Goal: Task Accomplishment & Management: Manage account settings

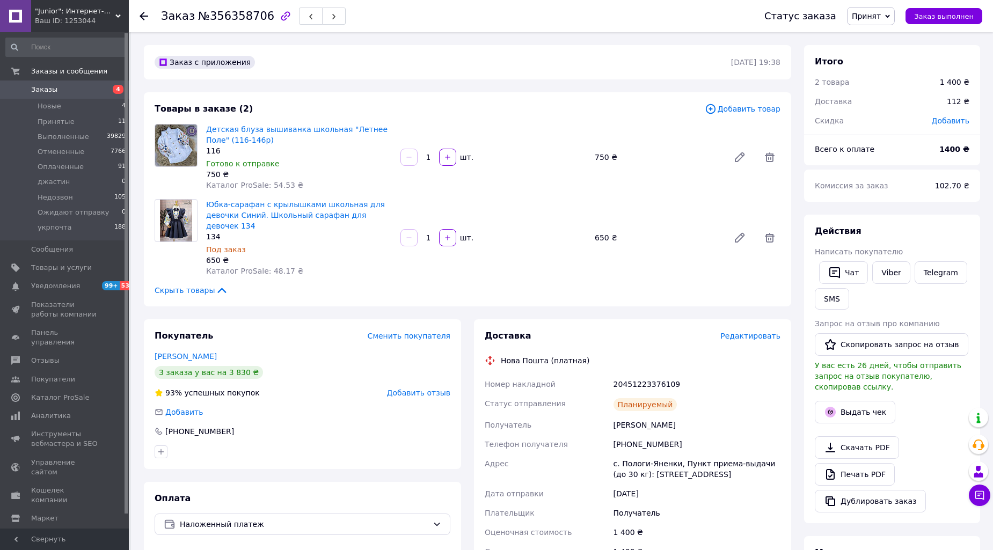
click at [49, 81] on link "Заказы 4" at bounding box center [66, 89] width 132 height 18
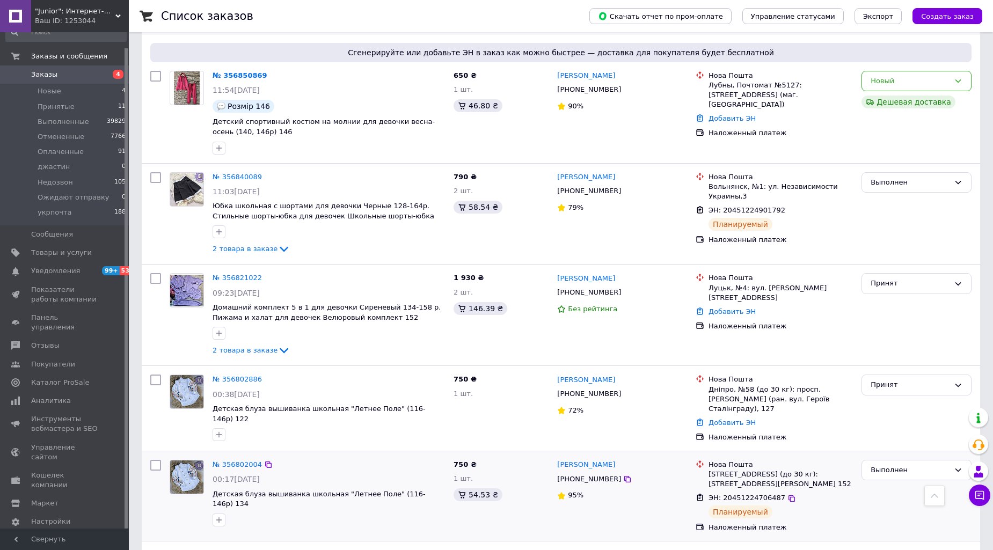
scroll to position [16, 0]
click at [50, 104] on span "Принятые" at bounding box center [56, 106] width 37 height 10
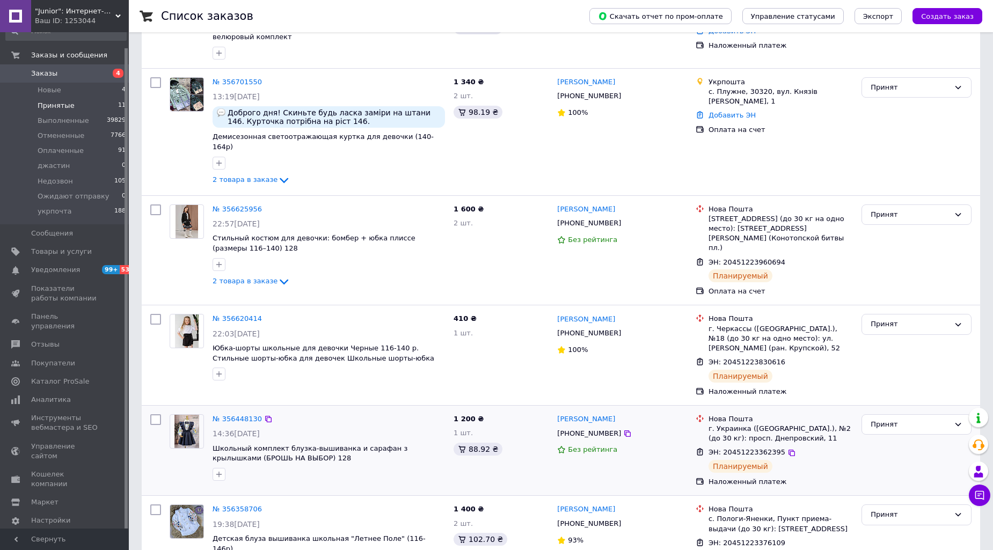
scroll to position [691, 0]
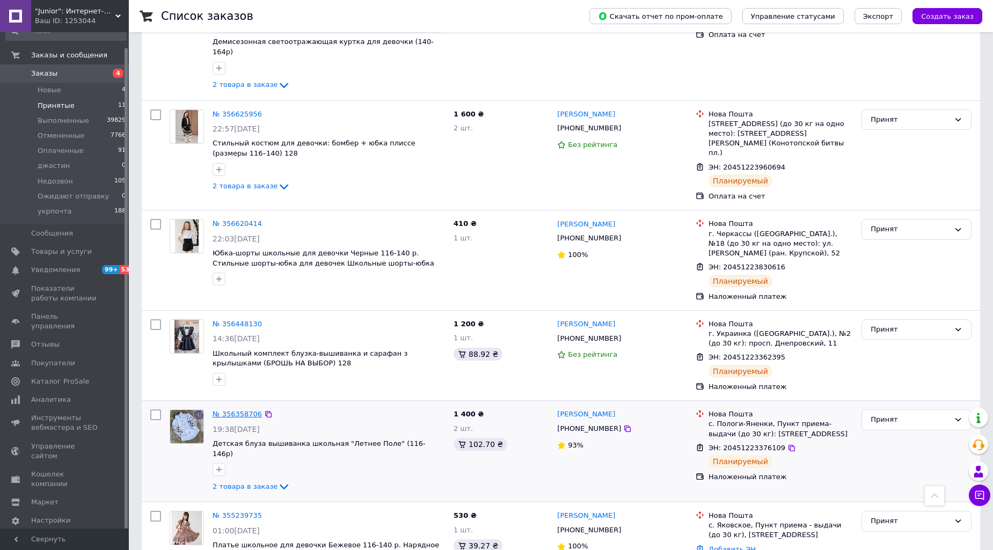
click at [221, 410] on link "№ 356358706" at bounding box center [236, 414] width 49 height 8
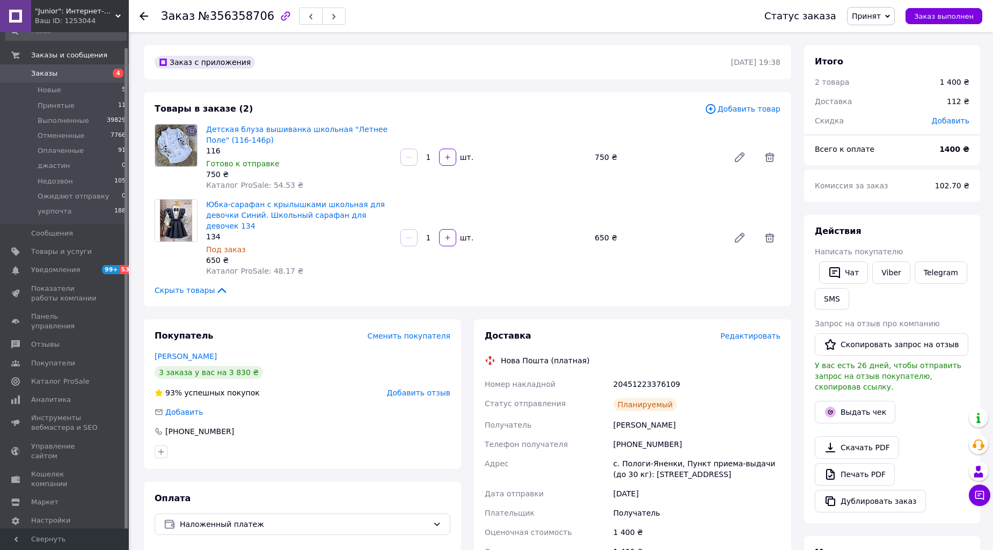
click at [872, 12] on span "Принят" at bounding box center [865, 16] width 29 height 9
click at [876, 34] on li "Выполнен" at bounding box center [888, 38] width 82 height 16
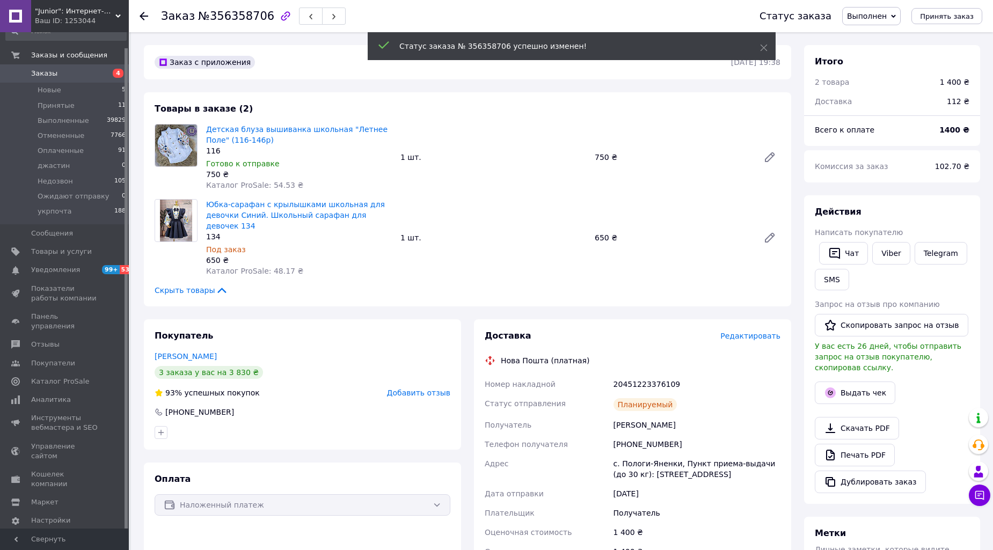
click at [43, 73] on span "Заказы" at bounding box center [44, 74] width 26 height 10
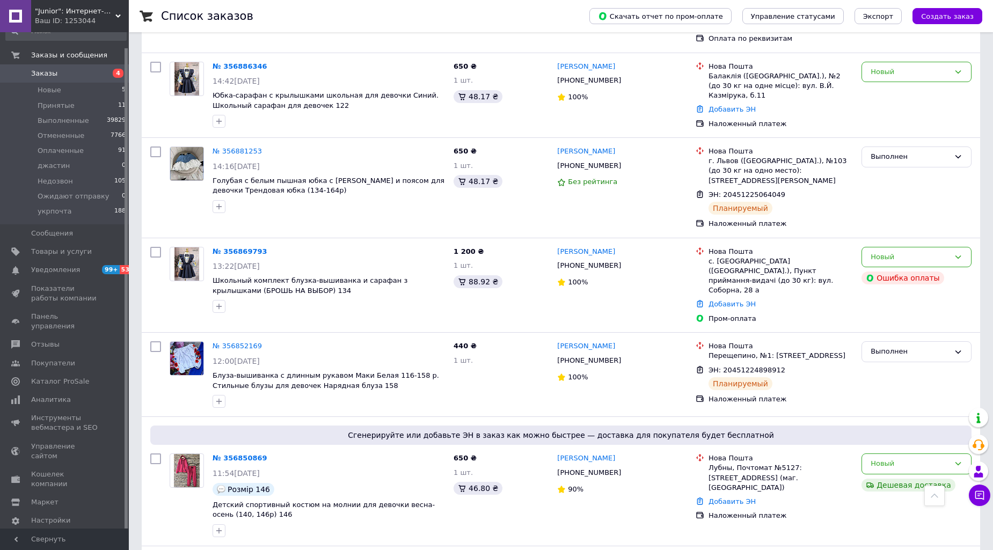
scroll to position [596, 0]
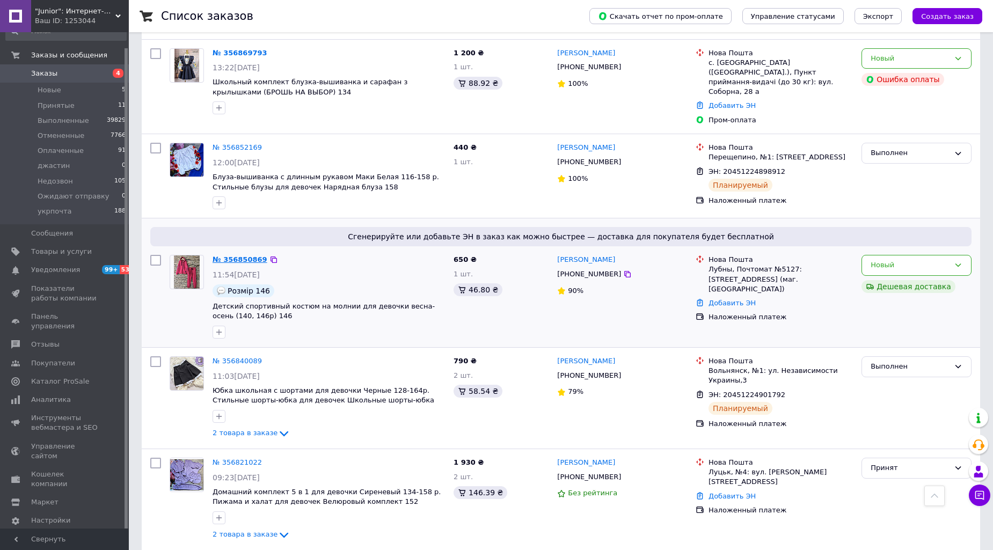
click at [239, 255] on link "№ 356850869" at bounding box center [239, 259] width 55 height 8
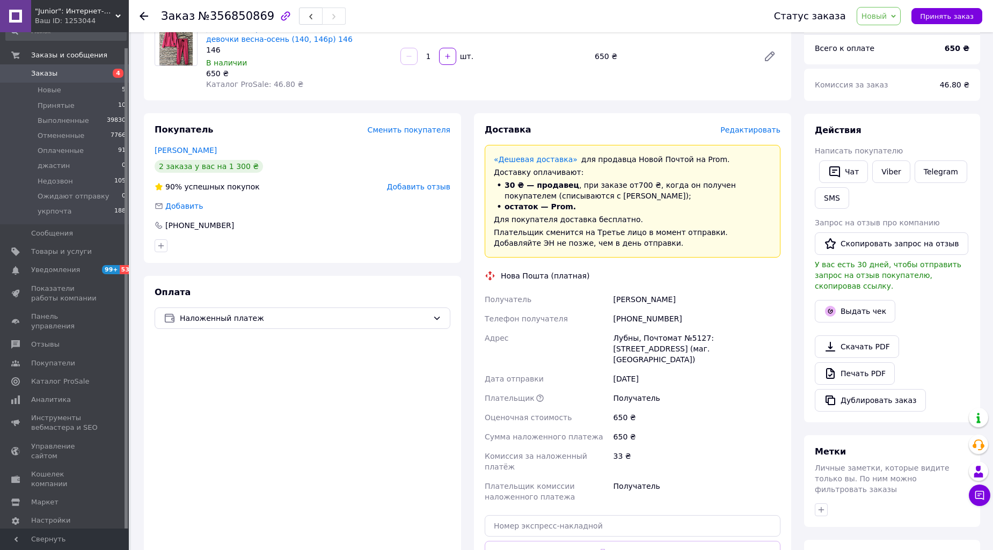
scroll to position [199, 0]
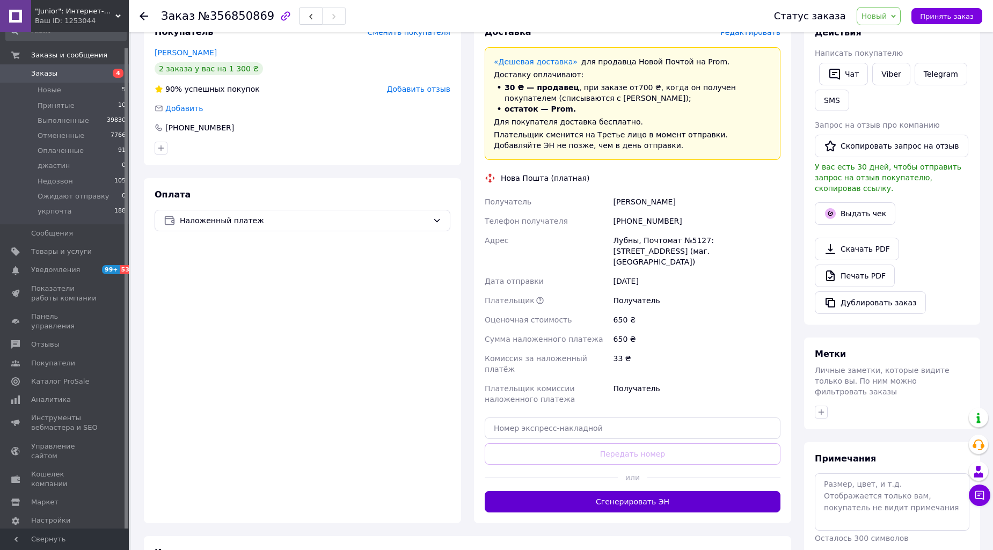
click at [656, 491] on button "Сгенерировать ЭН" at bounding box center [632, 501] width 296 height 21
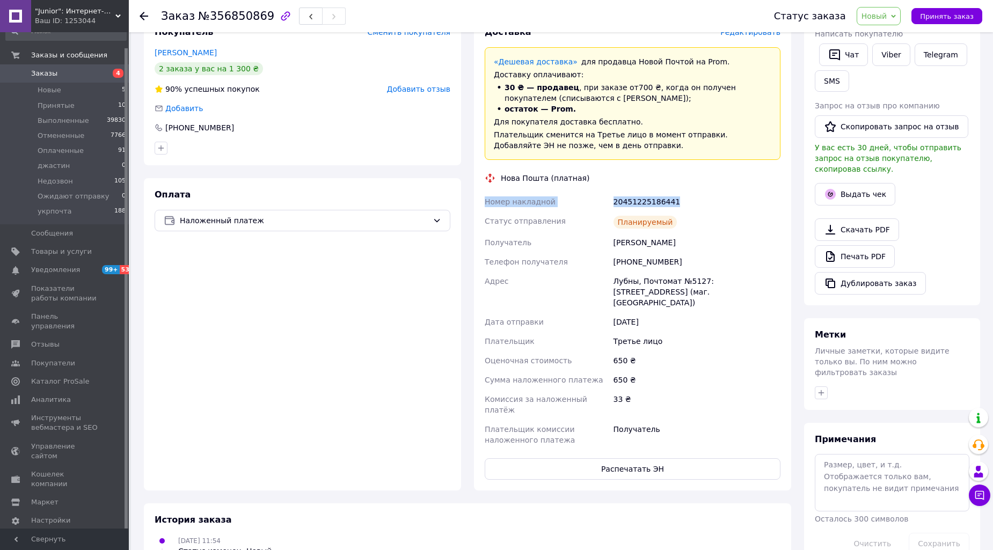
drag, startPoint x: 485, startPoint y: 199, endPoint x: 667, endPoint y: 197, distance: 182.4
click at [703, 200] on div "Номер накладной 20451225186441 Статус отправления Планируемый Получатель [PERSO…" at bounding box center [632, 321] width 300 height 258
copy div "Номер накладной 20451225186441"
click at [887, 57] on link "Viber" at bounding box center [891, 54] width 38 height 23
drag, startPoint x: 135, startPoint y: 349, endPoint x: 146, endPoint y: 347, distance: 11.1
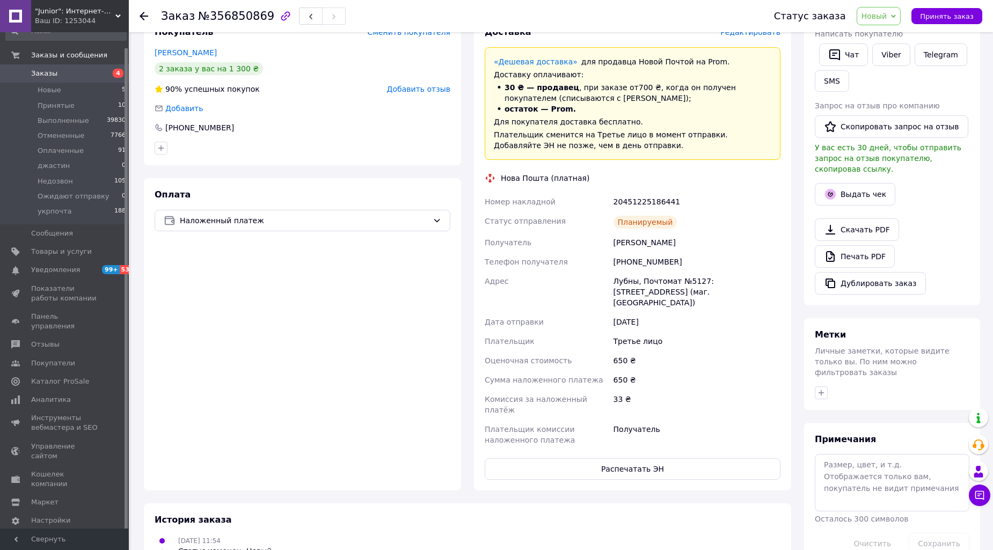
click at [137, 349] on div "Заказ №356850869 Статус заказа Новый Принят Выполнен Отменен Оплаченный [PERSON…" at bounding box center [562, 246] width 862 height 824
click at [881, 14] on span "Новый" at bounding box center [874, 16] width 26 height 9
click at [873, 51] on li "Выполнен" at bounding box center [898, 54] width 82 height 16
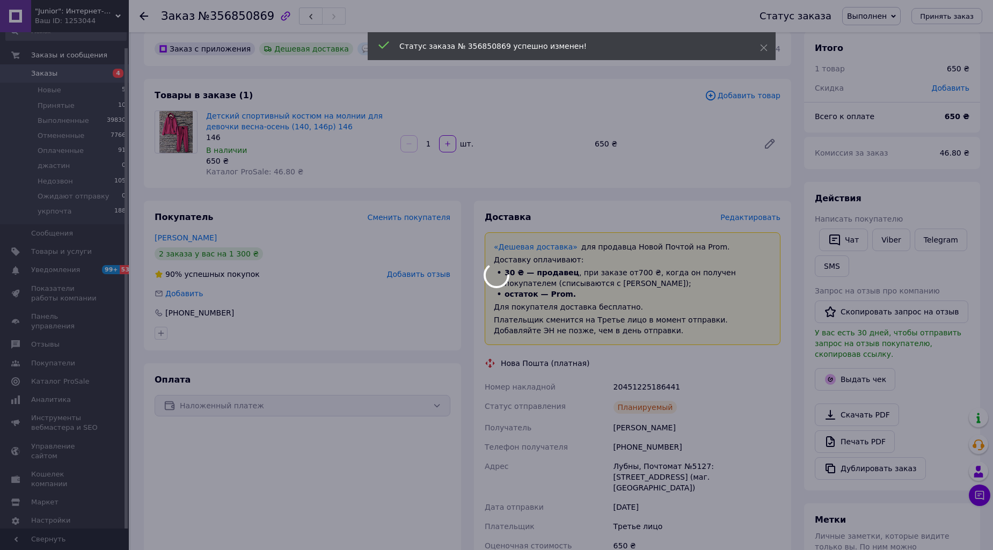
scroll to position [0, 0]
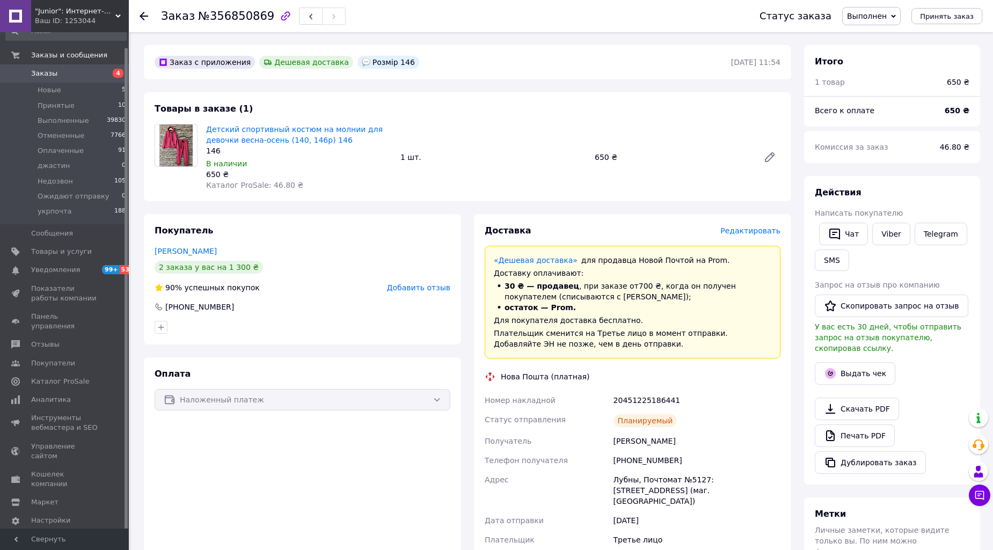
click at [56, 72] on span "Заказы" at bounding box center [65, 74] width 68 height 10
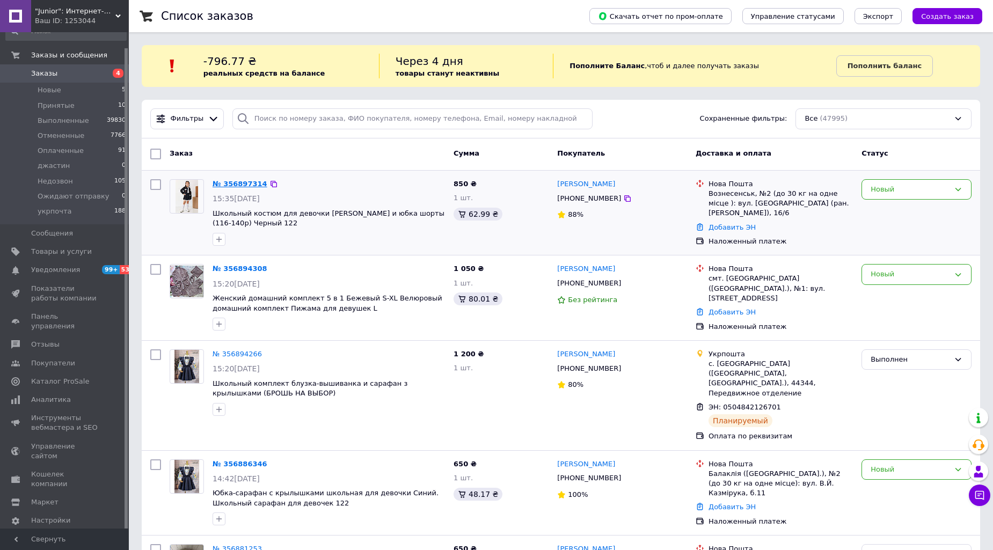
click at [225, 183] on link "№ 356897314" at bounding box center [239, 184] width 55 height 8
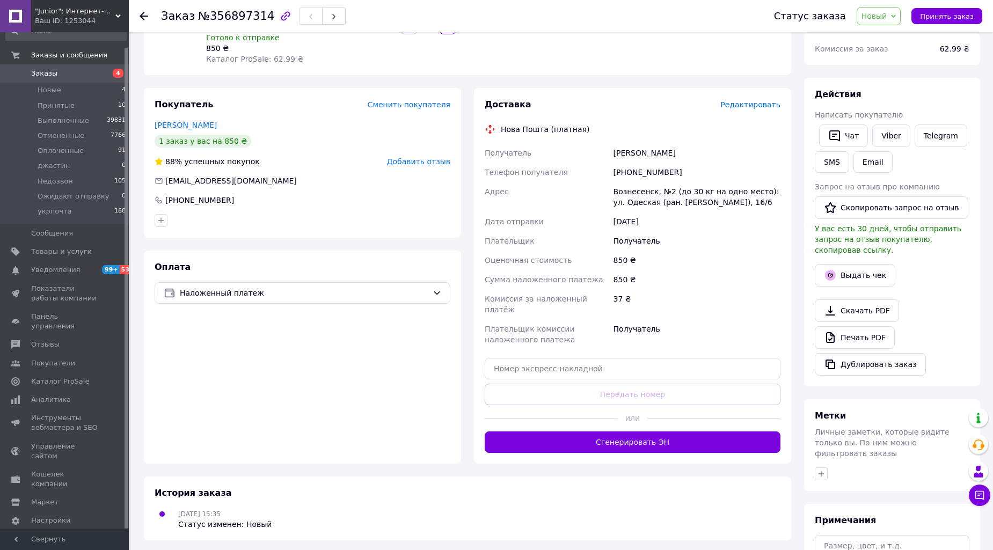
scroll to position [199, 0]
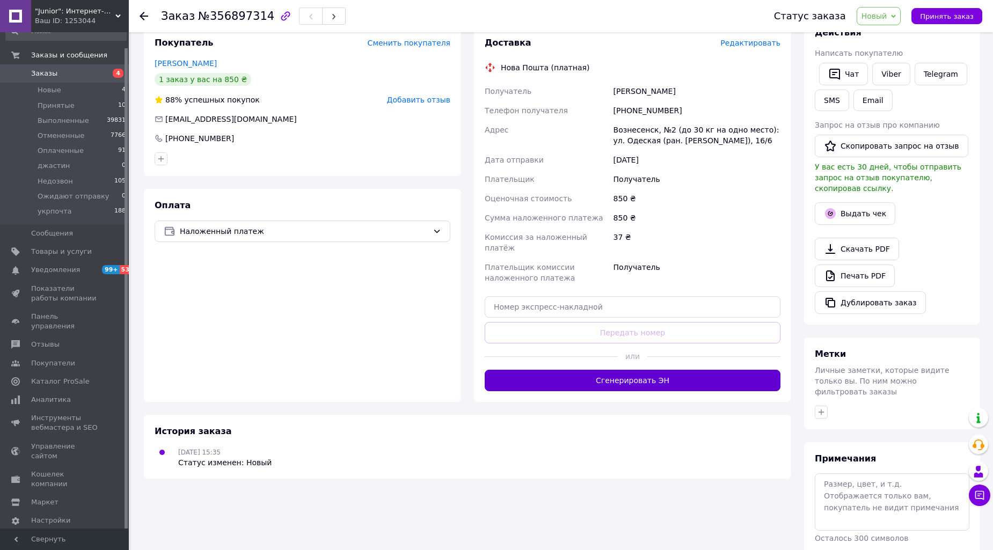
click at [722, 370] on button "Сгенерировать ЭН" at bounding box center [632, 380] width 296 height 21
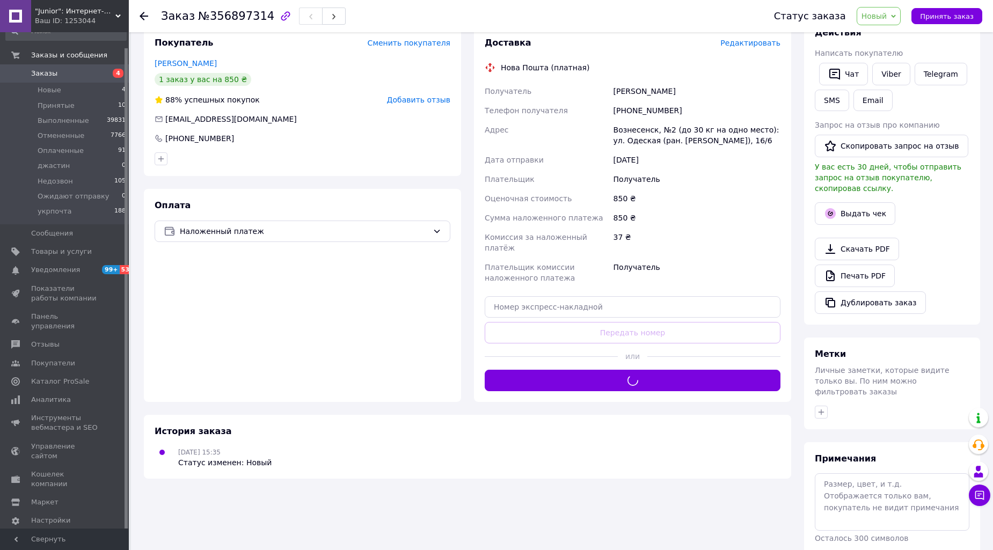
scroll to position [99, 0]
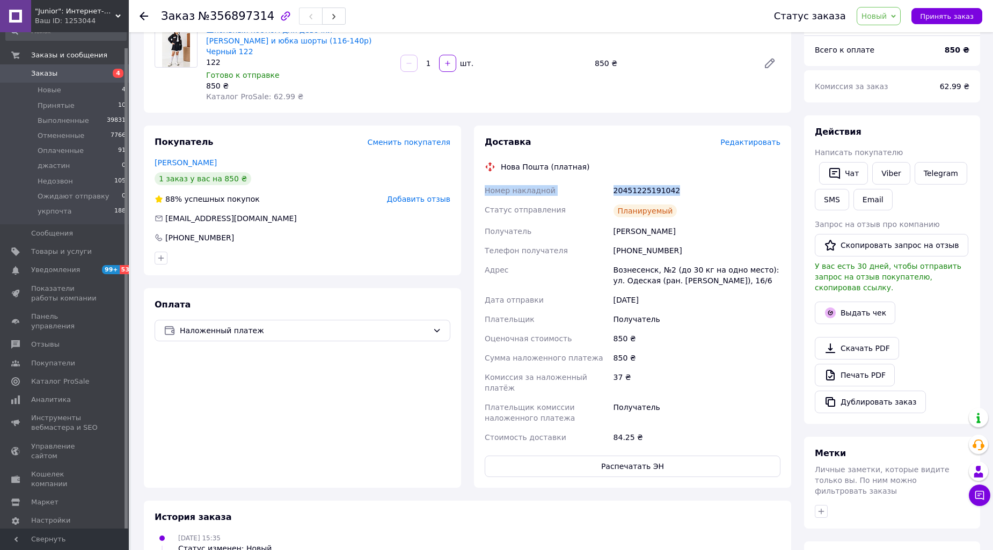
drag, startPoint x: 478, startPoint y: 180, endPoint x: 684, endPoint y: 181, distance: 206.0
click at [685, 181] on div "Доставка Редактировать Нова Пошта (платная) Номер накладной 20451225191042 Стат…" at bounding box center [632, 307] width 317 height 362
copy div "Номер накладной 20451225191042"
click at [889, 173] on link "Viber" at bounding box center [891, 173] width 38 height 23
click at [880, 14] on span "Новый" at bounding box center [874, 16] width 26 height 9
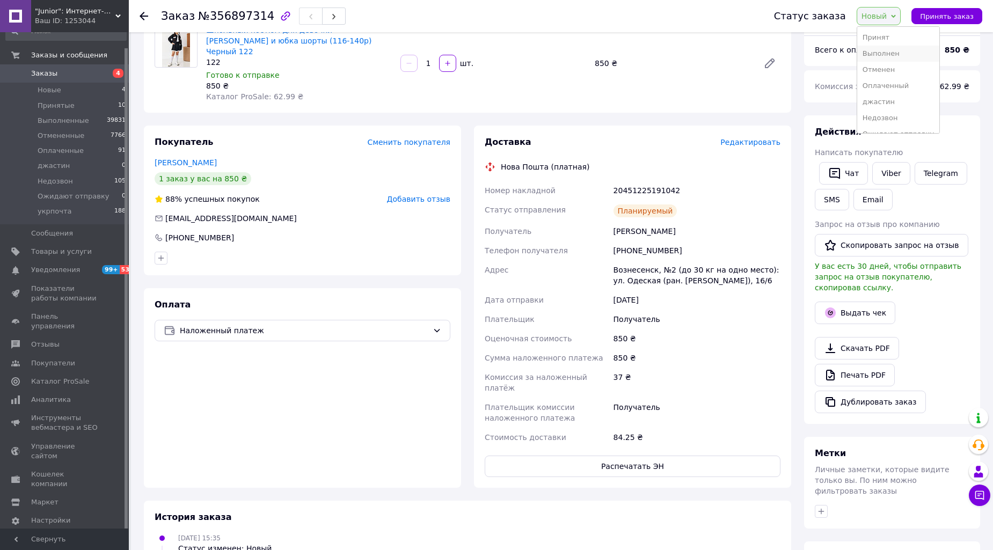
click at [888, 50] on li "Выполнен" at bounding box center [898, 54] width 82 height 16
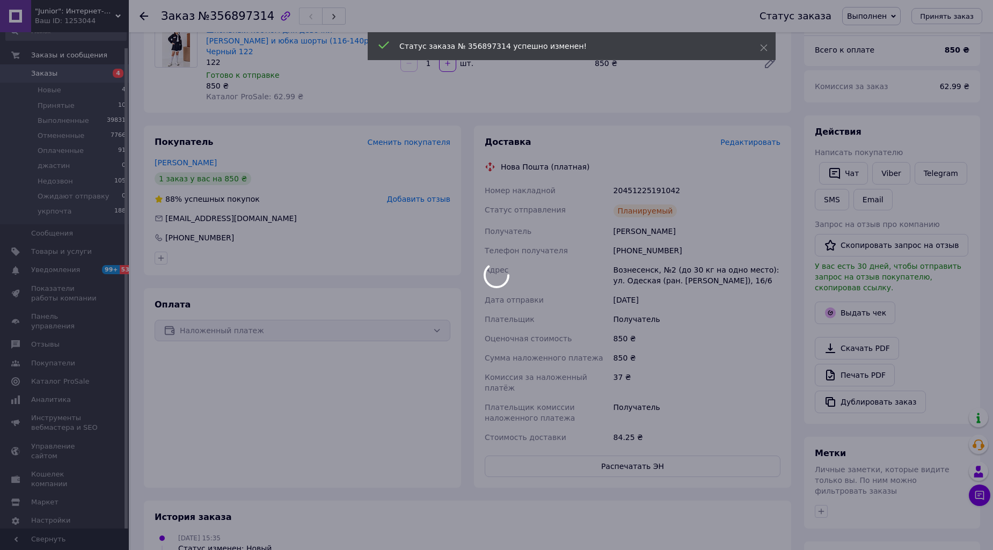
click at [38, 72] on div at bounding box center [496, 275] width 993 height 550
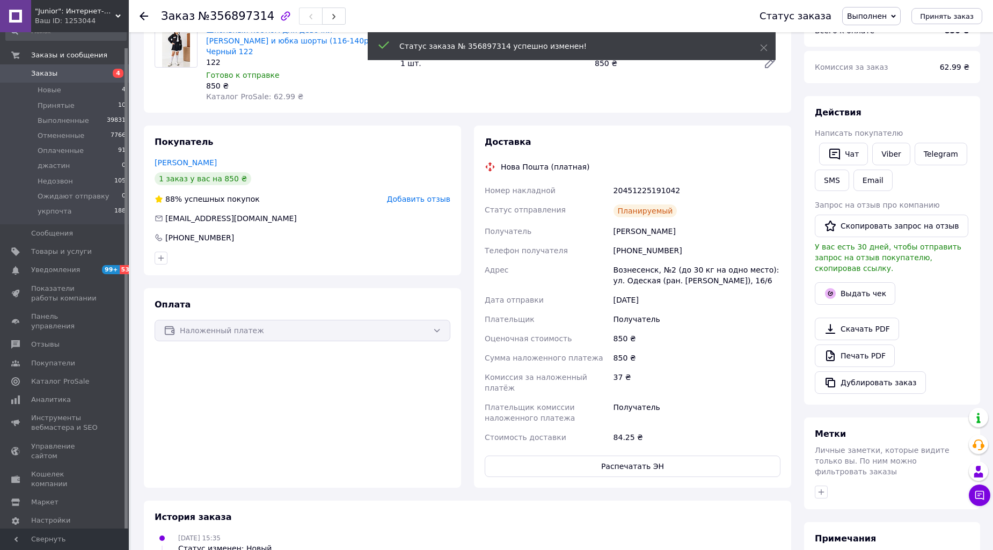
click at [41, 70] on span "Заказы" at bounding box center [44, 74] width 26 height 10
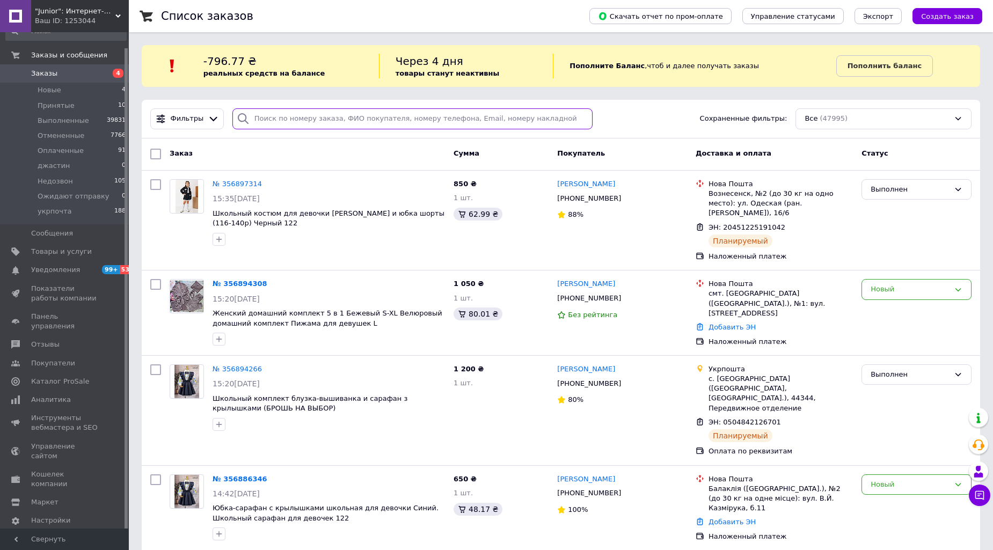
paste input "Чекаліна"
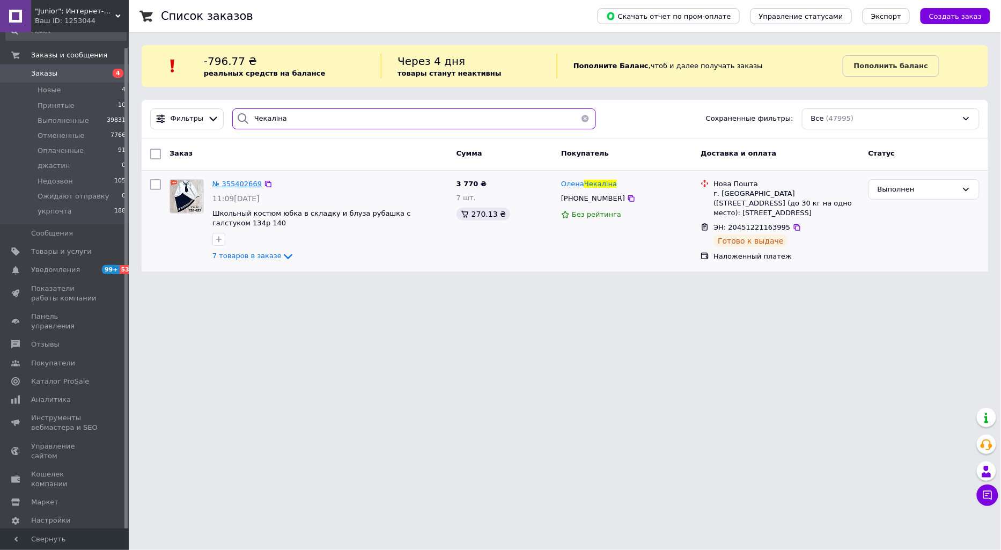
type input "Чекаліна"
click at [247, 184] on span "№ 355402669" at bounding box center [236, 184] width 49 height 8
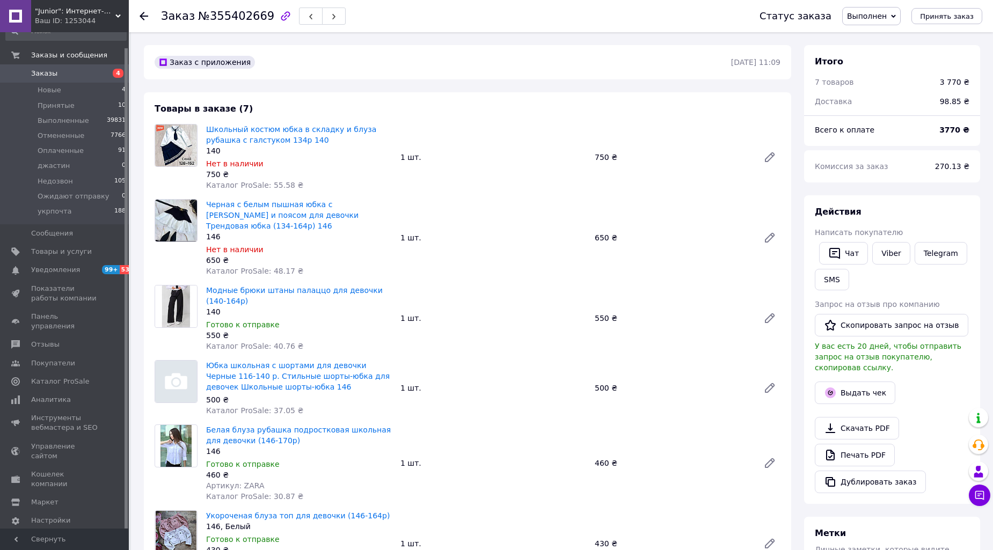
scroll to position [19, 0]
click at [885, 253] on link "Viber" at bounding box center [891, 253] width 38 height 23
click at [12, 11] on link at bounding box center [15, 16] width 31 height 32
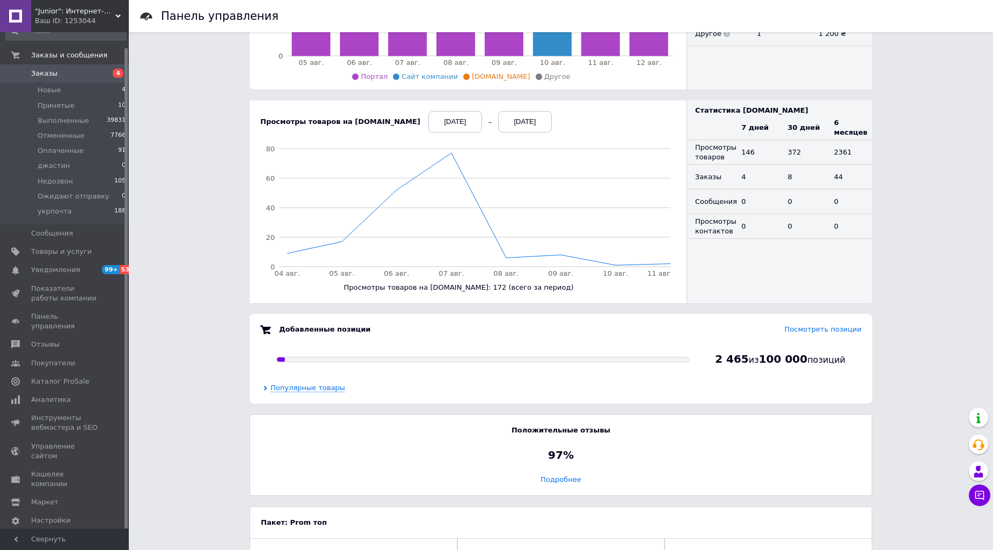
scroll to position [480, 0]
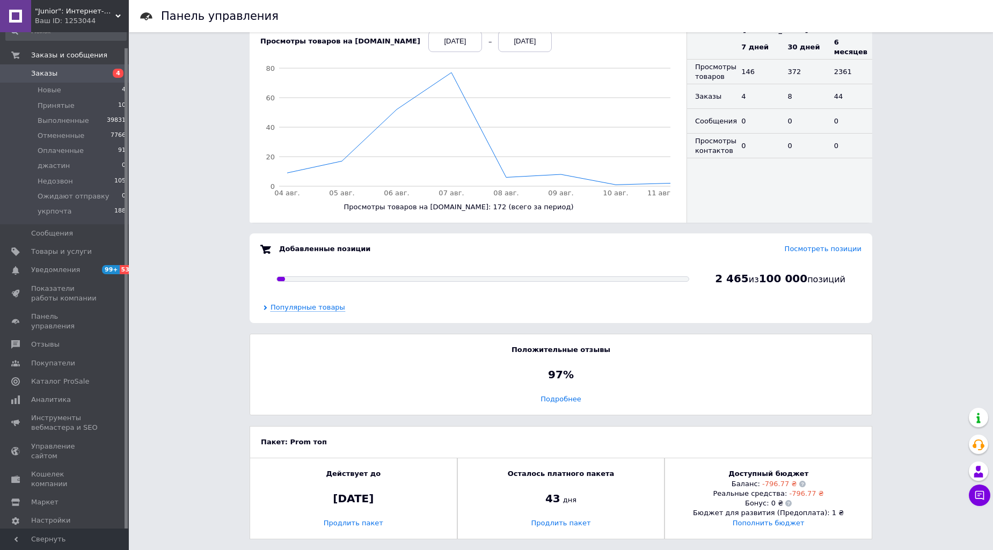
click at [35, 72] on span "Заказы" at bounding box center [44, 74] width 26 height 10
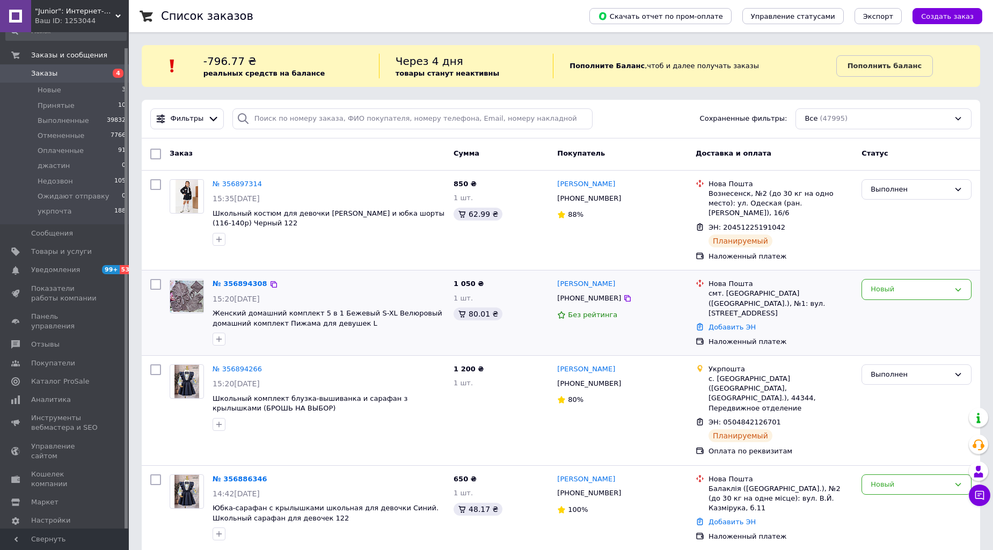
click at [878, 275] on div "Новый" at bounding box center [916, 313] width 119 height 76
click at [882, 275] on div "Новый" at bounding box center [916, 313] width 119 height 76
click at [876, 284] on div "Новый" at bounding box center [909, 289] width 79 height 11
click at [878, 302] on li "Принят" at bounding box center [916, 312] width 109 height 20
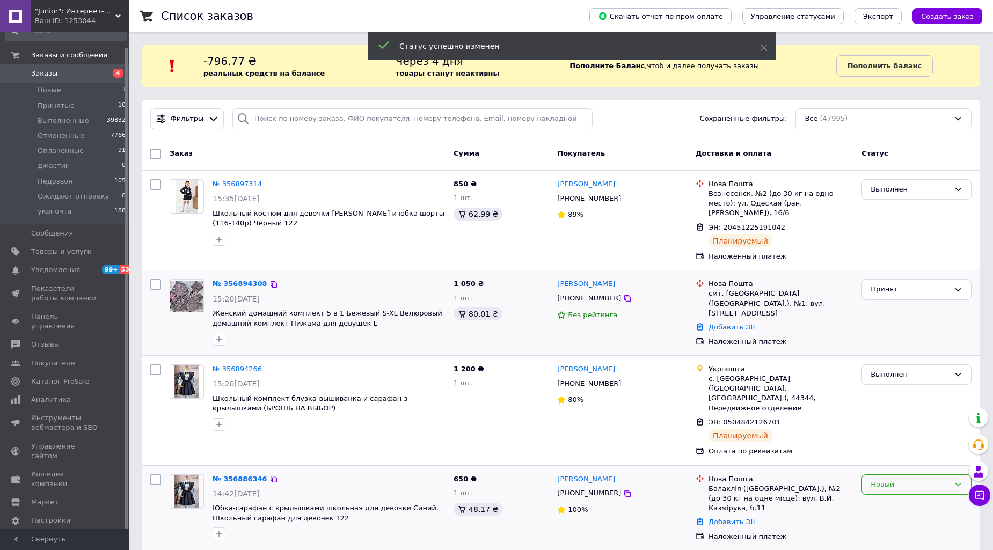
click at [886, 474] on div "Новый" at bounding box center [916, 484] width 110 height 21
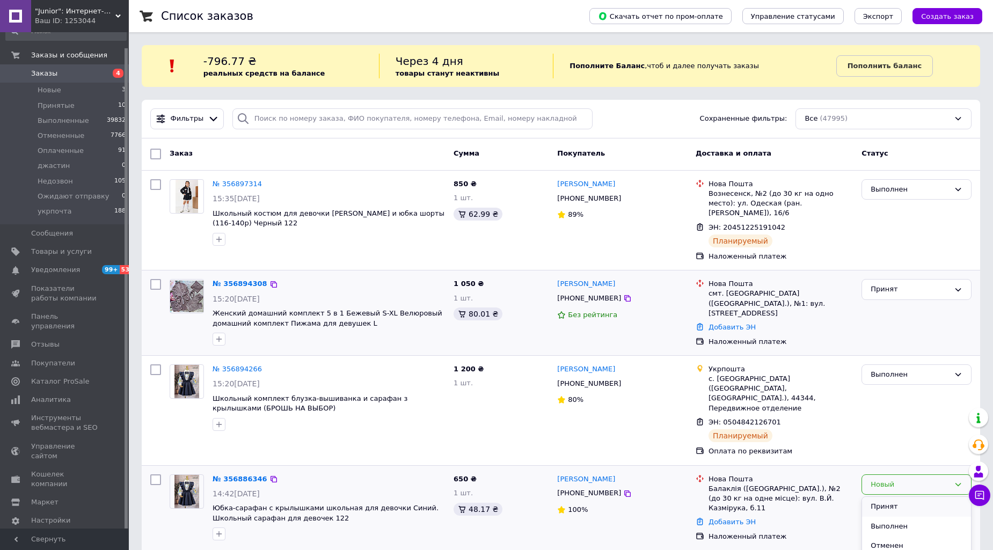
click at [876, 497] on li "Принят" at bounding box center [916, 507] width 109 height 20
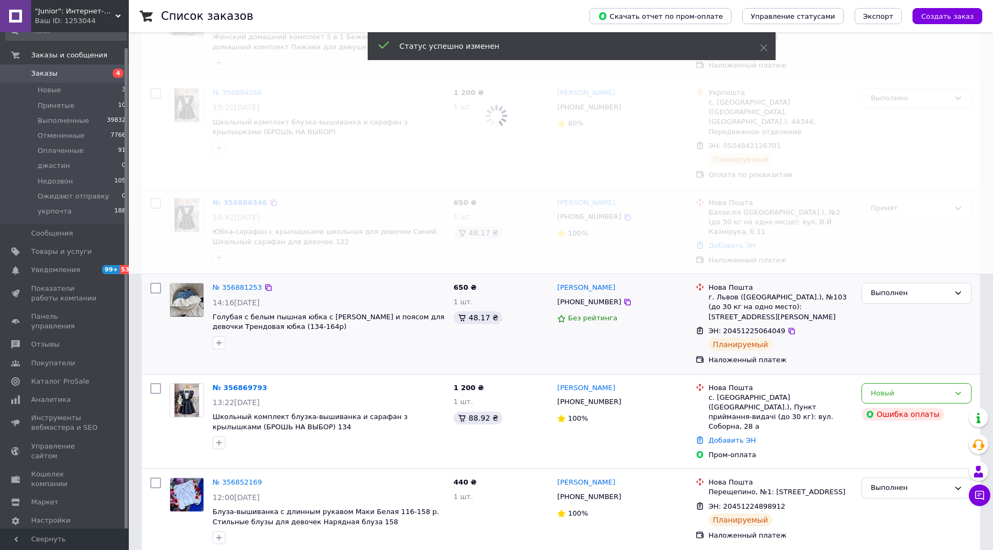
scroll to position [298, 0]
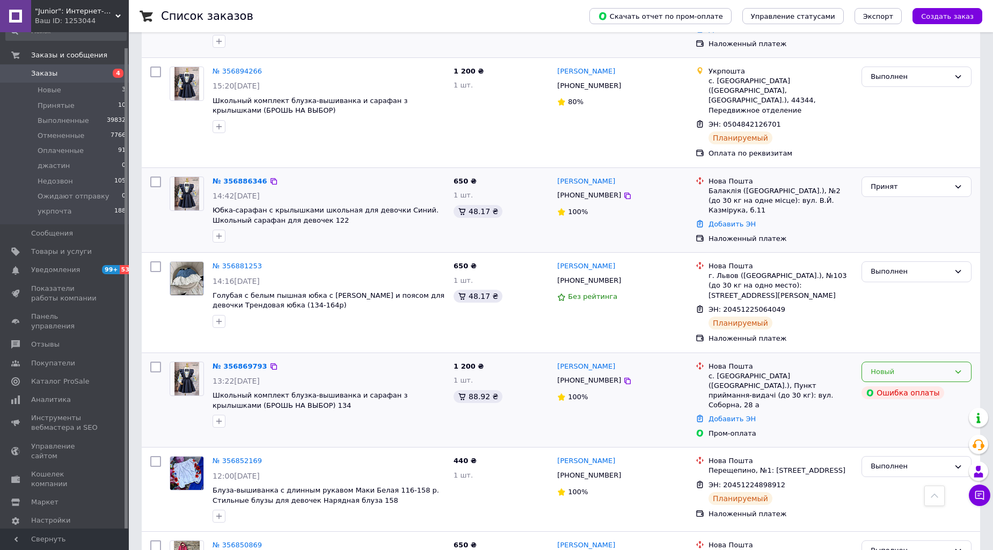
click at [880, 366] on div "Новый" at bounding box center [909, 371] width 79 height 11
click at [882, 384] on li "Принят" at bounding box center [916, 394] width 109 height 20
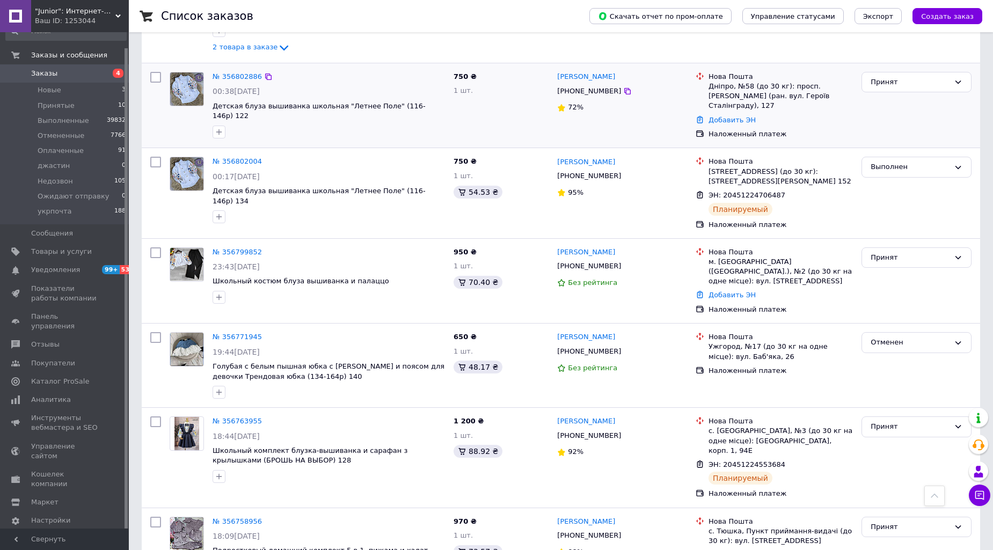
scroll to position [1192, 0]
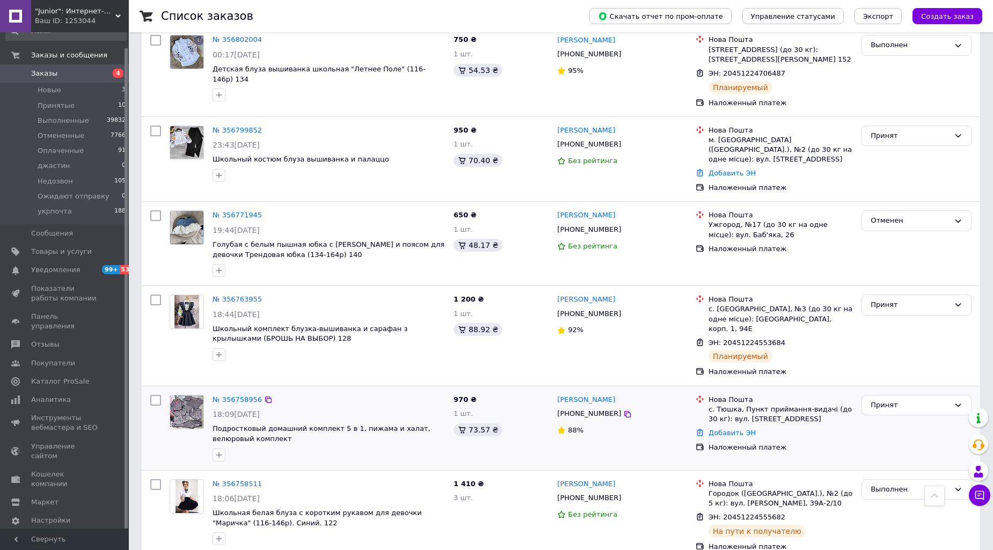
click at [226, 394] on div "№ 356758956" at bounding box center [237, 400] width 52 height 12
click at [230, 395] on link "№ 356758956" at bounding box center [236, 399] width 49 height 8
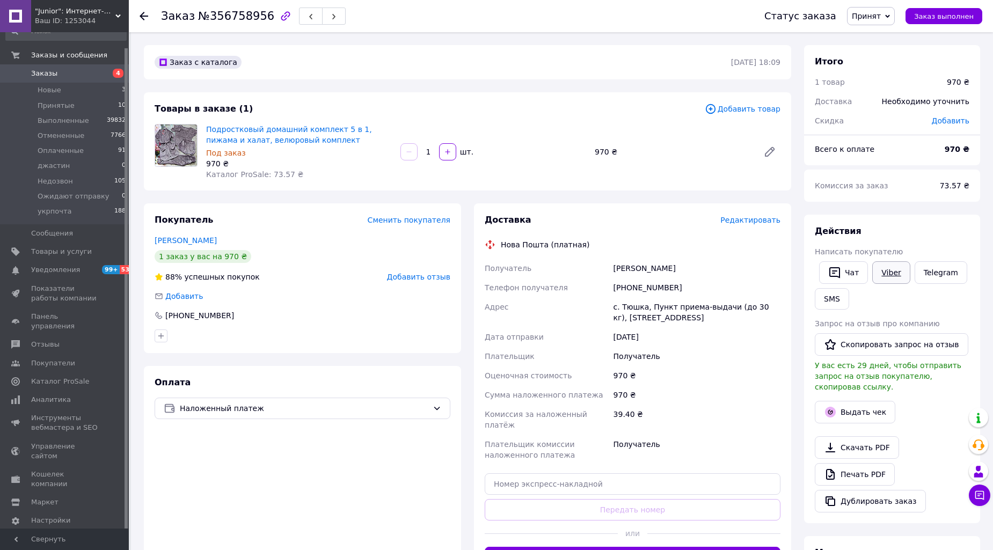
click at [893, 272] on link "Viber" at bounding box center [891, 272] width 38 height 23
click at [297, 507] on div "Оплата Наложенный платеж" at bounding box center [302, 472] width 317 height 213
click at [297, 127] on link "Подростковый домашний комплект 5 в 1, пижама и халат, велюровый комплект" at bounding box center [289, 134] width 166 height 19
click at [39, 63] on link "Заказы и сообщения" at bounding box center [66, 55] width 132 height 18
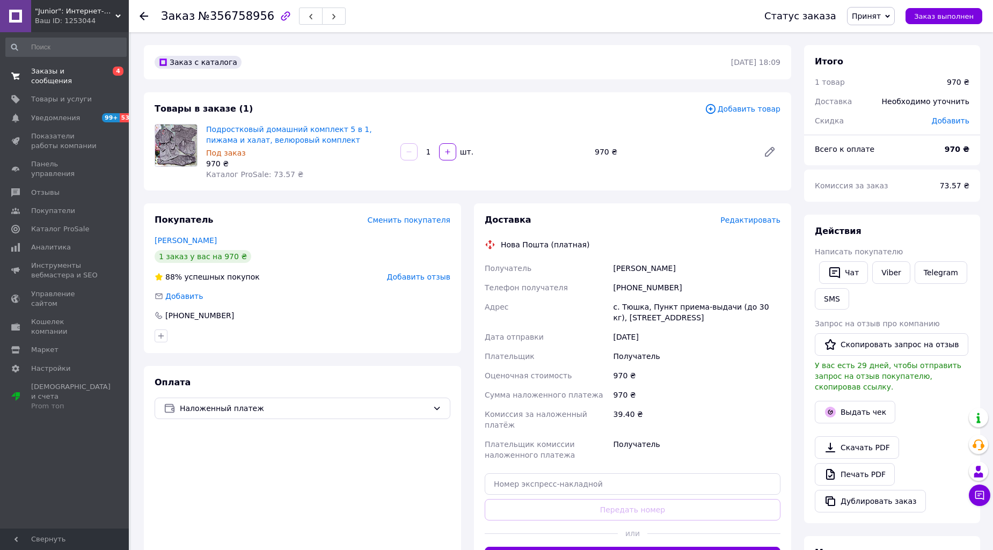
click at [111, 79] on link "Заказы и сообщения 0 4" at bounding box center [66, 76] width 132 height 28
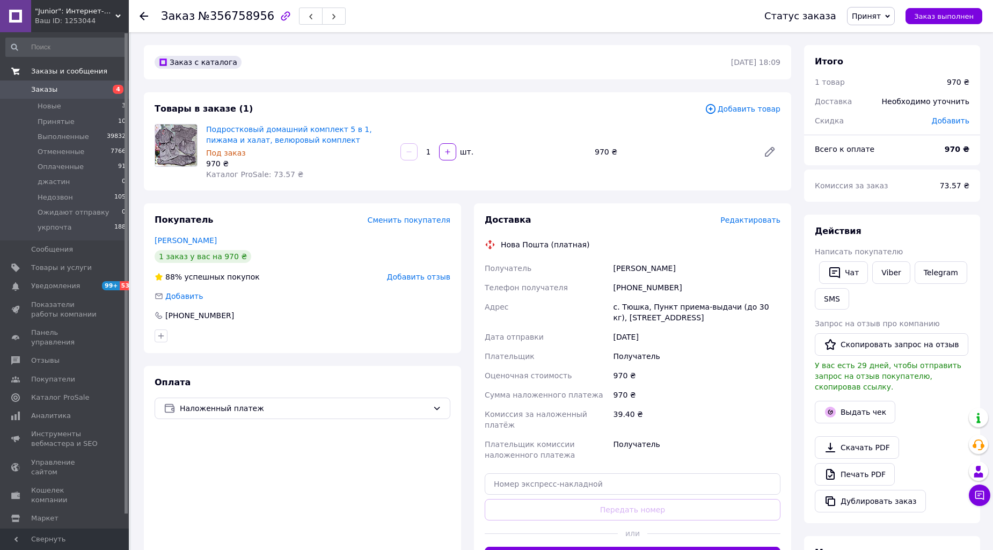
click at [110, 74] on span "Заказы и сообщения" at bounding box center [80, 72] width 98 height 10
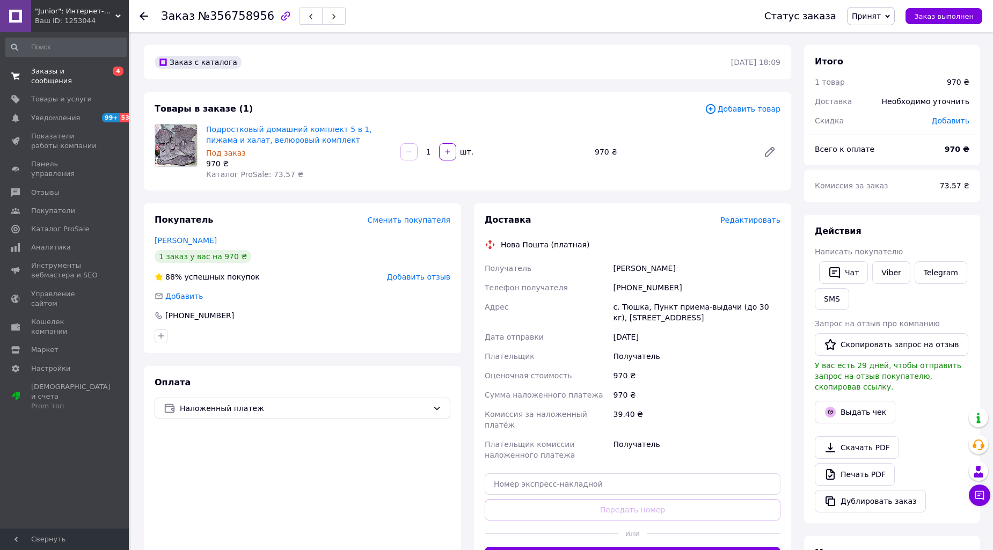
click at [109, 71] on span "0 4" at bounding box center [114, 76] width 30 height 19
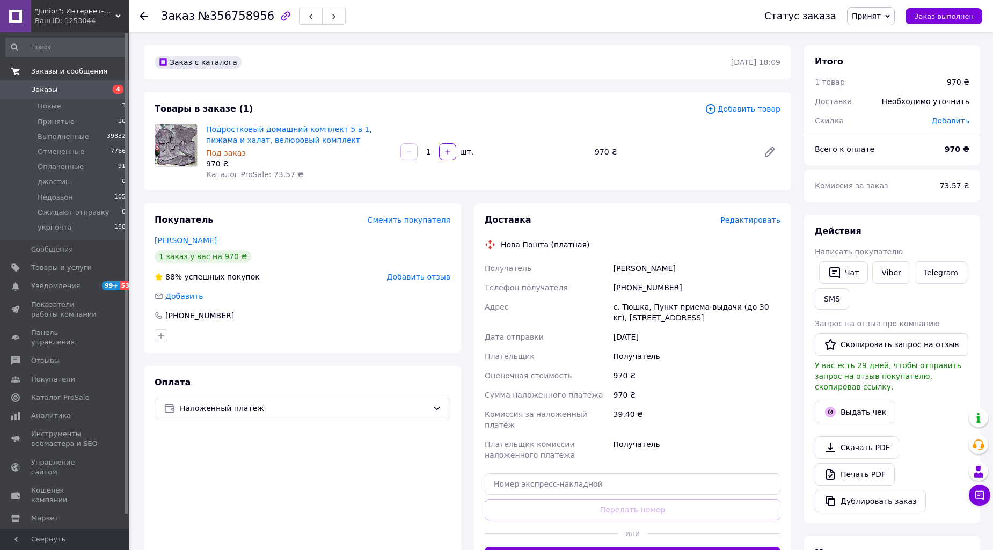
click at [36, 91] on span "Заказы" at bounding box center [44, 90] width 26 height 10
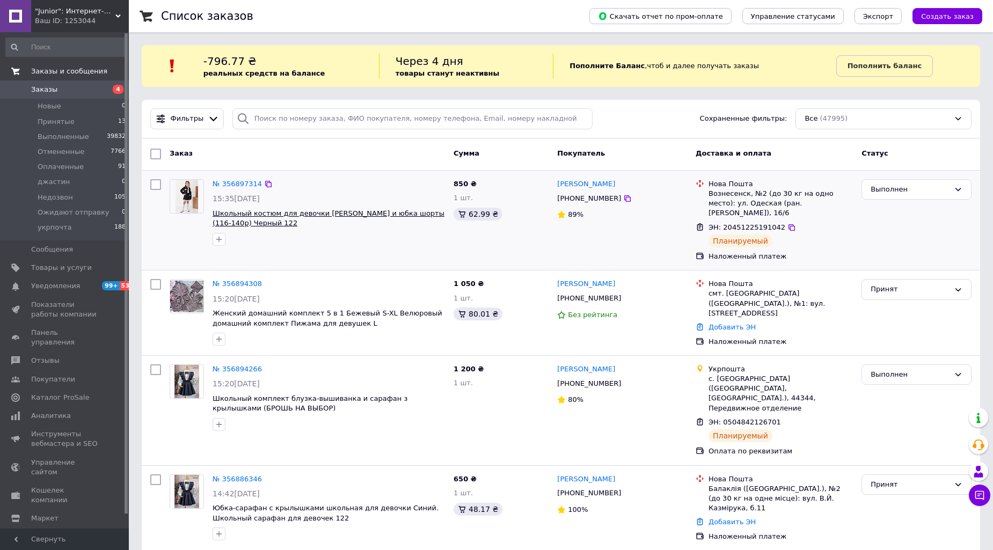
click at [335, 211] on span "Школьный костюм для девочки [PERSON_NAME] и юбка шорты (116-140р) Черный 122" at bounding box center [328, 218] width 232 height 18
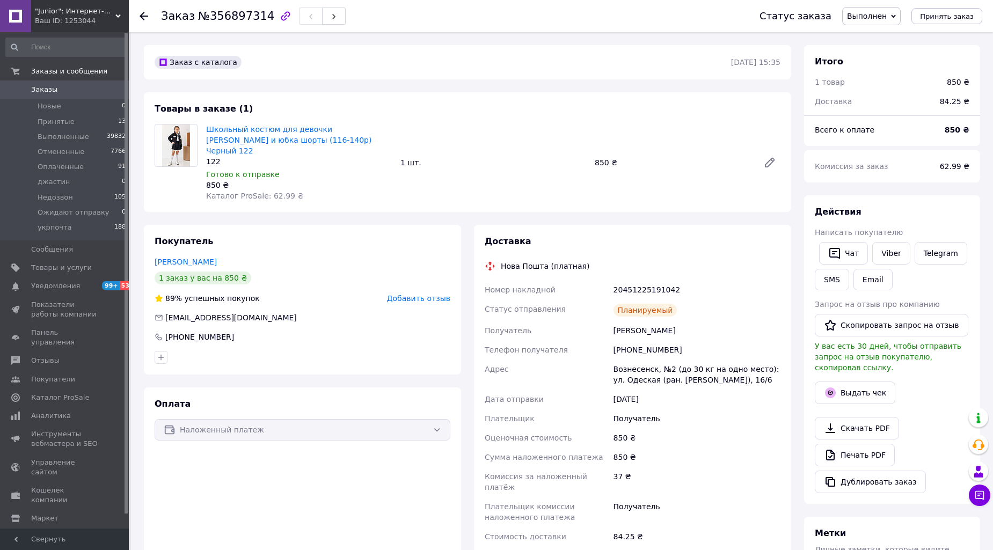
click at [50, 87] on span "Заказы" at bounding box center [44, 90] width 26 height 10
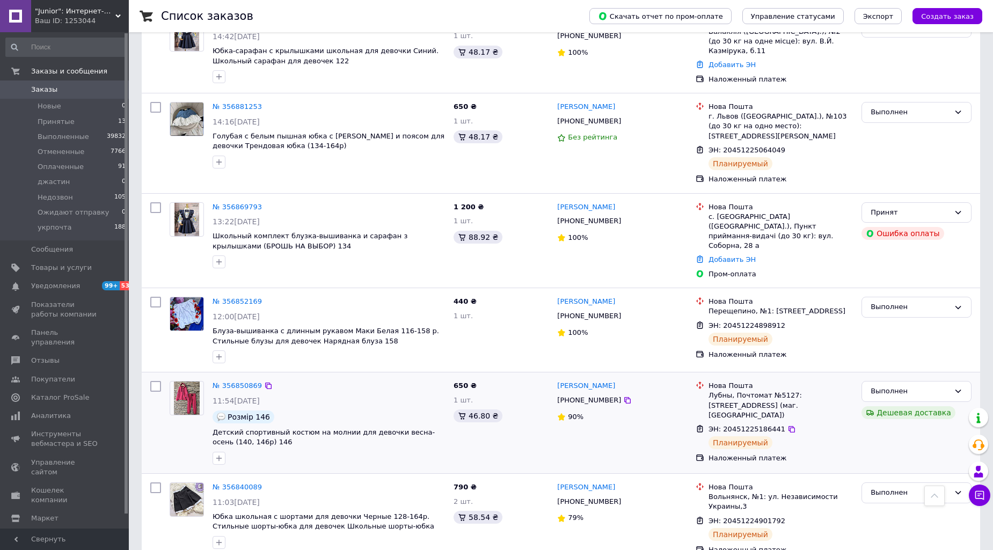
scroll to position [496, 0]
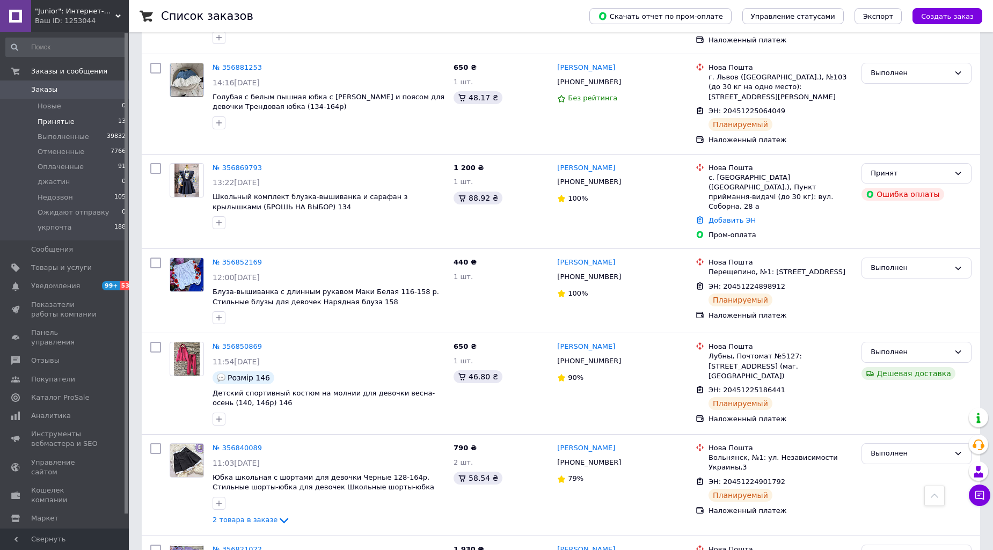
click at [51, 120] on span "Принятые" at bounding box center [56, 122] width 37 height 10
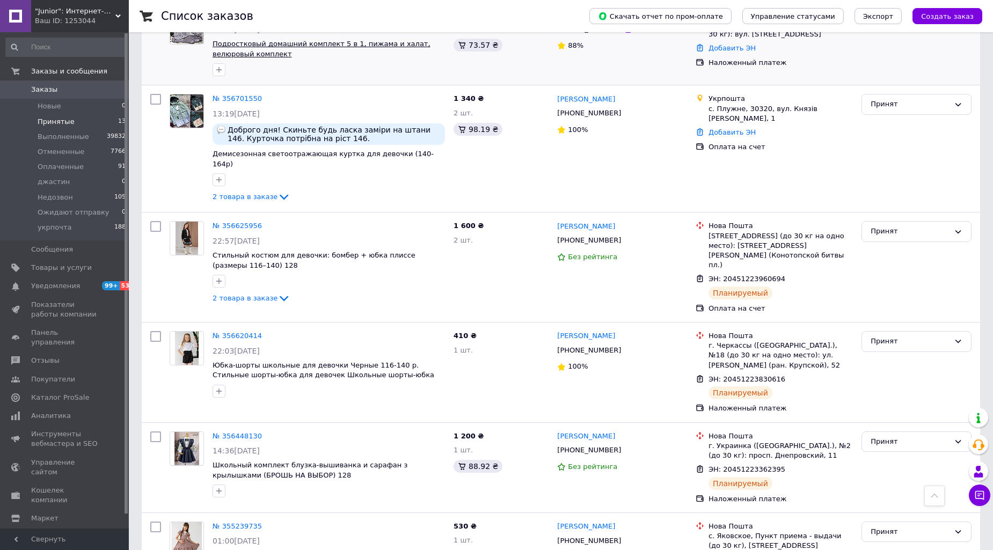
scroll to position [854, 0]
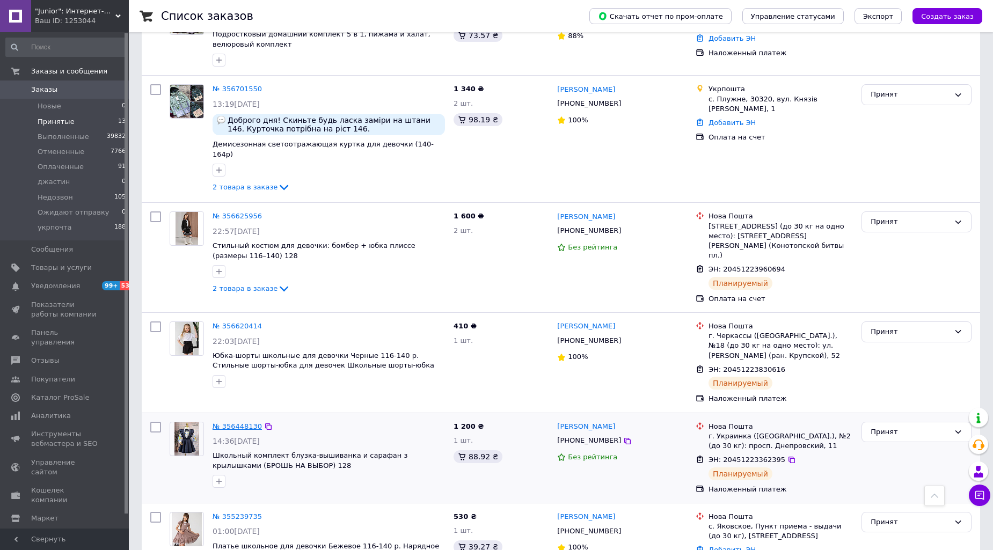
click at [227, 422] on link "№ 356448130" at bounding box center [236, 426] width 49 height 8
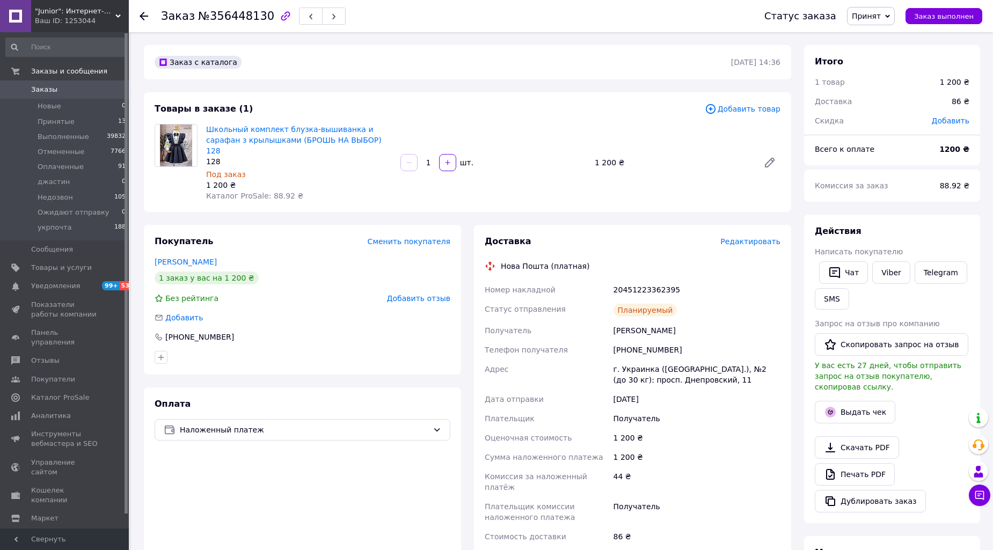
click at [137, 11] on div "Заказ №356448130 Статус заказа Принят Выполнен Отменен Оплаченный джастин Недоз…" at bounding box center [561, 16] width 864 height 32
click at [140, 11] on div at bounding box center [143, 16] width 9 height 11
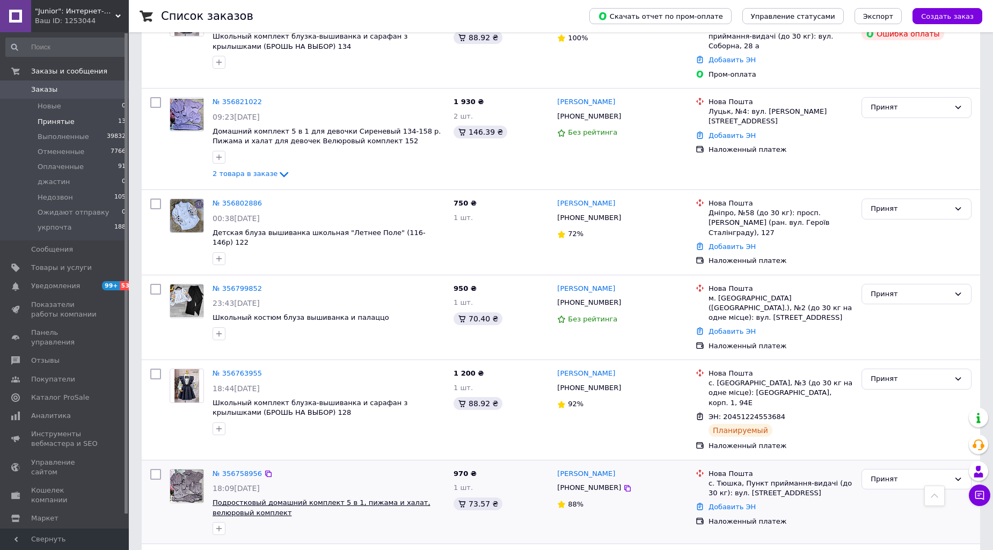
scroll to position [496, 0]
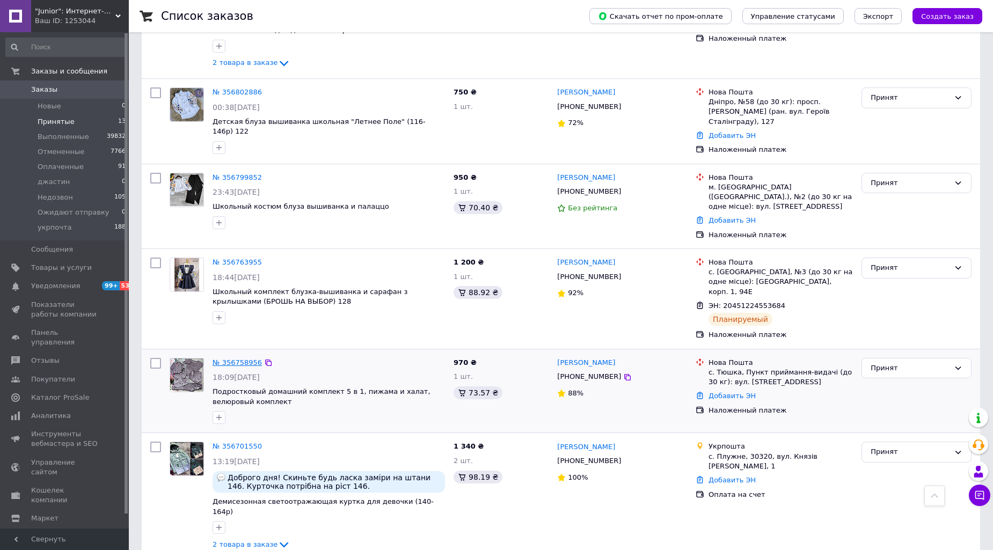
click at [222, 358] on link "№ 356758956" at bounding box center [236, 362] width 49 height 8
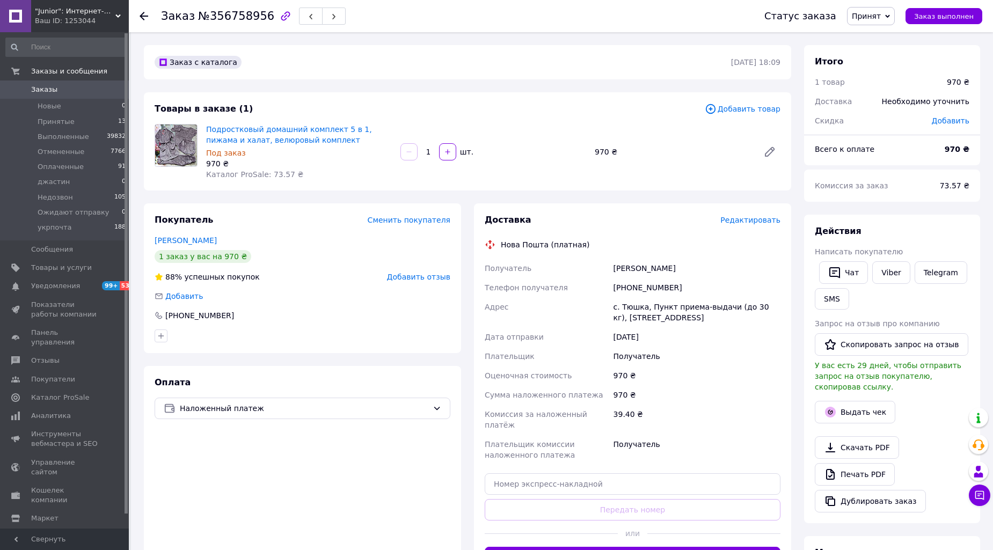
click at [153, 146] on div at bounding box center [176, 152] width 52 height 56
click at [170, 142] on img at bounding box center [176, 145] width 42 height 42
click at [284, 140] on link "Подростковый домашний комплект 5 в 1, пижама и халат, велюровый комплект" at bounding box center [289, 134] width 166 height 19
click at [410, 518] on div "Оплата Наложенный платеж" at bounding box center [302, 472] width 317 height 213
click at [57, 82] on link "Заказы 0" at bounding box center [66, 89] width 132 height 18
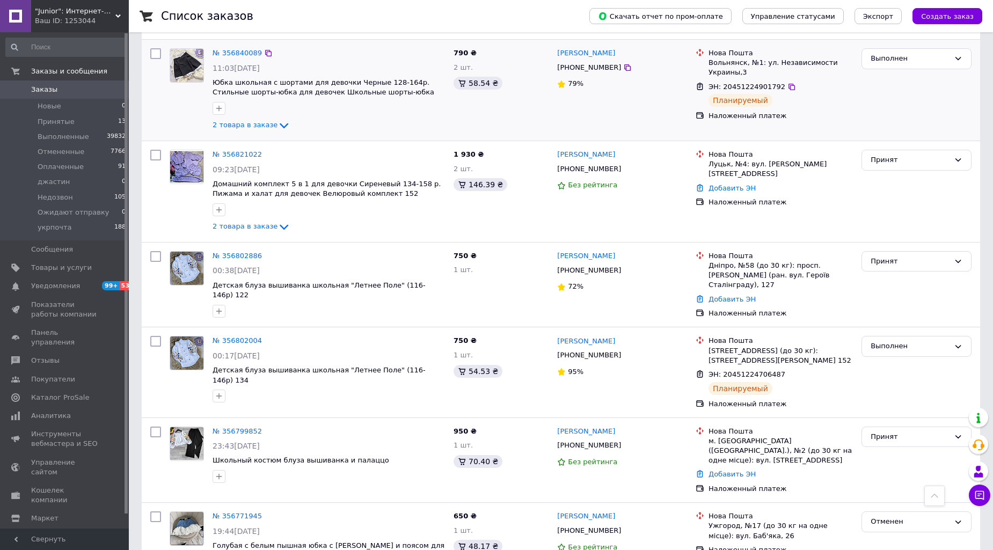
scroll to position [994, 0]
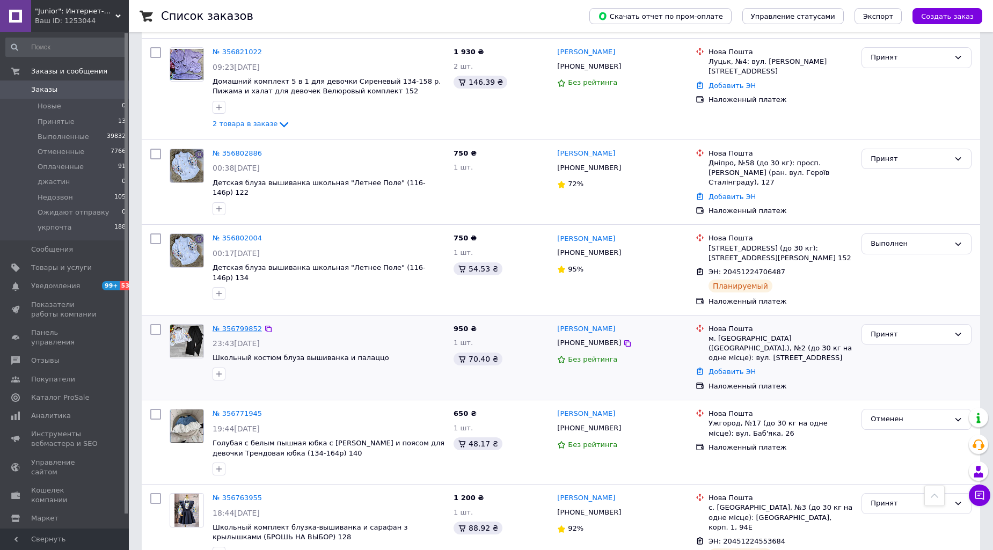
click at [223, 325] on link "№ 356799852" at bounding box center [236, 329] width 49 height 8
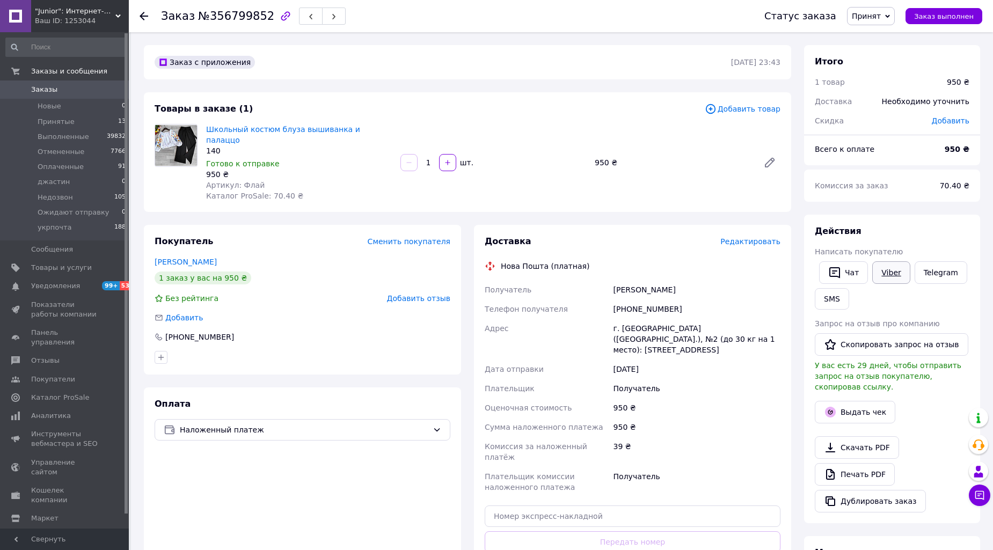
click at [884, 270] on link "Viber" at bounding box center [891, 272] width 38 height 23
drag, startPoint x: 405, startPoint y: 528, endPoint x: 524, endPoint y: 387, distance: 184.3
click at [409, 524] on div "Оплата Наложенный платеж" at bounding box center [302, 499] width 317 height 224
click at [876, 15] on span "Принят" at bounding box center [865, 16] width 29 height 9
click at [882, 55] on li "Отменен" at bounding box center [888, 54] width 82 height 16
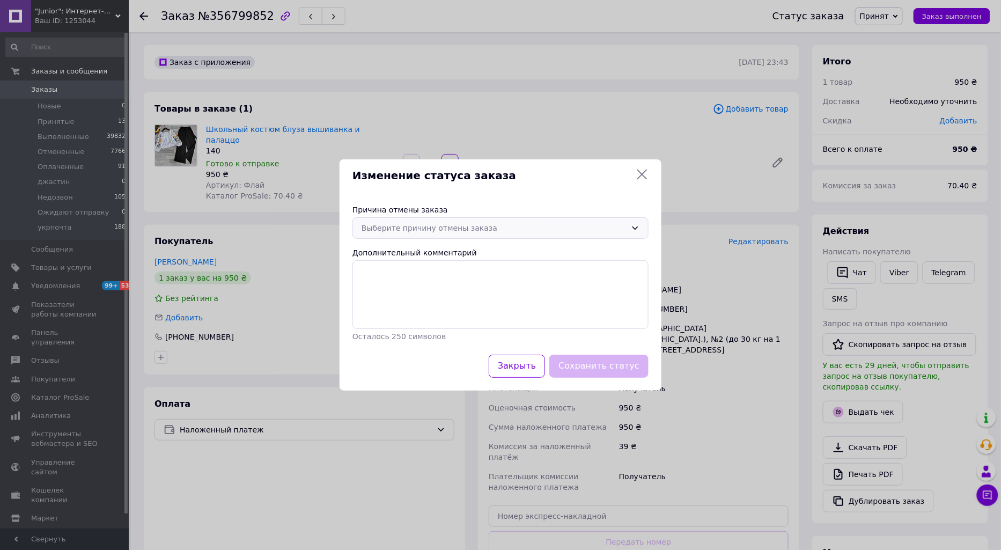
click at [402, 227] on div "Выберите причину отмены заказа" at bounding box center [494, 228] width 265 height 12
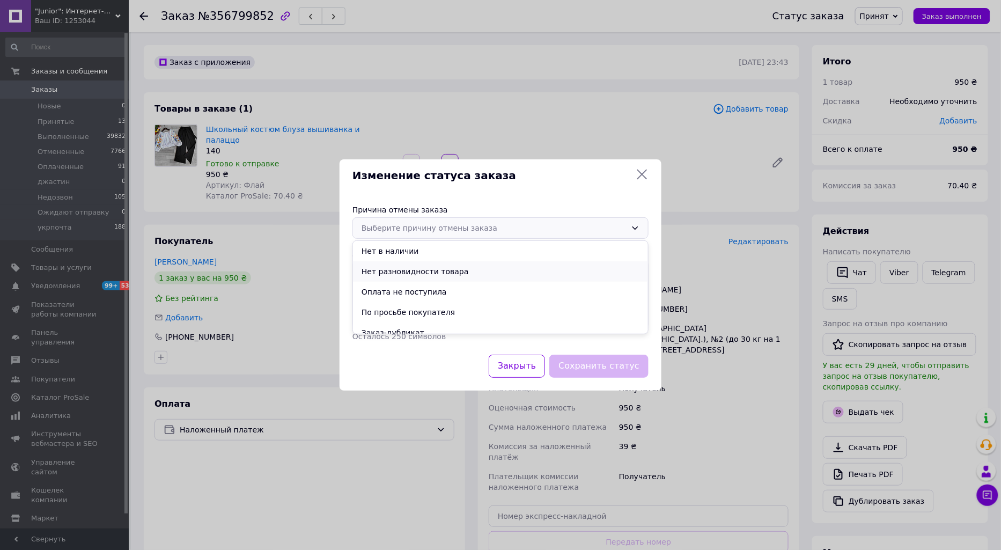
click at [394, 267] on li "Нет разновидности товара" at bounding box center [500, 271] width 295 height 20
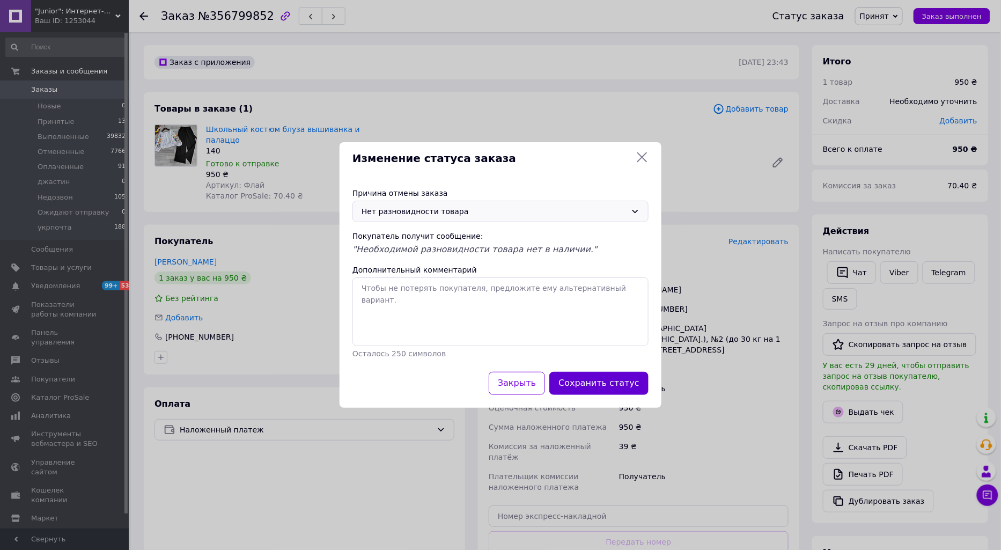
click at [625, 378] on button "Сохранить статус" at bounding box center [598, 383] width 99 height 23
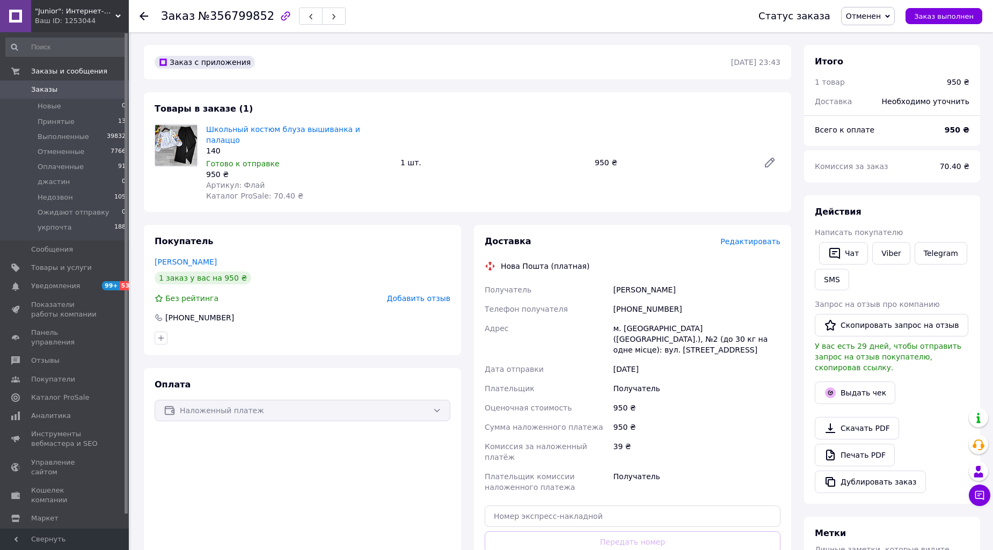
click at [431, 510] on div "Оплата Наложенный платеж" at bounding box center [302, 489] width 317 height 243
drag, startPoint x: 384, startPoint y: 130, endPoint x: 208, endPoint y: 127, distance: 176.0
click at [208, 127] on span "Школьный костюм блуза вышиванка и палаццо" at bounding box center [299, 134] width 186 height 21
copy link "Школьный костюм блуза вышиванка и палаццо"
click at [71, 264] on span "Товары и услуги" at bounding box center [61, 268] width 61 height 10
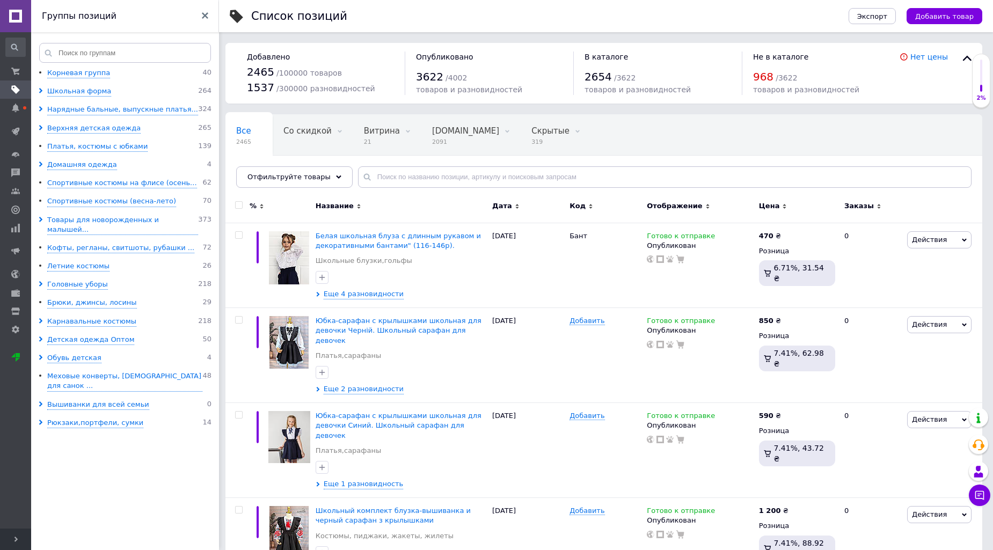
drag, startPoint x: 126, startPoint y: 448, endPoint x: 165, endPoint y: 403, distance: 59.7
click at [129, 446] on ul "Корневая группа 40 Школьная форма 264 Нарядные бальные, выпускные платья... 324…" at bounding box center [126, 310] width 191 height 485
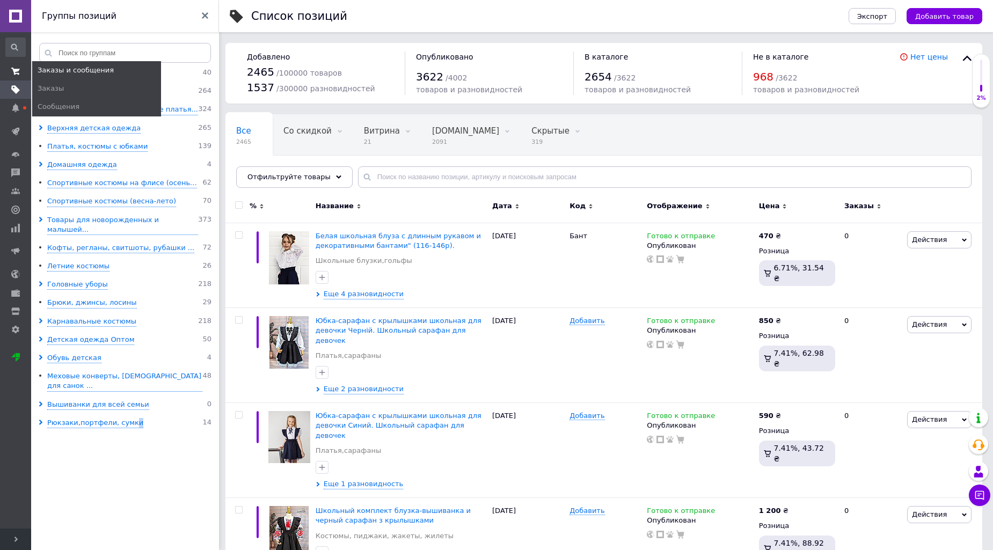
click at [13, 67] on icon at bounding box center [15, 71] width 9 height 9
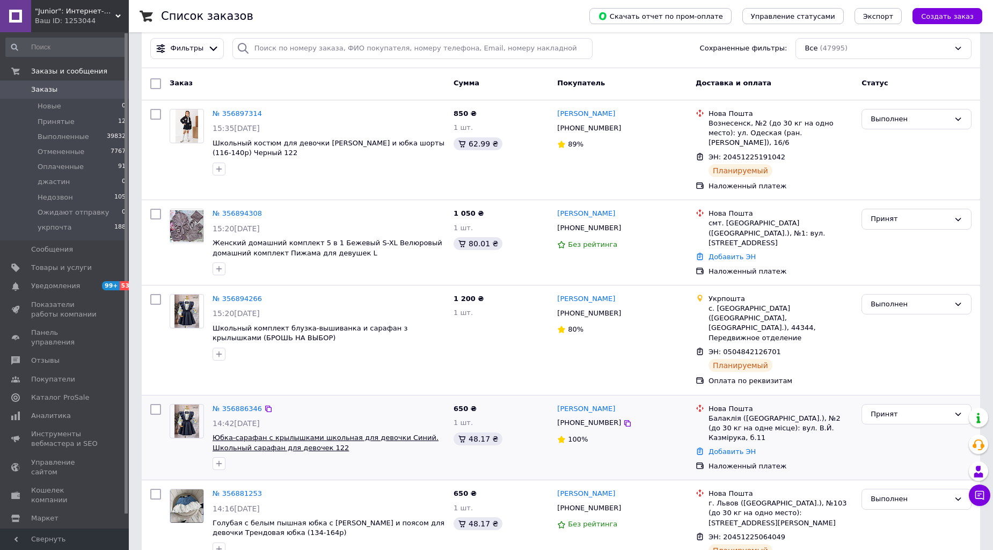
scroll to position [99, 0]
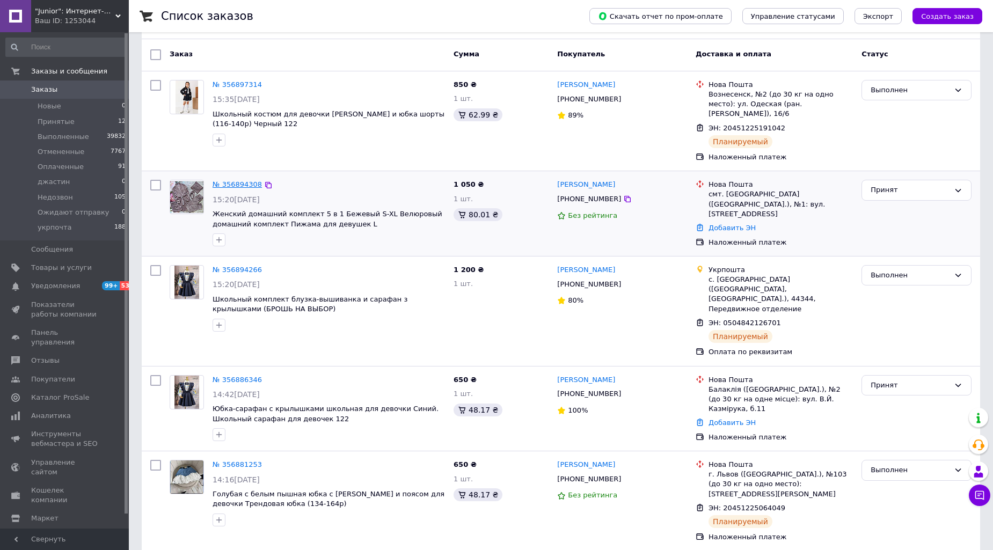
click at [231, 180] on link "№ 356894308" at bounding box center [236, 184] width 49 height 8
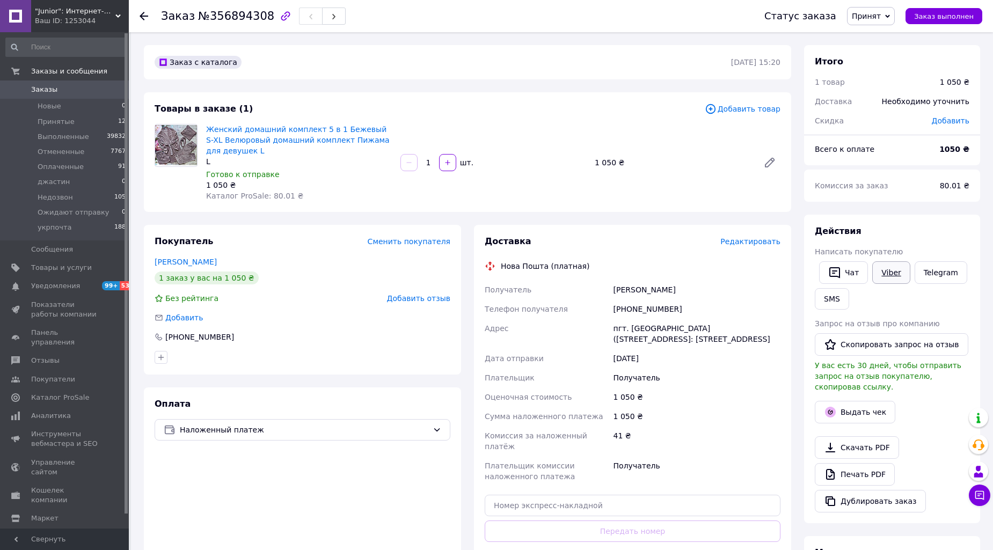
click at [896, 272] on link "Viber" at bounding box center [891, 272] width 38 height 23
click at [363, 510] on div "Оплата Наложенный платеж" at bounding box center [302, 493] width 317 height 213
click at [834, 295] on button "SMS" at bounding box center [831, 298] width 34 height 21
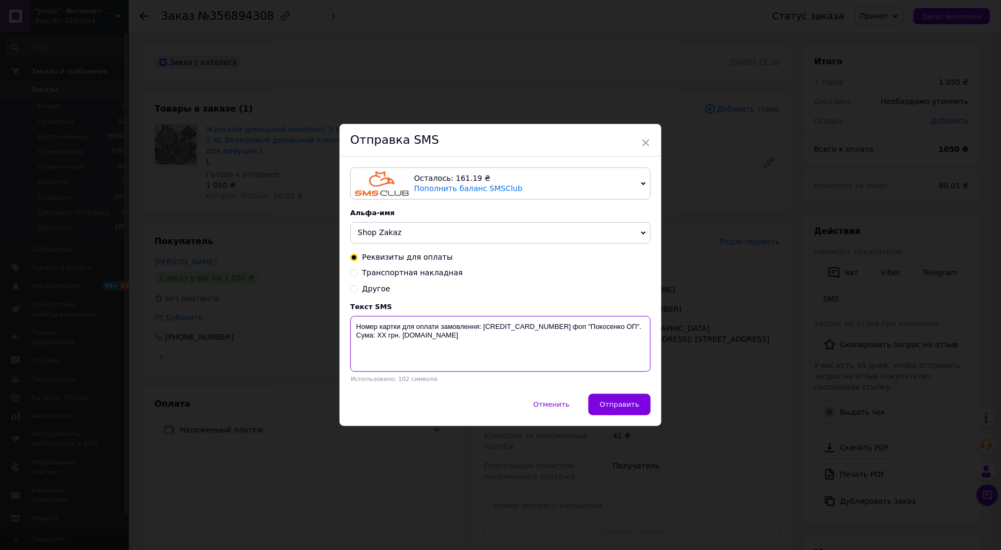
drag, startPoint x: 353, startPoint y: 326, endPoint x: 622, endPoint y: 326, distance: 269.3
click at [622, 326] on textarea "Номер картки для оплати замовлення: 4246 0010 3015 7352 фоп "Покосенко ОП". Сум…" at bounding box center [500, 344] width 300 height 56
click at [139, 472] on div "× Отправка SMS Осталось: 161.19 ₴ Пополнить баланс SMSClub Подключить LetsAds А…" at bounding box center [500, 275] width 1001 height 550
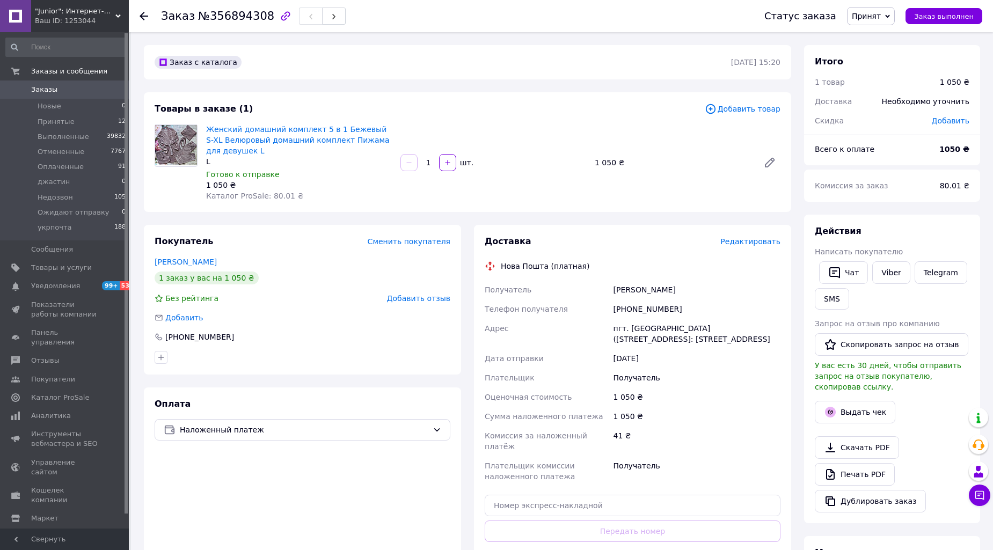
click at [29, 84] on link "Заказы 0" at bounding box center [66, 89] width 132 height 18
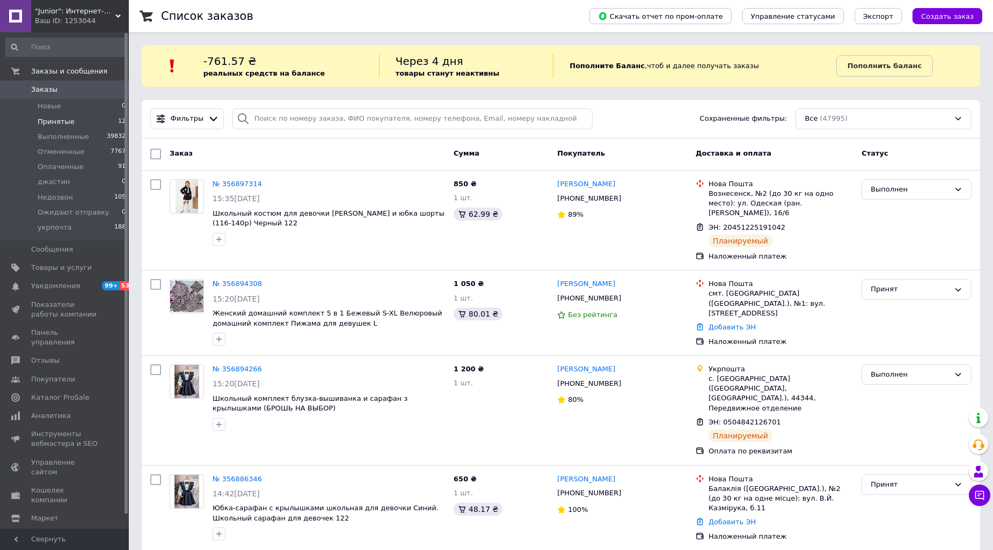
click at [49, 121] on span "Принятые" at bounding box center [56, 122] width 37 height 10
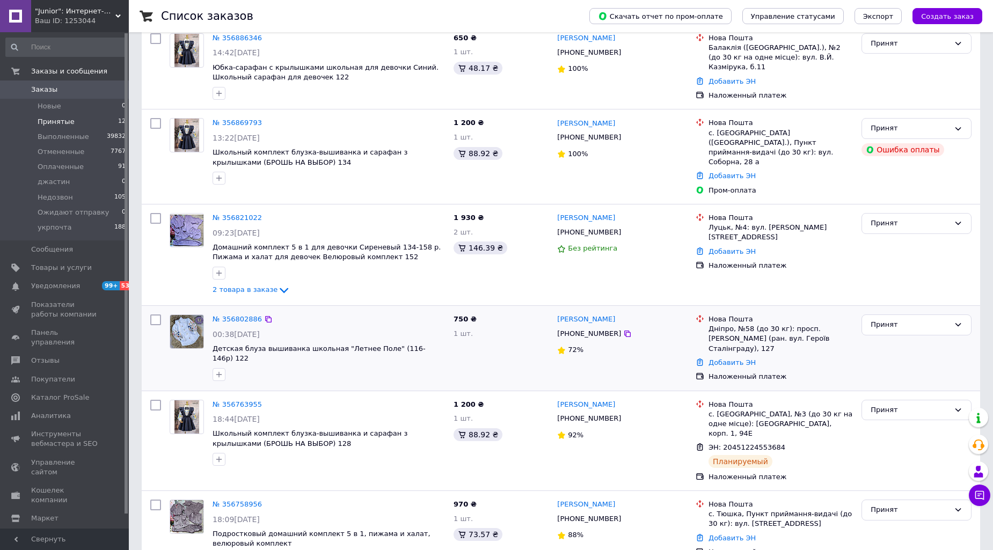
scroll to position [298, 0]
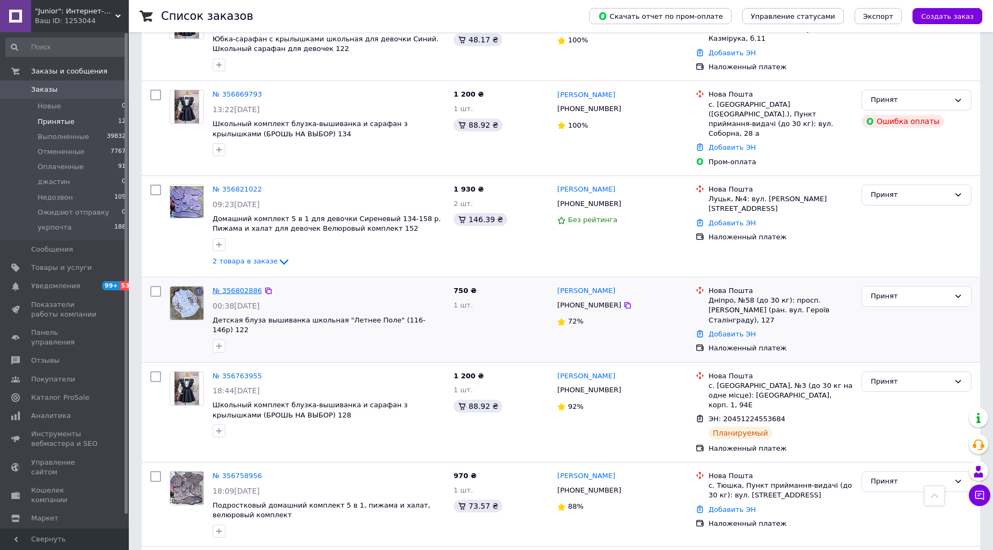
click at [248, 287] on link "№ 356802886" at bounding box center [236, 291] width 49 height 8
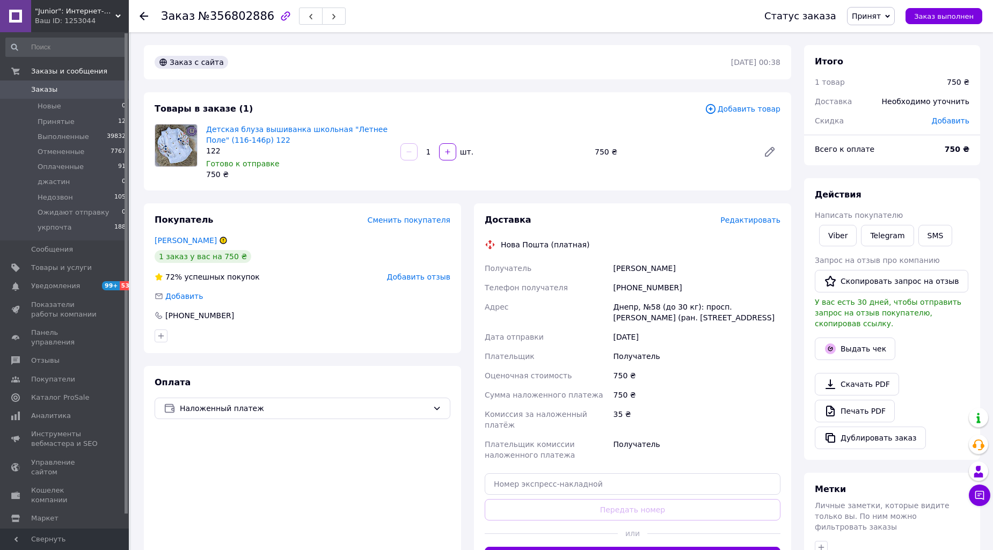
click at [47, 90] on span "Заказы" at bounding box center [44, 90] width 26 height 10
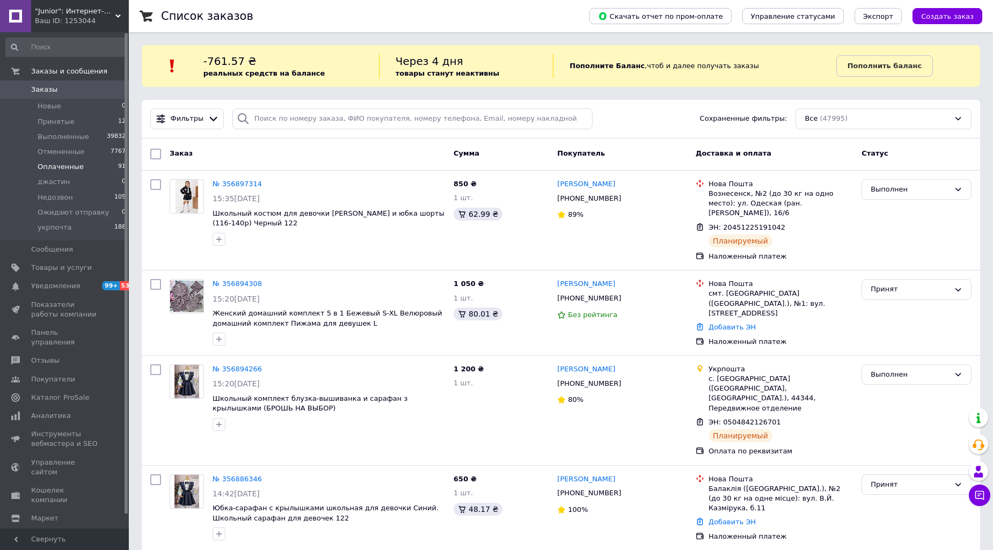
click at [20, 165] on li "Оплаченные 91" at bounding box center [66, 166] width 132 height 15
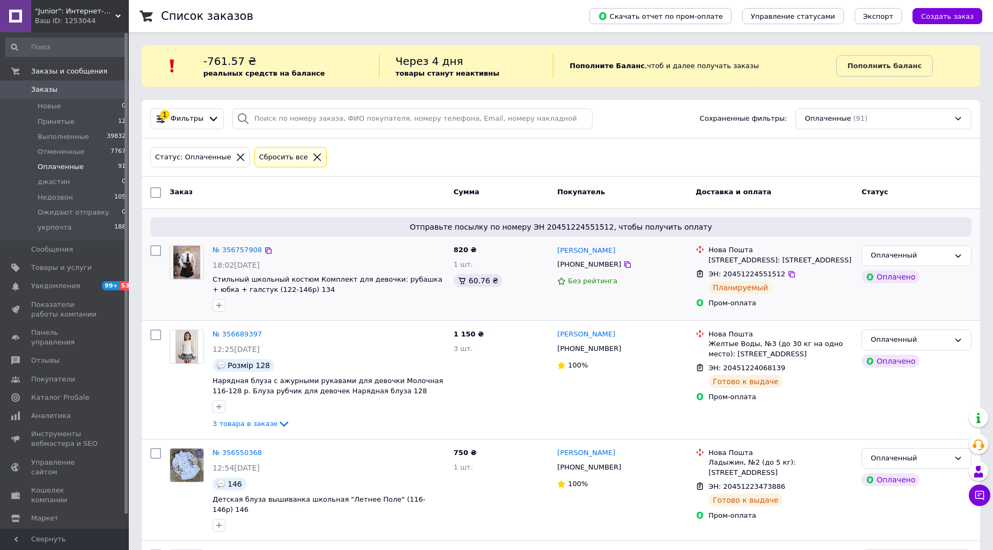
click at [152, 299] on div at bounding box center [155, 278] width 19 height 75
click at [45, 90] on span "Заказы" at bounding box center [44, 90] width 26 height 10
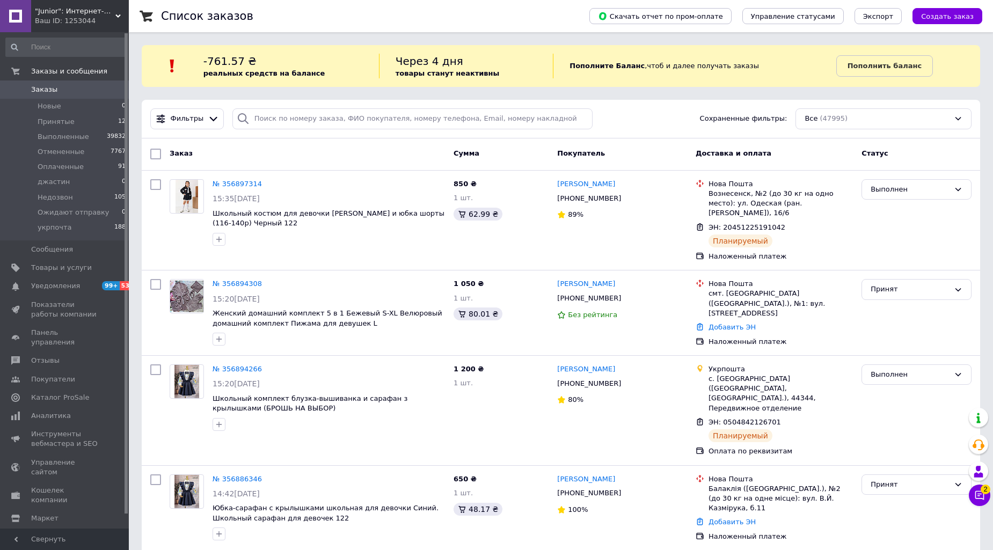
click at [0, 80] on link "Заказы 0" at bounding box center [66, 89] width 132 height 18
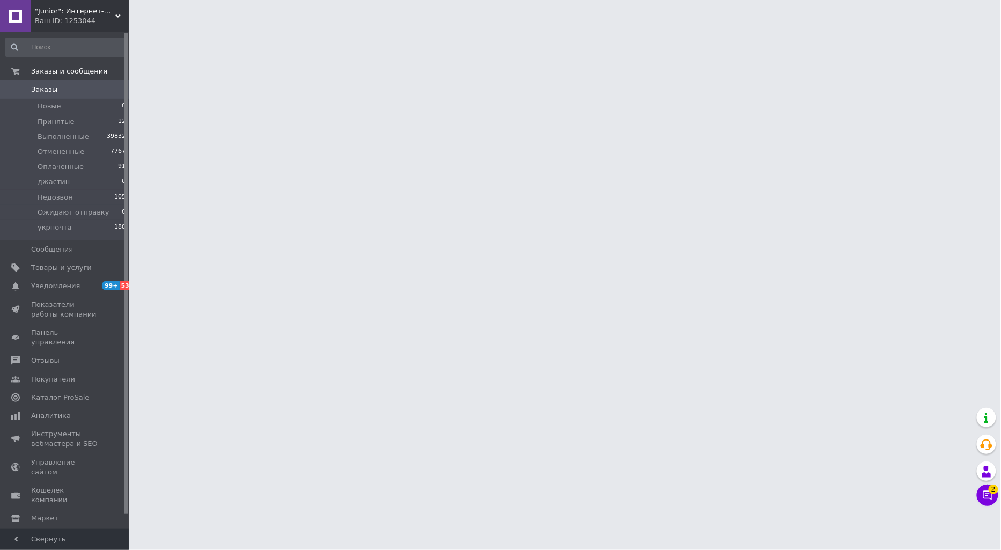
click at [0, 80] on link "Заказы 0" at bounding box center [66, 89] width 132 height 18
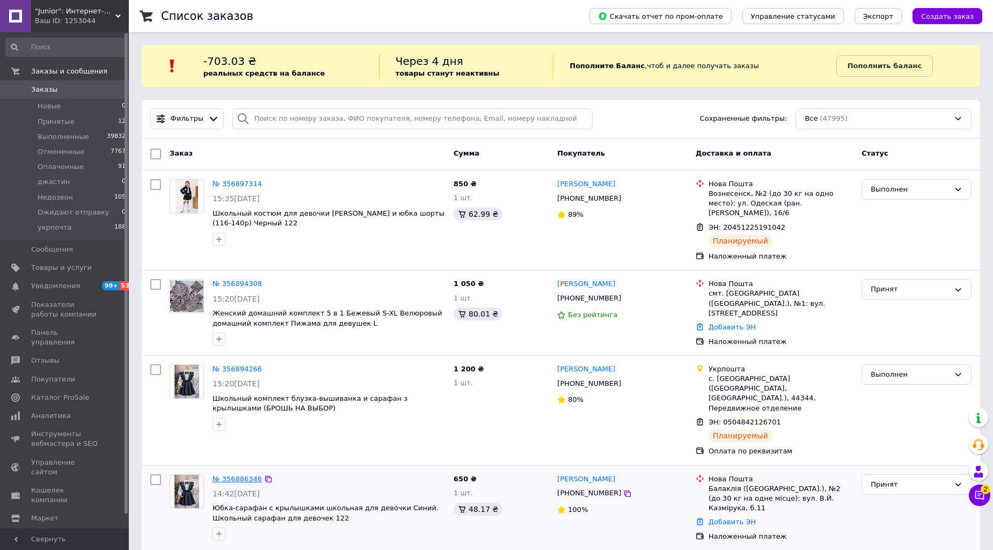
click at [235, 475] on link "№ 356886346" at bounding box center [236, 479] width 49 height 8
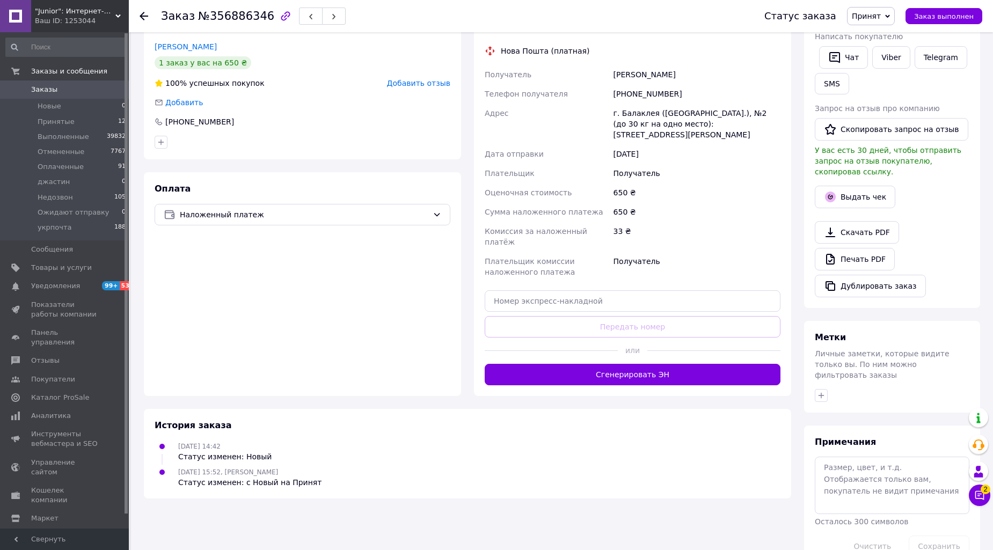
scroll to position [224, 0]
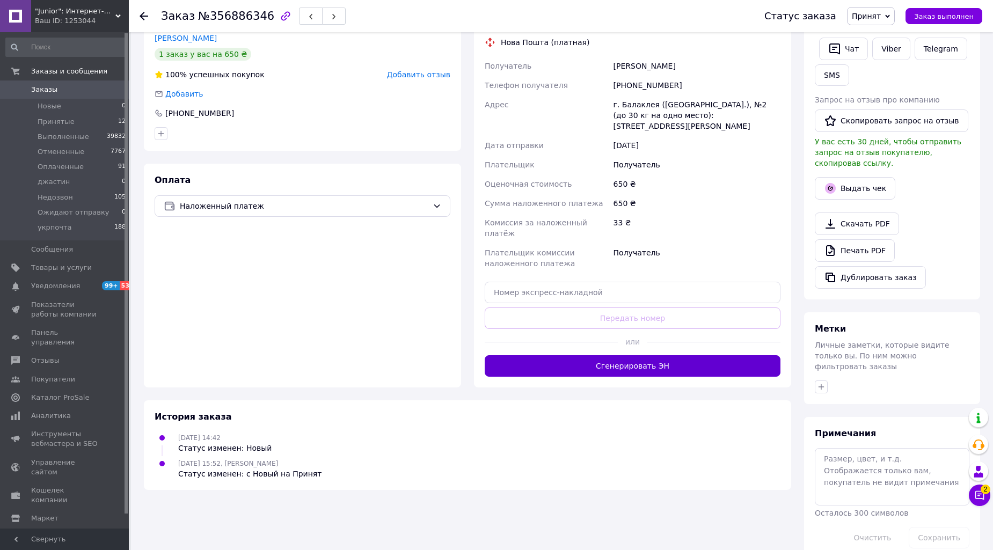
click at [605, 355] on button "Сгенерировать ЭН" at bounding box center [632, 365] width 296 height 21
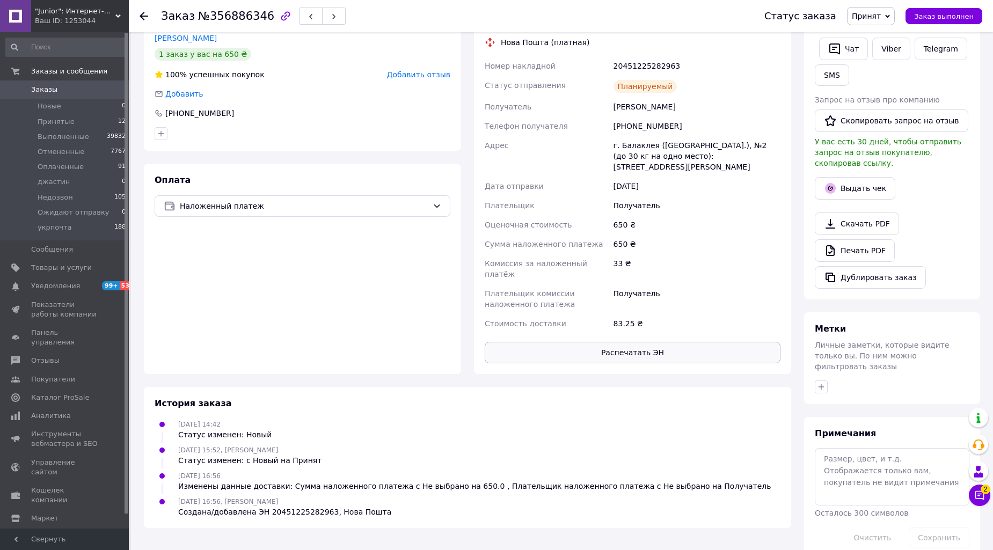
scroll to position [0, 0]
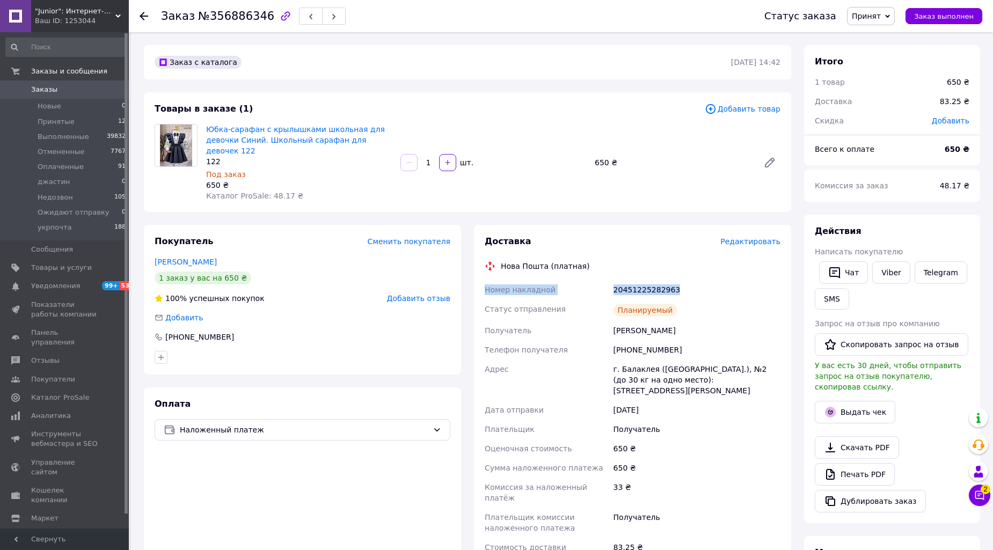
drag, startPoint x: 481, startPoint y: 277, endPoint x: 684, endPoint y: 282, distance: 202.3
click at [684, 282] on div "Доставка Редактировать Нова Пошта (платная) Номер накладной 20451225282963 Стат…" at bounding box center [632, 411] width 317 height 373
copy div "Номер накладной 20451225282963"
click at [884, 265] on link "Viber" at bounding box center [891, 272] width 38 height 23
click at [392, 489] on div "Оплата Наложенный платеж" at bounding box center [302, 492] width 317 height 210
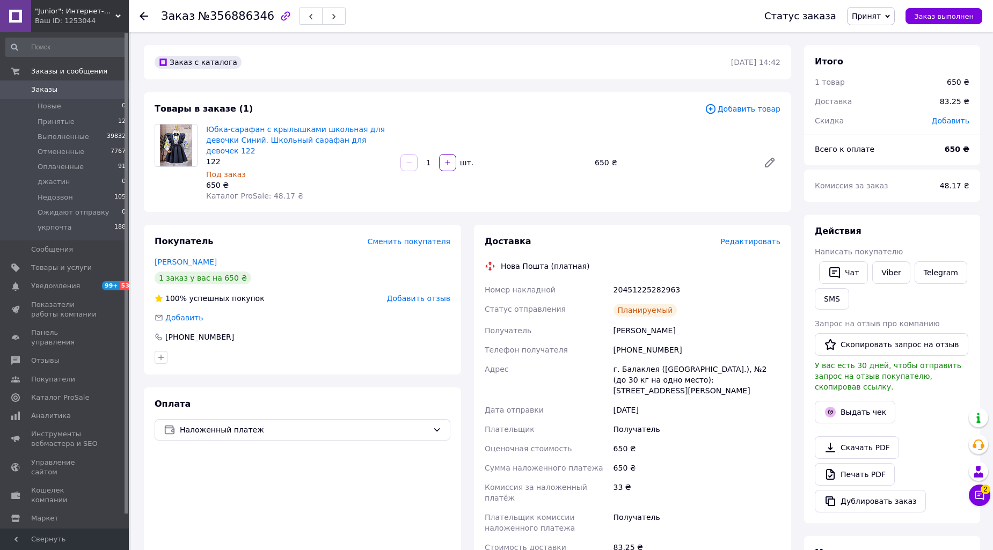
click at [867, 14] on span "Принят" at bounding box center [865, 16] width 29 height 9
click at [876, 35] on li "Выполнен" at bounding box center [888, 38] width 82 height 16
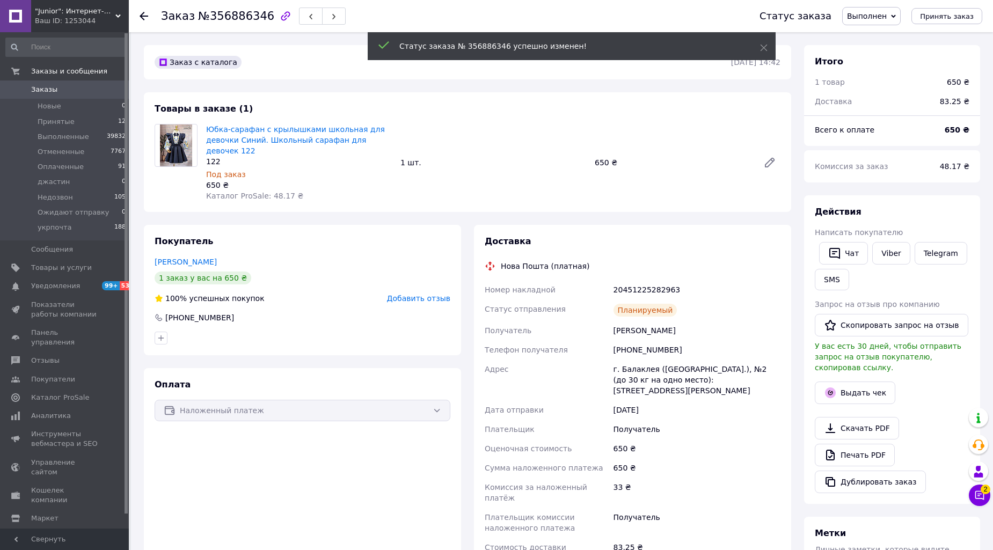
click at [40, 89] on span "Заказы" at bounding box center [44, 90] width 26 height 10
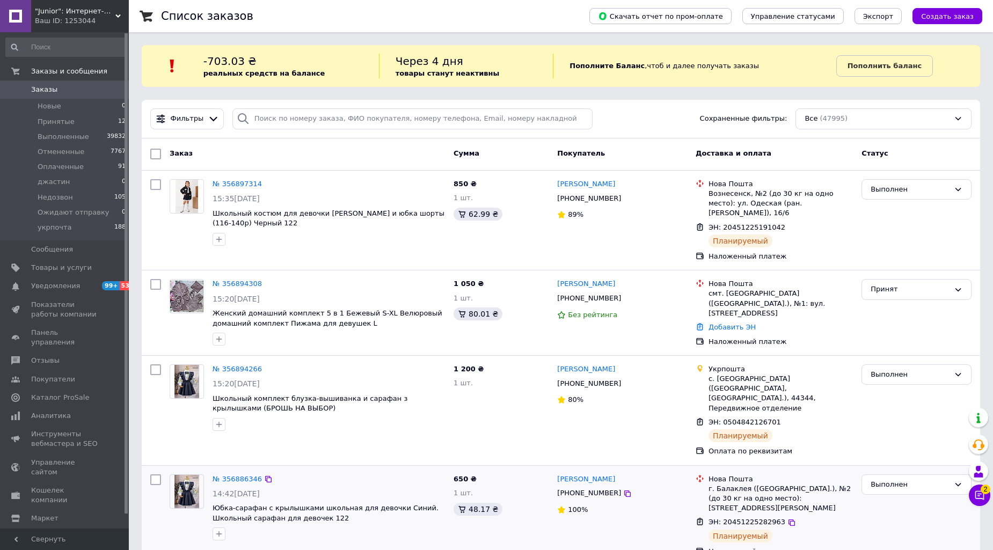
click at [904, 503] on div "Выполнен" at bounding box center [916, 515] width 119 height 91
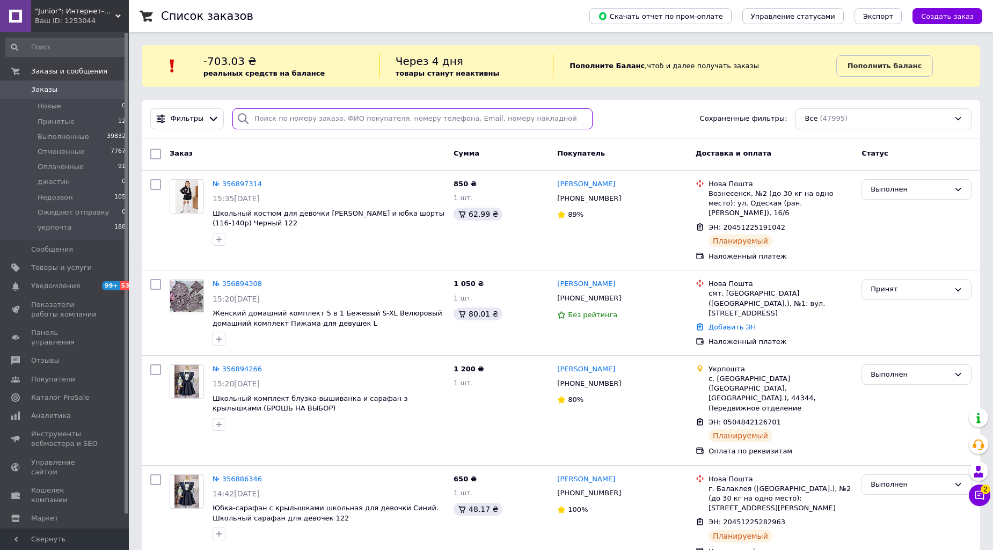
paste input "Гурський"
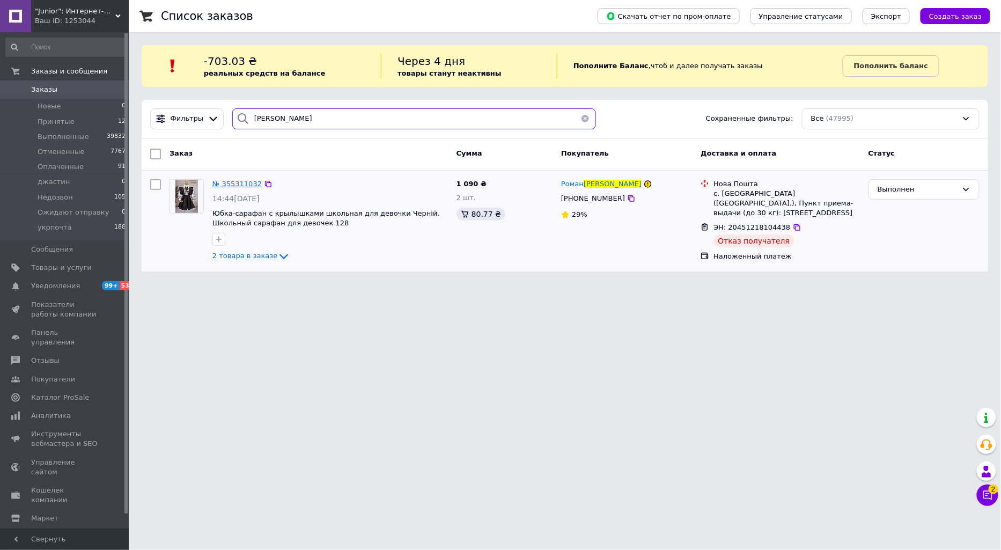
type input "Гурський"
click at [229, 180] on span "№ 355311032" at bounding box center [236, 184] width 49 height 8
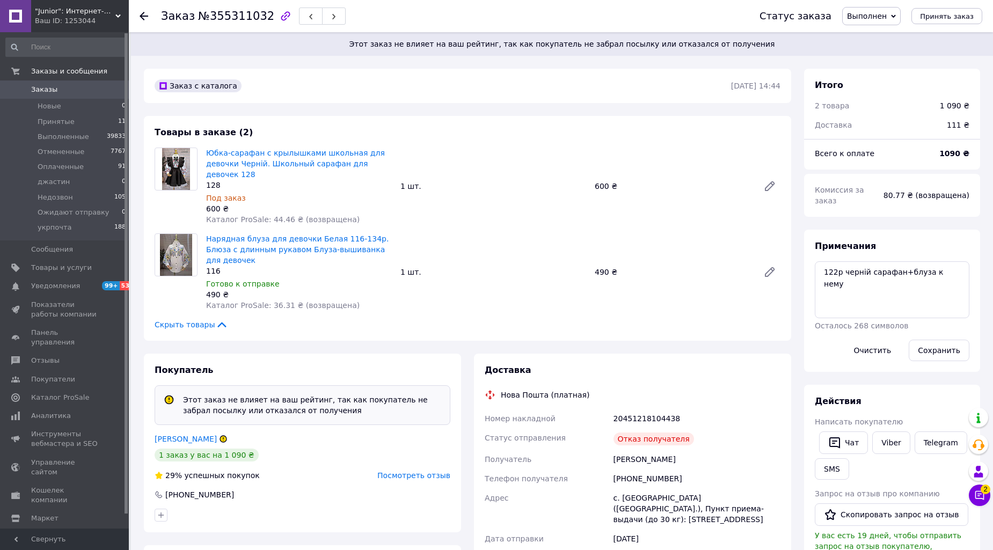
scroll to position [60, 0]
click at [430, 471] on span "Посмотреть отзыв" at bounding box center [413, 475] width 73 height 9
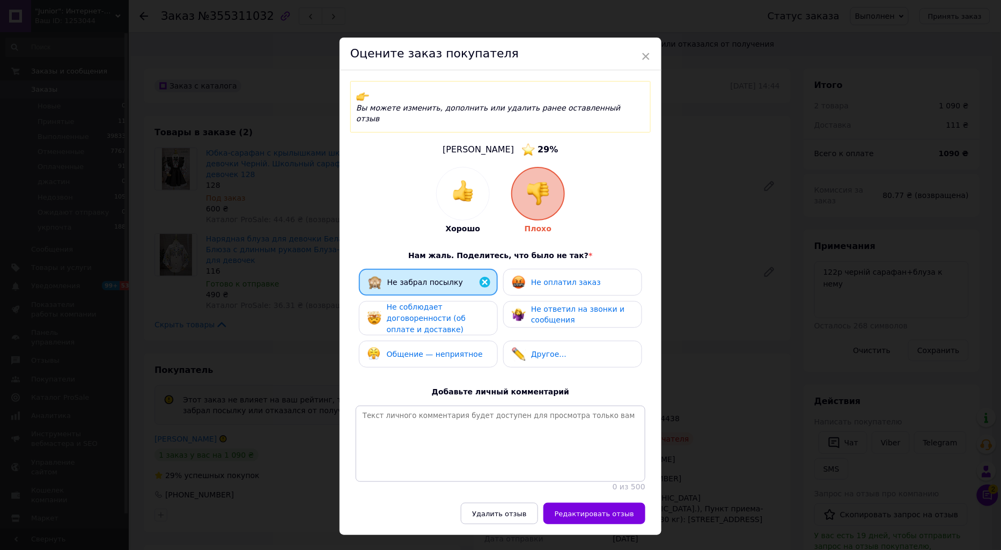
click at [535, 278] on span "Не оплатил заказ" at bounding box center [566, 282] width 70 height 9
click at [480, 302] on div "Не соблюдает договоренности (об оплате и доставке)" at bounding box center [438, 318] width 102 height 33
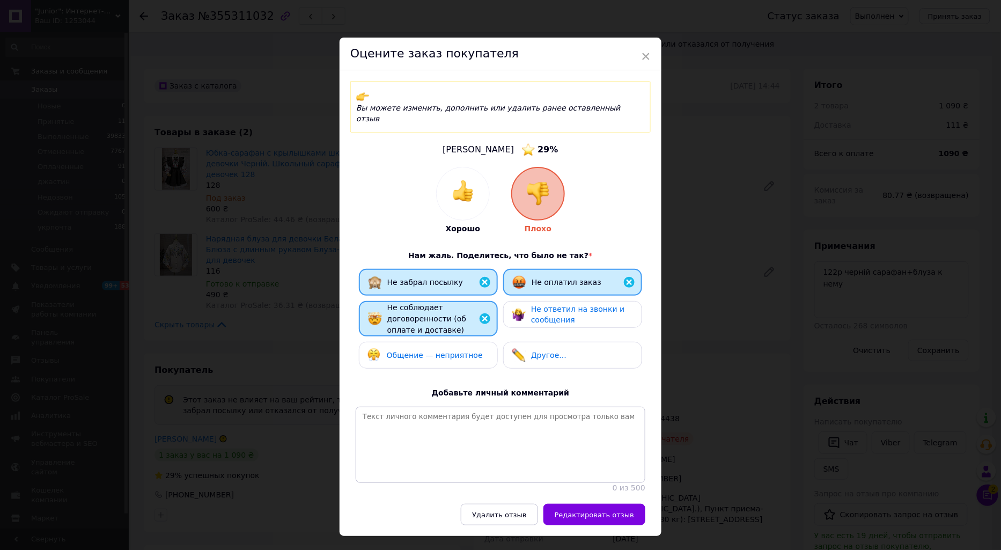
drag, startPoint x: 548, startPoint y: 292, endPoint x: 484, endPoint y: 336, distance: 77.1
click at [548, 305] on span "Не ответил на звонки и сообщения" at bounding box center [578, 315] width 94 height 20
click at [465, 348] on div "Общение — неприятное" at bounding box center [425, 355] width 115 height 14
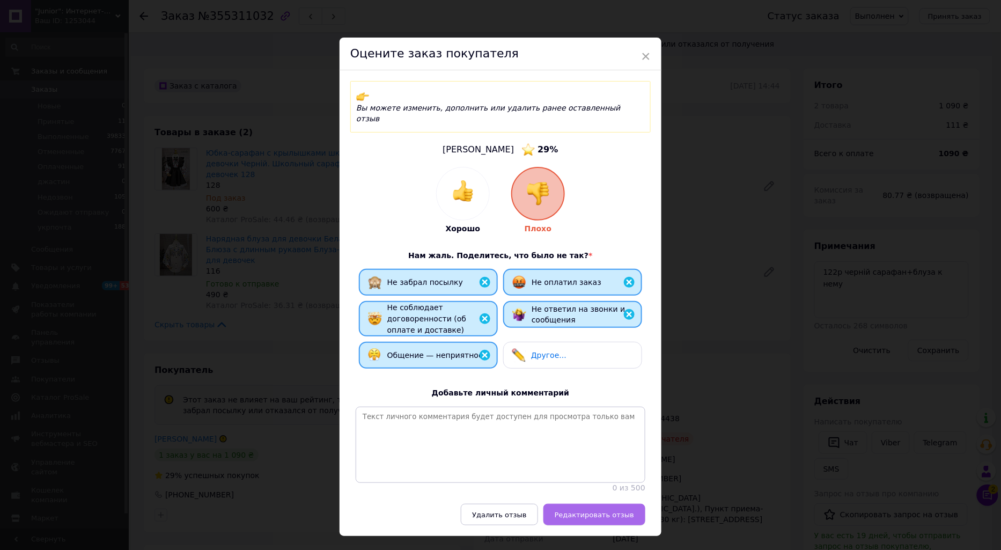
click at [591, 511] on span "Редактировать отзыв" at bounding box center [594, 515] width 79 height 8
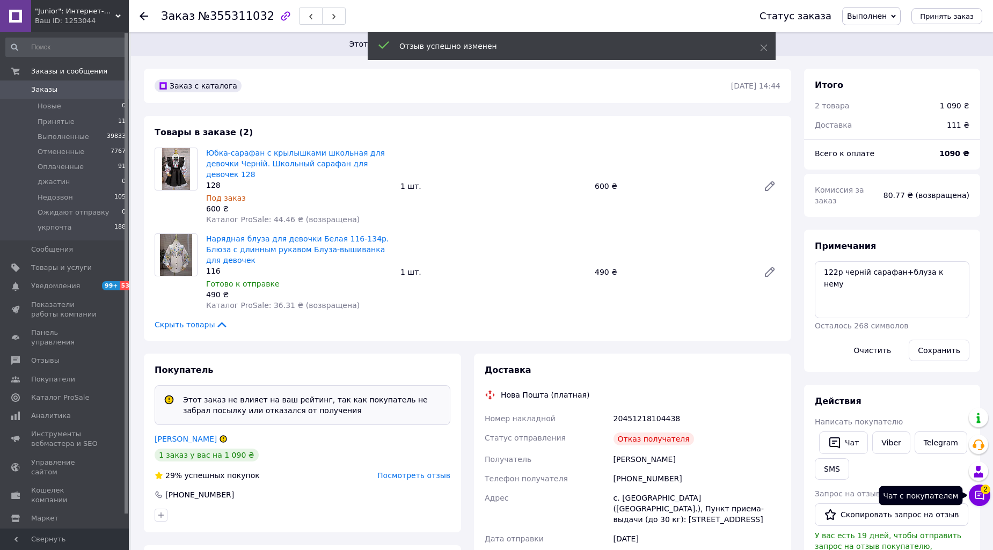
click at [982, 494] on icon at bounding box center [979, 495] width 11 height 11
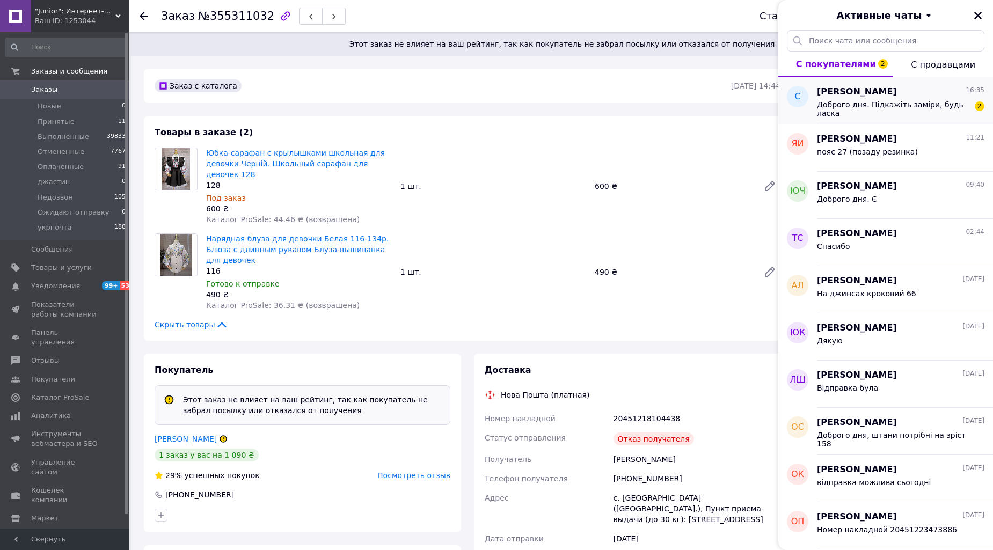
click at [870, 98] on div "Доброго дня. Підкажіть заміри, будь ласка 2" at bounding box center [900, 107] width 167 height 19
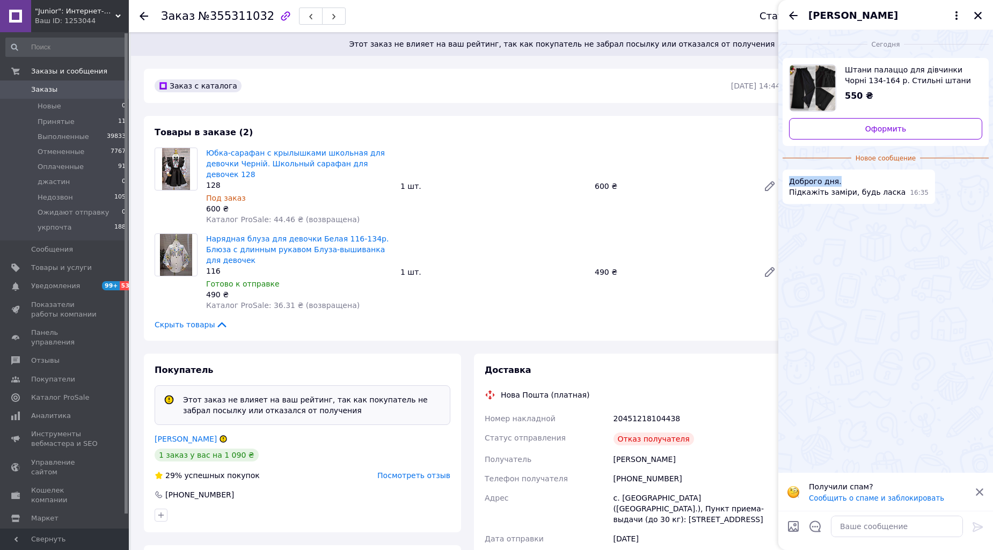
drag, startPoint x: 788, startPoint y: 178, endPoint x: 844, endPoint y: 177, distance: 56.3
click at [844, 177] on span "Доброго дня. Підкажіть заміри, будь ласка" at bounding box center [847, 186] width 116 height 21
copy span "Доброго дня."
paste textarea "Доброго дня."
type textarea "Доброго дня."
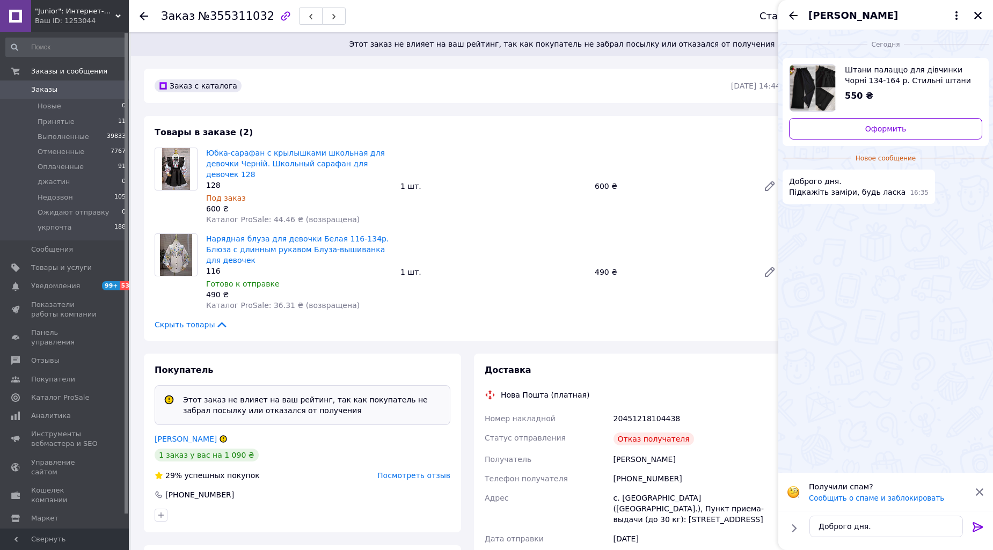
click at [973, 530] on icon at bounding box center [977, 527] width 10 height 10
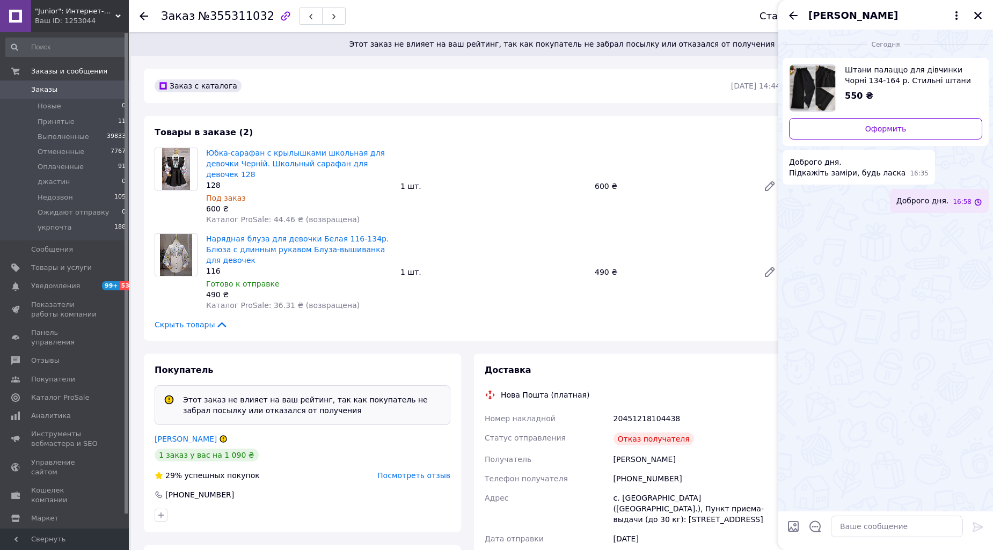
click at [863, 72] on span "Штани палаццо для дівчинки Чорні 134-164 р. Стильні штани палаццо Модні штани д…" at bounding box center [909, 74] width 129 height 21
paste textarea "134 р: Довжина – 83 см, кроковий шов – 56 см, півобхват талії – 25 см, півобхва…"
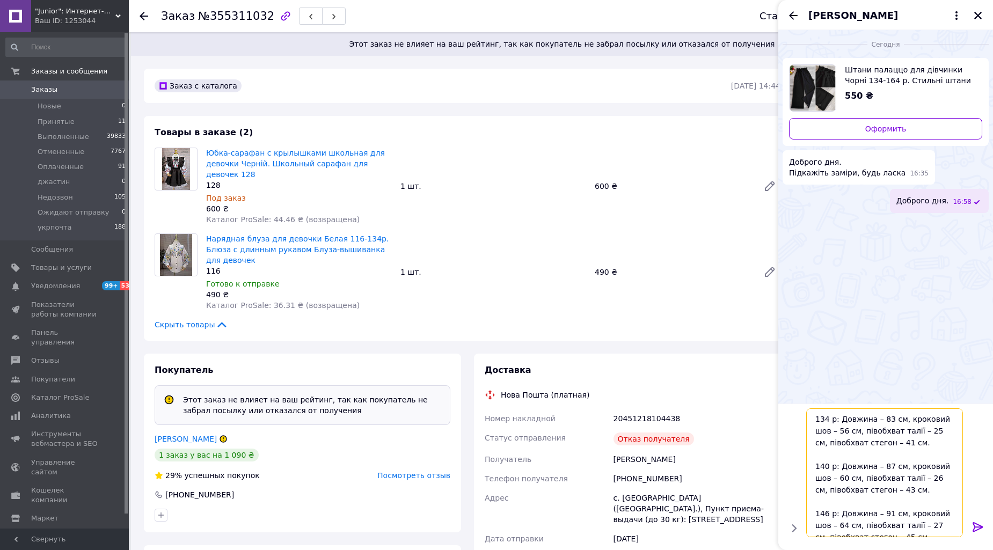
scroll to position [152, 0]
type textarea "134 р: Довжина – 83 см, кроковий шов – 56 см, півобхват талії – 25 см, півобхва…"
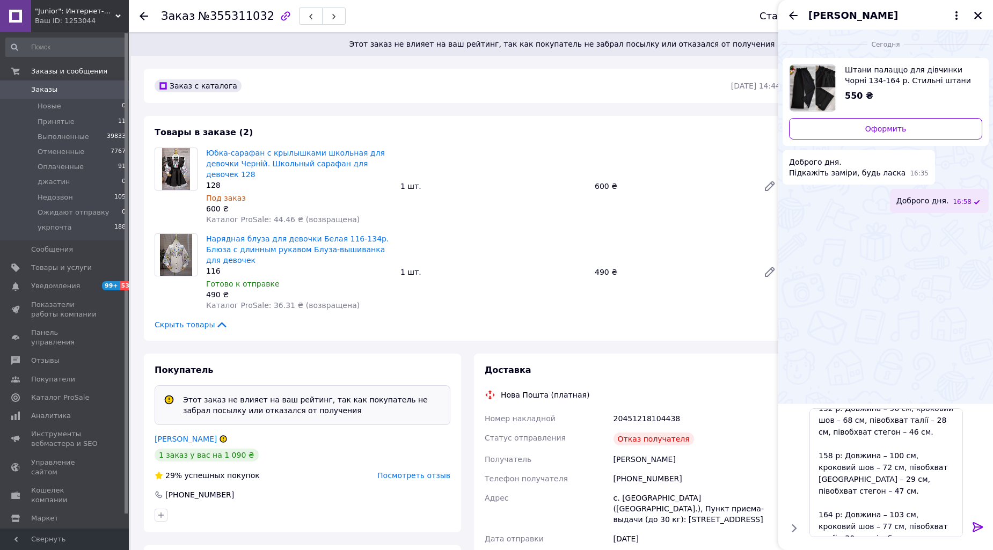
click at [970, 523] on div at bounding box center [977, 528] width 21 height 25
click at [975, 526] on icon at bounding box center [977, 526] width 13 height 13
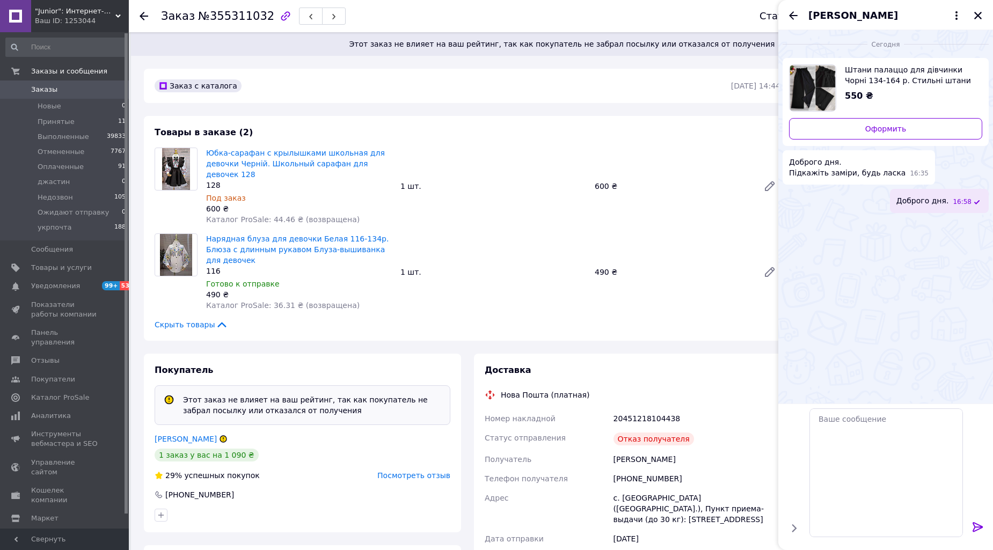
scroll to position [0, 0]
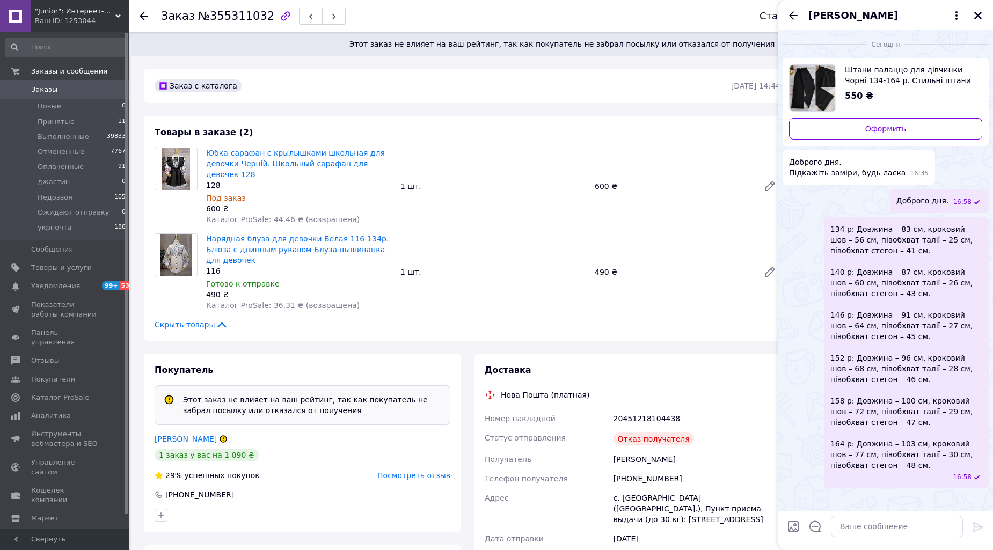
click at [55, 90] on span "Заказы" at bounding box center [65, 90] width 68 height 10
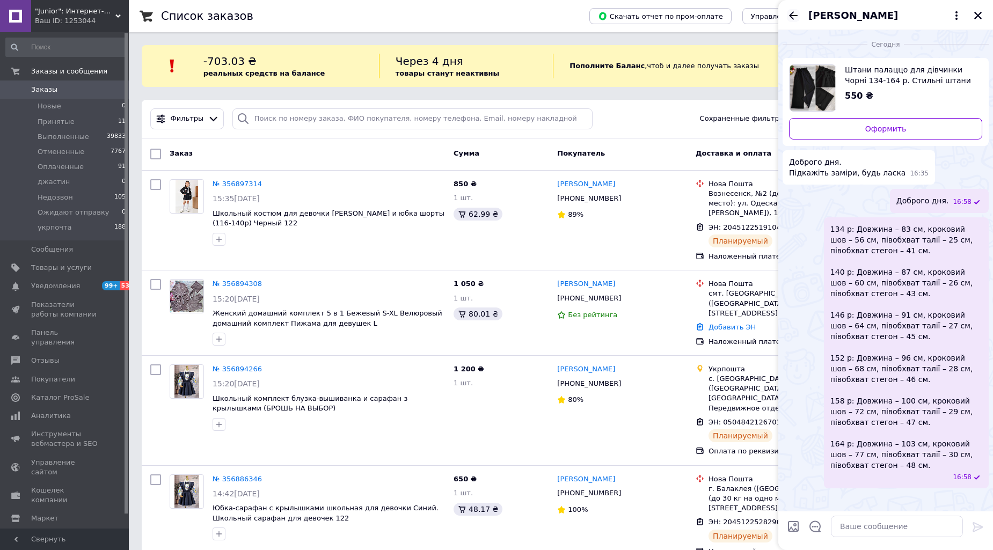
click at [789, 9] on icon "Назад" at bounding box center [793, 15] width 13 height 13
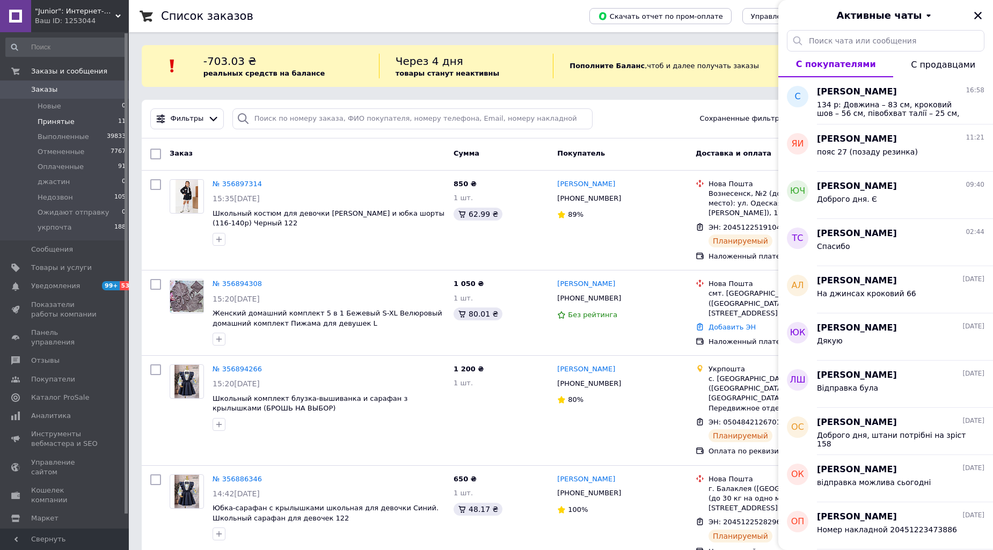
click at [45, 119] on span "Принятые" at bounding box center [56, 122] width 37 height 10
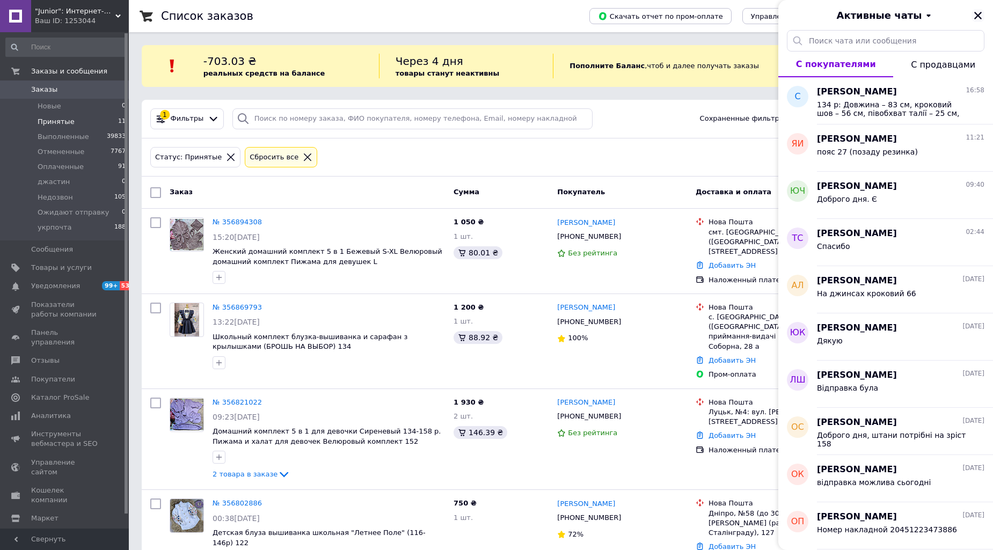
click at [978, 12] on icon "Закрыть" at bounding box center [978, 16] width 10 height 10
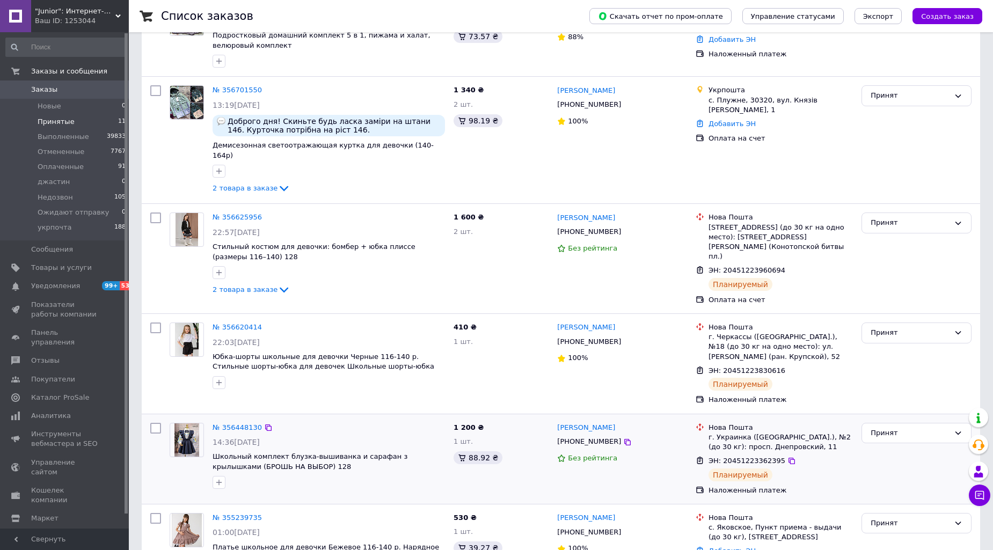
scroll to position [694, 0]
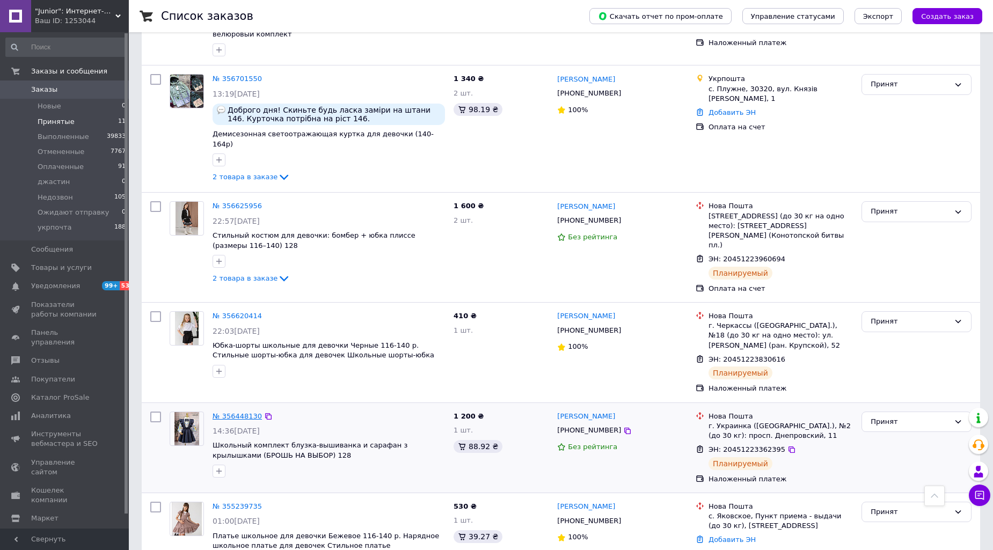
click at [237, 412] on link "№ 356448130" at bounding box center [236, 416] width 49 height 8
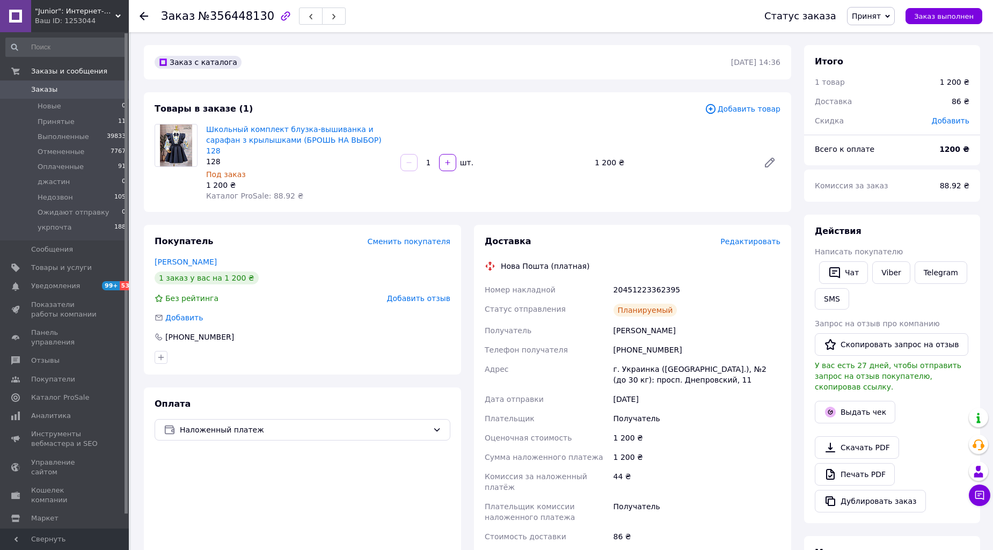
click at [880, 17] on span "Принят" at bounding box center [865, 16] width 29 height 9
click at [881, 39] on li "Выполнен" at bounding box center [888, 38] width 82 height 16
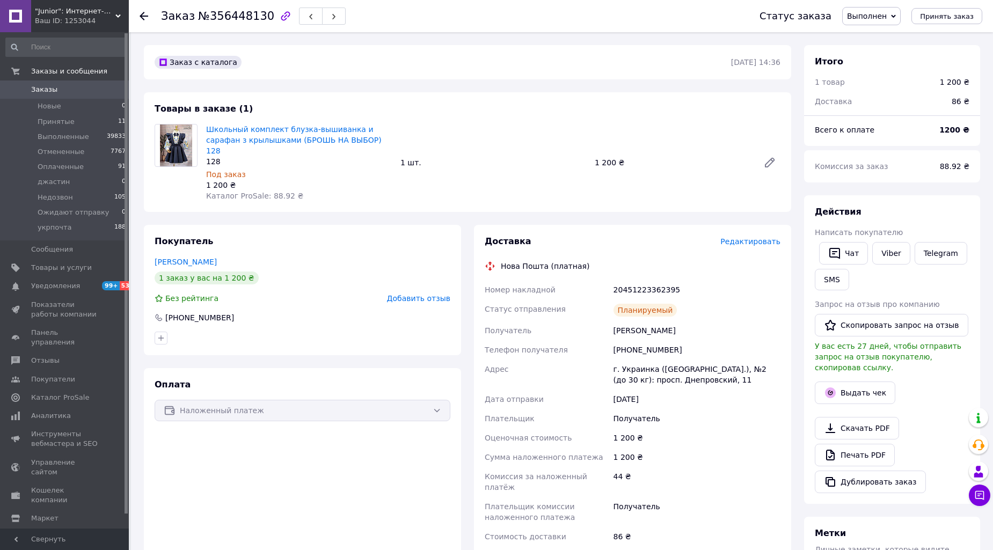
click at [61, 88] on span "Заказы" at bounding box center [65, 90] width 68 height 10
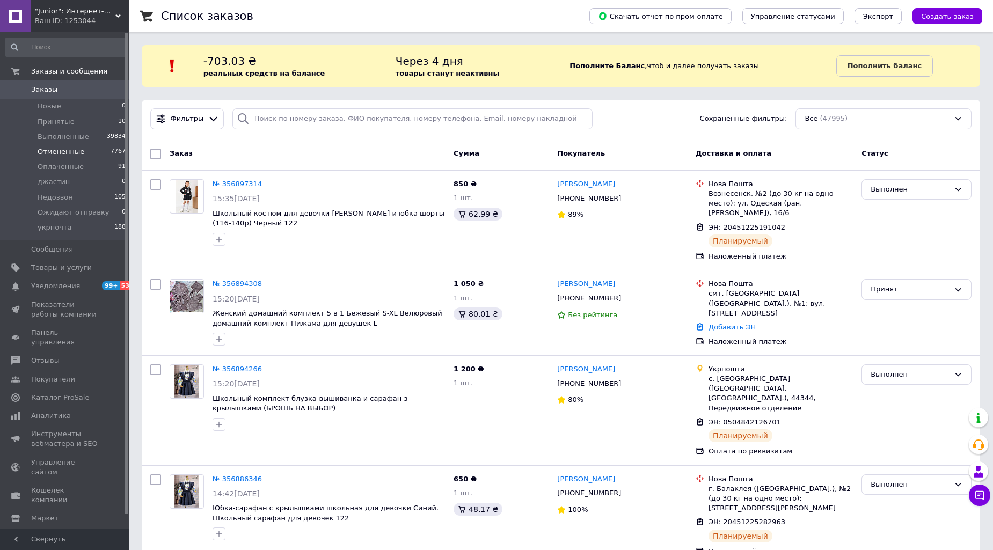
click at [59, 149] on span "Отмененные" at bounding box center [61, 152] width 47 height 10
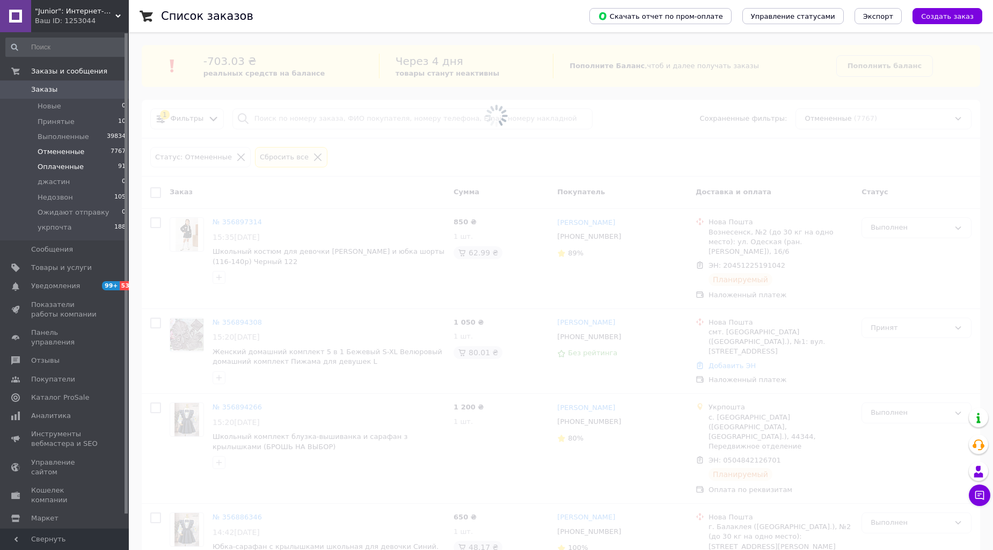
click at [57, 162] on span "Оплаченные" at bounding box center [61, 167] width 46 height 10
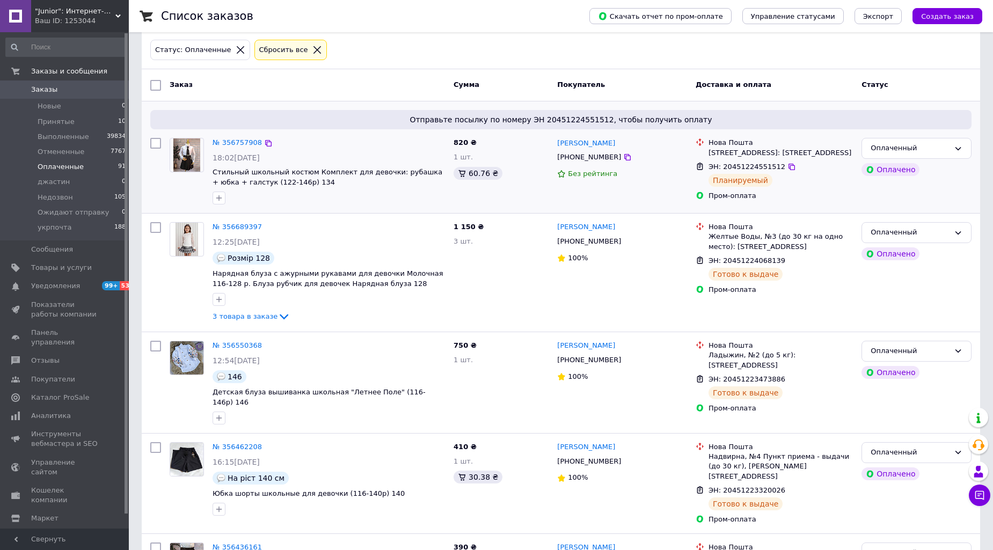
scroll to position [199, 0]
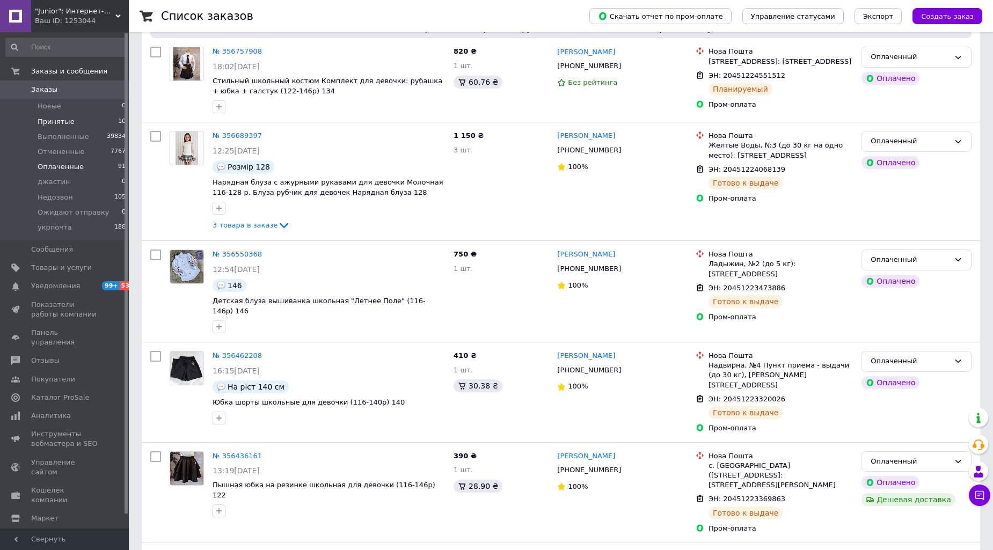
click at [56, 121] on span "Принятые" at bounding box center [56, 122] width 37 height 10
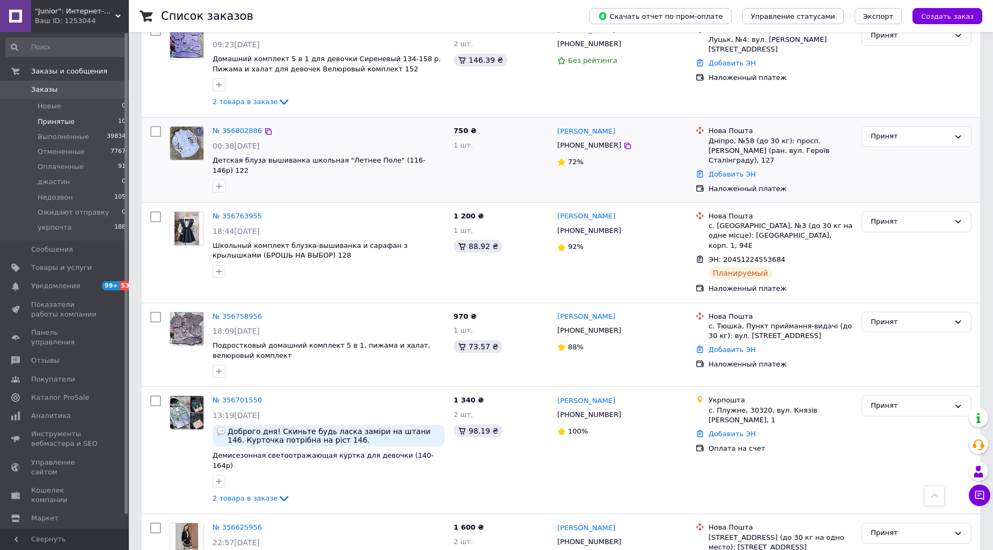
scroll to position [398, 0]
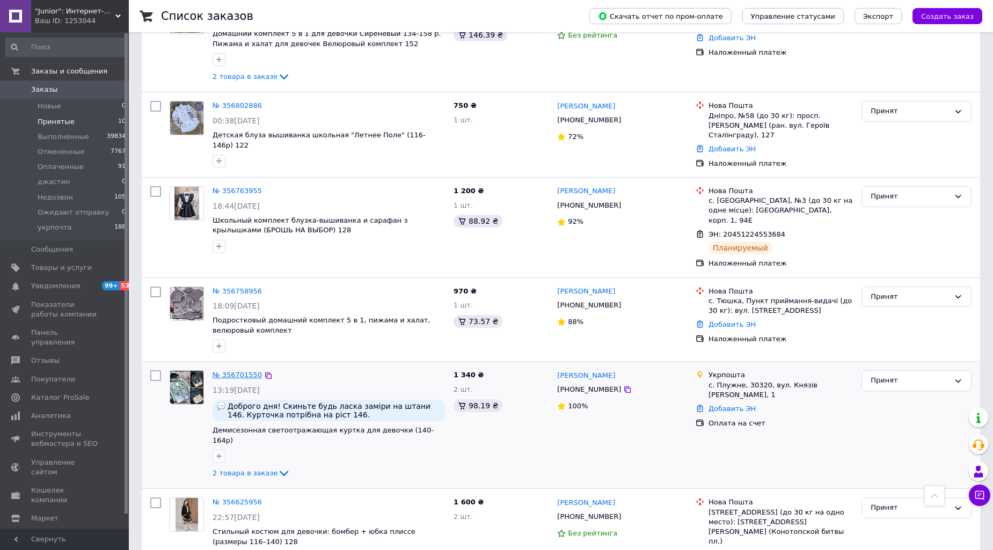
click at [232, 371] on link "№ 356701550" at bounding box center [236, 375] width 49 height 8
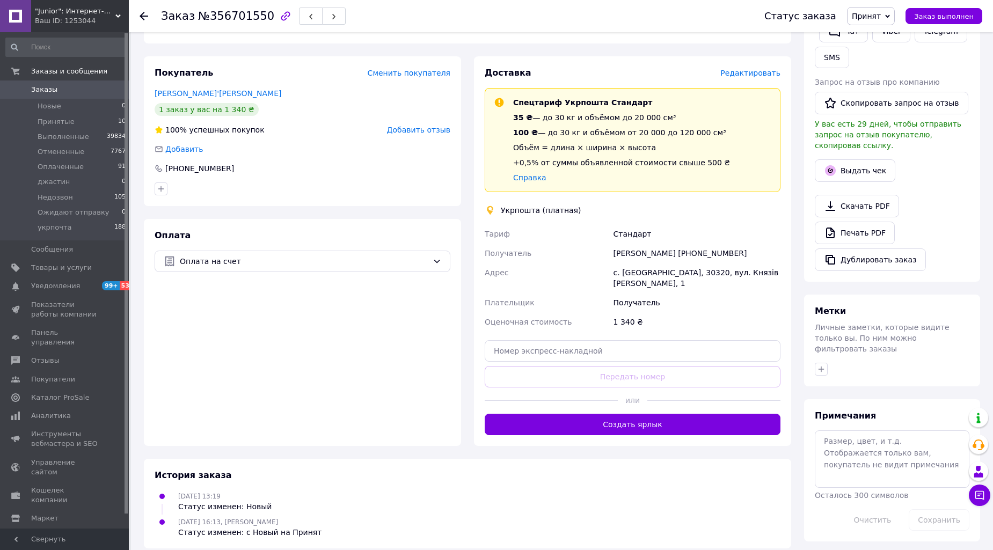
scroll to position [242, 0]
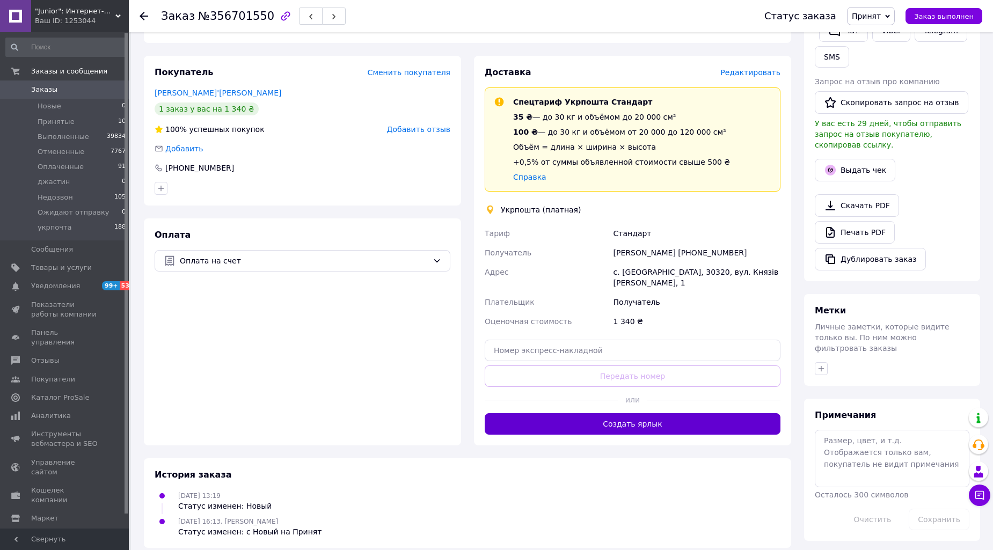
click at [634, 413] on button "Создать ярлык" at bounding box center [632, 423] width 296 height 21
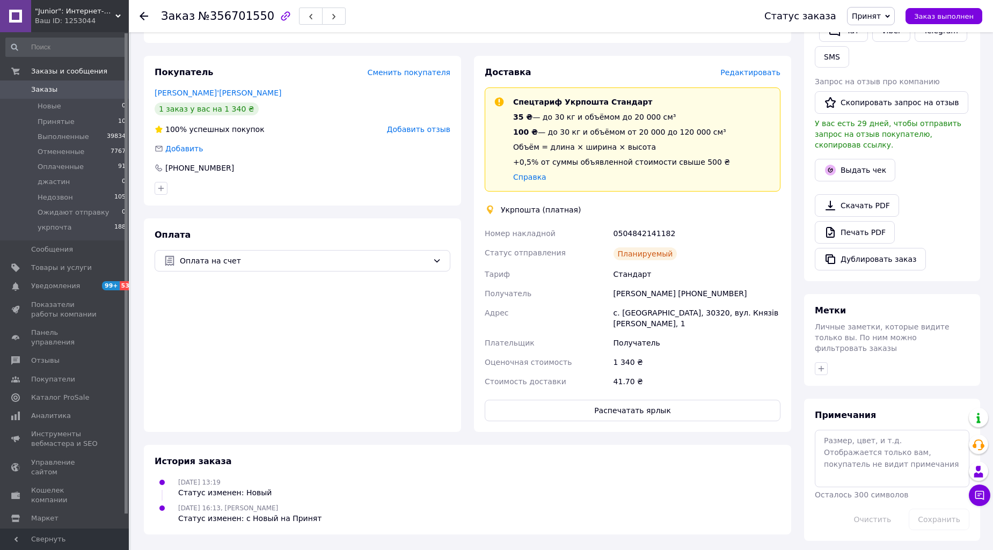
scroll to position [228, 0]
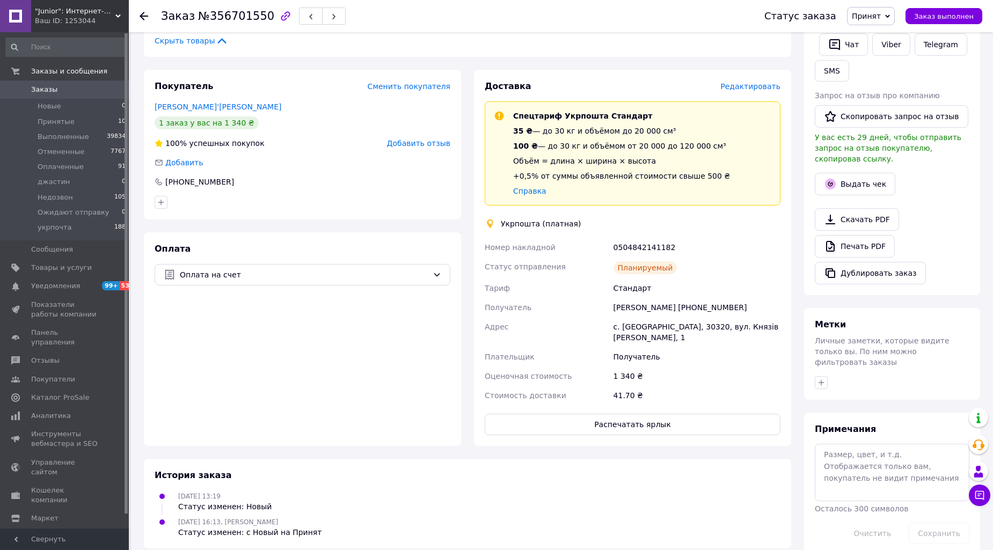
click at [867, 14] on span "Принят" at bounding box center [865, 16] width 29 height 9
click at [873, 38] on li "Выполнен" at bounding box center [888, 38] width 82 height 16
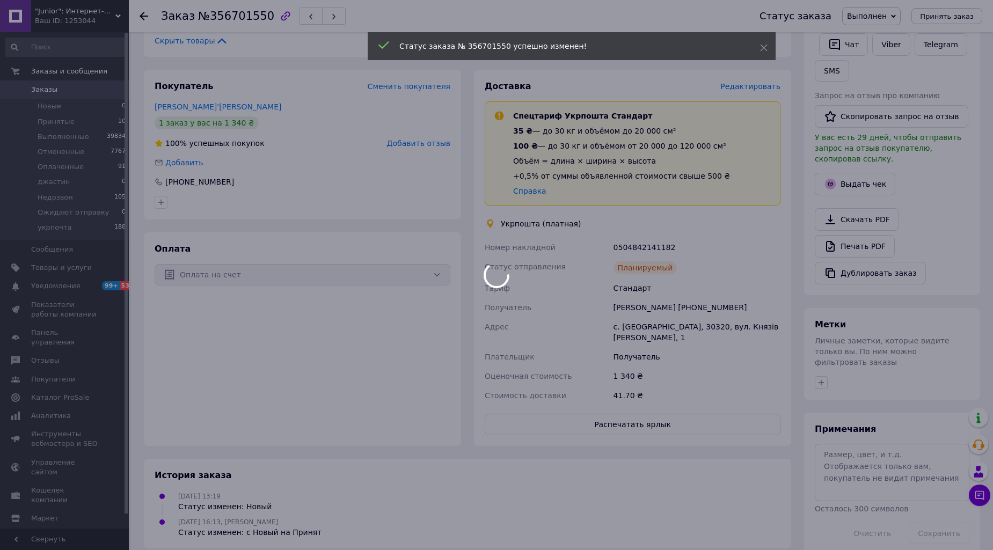
scroll to position [242, 0]
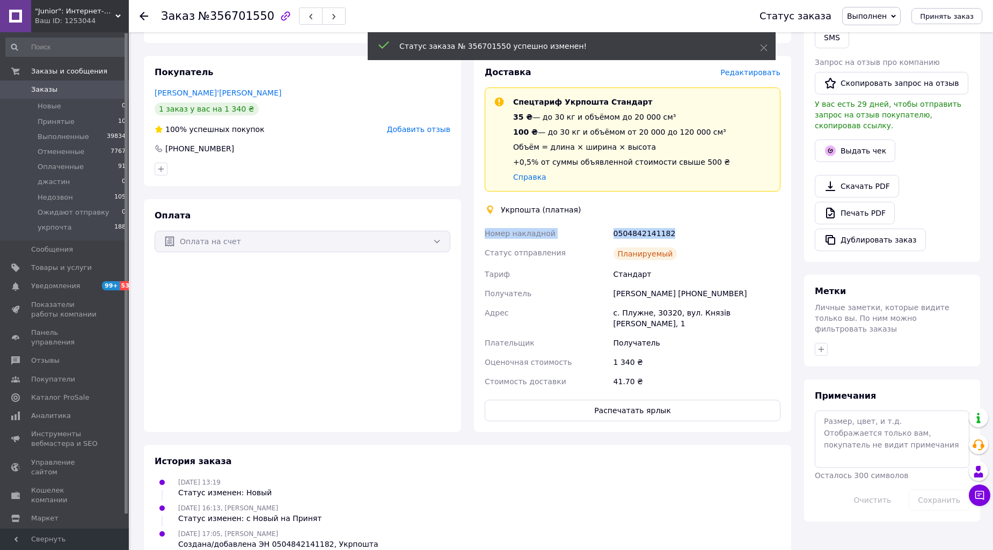
drag, startPoint x: 479, startPoint y: 240, endPoint x: 684, endPoint y: 229, distance: 205.8
click at [684, 229] on div "Доставка Редактировать Спецтариф Укрпошта Стандарт 35 ₴ — до 30 кг и объёмом до…" at bounding box center [632, 244] width 317 height 376
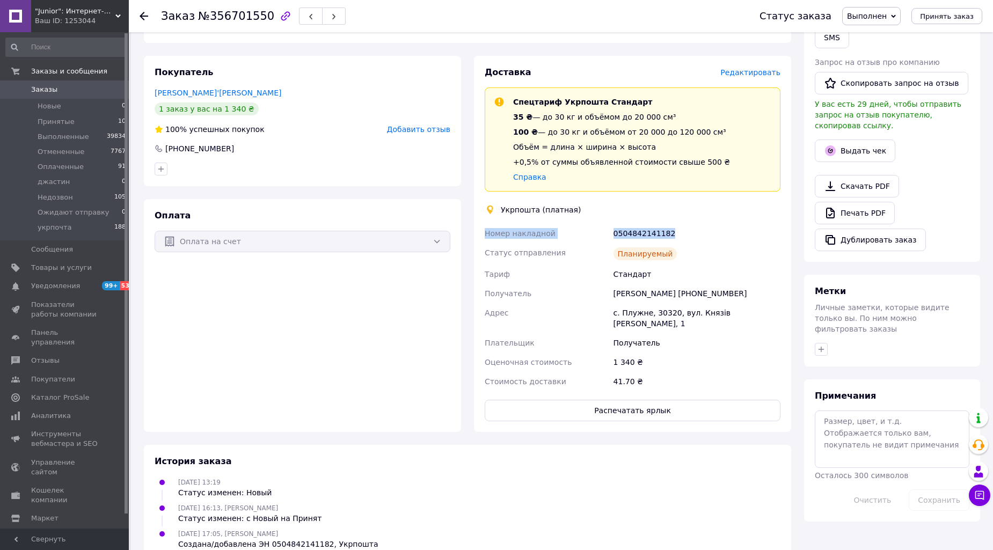
copy div "Номер накладной 0504842141182"
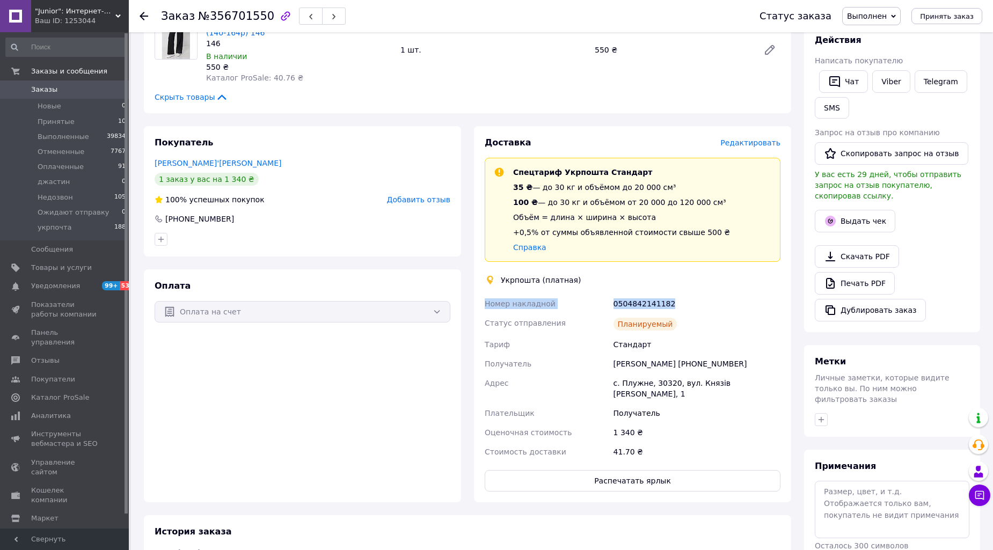
scroll to position [142, 0]
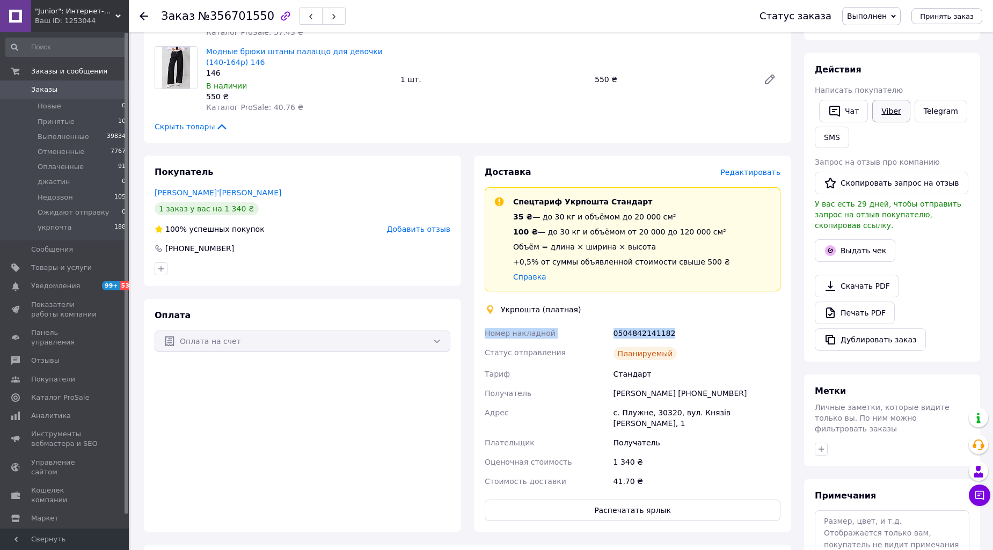
click at [884, 111] on link "Viber" at bounding box center [891, 111] width 38 height 23
click at [481, 511] on div "Доставка Редактировать Спецтариф Укрпошта Стандарт 35 ₴ — до 30 кг и объёмом до…" at bounding box center [632, 344] width 317 height 376
click at [76, 91] on span "Заказы" at bounding box center [65, 90] width 68 height 10
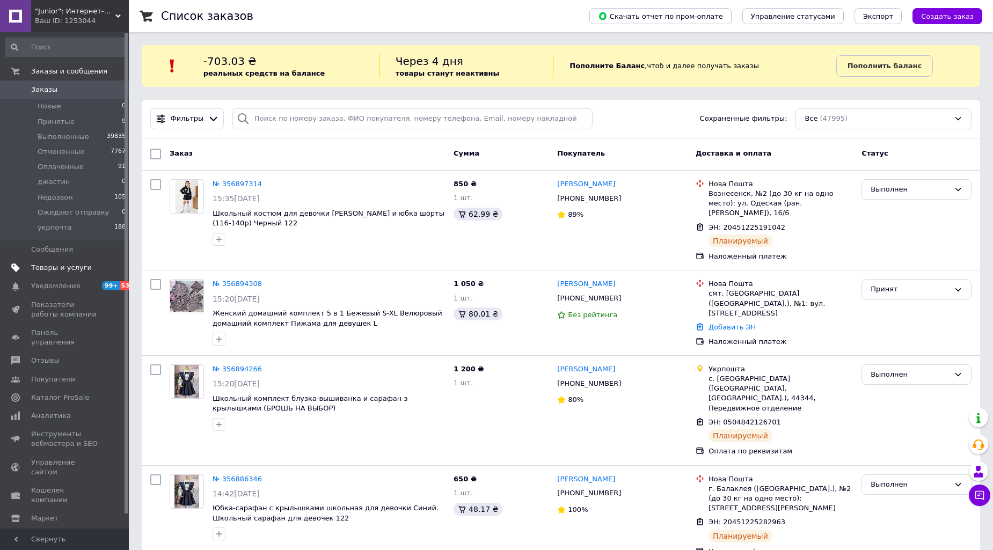
click at [51, 268] on span "Товары и услуги" at bounding box center [61, 268] width 61 height 10
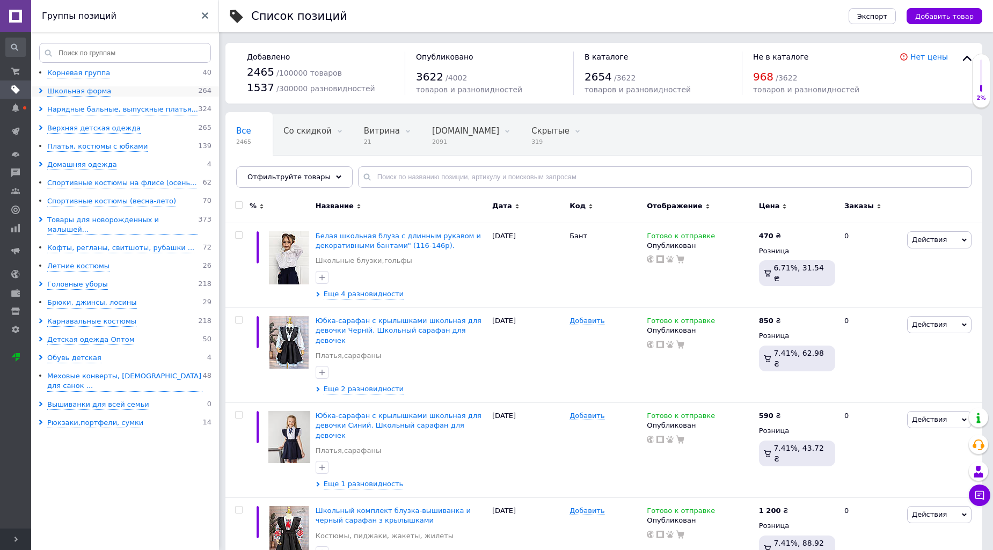
click at [40, 89] on icon at bounding box center [40, 90] width 5 height 5
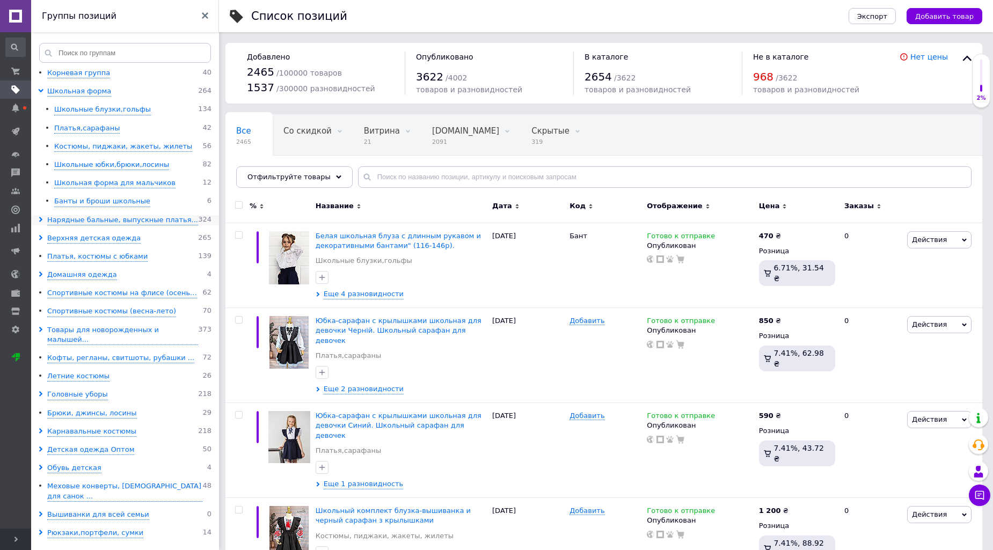
click at [38, 218] on icon at bounding box center [40, 219] width 5 height 5
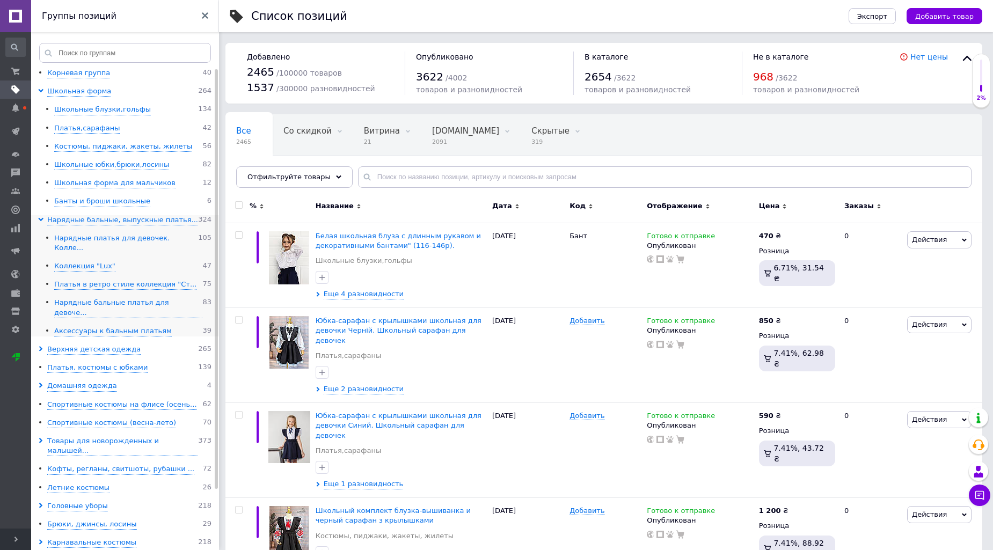
click at [111, 238] on div "Нарядные платья для девочек. Колле..." at bounding box center [126, 243] width 144 height 20
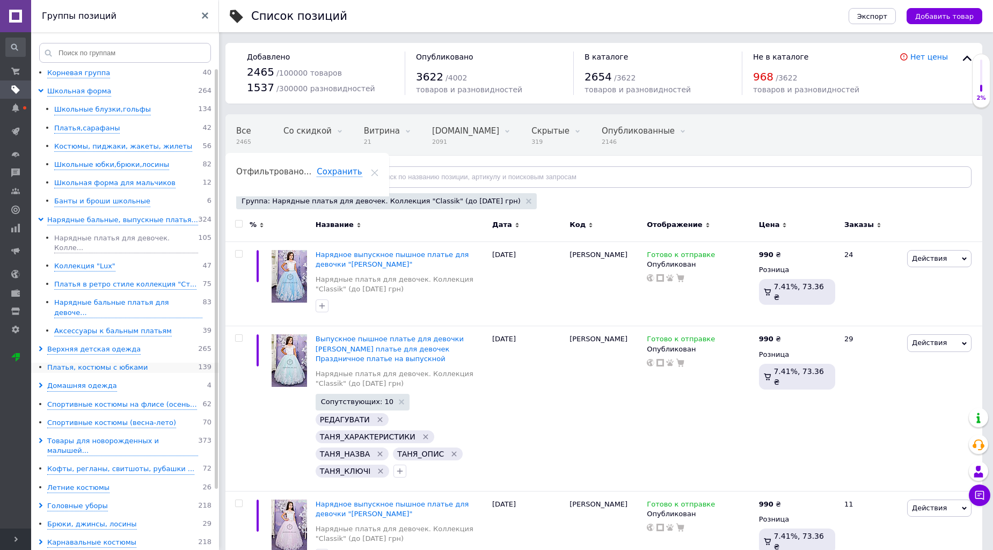
click at [94, 363] on div "Платья, костюмы с юбками" at bounding box center [97, 368] width 100 height 10
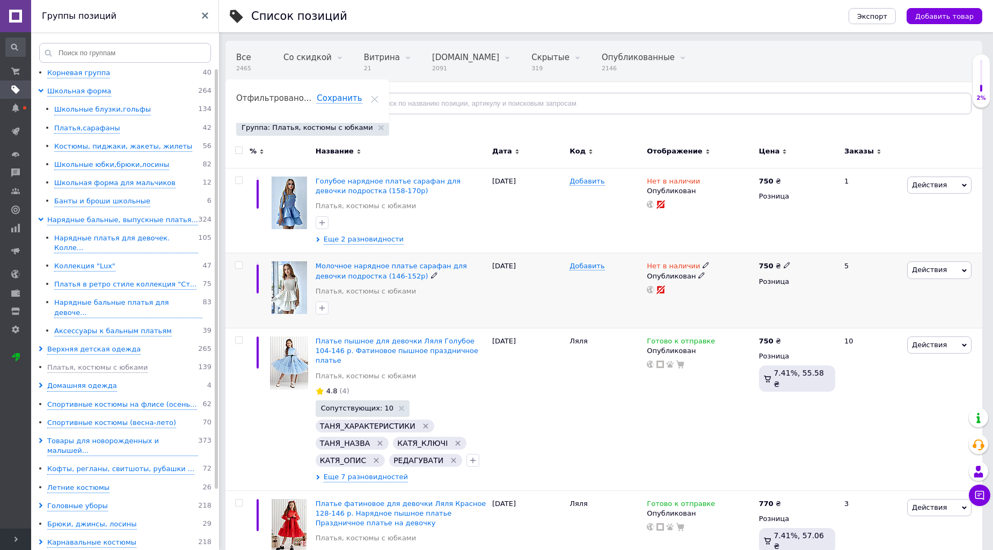
scroll to position [99, 0]
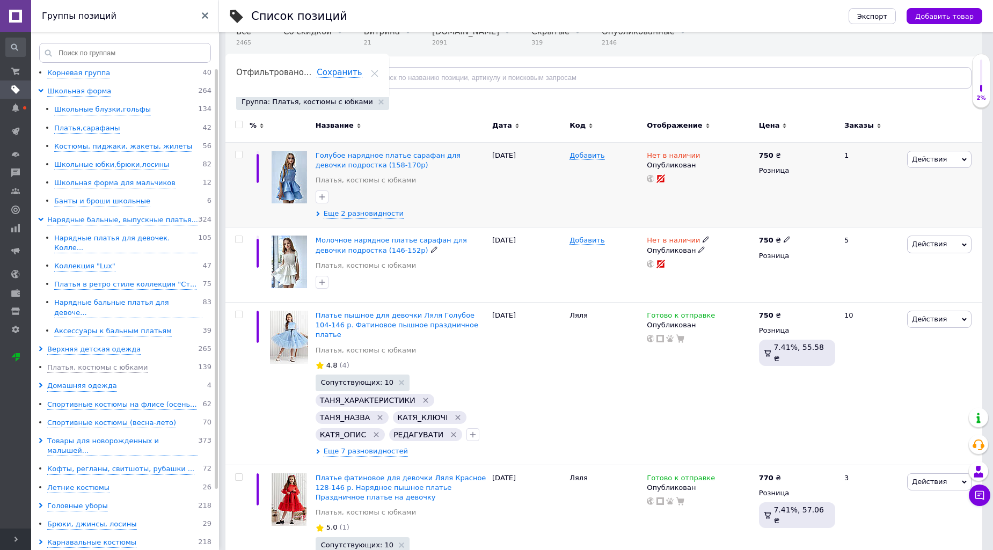
drag, startPoint x: 238, startPoint y: 234, endPoint x: 245, endPoint y: 208, distance: 27.6
click at [239, 234] on div at bounding box center [237, 264] width 24 height 75
click at [240, 238] on input "checkbox" at bounding box center [238, 239] width 7 height 7
checkbox input "true"
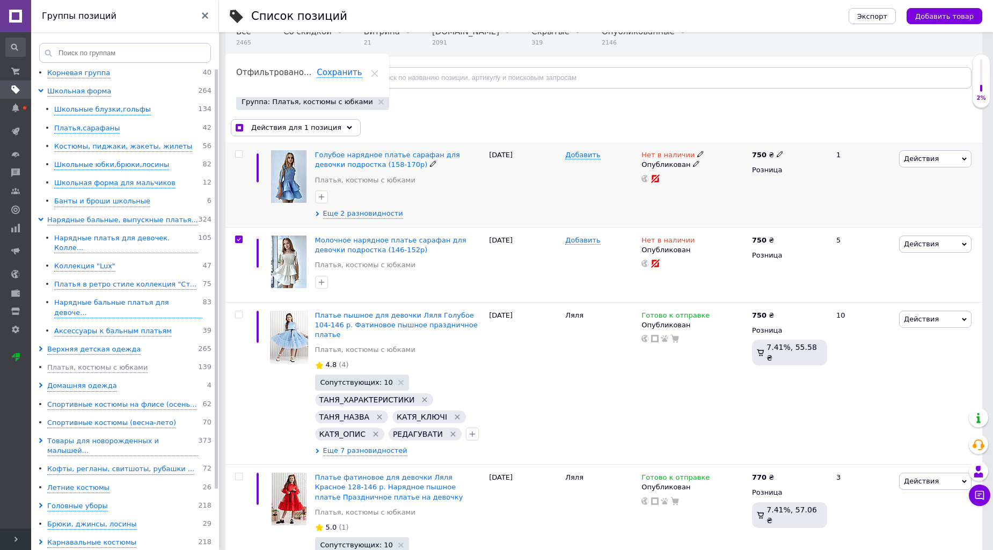
drag, startPoint x: 238, startPoint y: 154, endPoint x: 241, endPoint y: 149, distance: 6.5
click at [238, 154] on input "checkbox" at bounding box center [238, 154] width 7 height 7
checkbox input "true"
click at [264, 125] on span "Действия для 2 позиции" at bounding box center [296, 128] width 91 height 10
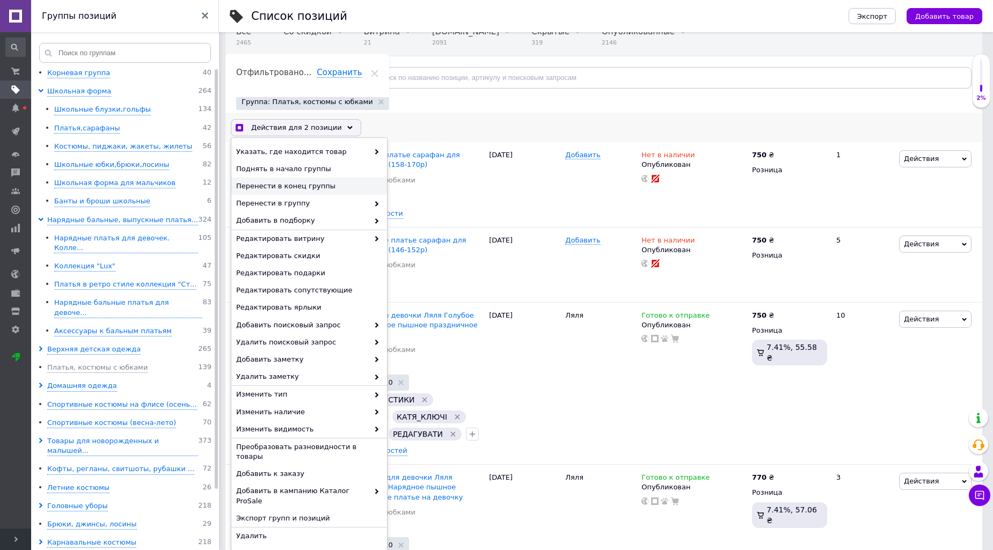
click at [298, 185] on span "Перенести в конец группы" at bounding box center [307, 186] width 143 height 10
checkbox input "true"
checkbox input "false"
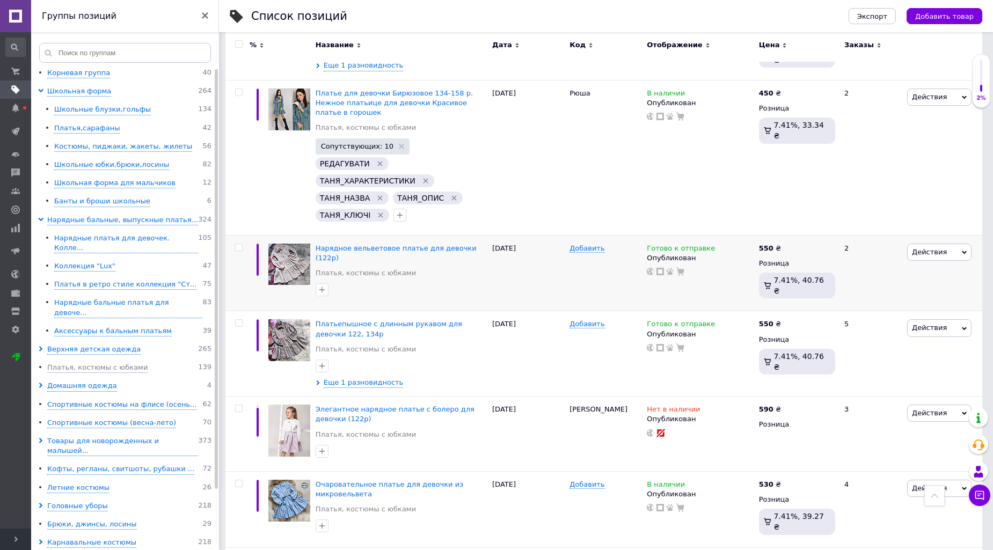
scroll to position [6855, 0]
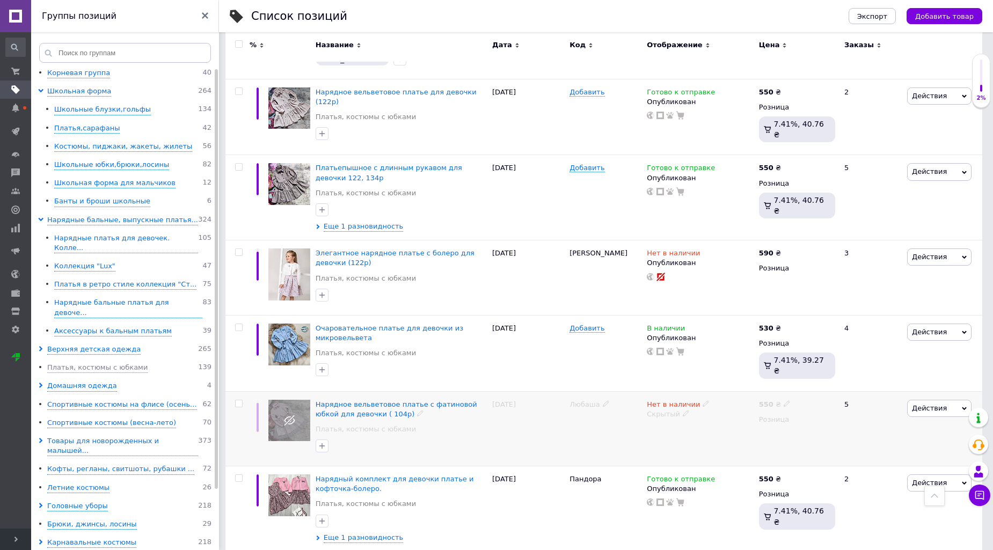
click at [945, 400] on span "Действия" at bounding box center [939, 408] width 64 height 17
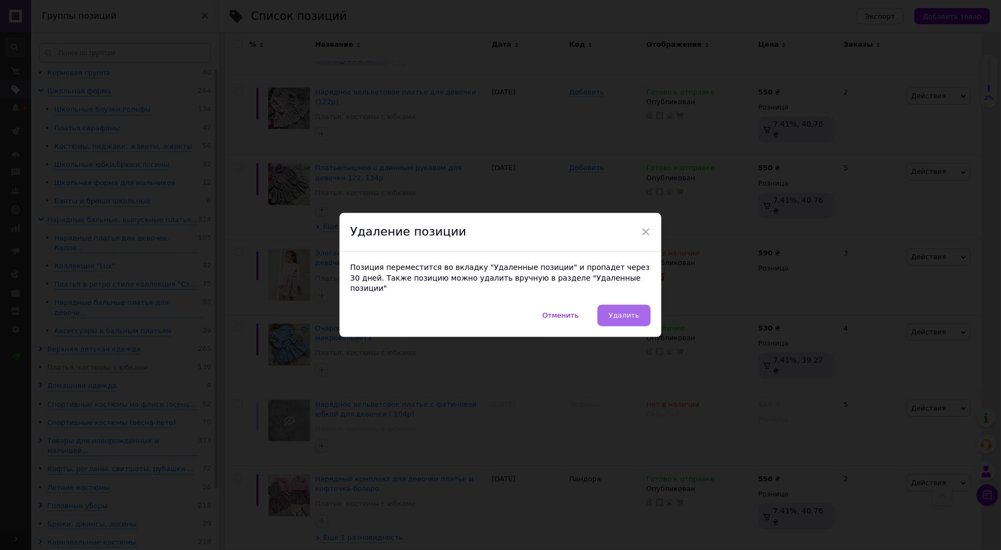
click at [629, 312] on span "Удалить" at bounding box center [624, 315] width 31 height 8
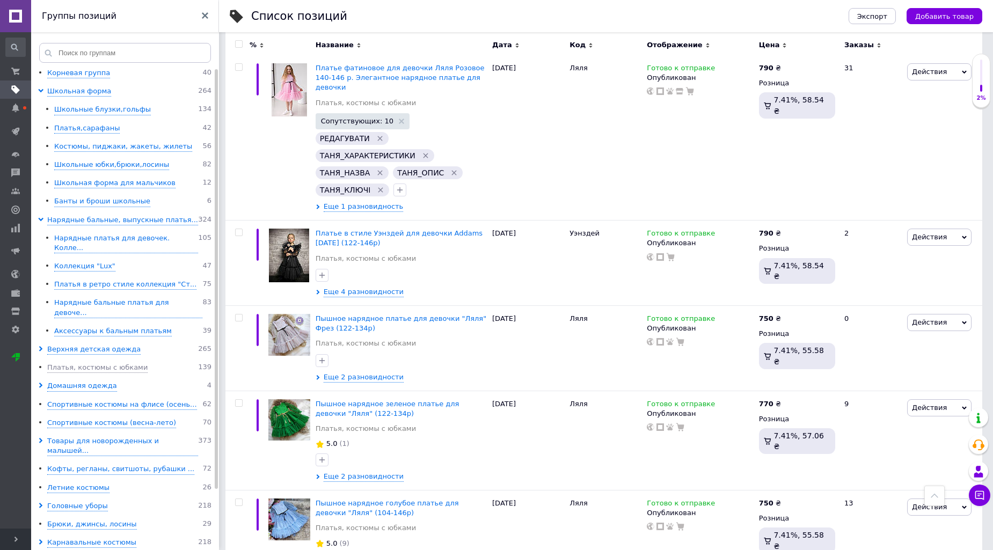
scroll to position [1490, 0]
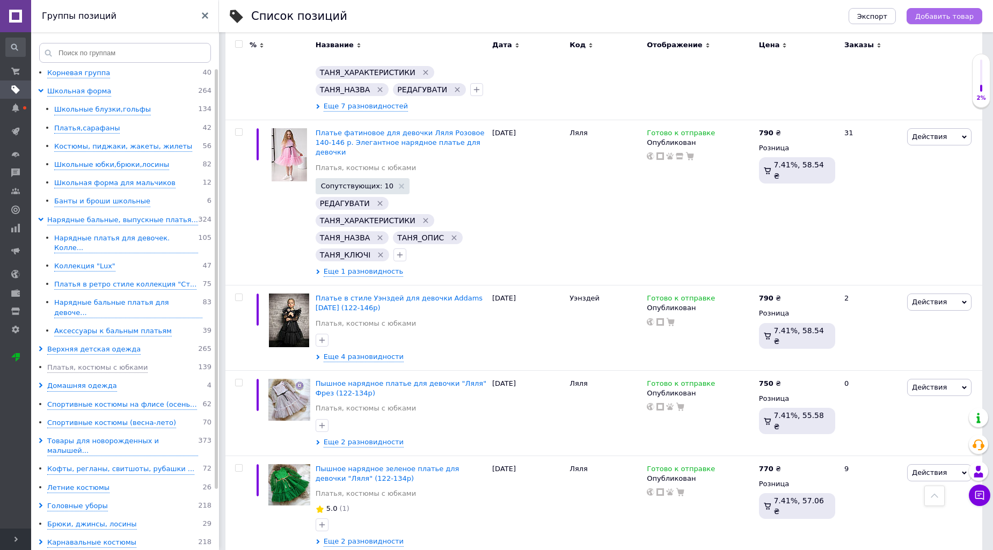
click at [948, 11] on button "Добавить товар" at bounding box center [944, 16] width 76 height 16
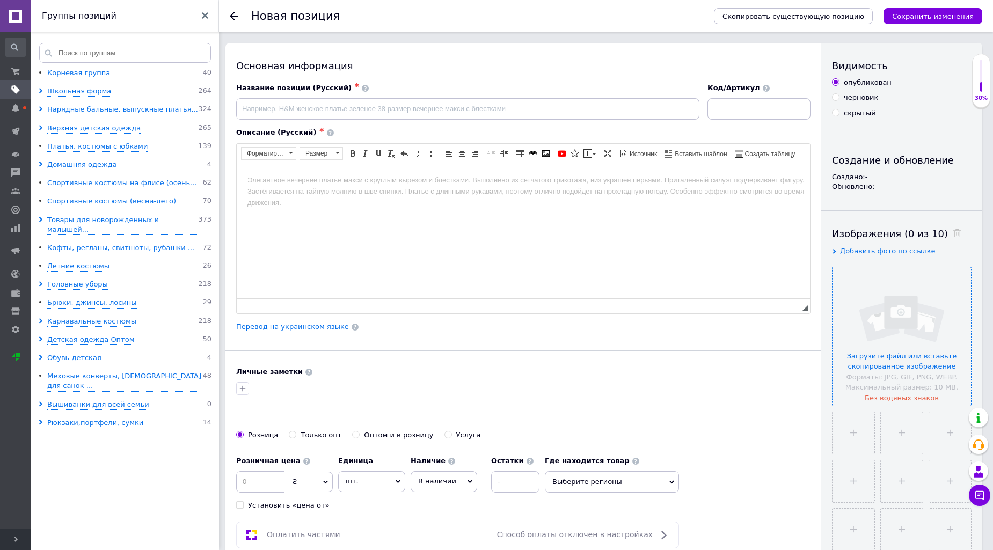
click at [872, 347] on input "file" at bounding box center [901, 336] width 138 height 138
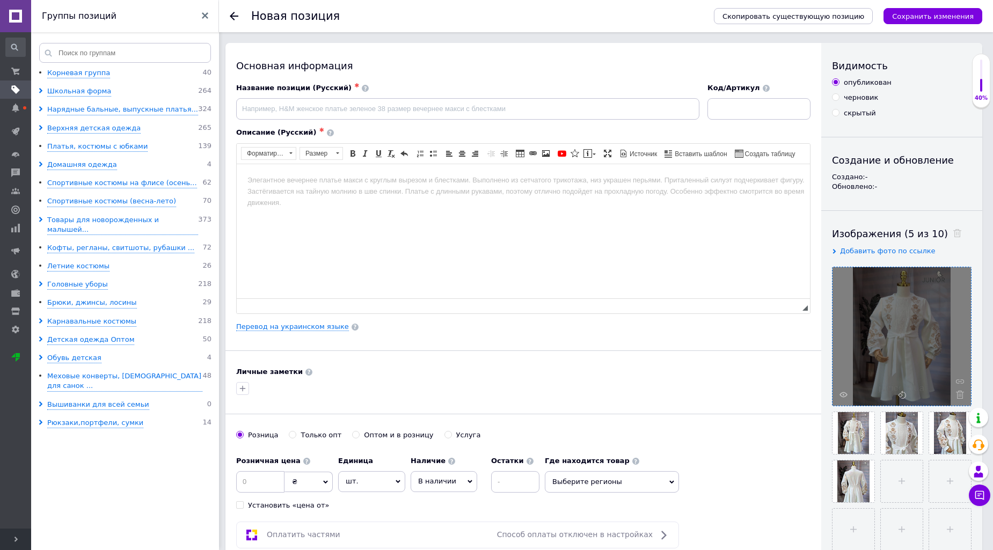
click at [312, 179] on body "Визуальный текстовый редактор, E554B0BA-3680-45B8-9430-7020D1FFA28F" at bounding box center [523, 179] width 552 height 11
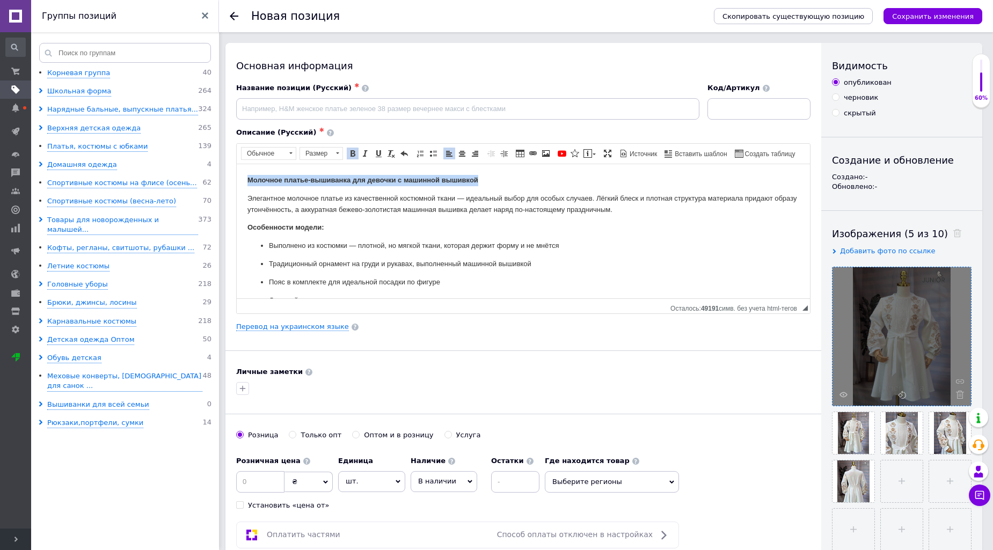
drag, startPoint x: 246, startPoint y: 178, endPoint x: 484, endPoint y: 179, distance: 237.7
click at [484, 179] on html "Молочное платье-вышиванка для девочки с машинной вышивкой Элегантное молочное п…" at bounding box center [523, 264] width 573 height 200
drag, startPoint x: 484, startPoint y: 195, endPoint x: 642, endPoint y: 181, distance: 158.4
click at [484, 195] on span "Копировать" at bounding box center [489, 195] width 46 height 13
copy strong "Молочное платье-вышиванка для девочки с машинной вышивкой"
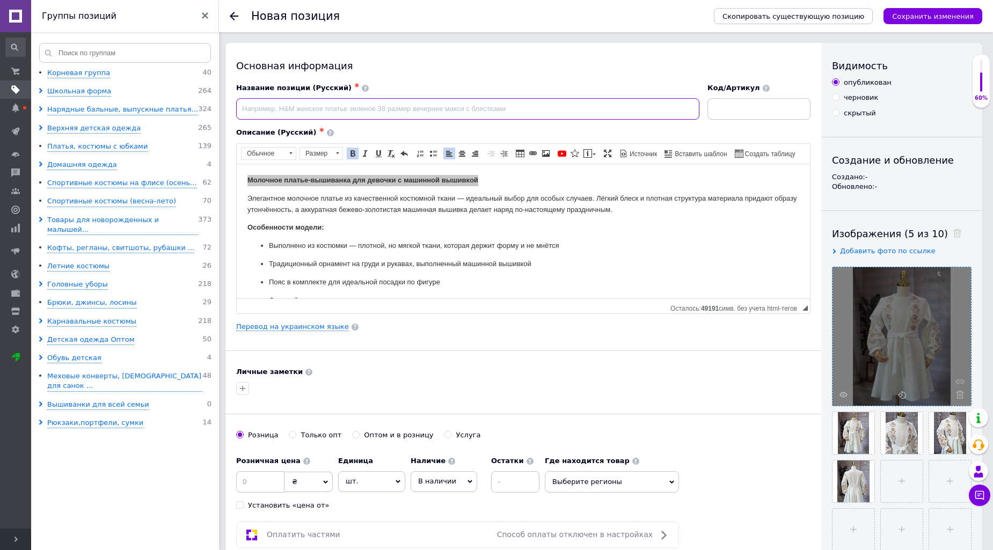
paste input "Молочное платье-вышиванка для девочки с машинной вышивкой"
drag, startPoint x: 391, startPoint y: 107, endPoint x: 460, endPoint y: 110, distance: 69.3
click at [460, 110] on input "Молочное платье-вышиванка для девочки с машинной вышивкой" at bounding box center [467, 108] width 463 height 21
type input "Молочное платье-вышиванка для девочки с шикарным вишитым узором"
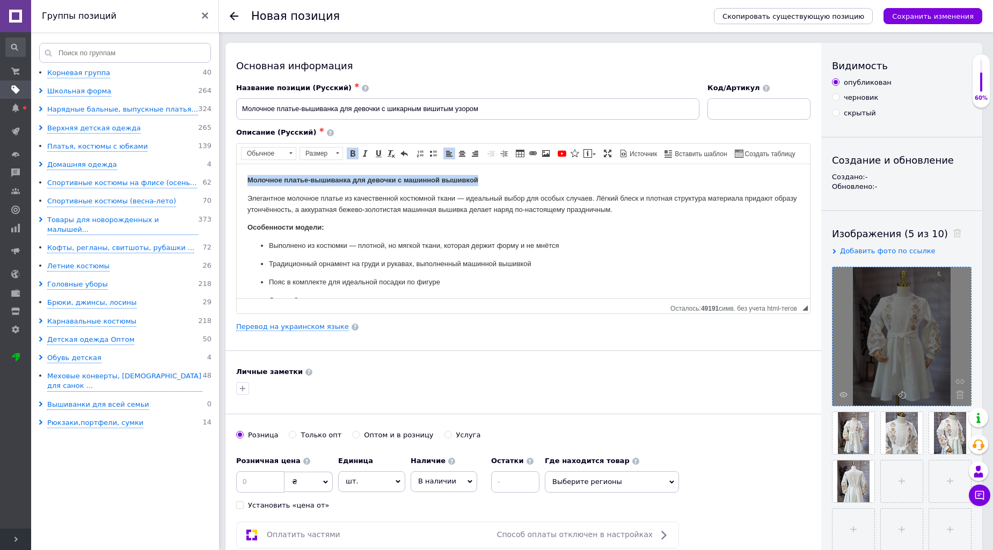
click at [415, 171] on html "Молочное платье-вышиванка для девочки с машинной вышивкой Элегантное молочное п…" at bounding box center [523, 264] width 573 height 200
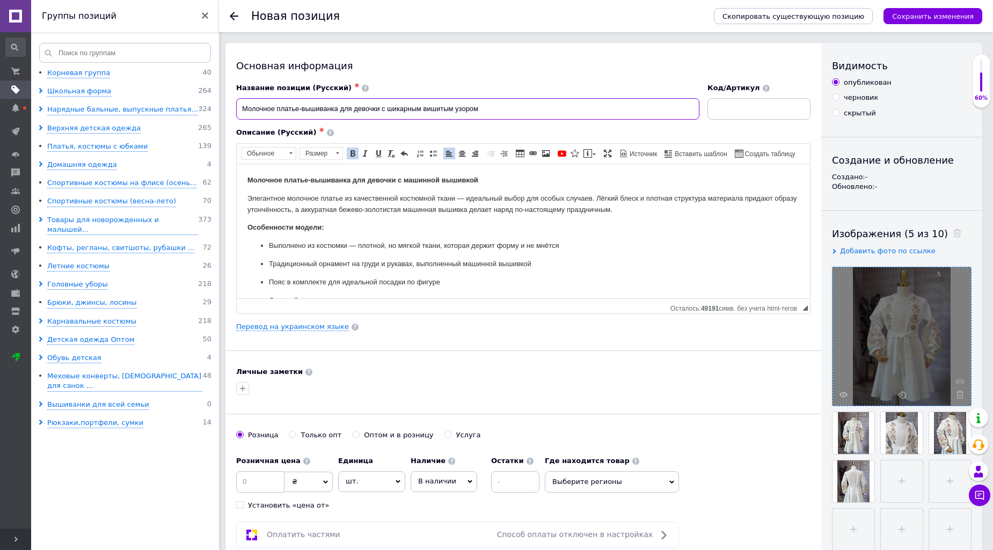
drag, startPoint x: 383, startPoint y: 106, endPoint x: 488, endPoint y: 108, distance: 105.7
click at [488, 108] on input "Молочное платье-вышиванка для девочки с шикарным вишитым узором" at bounding box center [467, 108] width 463 height 21
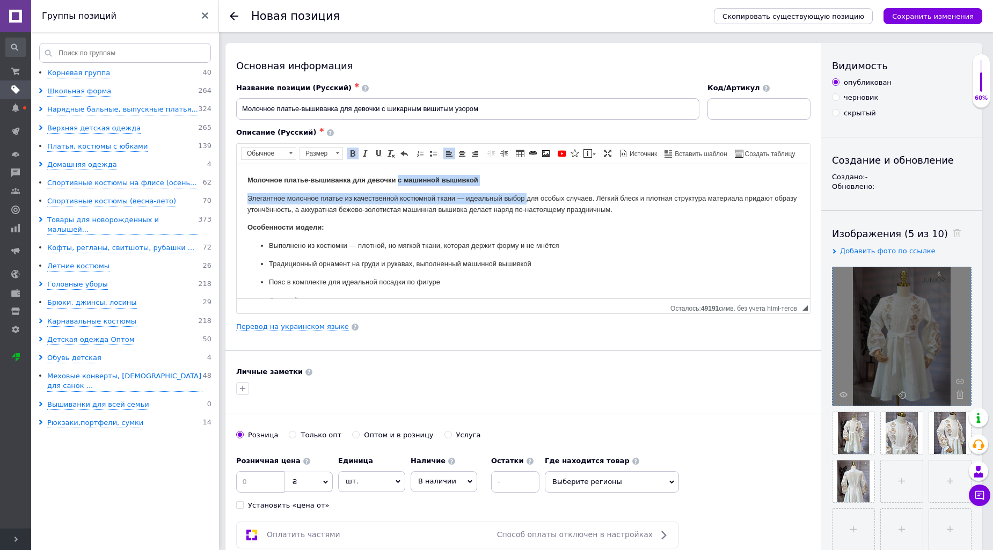
drag, startPoint x: 399, startPoint y: 178, endPoint x: 528, endPoint y: 190, distance: 129.9
click at [528, 190] on body "Молочное платье-вышиванка для девочки с машинной вышивкой Элегантное молочное п…" at bounding box center [523, 263] width 552 height 179
click at [506, 176] on p "Молочное платье-вышиванка для девочки с машинной вышивкой" at bounding box center [523, 179] width 552 height 11
drag, startPoint x: 398, startPoint y: 179, endPoint x: 500, endPoint y: 178, distance: 101.9
click at [500, 178] on p "Молочное платье-вышиванка для девочки с машинной вышивкой" at bounding box center [523, 179] width 552 height 11
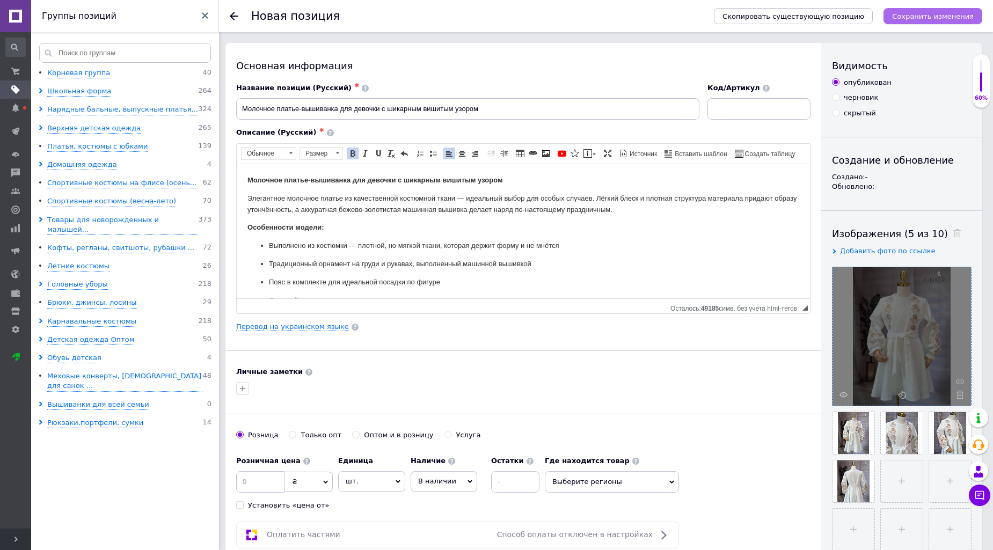
click at [939, 13] on icon "Сохранить изменения" at bounding box center [933, 16] width 82 height 8
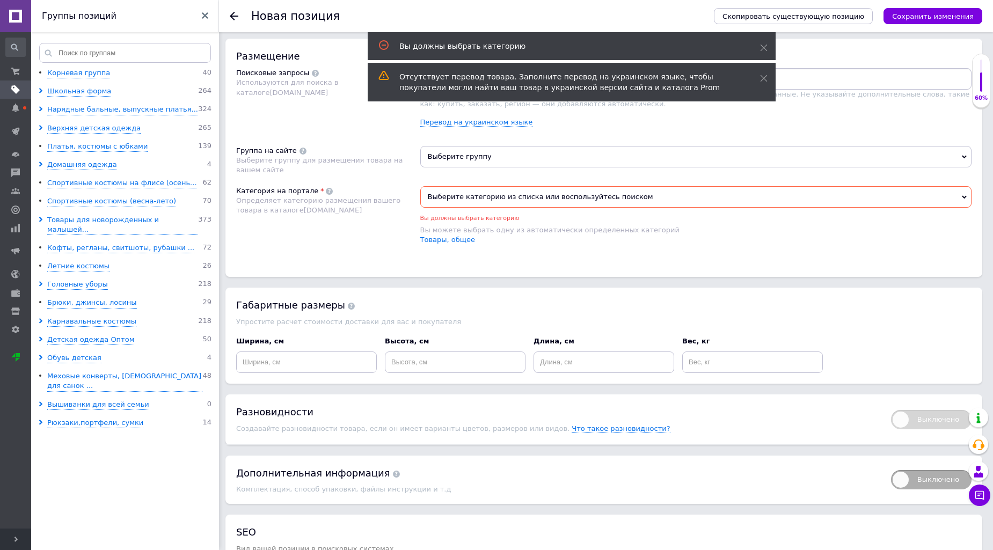
scroll to position [655, 0]
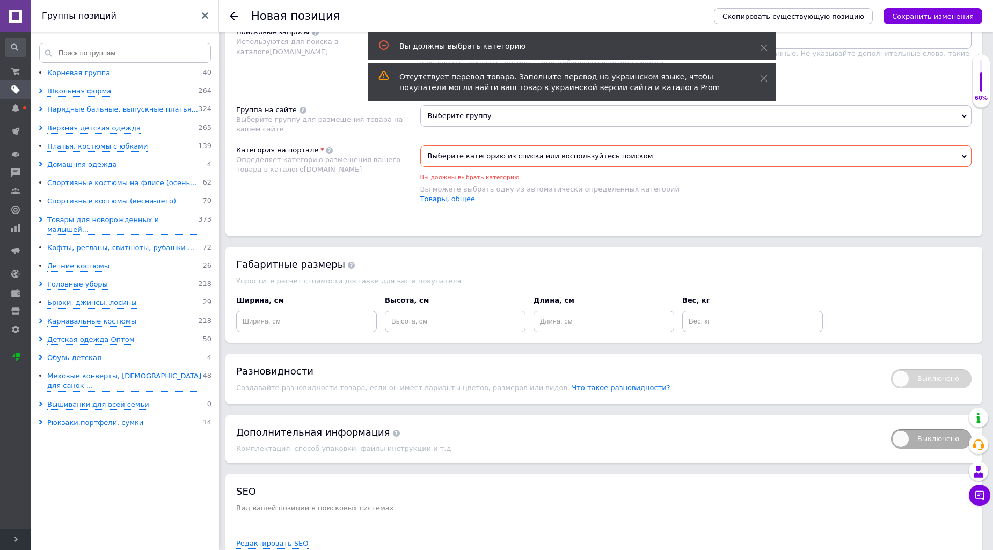
click at [456, 167] on span "Выберите категорию из списка или воспользуйтесь поиском" at bounding box center [696, 155] width 552 height 21
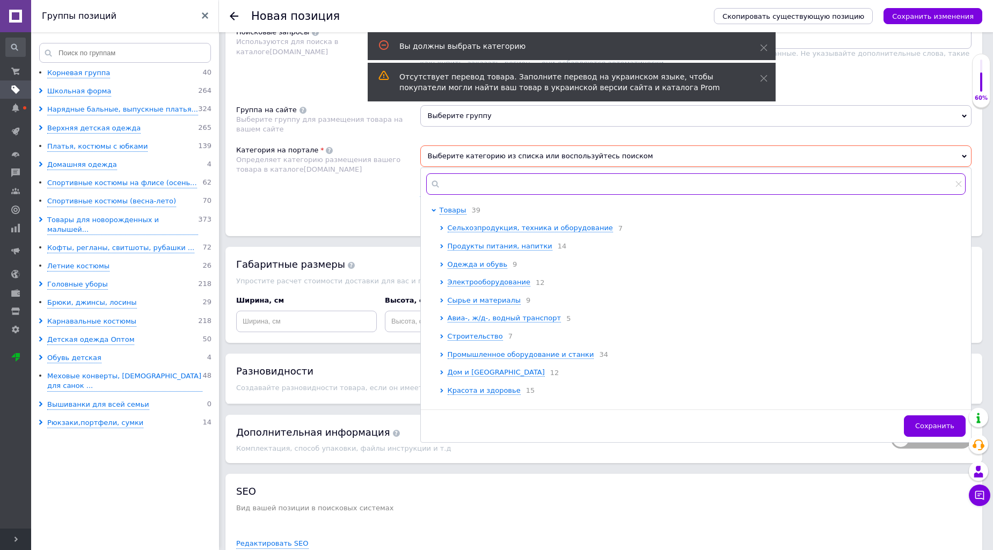
click at [475, 195] on input "text" at bounding box center [696, 183] width 540 height 21
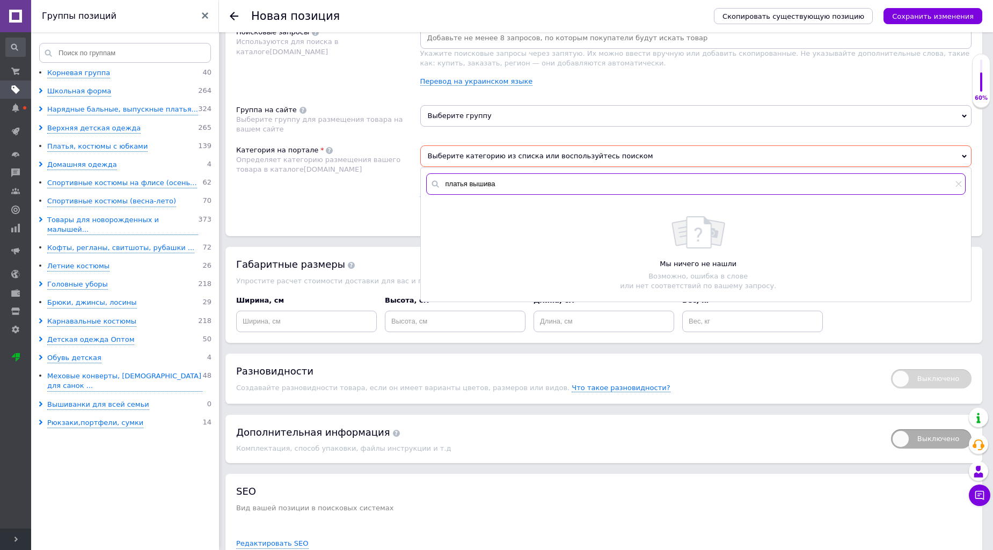
click at [467, 195] on input "платья вышива" at bounding box center [696, 183] width 540 height 21
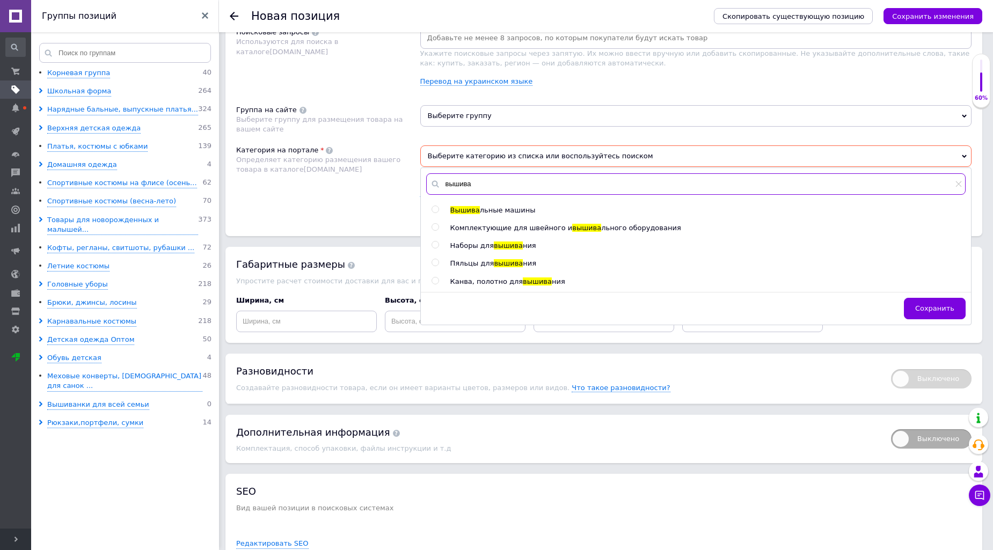
click at [483, 195] on input "вышива" at bounding box center [696, 183] width 540 height 21
click at [491, 195] on input "вышива" at bounding box center [696, 183] width 540 height 21
type input "в"
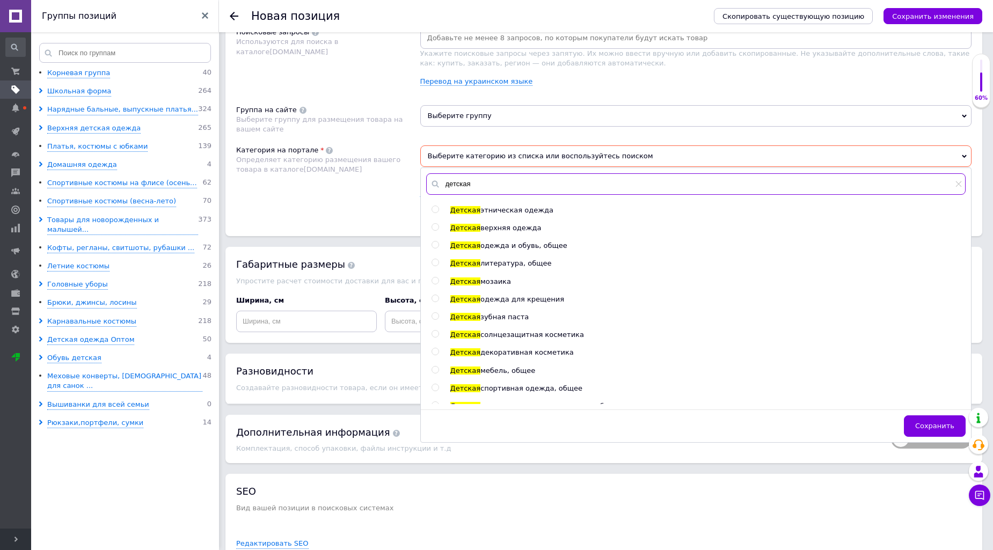
type input "детская"
click at [438, 213] on span at bounding box center [435, 209] width 8 height 8
click at [438, 213] on input "radio" at bounding box center [434, 209] width 7 height 7
radio input "true"
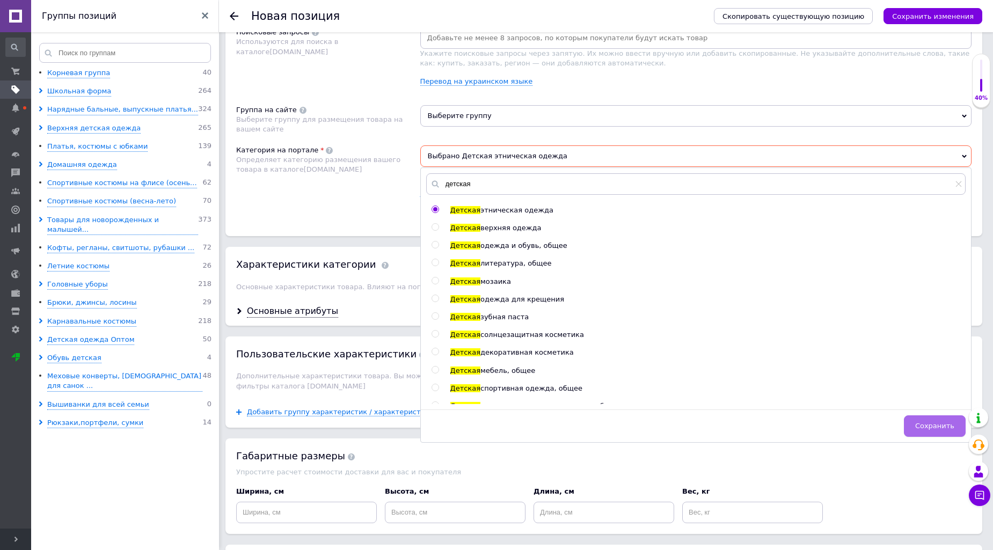
click at [939, 430] on span "Сохранить" at bounding box center [934, 426] width 39 height 8
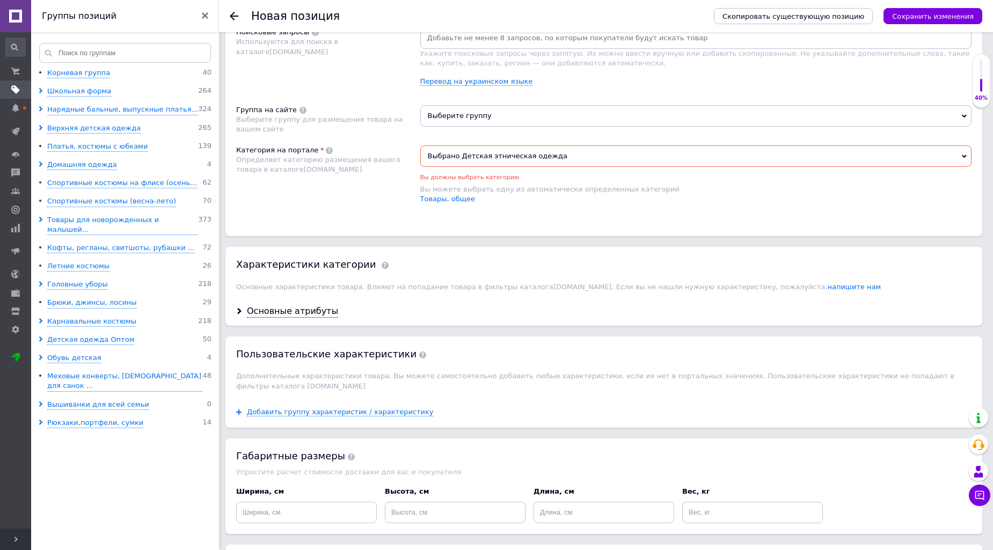
click at [442, 127] on span "Выберите группу" at bounding box center [696, 115] width 552 height 21
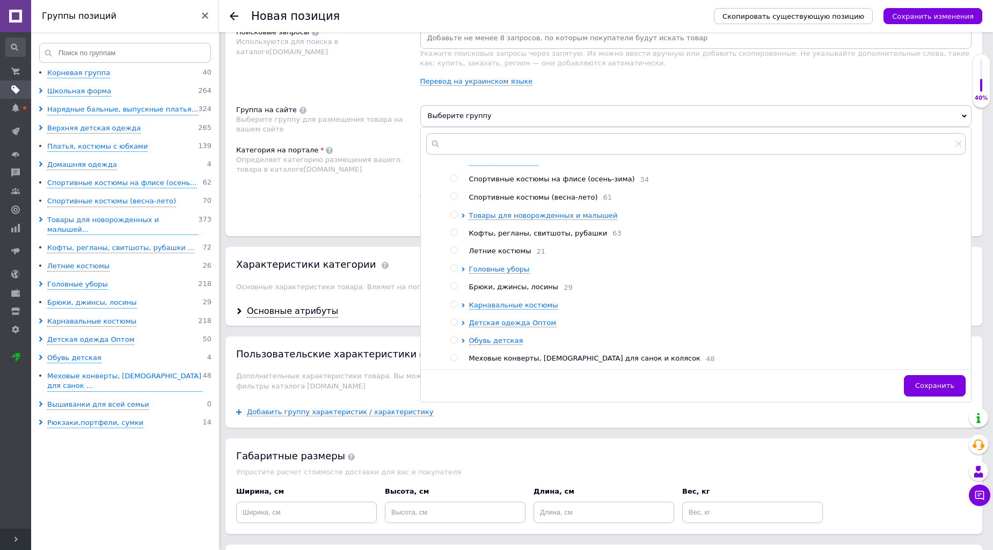
scroll to position [0, 0]
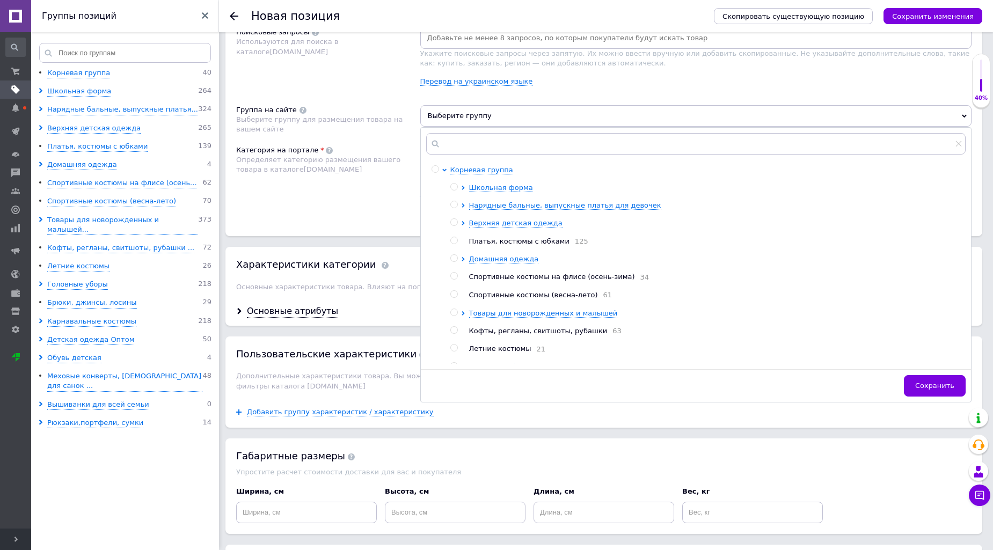
click at [457, 244] on span at bounding box center [454, 241] width 8 height 8
click at [457, 244] on input "radio" at bounding box center [453, 240] width 7 height 7
radio input "true"
click at [933, 390] on span "Сохранить" at bounding box center [934, 385] width 39 height 8
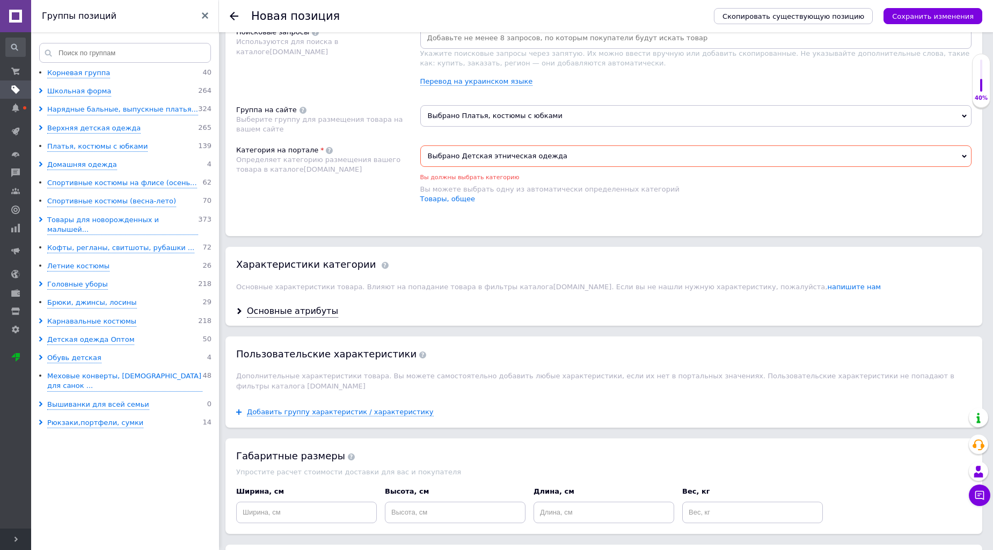
click at [460, 46] on input at bounding box center [695, 38] width 547 height 16
click at [521, 46] on input at bounding box center [695, 38] width 547 height 16
click at [593, 167] on span "Выбрано Детская этническая одежда" at bounding box center [696, 155] width 552 height 21
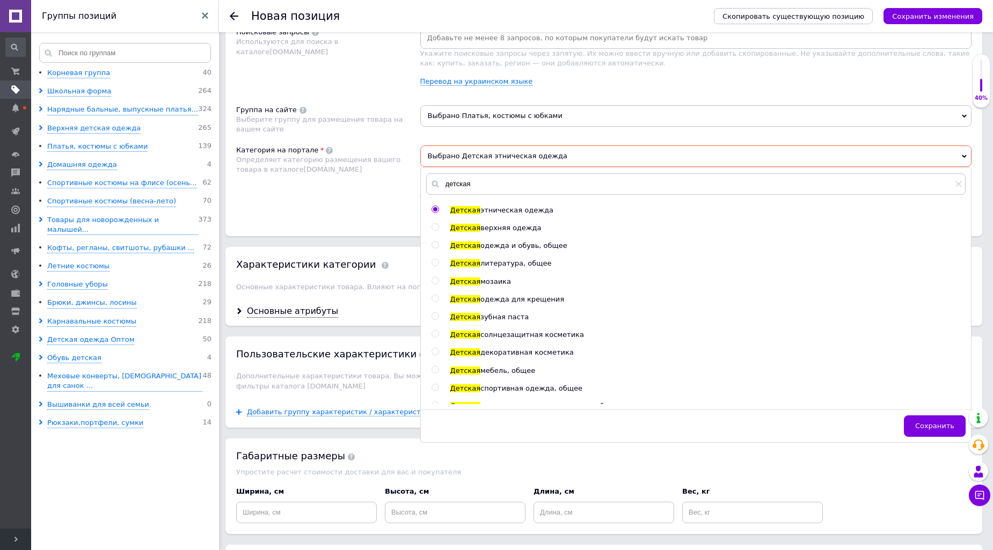
click at [435, 231] on input "radio" at bounding box center [434, 227] width 7 height 7
radio input "true"
radio input "false"
click at [339, 215] on div "Категория на портале Определяет категорию размещения вашего товара в каталоге P…" at bounding box center [328, 180] width 184 height 70
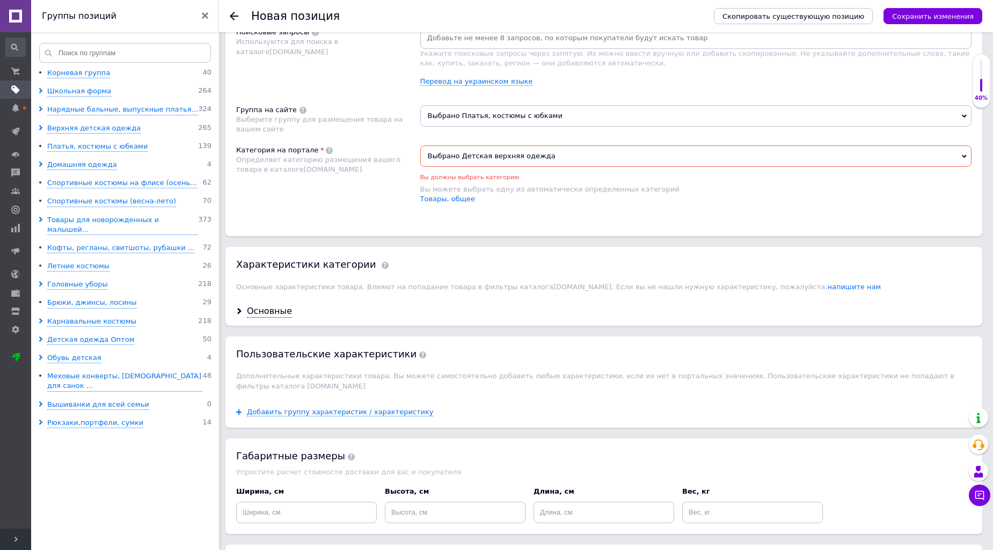
click at [544, 167] on span "Выбрано Детская верхняя одежда" at bounding box center [696, 155] width 552 height 21
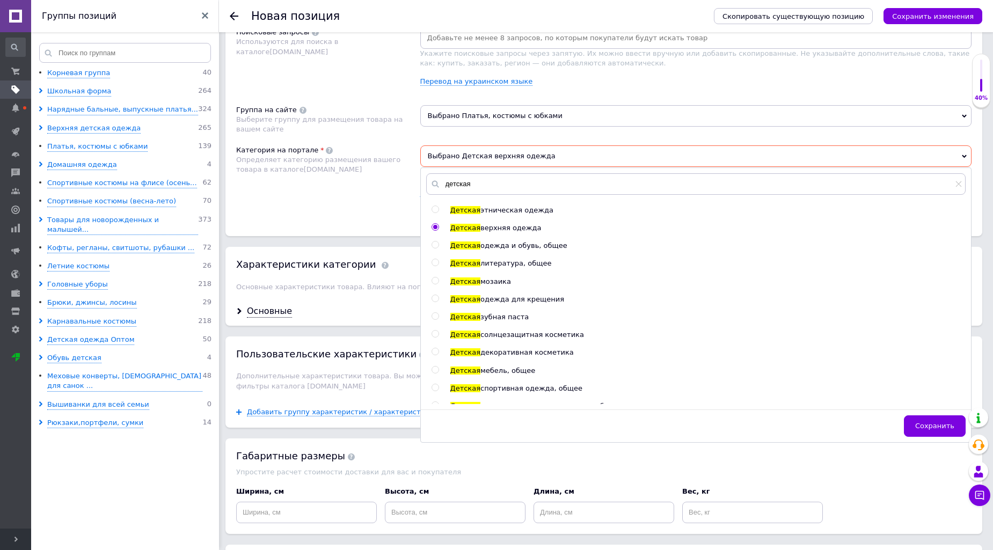
click at [435, 213] on input "radio" at bounding box center [434, 209] width 7 height 7
radio input "true"
radio input "false"
click at [931, 430] on span "Сохранить" at bounding box center [934, 426] width 39 height 8
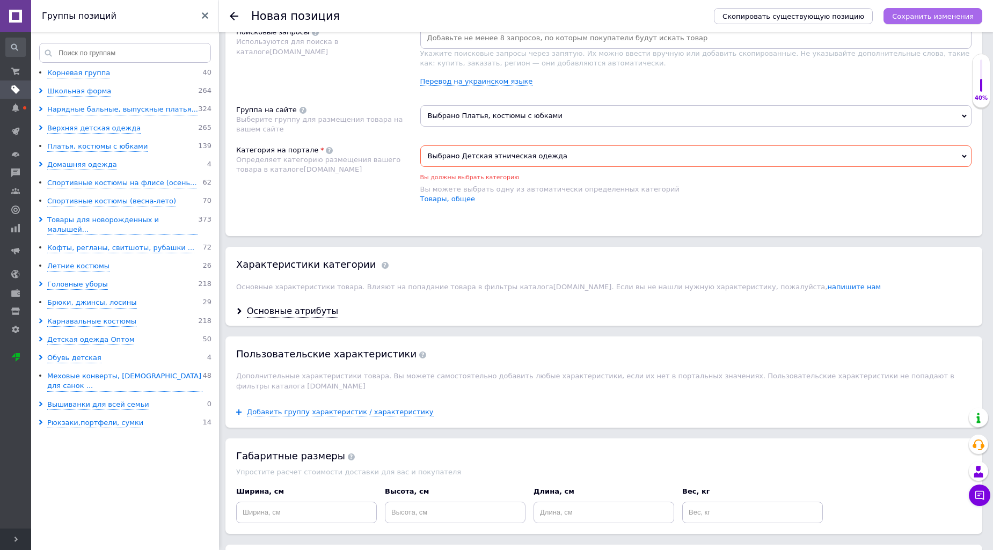
click at [907, 12] on icon "Сохранить изменения" at bounding box center [933, 16] width 82 height 8
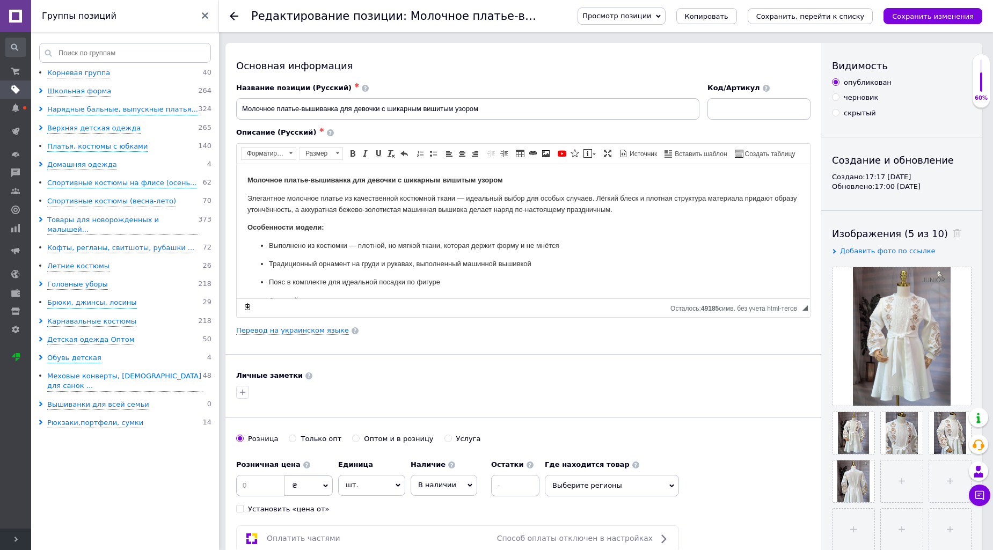
click at [549, 508] on div "Розничная цена ₴ $ € CHF £ ¥ PLN ₸ MDL HUF KGS CN¥ TRY ₩ lei Установить «цена о…" at bounding box center [523, 484] width 574 height 60
click at [256, 480] on input at bounding box center [260, 485] width 48 height 21
type input "780"
click at [426, 483] on span "В наличии" at bounding box center [437, 485] width 38 height 8
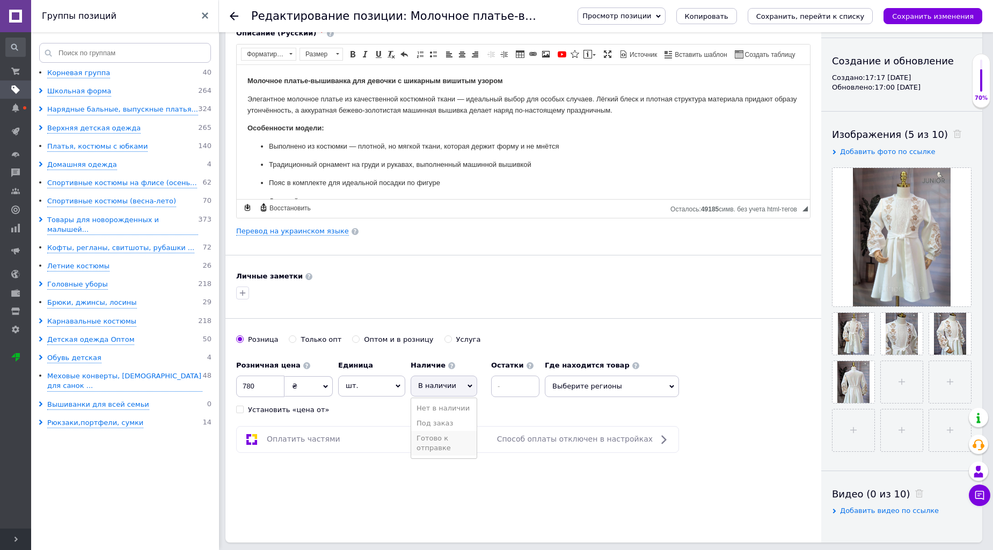
click at [432, 451] on li "Готово к отправке" at bounding box center [443, 443] width 65 height 25
click at [580, 388] on span "Выберите регионы" at bounding box center [633, 386] width 134 height 21
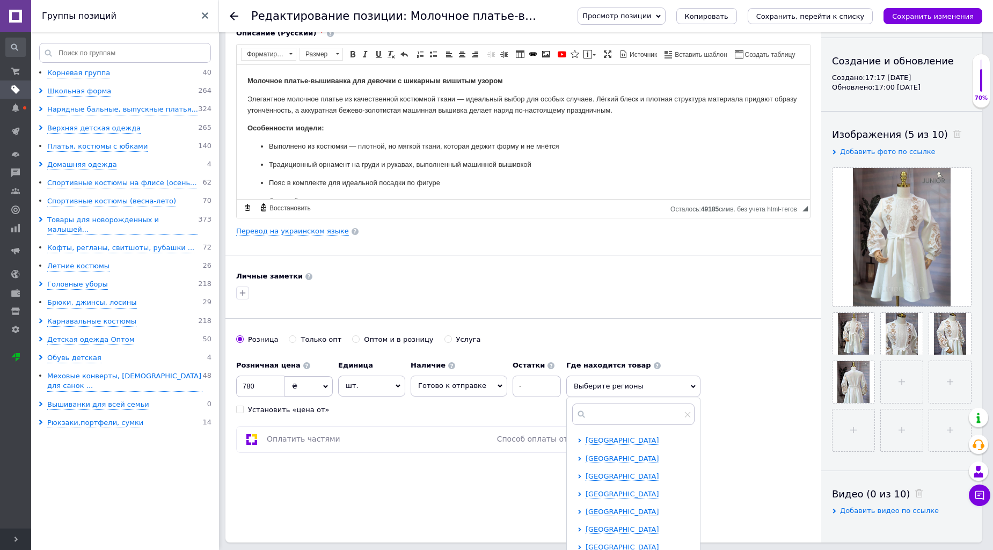
click at [577, 413] on icon at bounding box center [581, 414] width 11 height 11
click at [501, 382] on div "Наличие Готово к отправке В наличии Нет в наличии Под заказ Остатки" at bounding box center [485, 376] width 150 height 42
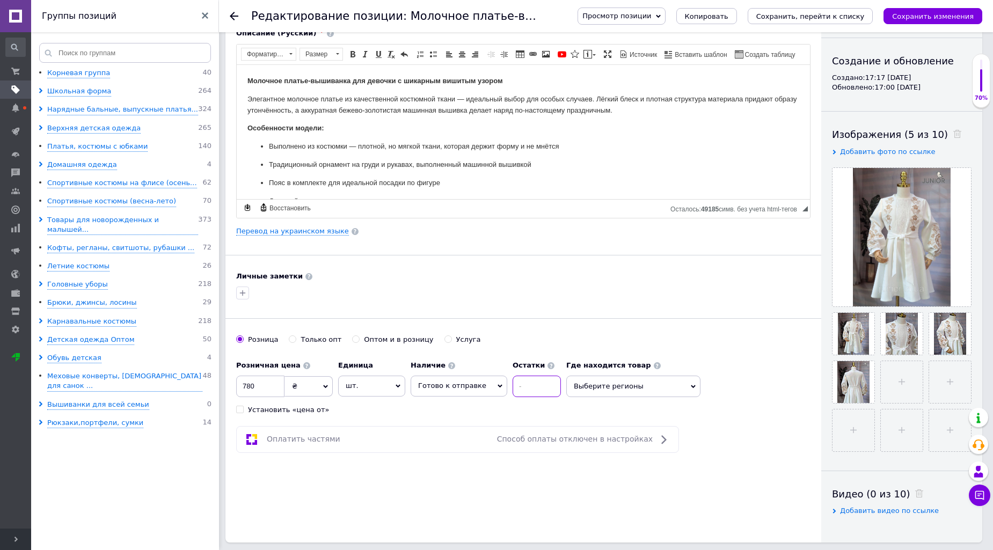
click at [512, 384] on input at bounding box center [536, 386] width 48 height 21
type input "5"
click at [603, 384] on span "Выберите регионы" at bounding box center [633, 386] width 134 height 21
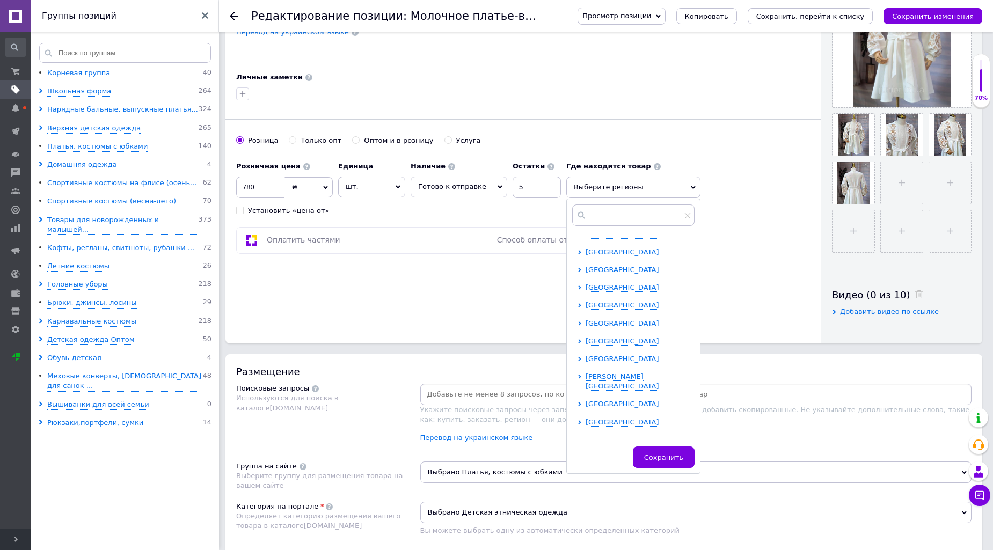
scroll to position [298, 0]
click at [597, 213] on input "text" at bounding box center [633, 215] width 122 height 21
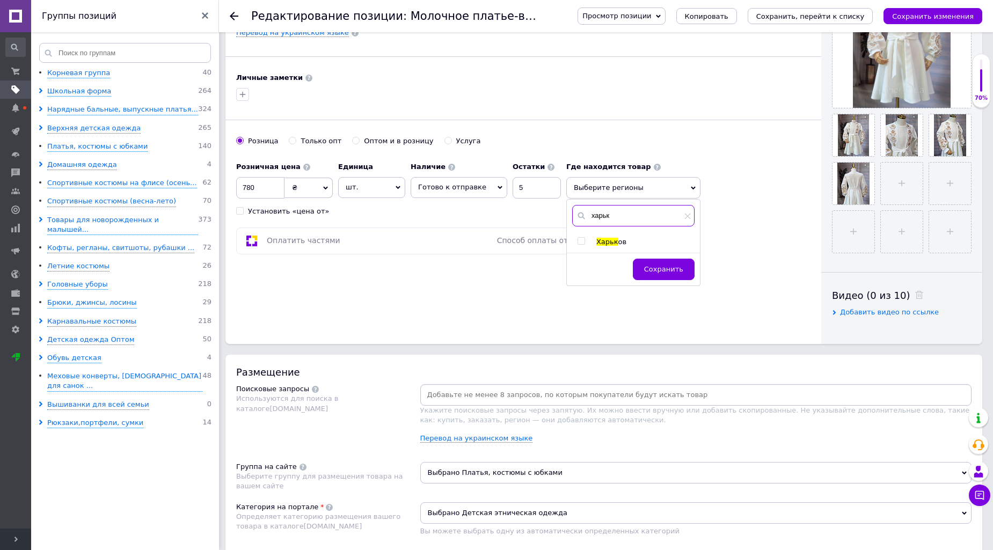
type input "харьк"
click at [577, 240] on input "checkbox" at bounding box center [580, 241] width 7 height 7
checkbox input "true"
click at [651, 277] on span "Сохранить" at bounding box center [663, 274] width 39 height 8
click at [628, 186] on div "Харьков" at bounding box center [627, 190] width 106 height 15
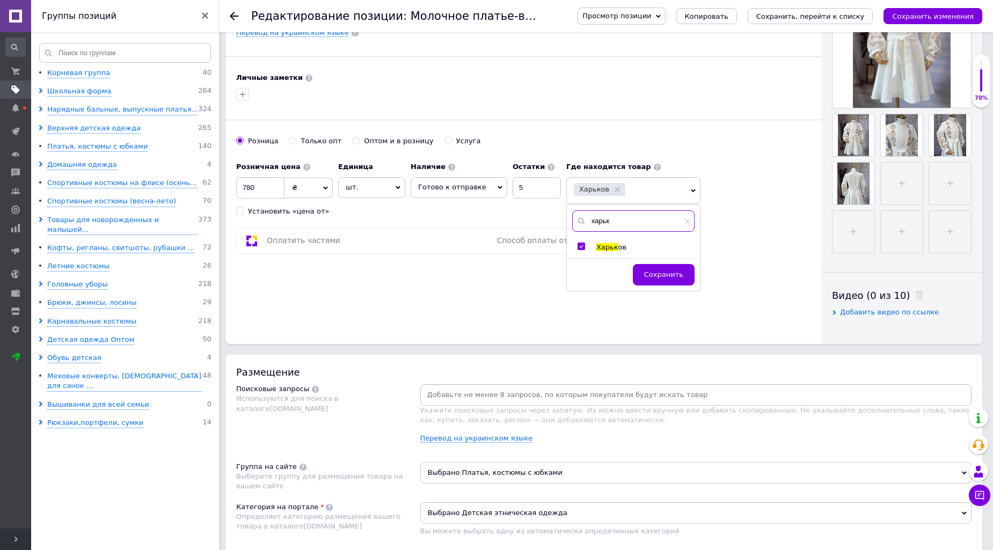
click at [610, 214] on input "харьк" at bounding box center [633, 220] width 122 height 21
click at [585, 224] on input "хкиев" at bounding box center [633, 220] width 122 height 21
type input "киев"
click at [577, 245] on input "checkbox" at bounding box center [580, 246] width 7 height 7
checkbox input "true"
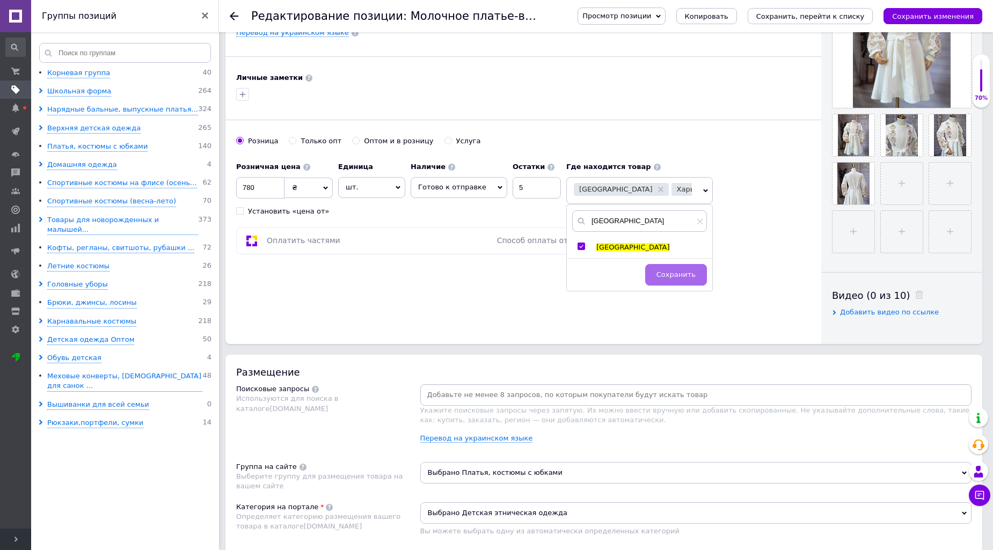
click at [667, 281] on button "Сохранить" at bounding box center [676, 274] width 62 height 21
click at [669, 190] on div "Киев Харьков" at bounding box center [633, 190] width 118 height 15
click at [623, 224] on input "киев" at bounding box center [639, 220] width 135 height 21
type input "к"
type input "одесса"
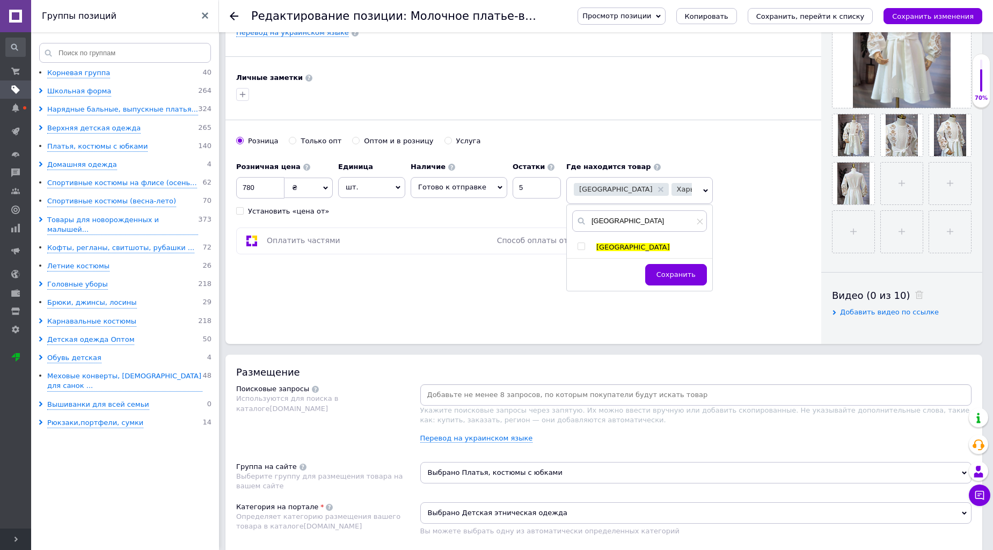
click at [577, 247] on input "checkbox" at bounding box center [580, 246] width 7 height 7
checkbox input "true"
click at [673, 270] on button "Сохранить" at bounding box center [676, 274] width 62 height 21
click at [937, 18] on icon "Сохранить изменения" at bounding box center [933, 16] width 82 height 8
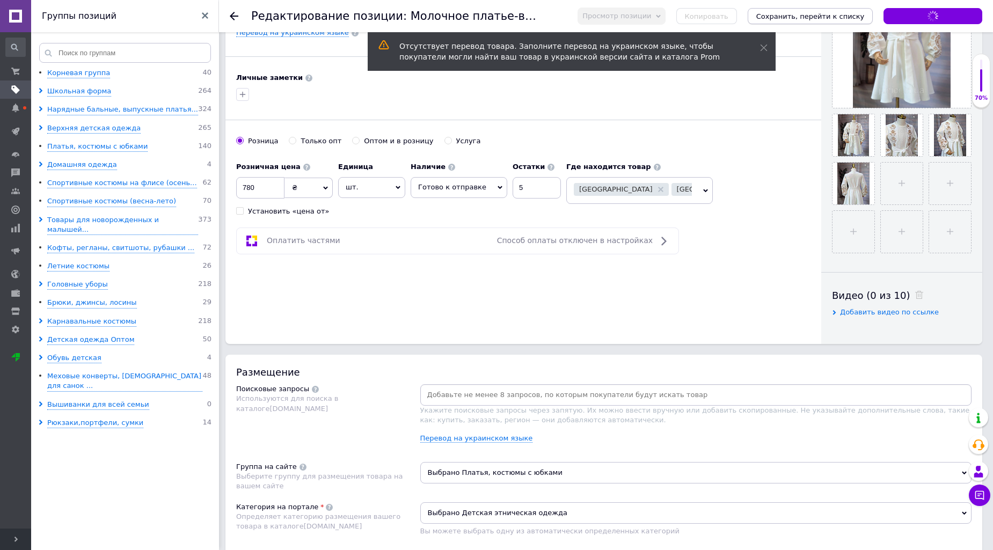
click at [837, 21] on button "Сохранить, перейти к списку" at bounding box center [810, 16] width 126 height 16
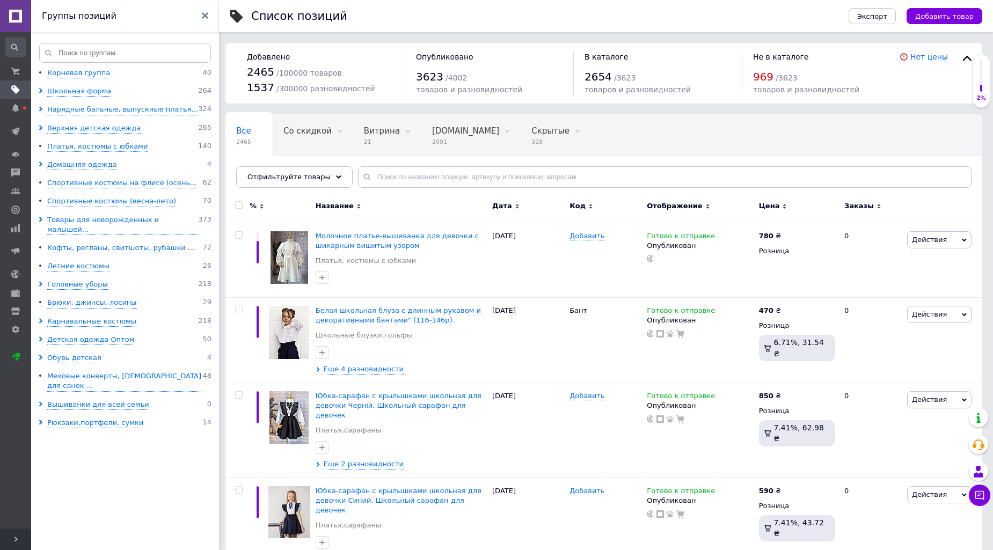
click at [157, 433] on ul "Корневая группа 40 Школьная форма 264 Нарядные бальные, выпускные платья... 324…" at bounding box center [126, 310] width 191 height 485
click at [371, 235] on span "Молочное платье-вышиванка для девочки с шикарным вишитым узором" at bounding box center [396, 241] width 163 height 18
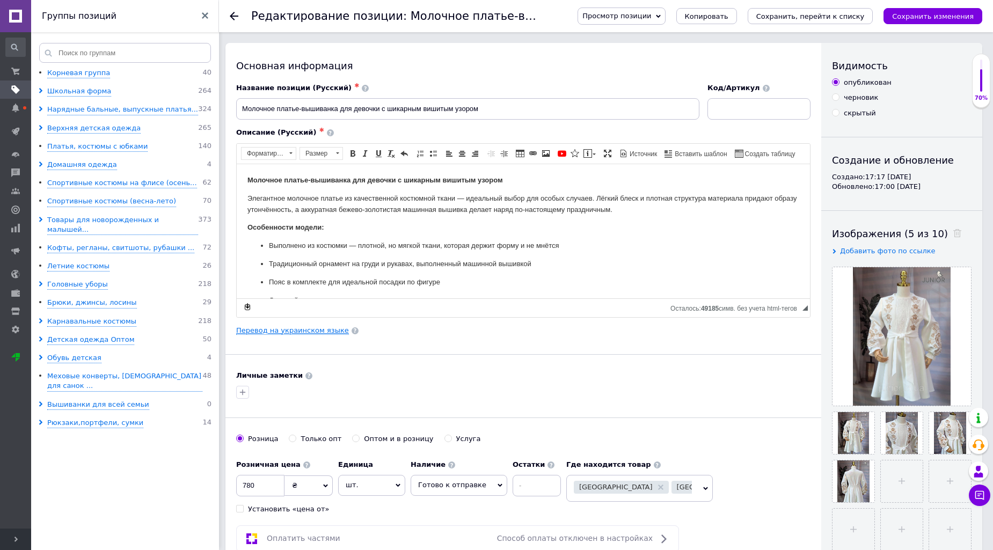
click at [282, 330] on link "Перевод на украинском языке" at bounding box center [292, 330] width 113 height 9
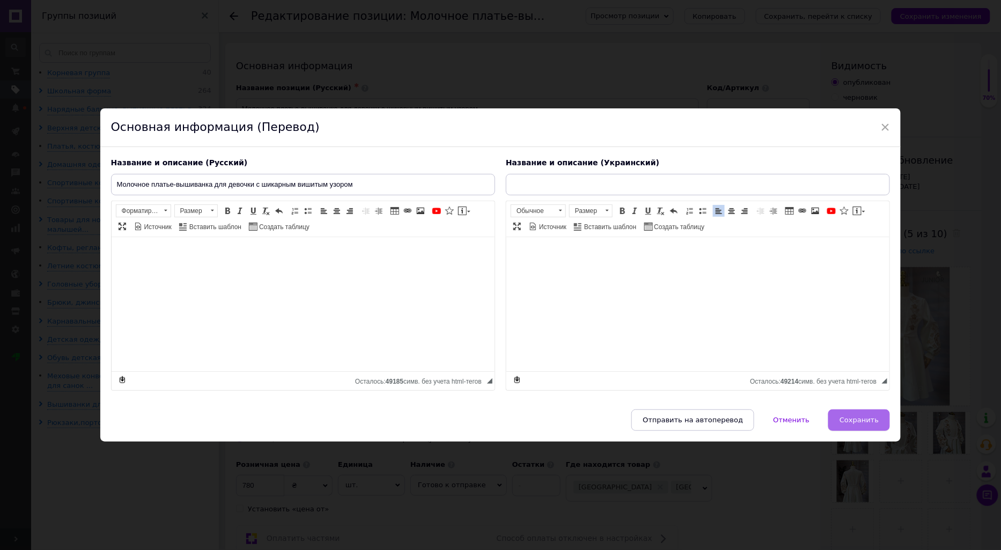
click at [866, 419] on span "Сохранить" at bounding box center [859, 420] width 39 height 8
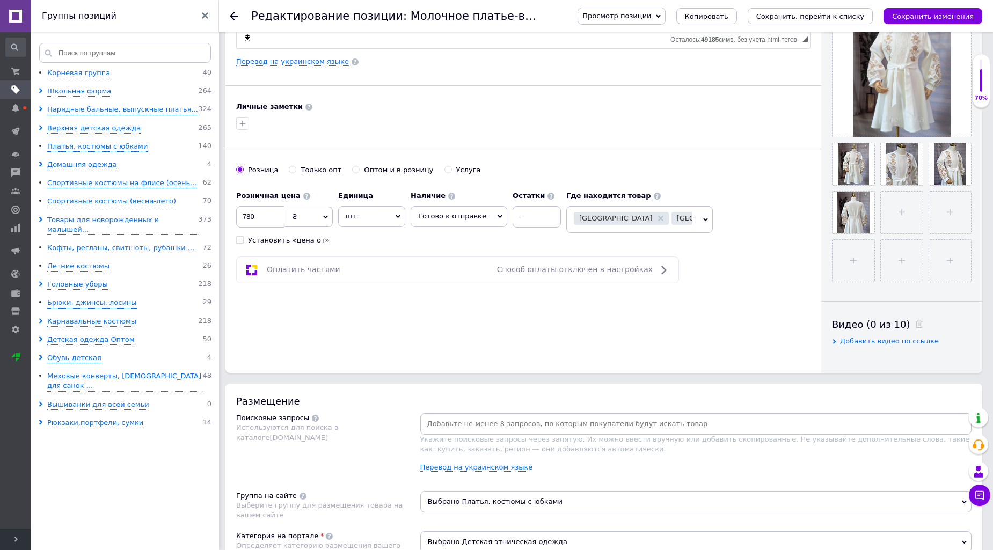
scroll to position [596, 0]
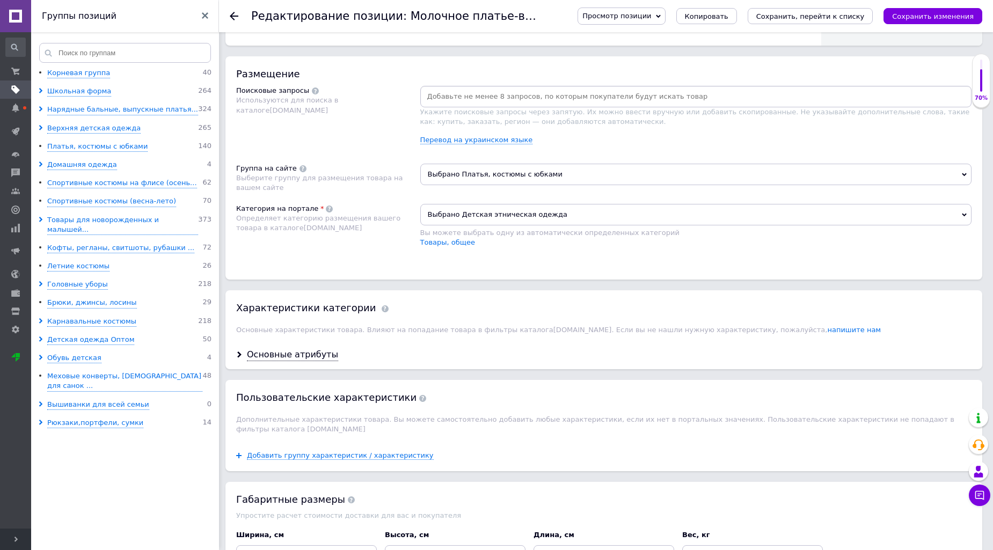
click at [478, 105] on input at bounding box center [695, 97] width 547 height 16
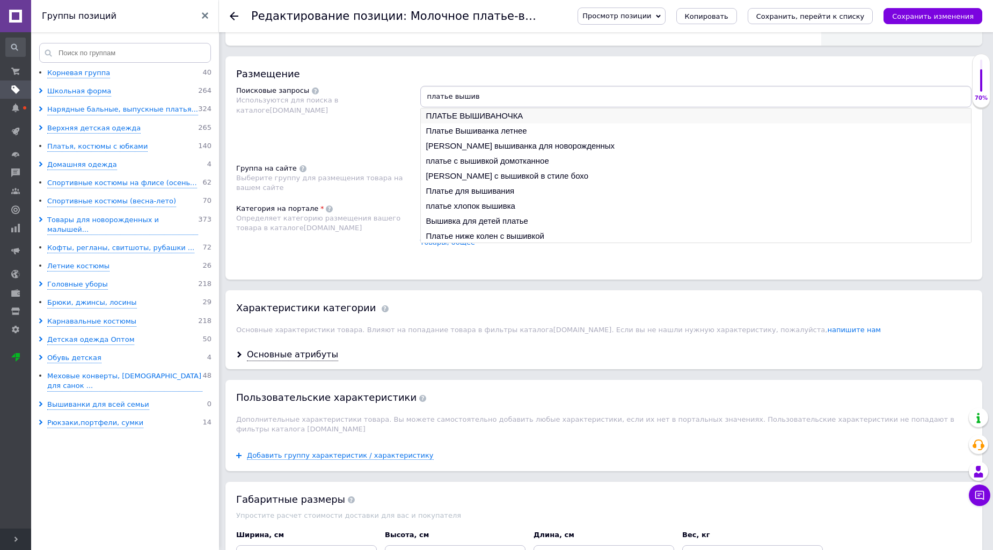
type input "платье вышив"
click at [486, 123] on li "ПЛАТЬЕ ВЫШИВАНОЧКА" at bounding box center [696, 115] width 550 height 15
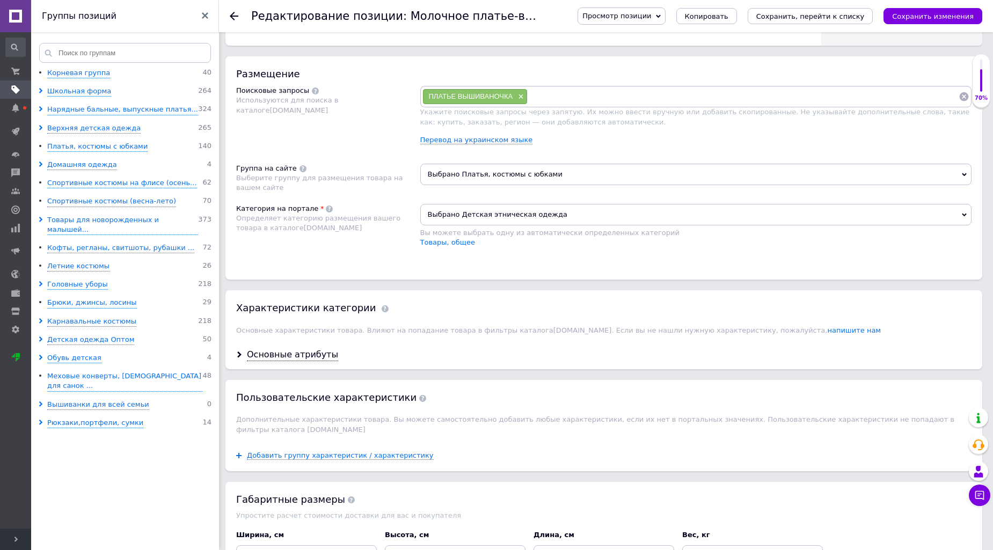
click at [601, 105] on input at bounding box center [742, 97] width 431 height 16
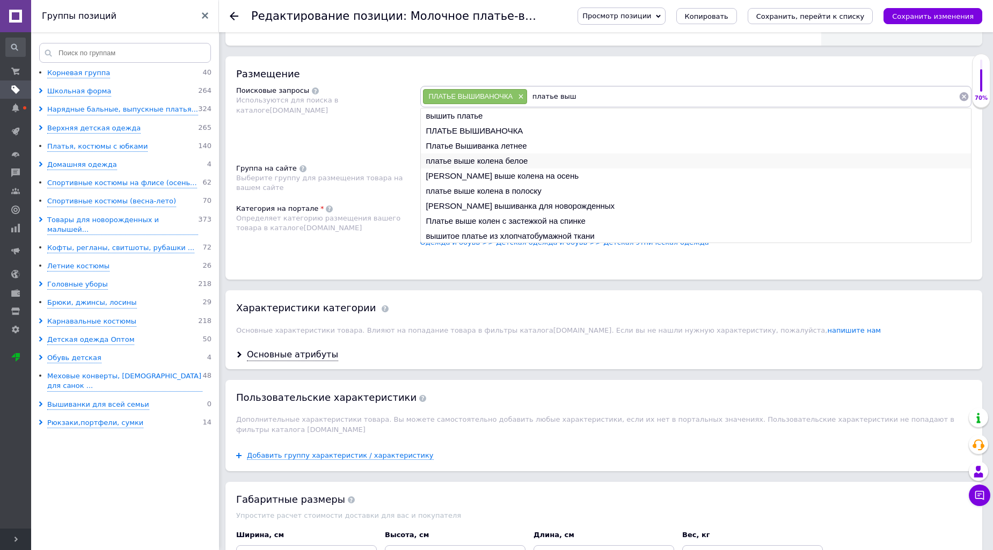
type input "платье выш"
click at [501, 168] on li "платье выше колена белое" at bounding box center [696, 160] width 550 height 15
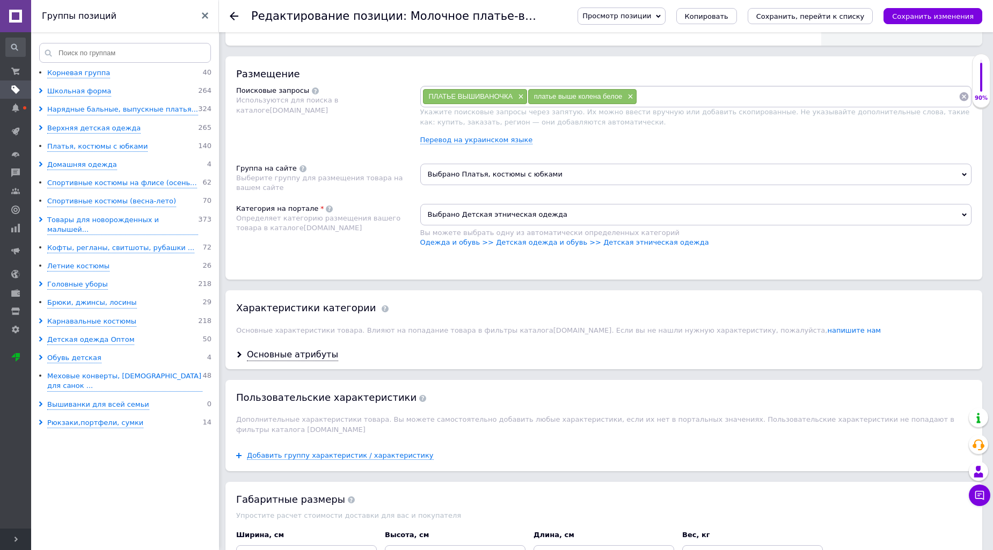
click at [660, 105] on input at bounding box center [797, 97] width 321 height 16
type input "платье вышиванка"
type input "вышитое платье"
type input "м"
type input "светлое платье"
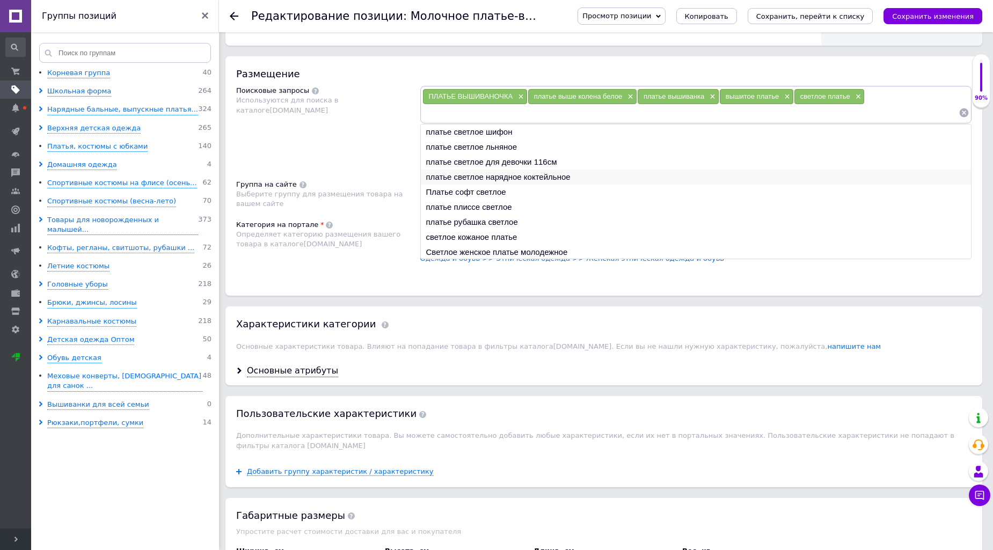
click at [537, 185] on li "платье светлое нарядное коктейльное" at bounding box center [696, 177] width 550 height 15
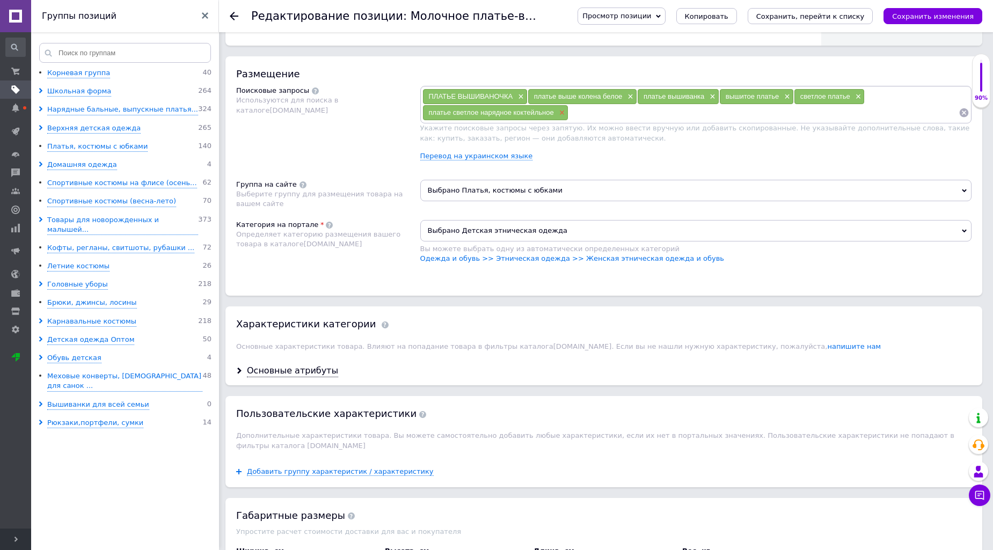
click at [562, 118] on span "×" at bounding box center [560, 112] width 9 height 9
click at [840, 121] on input at bounding box center [690, 113] width 537 height 16
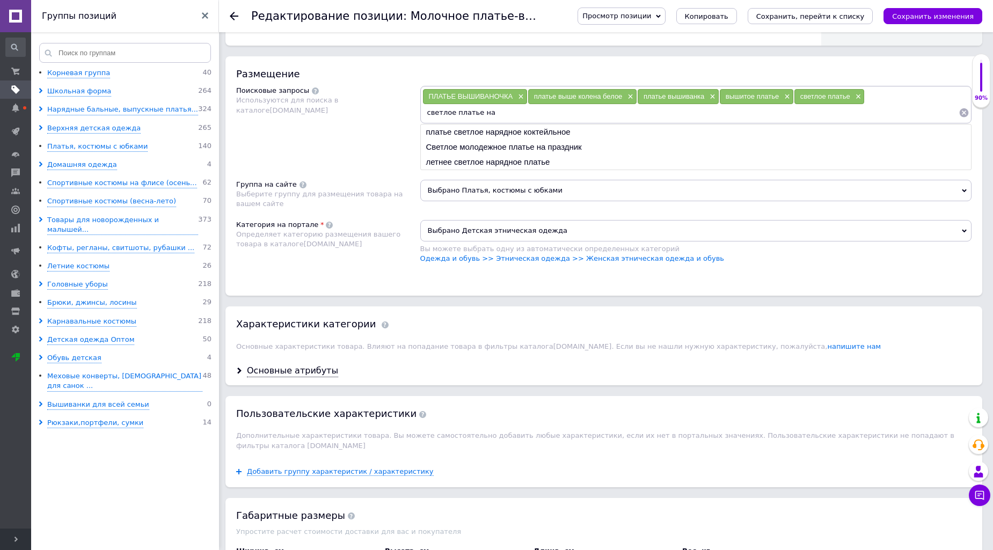
click at [511, 121] on input "светлое платье на" at bounding box center [690, 113] width 537 height 16
type input "светлое платье на праздник"
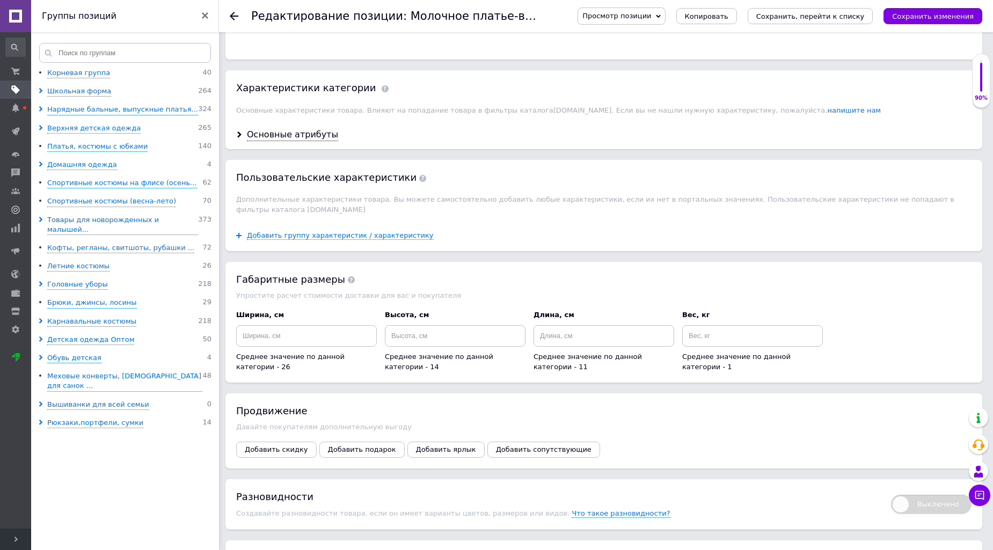
scroll to position [894, 0]
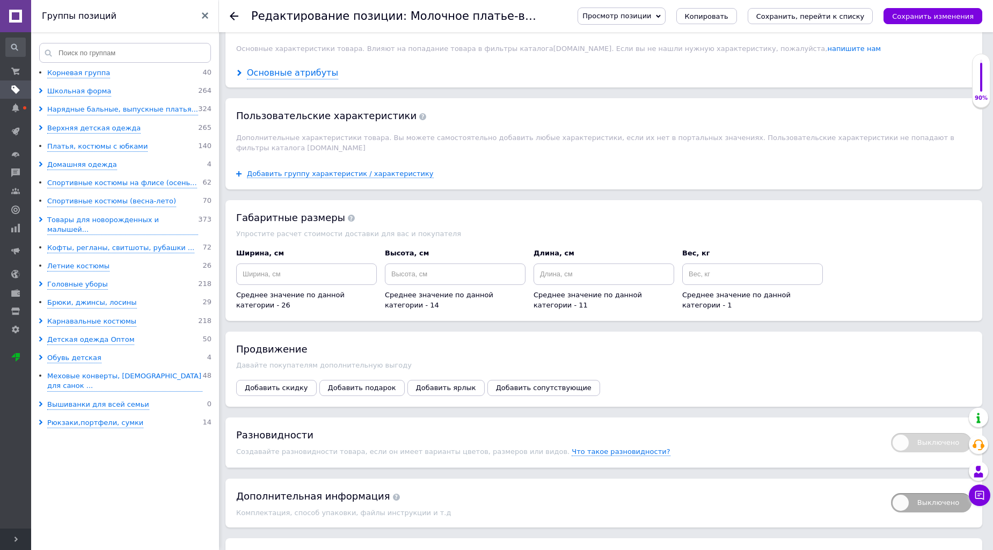
click at [260, 79] on div "Основные атрибуты" at bounding box center [292, 73] width 91 height 12
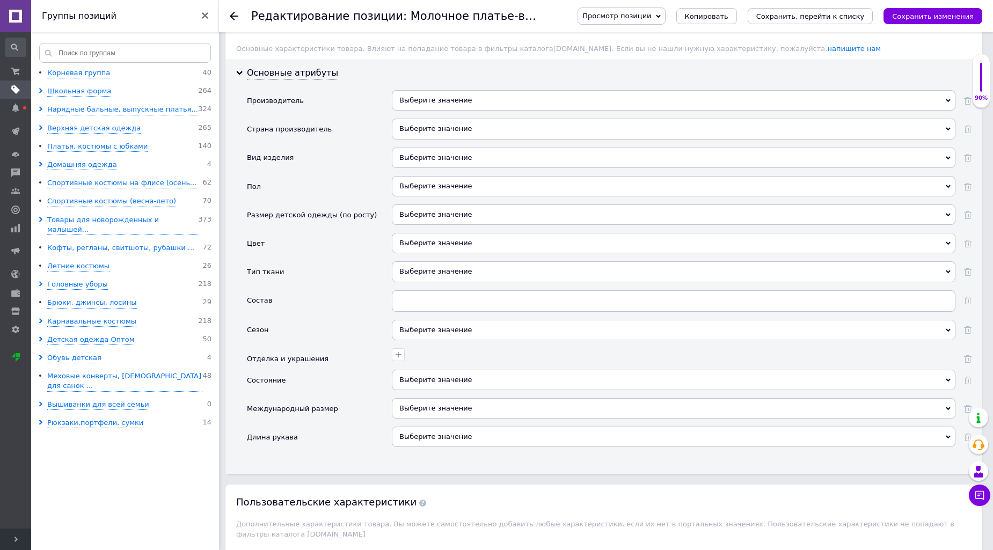
click at [414, 139] on div "Выберите значение" at bounding box center [673, 129] width 563 height 20
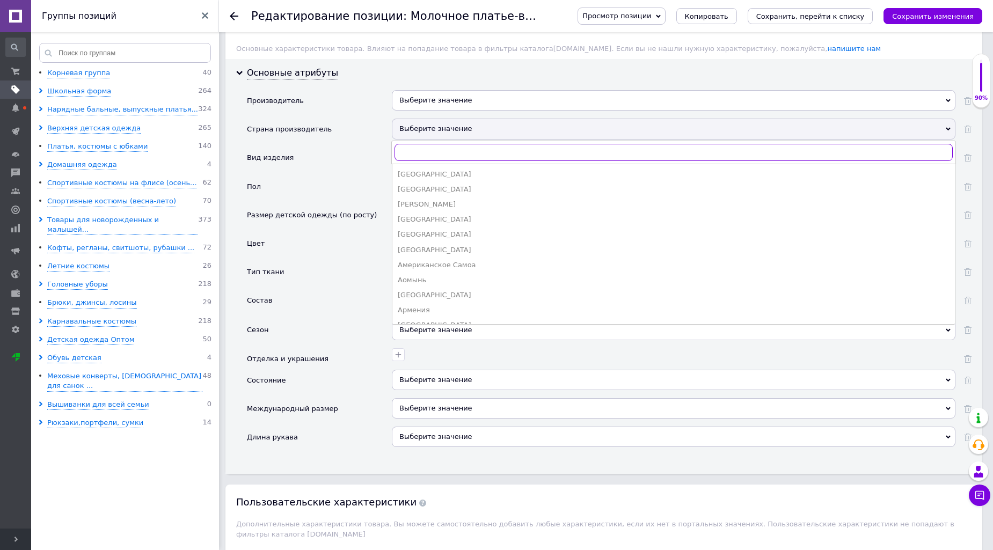
click at [411, 161] on input "text" at bounding box center [673, 152] width 558 height 17
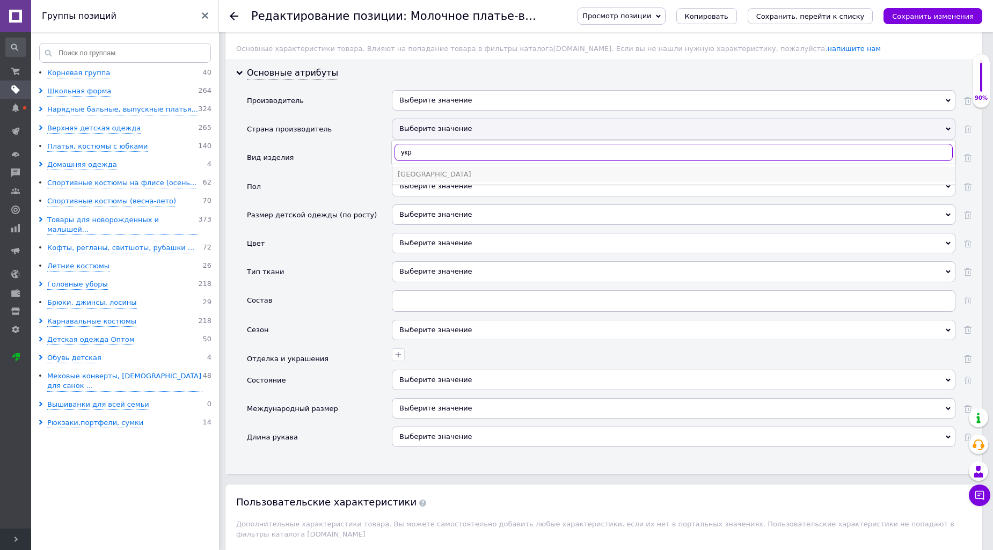
type input "укр"
click at [411, 179] on div "Украина" at bounding box center [674, 175] width 552 height 10
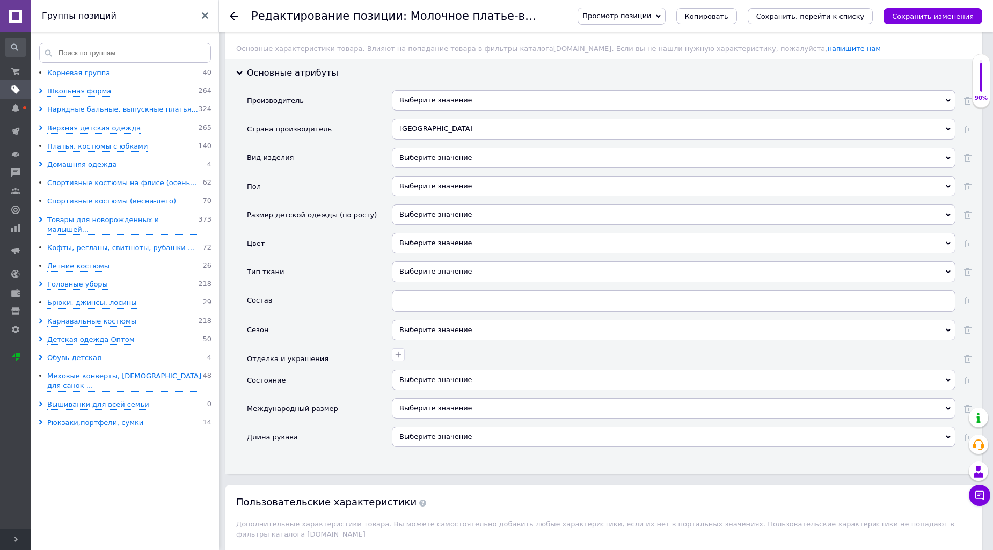
click at [408, 168] on div "Выберите значение" at bounding box center [673, 158] width 563 height 20
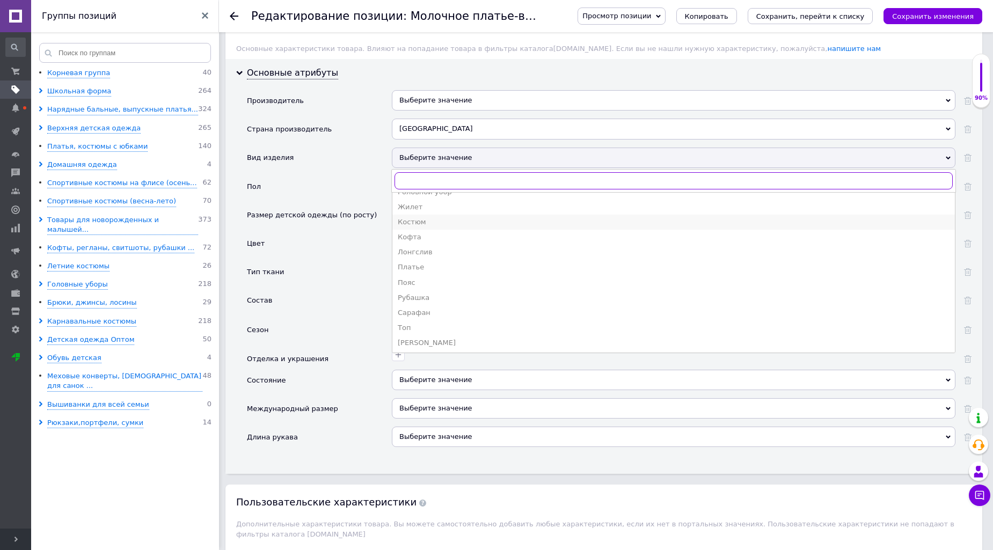
scroll to position [34, 0]
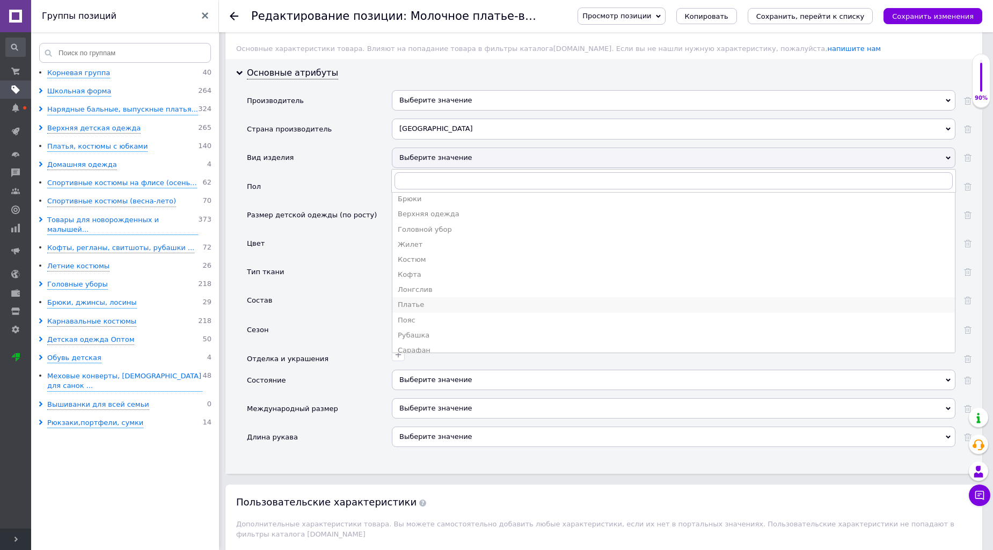
click at [432, 312] on li "Платье" at bounding box center [673, 304] width 562 height 15
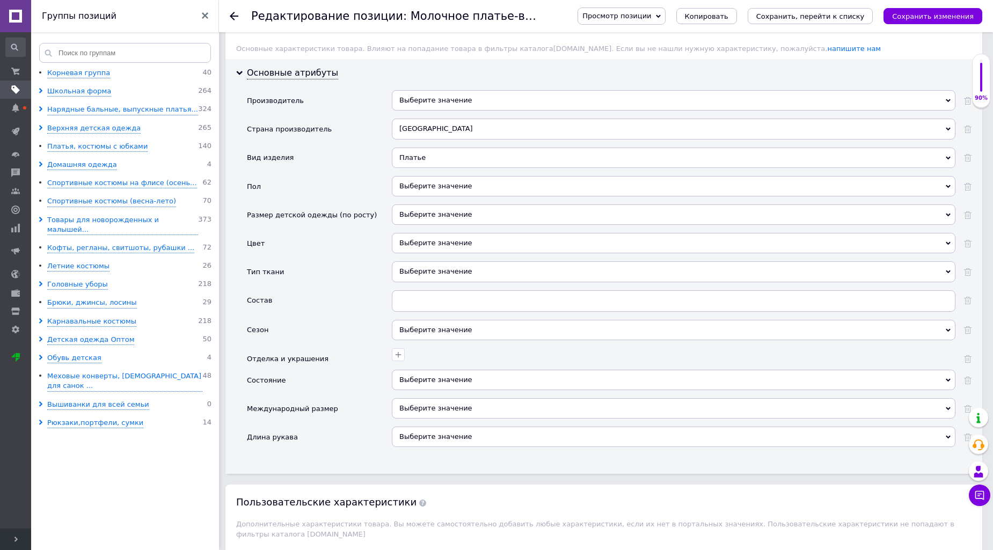
click at [425, 196] on div "Выберите значение" at bounding box center [673, 186] width 563 height 20
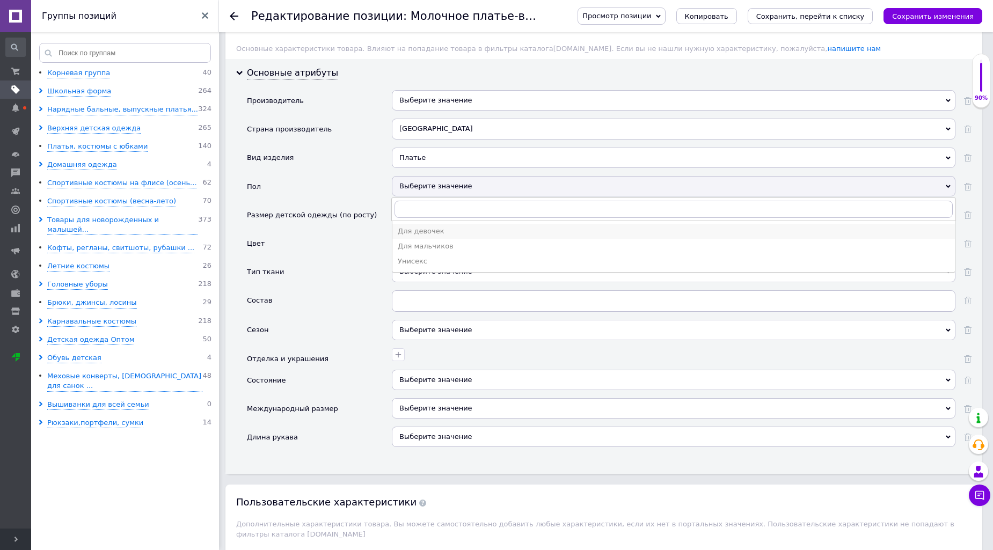
click at [438, 236] on div "Для девочек" at bounding box center [674, 231] width 552 height 10
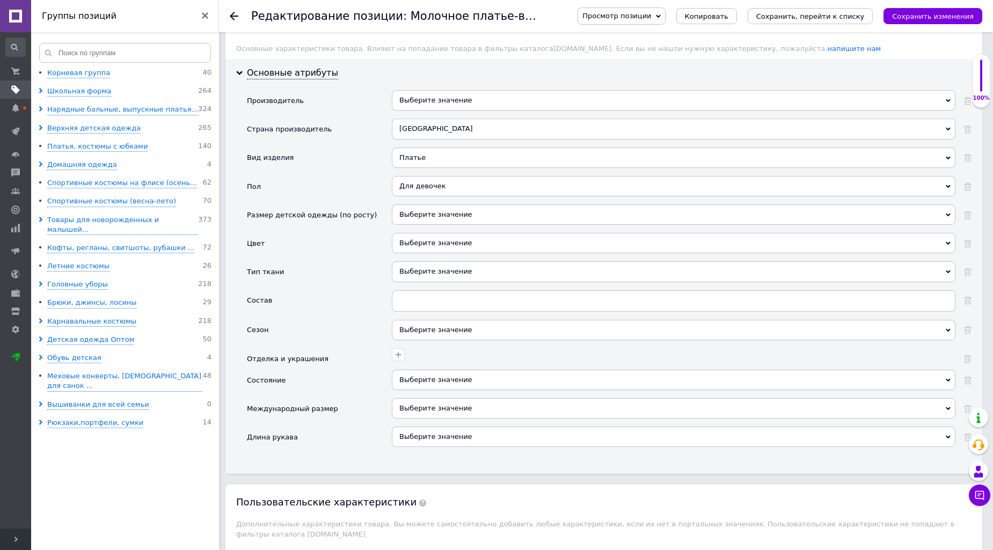
click at [446, 225] on div "Выберите значение" at bounding box center [673, 214] width 563 height 20
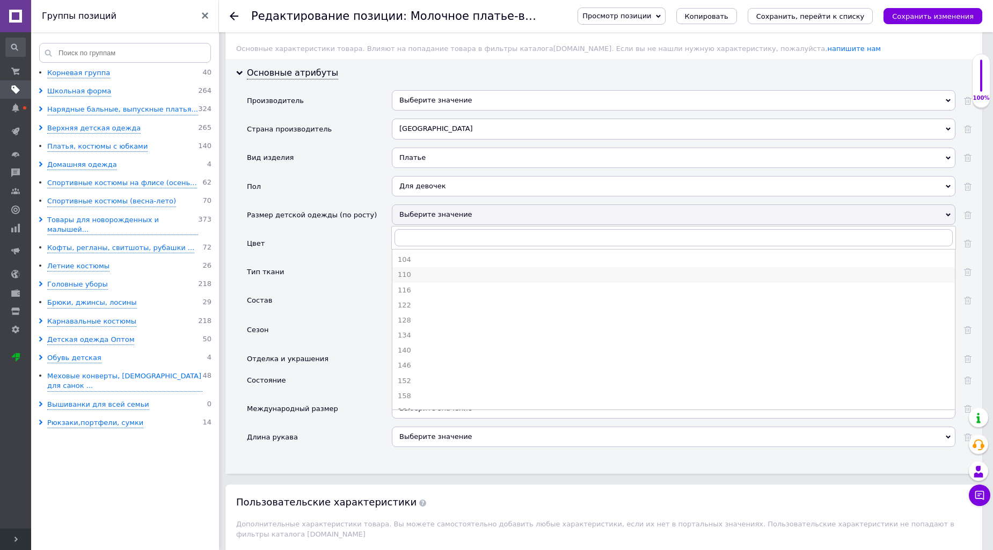
click at [412, 280] on div "110" at bounding box center [674, 275] width 552 height 10
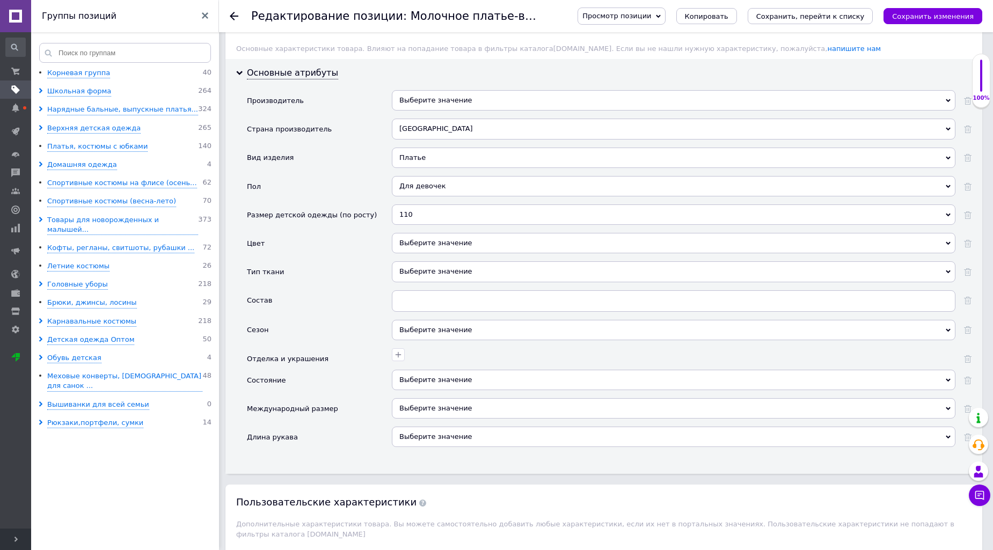
click at [456, 253] on div "Выберите значение" at bounding box center [673, 243] width 563 height 20
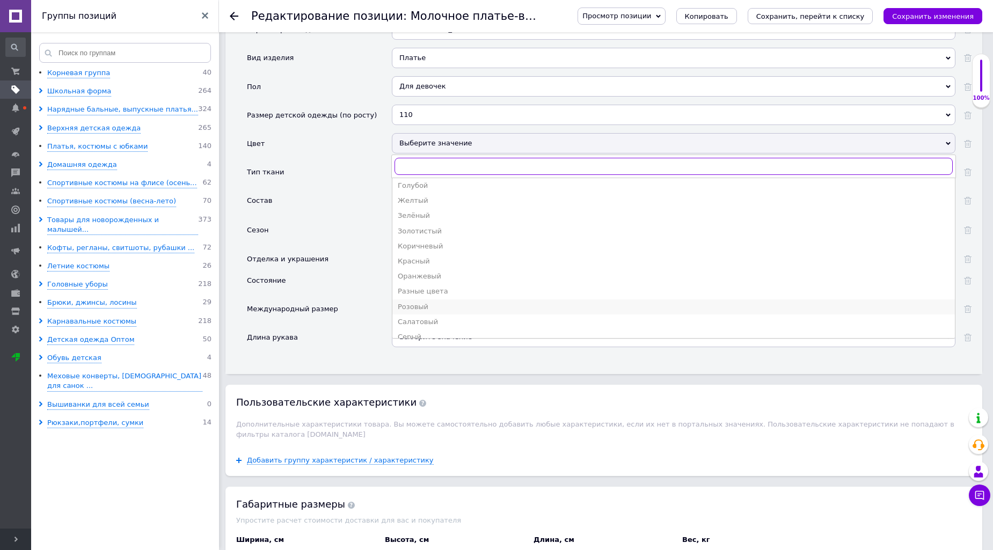
scroll to position [163, 0]
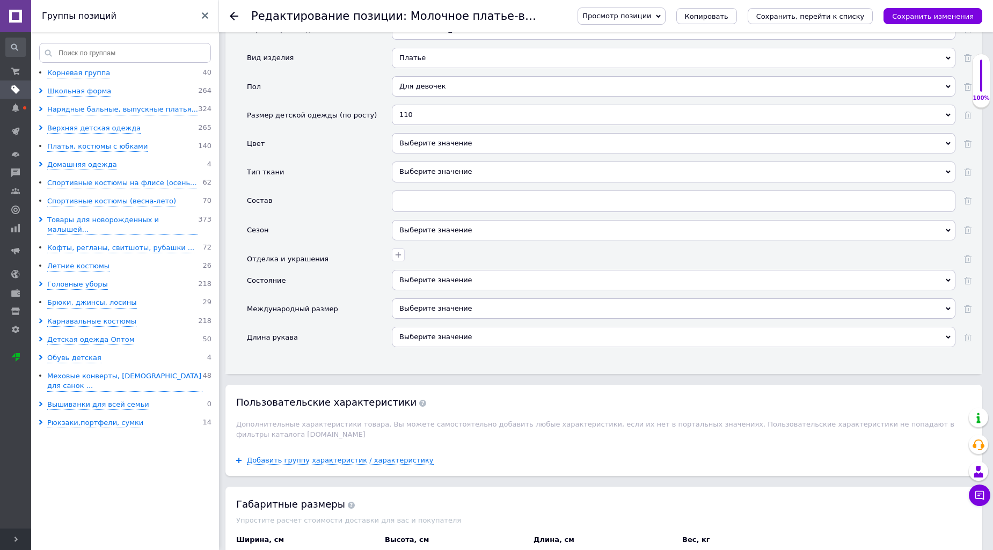
click at [376, 190] on div "Тип ткани" at bounding box center [319, 175] width 145 height 28
click at [427, 182] on div "Выберите значение" at bounding box center [673, 171] width 563 height 20
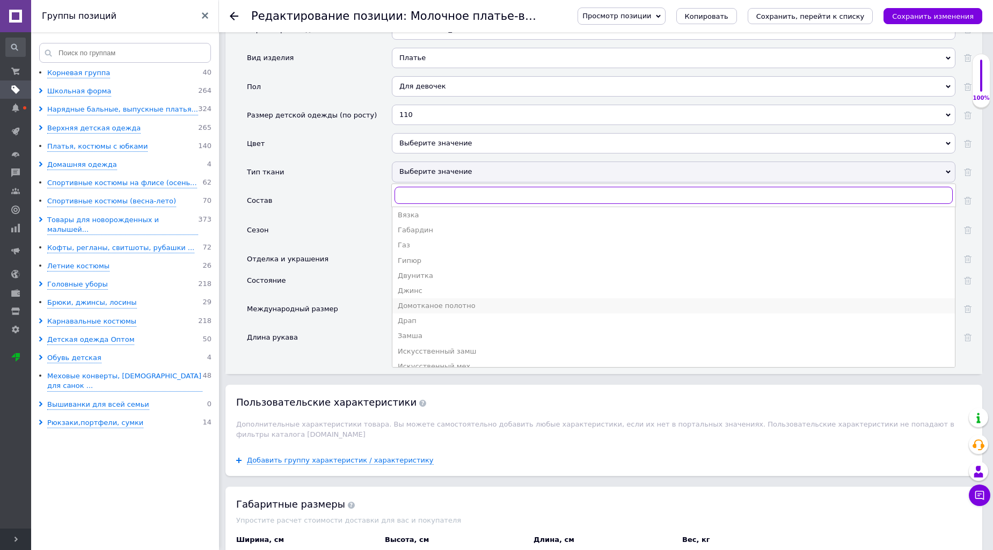
scroll to position [298, 0]
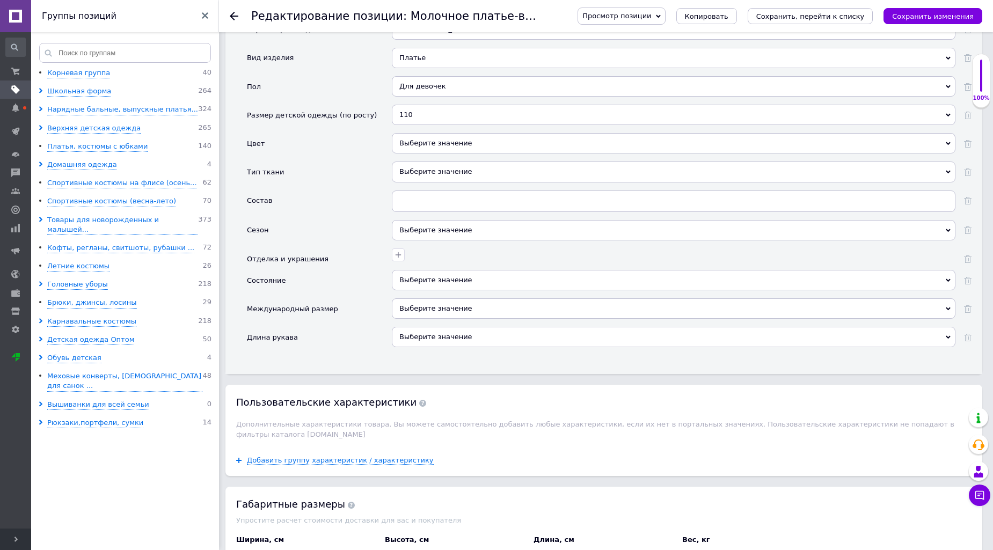
click at [369, 327] on div "Международный размер" at bounding box center [319, 312] width 145 height 28
click at [456, 240] on div "Выберите значение" at bounding box center [673, 230] width 563 height 20
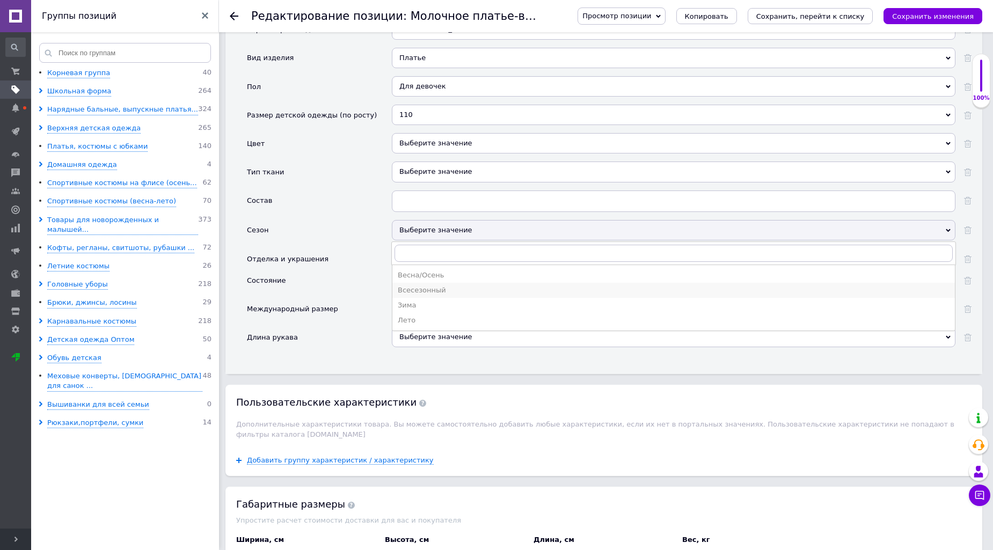
click at [453, 295] on div "Всесезонный" at bounding box center [674, 290] width 552 height 10
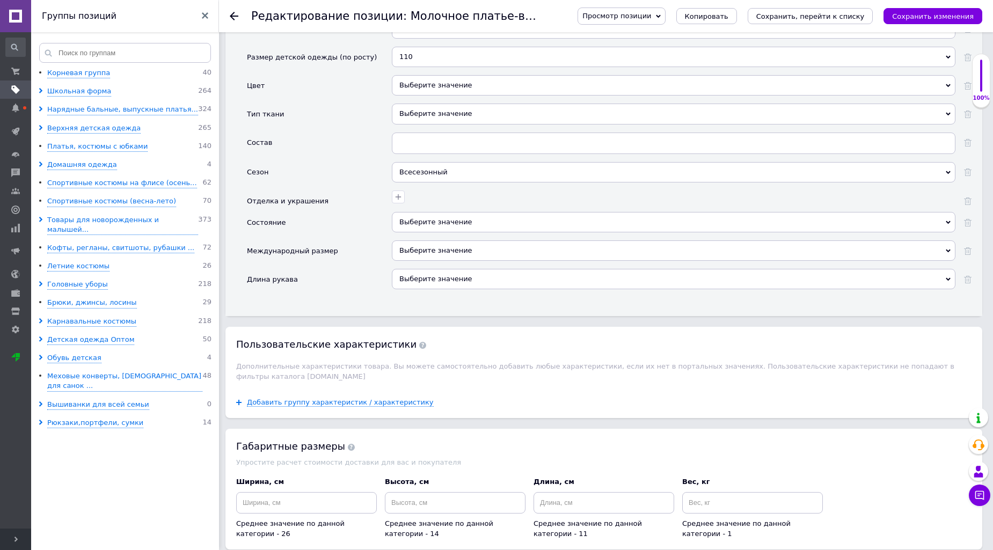
scroll to position [1092, 0]
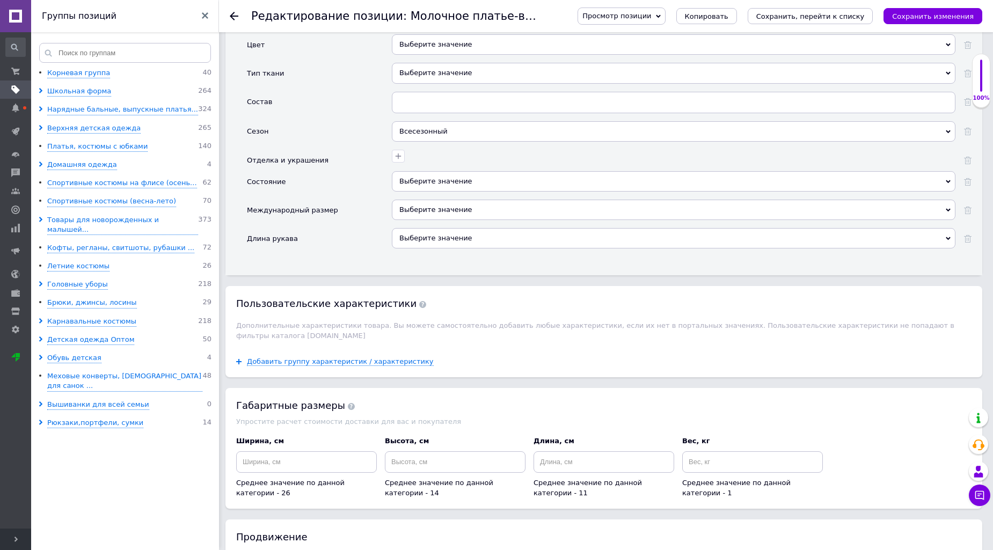
click at [438, 192] on div "Выберите значение" at bounding box center [673, 181] width 563 height 20
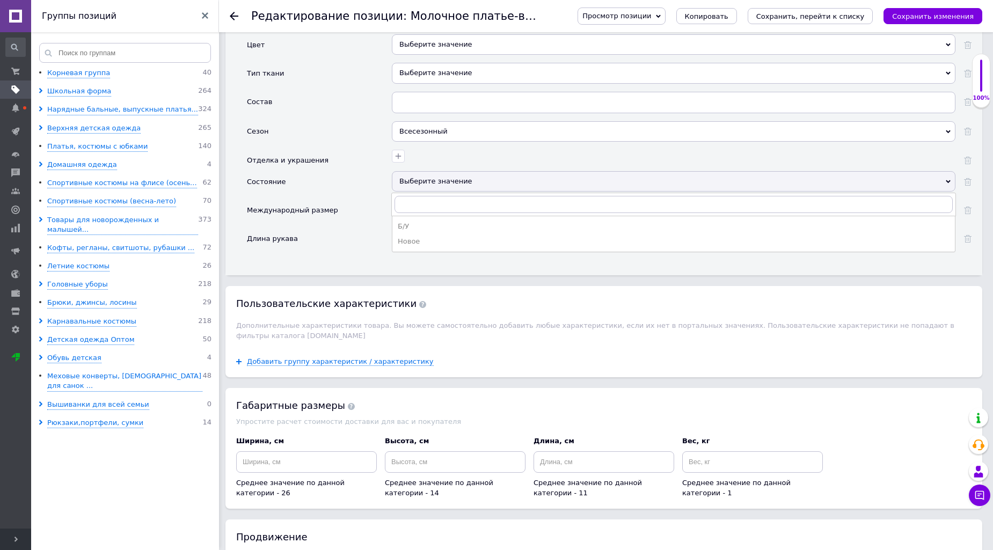
click at [430, 246] on div "Новое" at bounding box center [674, 242] width 552 height 10
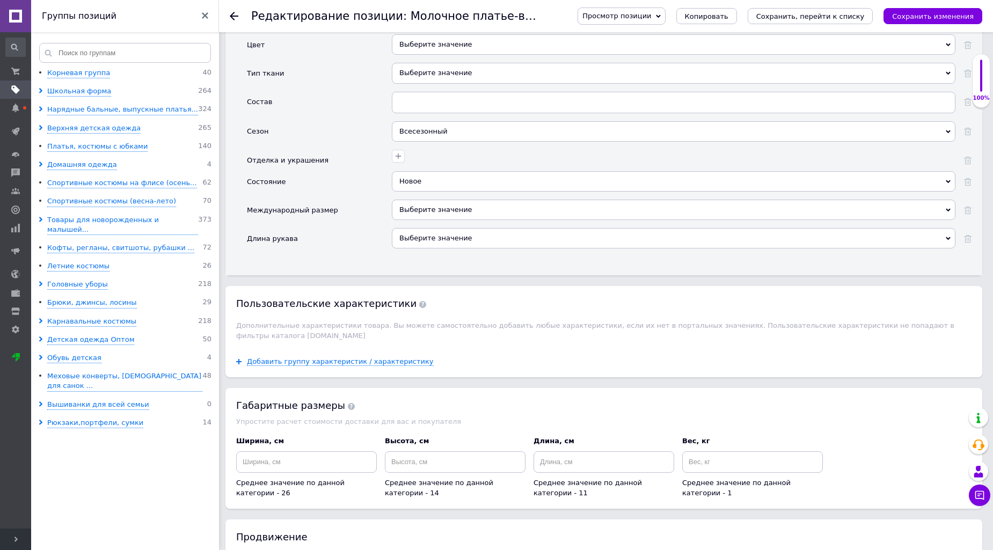
click at [452, 248] on div "Выберите значение" at bounding box center [673, 238] width 563 height 20
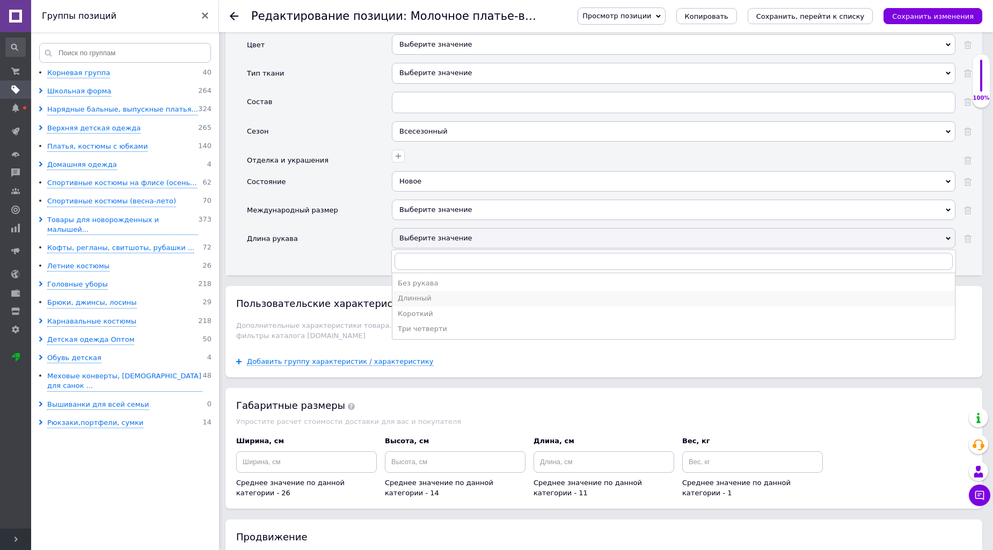
click at [438, 303] on div "Длинный" at bounding box center [674, 298] width 552 height 10
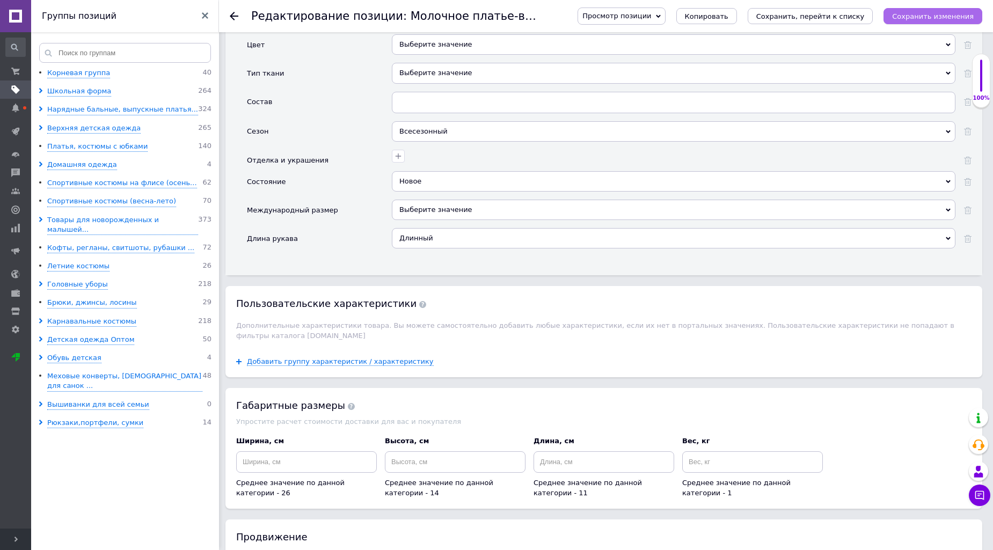
click at [923, 20] on icon "Сохранить изменения" at bounding box center [933, 16] width 82 height 8
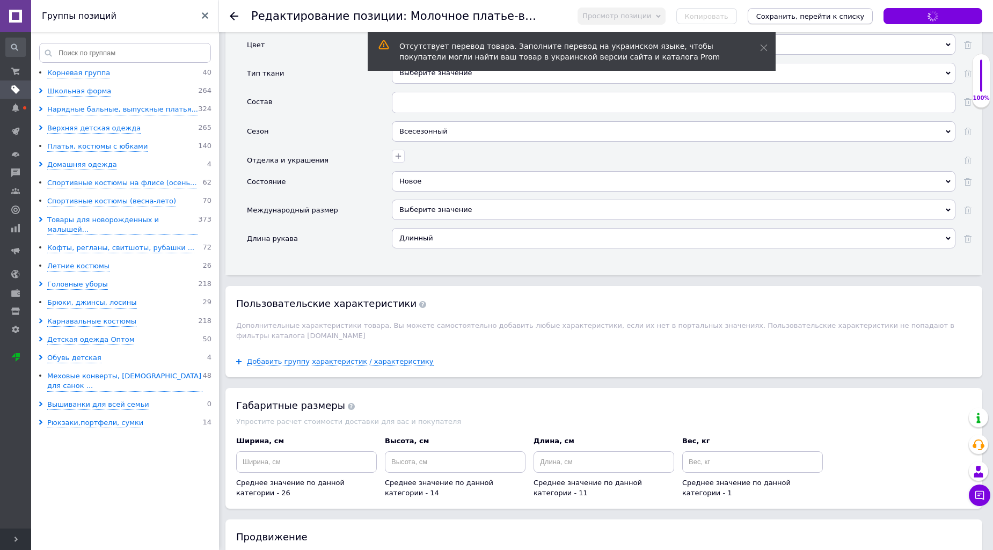
click at [806, 19] on icon "Сохранить, перейти к списку" at bounding box center [810, 16] width 108 height 8
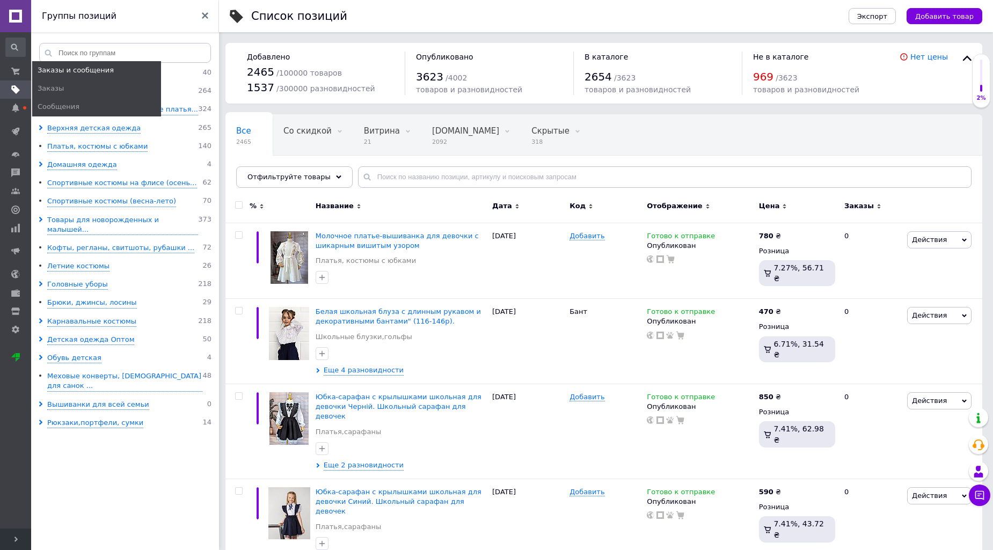
drag, startPoint x: 15, startPoint y: 66, endPoint x: 42, endPoint y: 63, distance: 27.0
click at [16, 65] on link "Заказы и сообщения" at bounding box center [15, 71] width 31 height 18
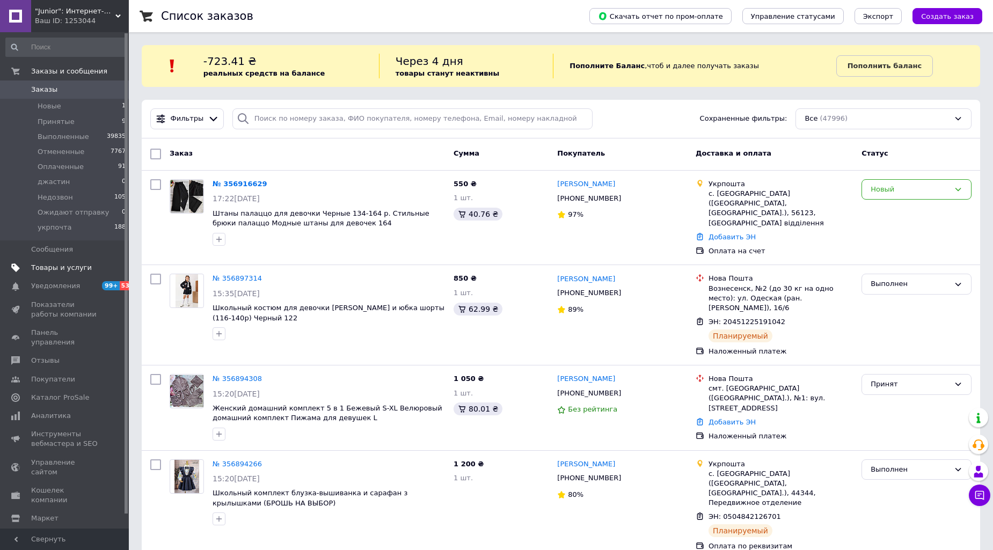
click at [51, 266] on span "Товары и услуги" at bounding box center [61, 268] width 61 height 10
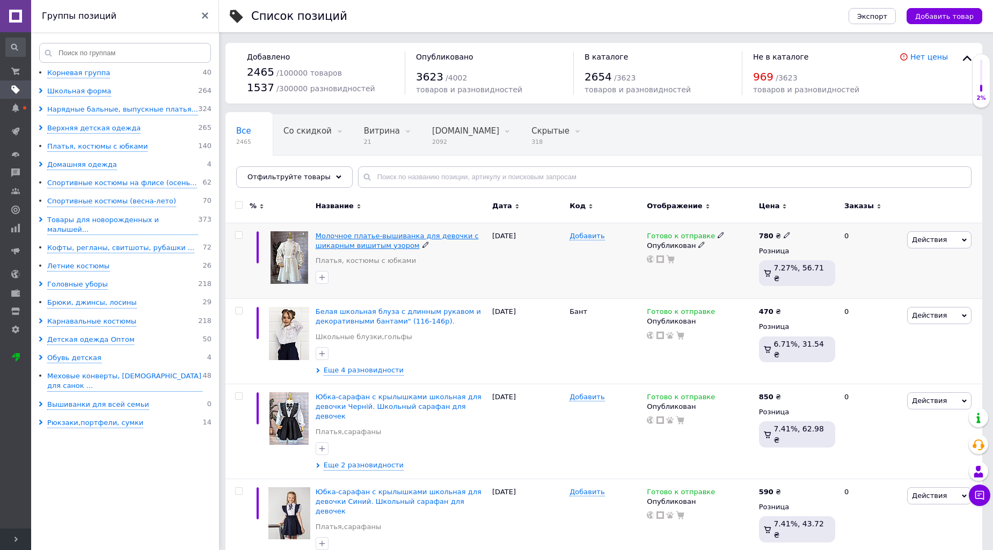
click at [360, 234] on span "Молочное платье-вышиванка для девочки с шикарным вишитым узором" at bounding box center [396, 241] width 163 height 18
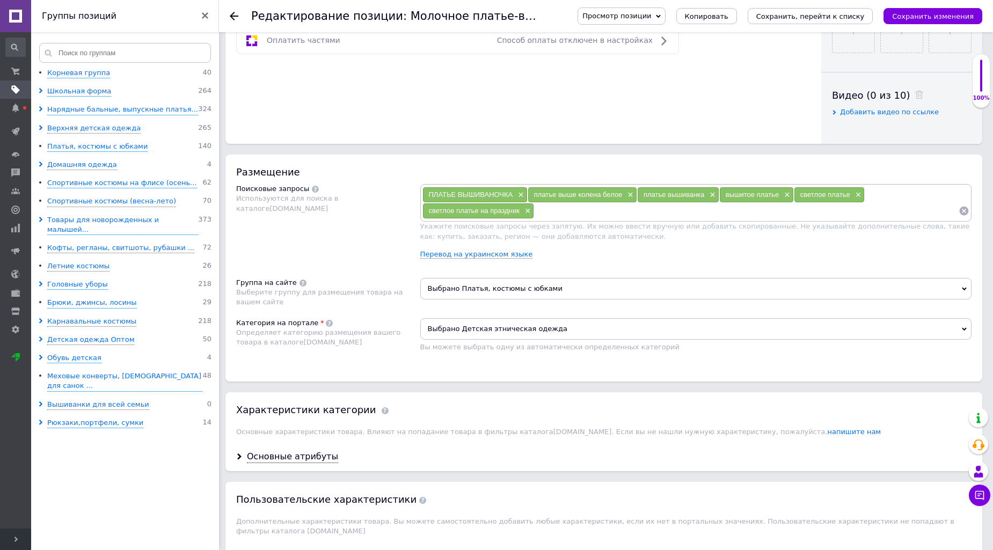
scroll to position [496, 0]
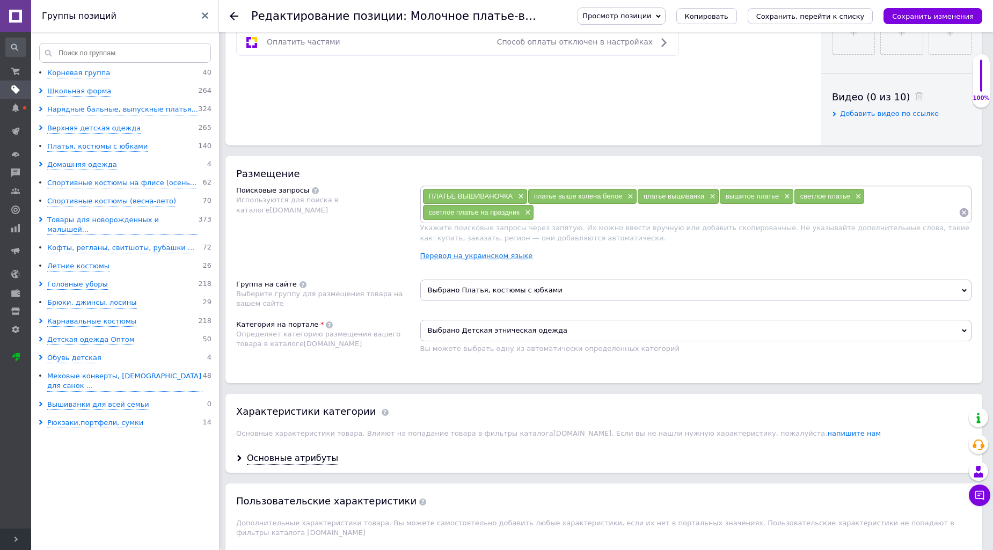
click at [490, 260] on link "Перевод на украинском языке" at bounding box center [476, 256] width 113 height 9
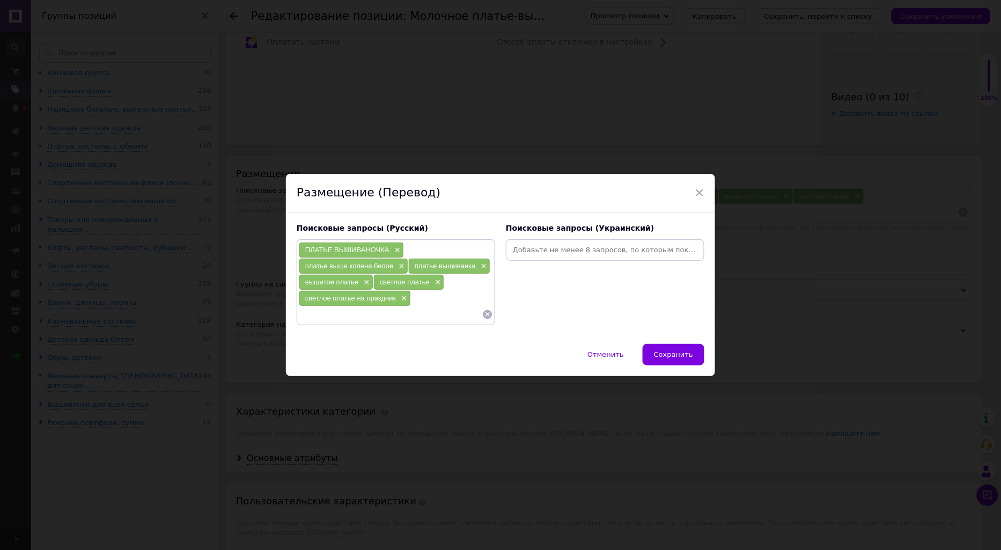
paste input "сукня-вишиванка для дівчинки"
type input "сукня-вишиванка для дівчинки"
click at [678, 350] on button "Сохранить" at bounding box center [674, 354] width 62 height 21
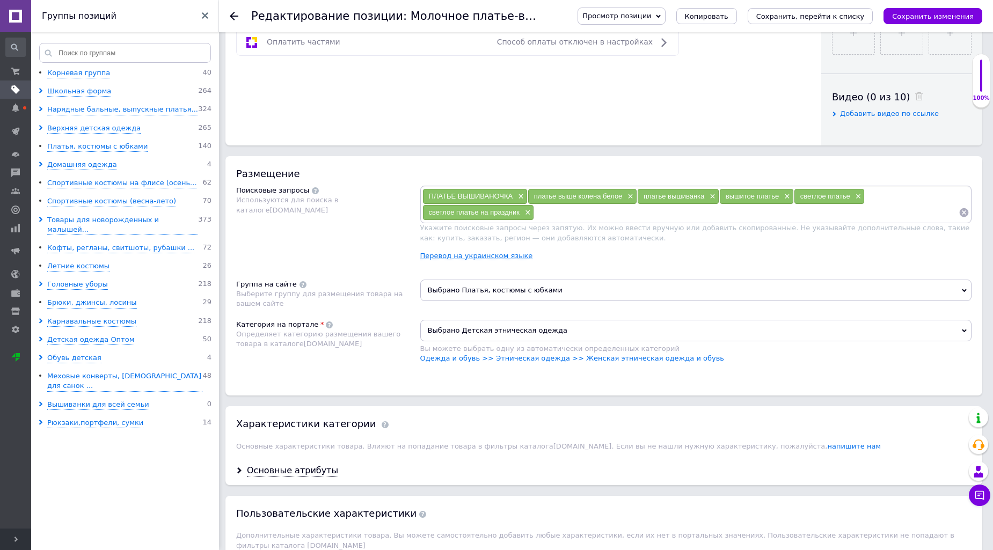
click at [489, 269] on div "ПЛАТЬЕ ВЫШИВАНОЧКА × платье выше колена белое × платье вышиванка × вышитое плат…" at bounding box center [696, 227] width 552 height 83
click at [489, 260] on link "Перевод на украинском языке" at bounding box center [476, 256] width 113 height 9
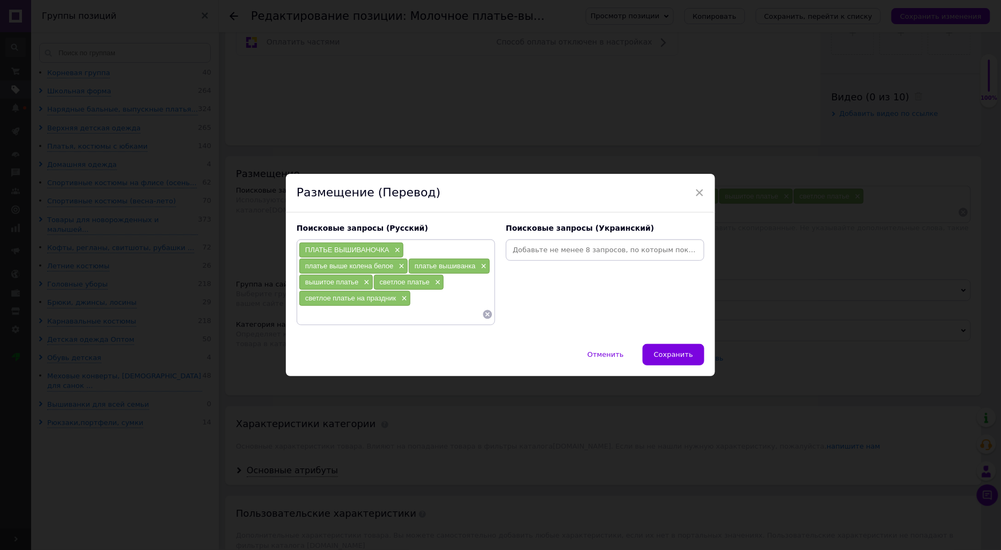
click at [554, 247] on input at bounding box center [605, 250] width 194 height 16
paste input "дитяча вишиванка сукня"
type input "дитяча вишиванка сукня"
click at [666, 352] on span "Сохранить" at bounding box center [673, 354] width 39 height 8
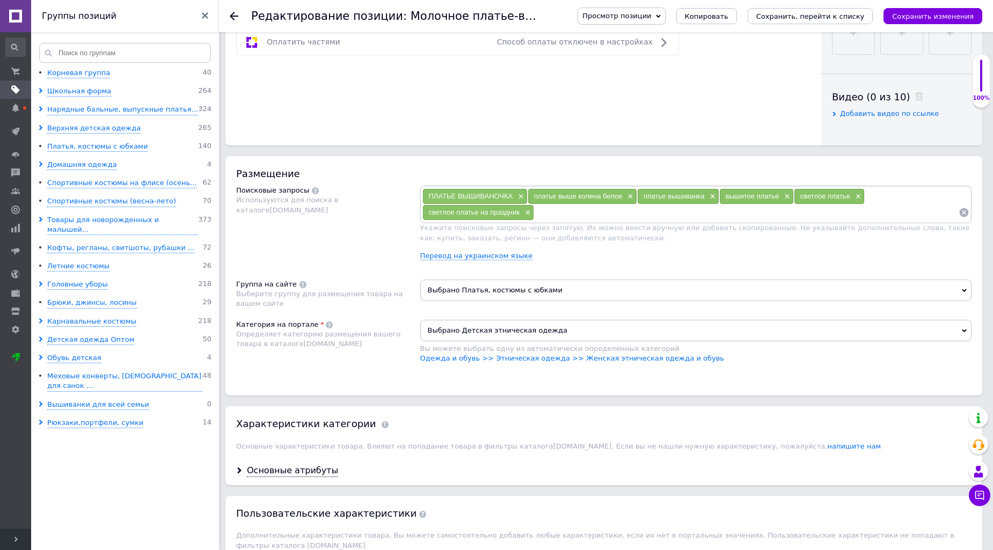
click at [462, 269] on div "ПЛАТЬЕ ВЫШИВАНОЧКА × платье выше колена белое × платье вышиванка × вышитое плат…" at bounding box center [696, 227] width 552 height 83
click at [471, 260] on link "Перевод на украинском языке" at bounding box center [476, 256] width 113 height 9
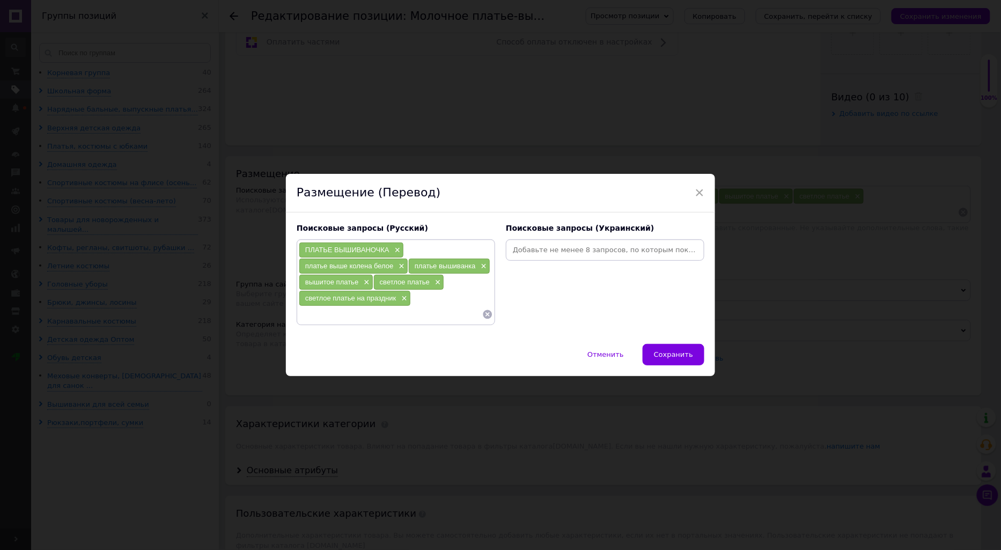
paste input "святкова сукня для дівчинки"
type input "святкова сукня для дівчинки"
click at [679, 351] on span "Сохранить" at bounding box center [673, 354] width 39 height 8
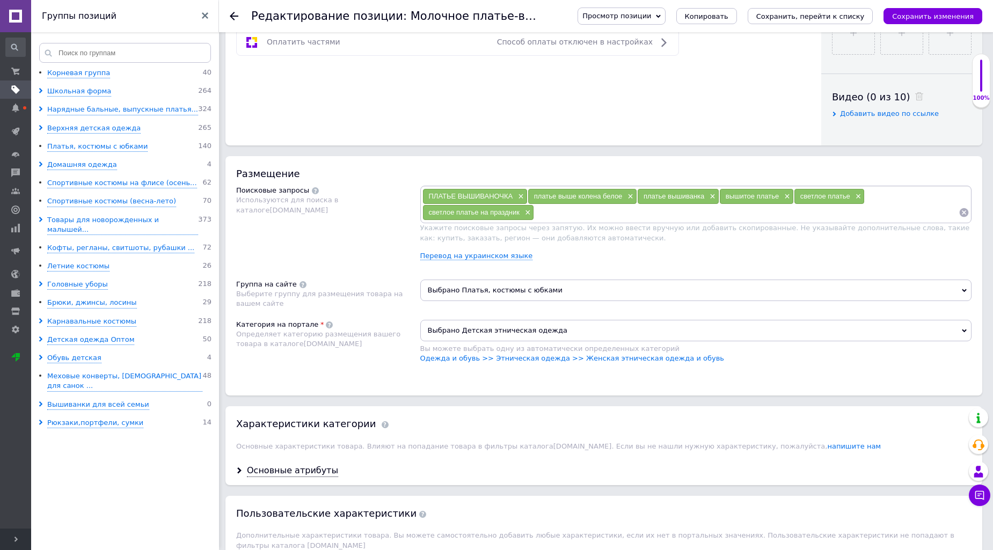
click at [581, 204] on div "платье выше колена белое ×" at bounding box center [582, 196] width 108 height 15
click at [585, 221] on input at bounding box center [746, 212] width 424 height 16
type input "а"
type input "платье для фотосессии"
type input "платье в єтно стиле"
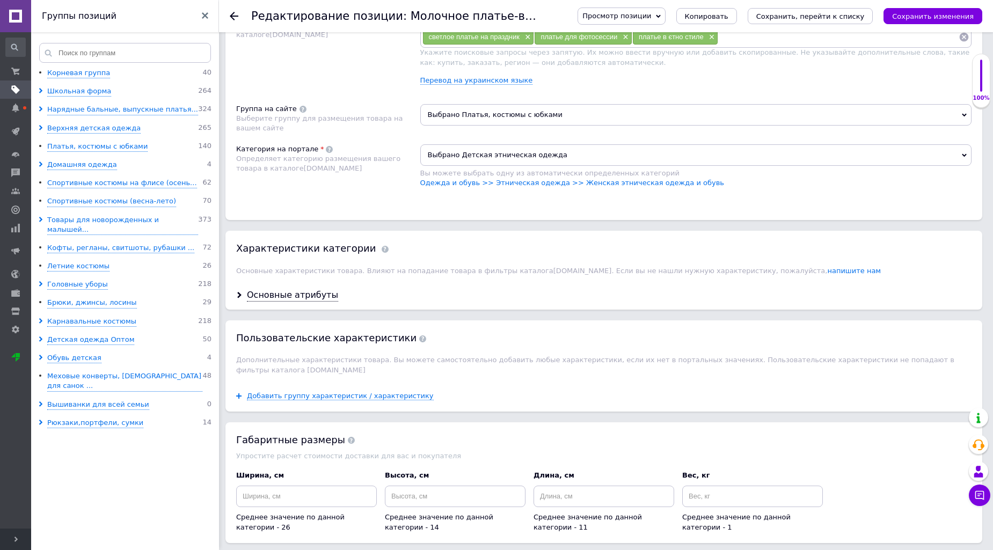
scroll to position [795, 0]
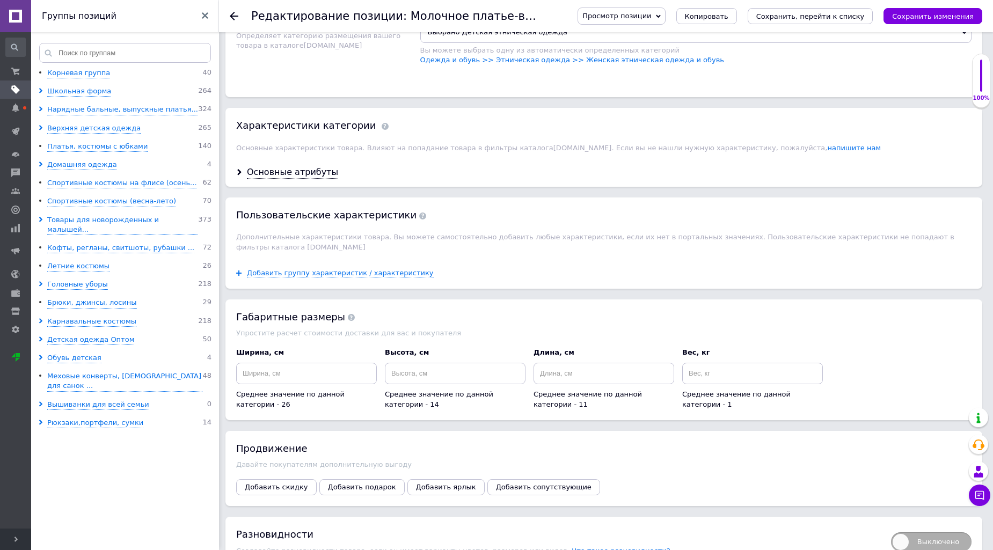
click at [258, 187] on div "Основные атрибуты" at bounding box center [603, 172] width 757 height 28
click at [265, 179] on div "Основные атрибуты" at bounding box center [292, 172] width 91 height 12
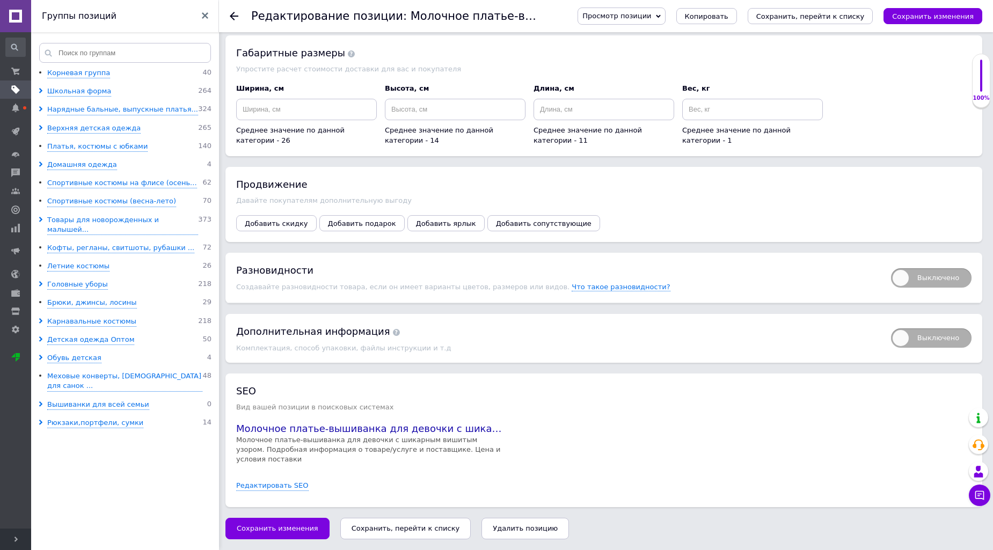
scroll to position [1531, 0]
click at [927, 8] on button "Сохранить изменения" at bounding box center [932, 16] width 99 height 16
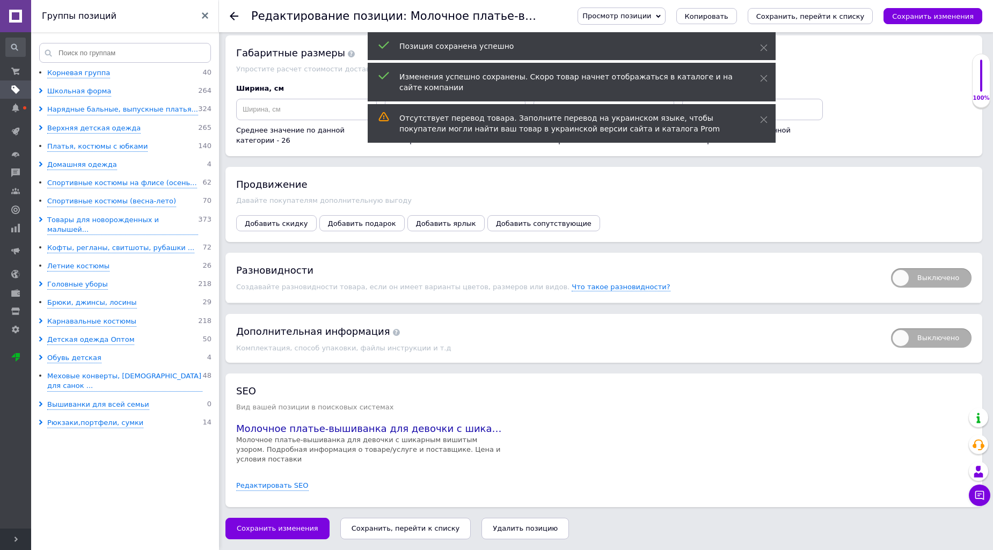
click at [924, 288] on span "Выключено" at bounding box center [931, 277] width 80 height 19
click at [891, 268] on input "Выключено" at bounding box center [887, 264] width 7 height 7
checkbox input "true"
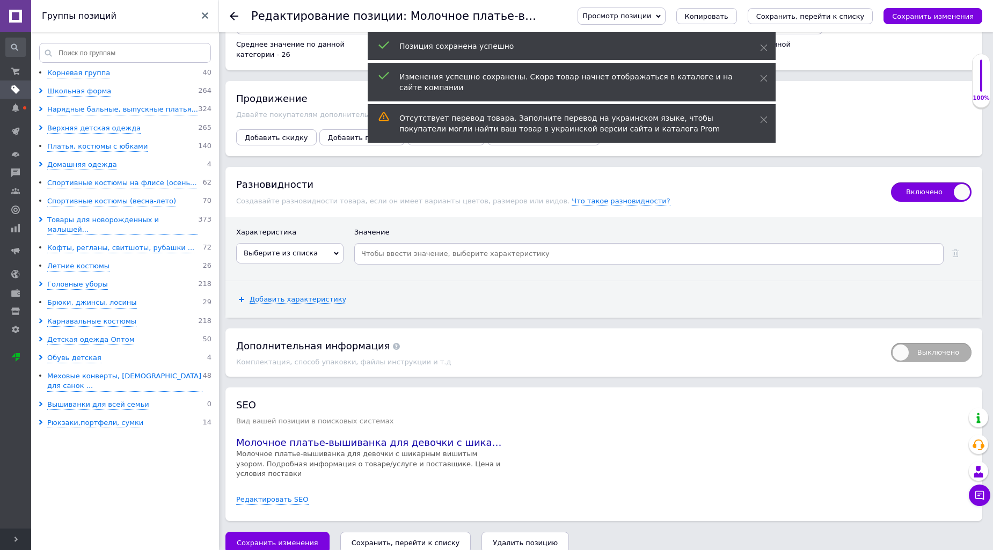
click at [303, 257] on span "Выберите из списка" at bounding box center [281, 253] width 74 height 8
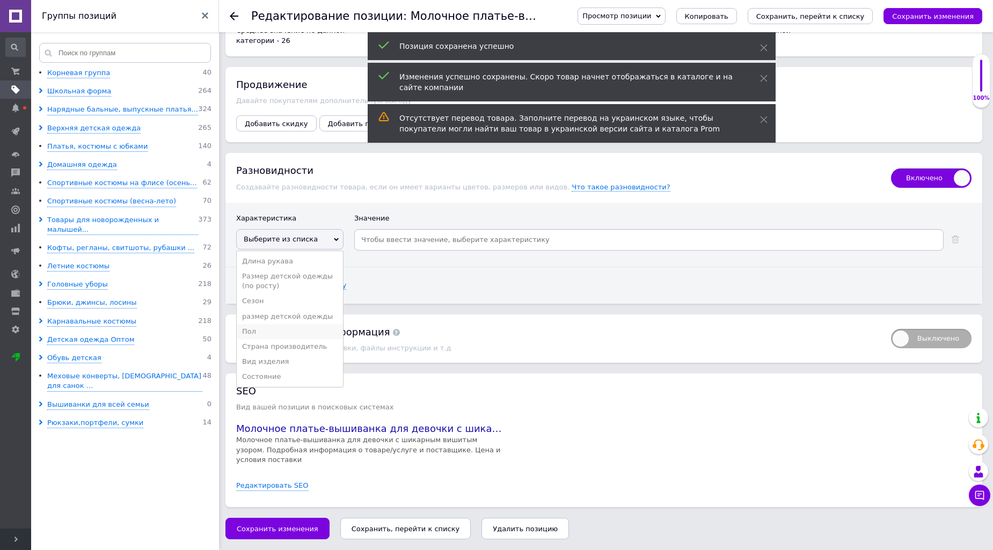
scroll to position [1630, 0]
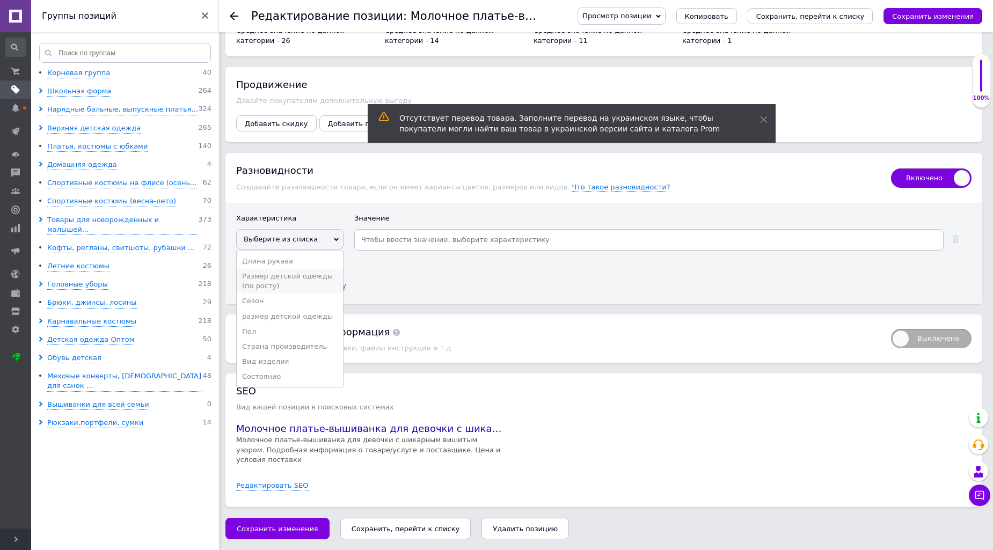
click at [287, 278] on li "Размер детской одежды (по росту)" at bounding box center [290, 281] width 106 height 25
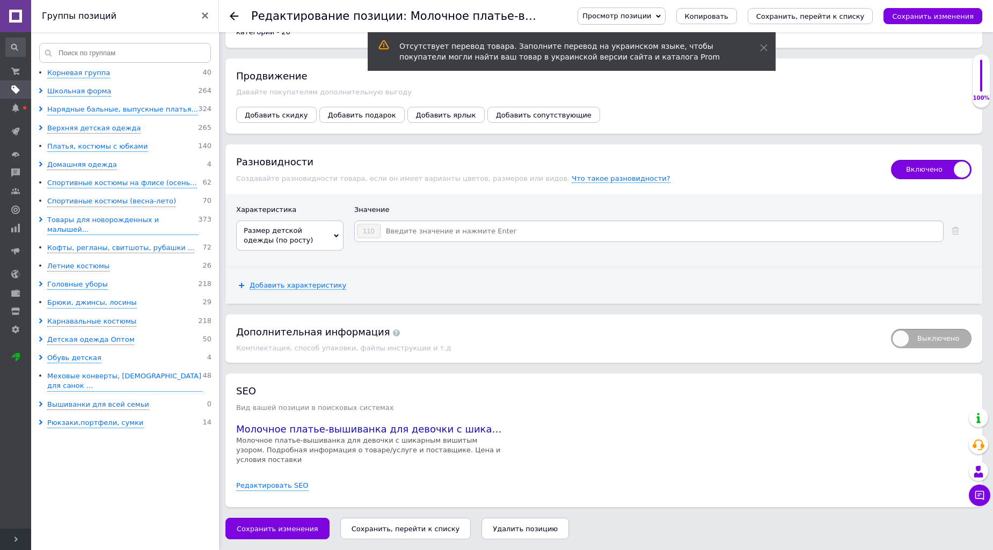
click at [419, 242] on div "110" at bounding box center [648, 231] width 589 height 21
click at [413, 239] on input at bounding box center [661, 231] width 560 height 16
type input "116"
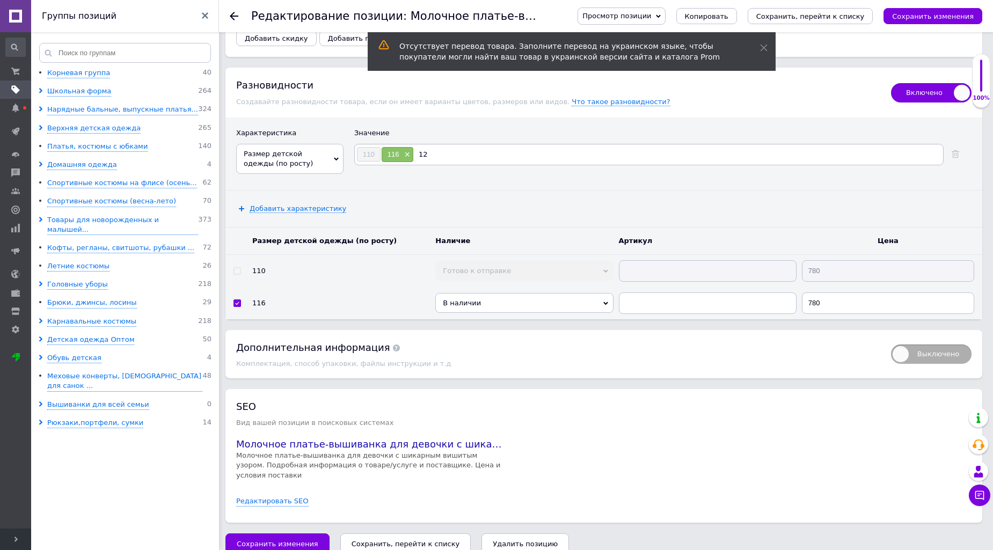
type input "122"
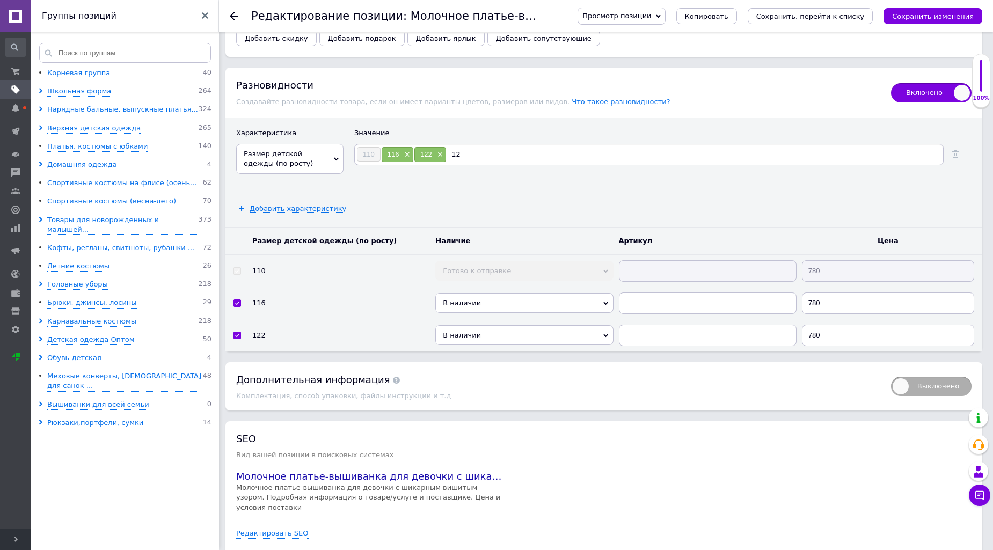
type input "128"
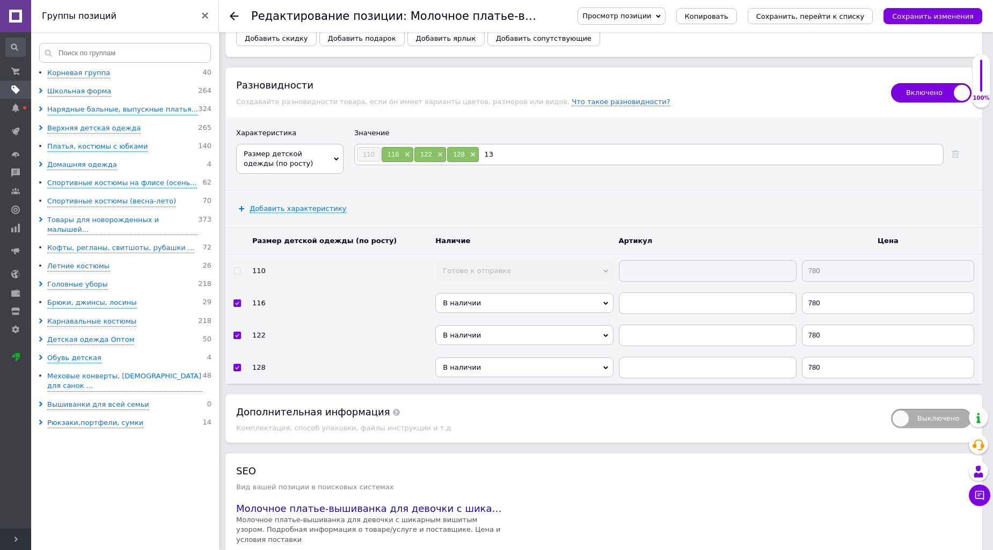
type input "134"
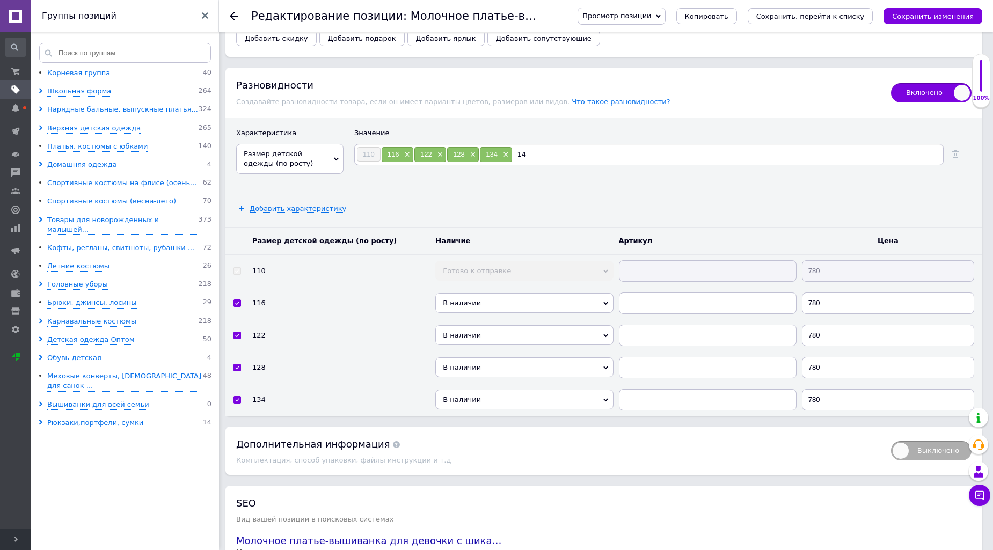
type input "140"
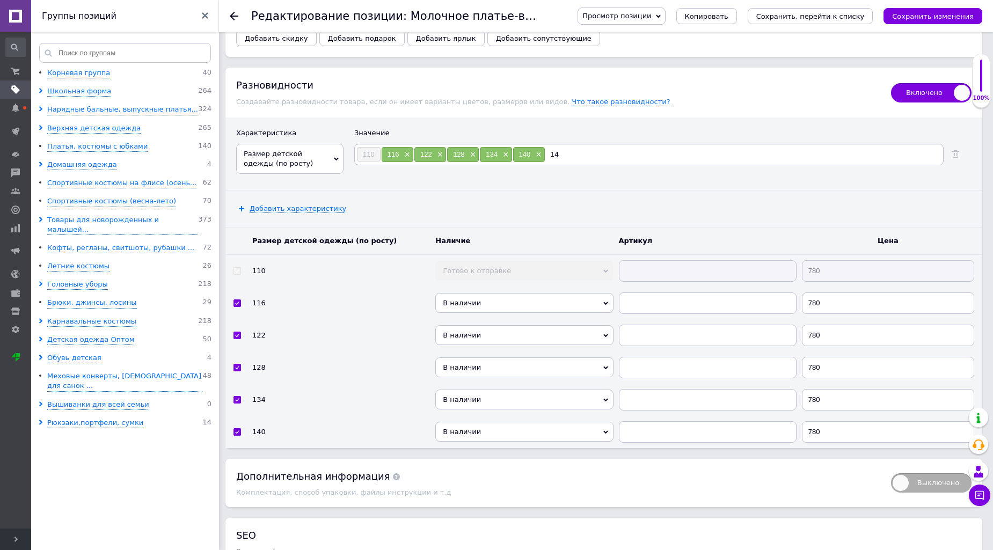
type input "146"
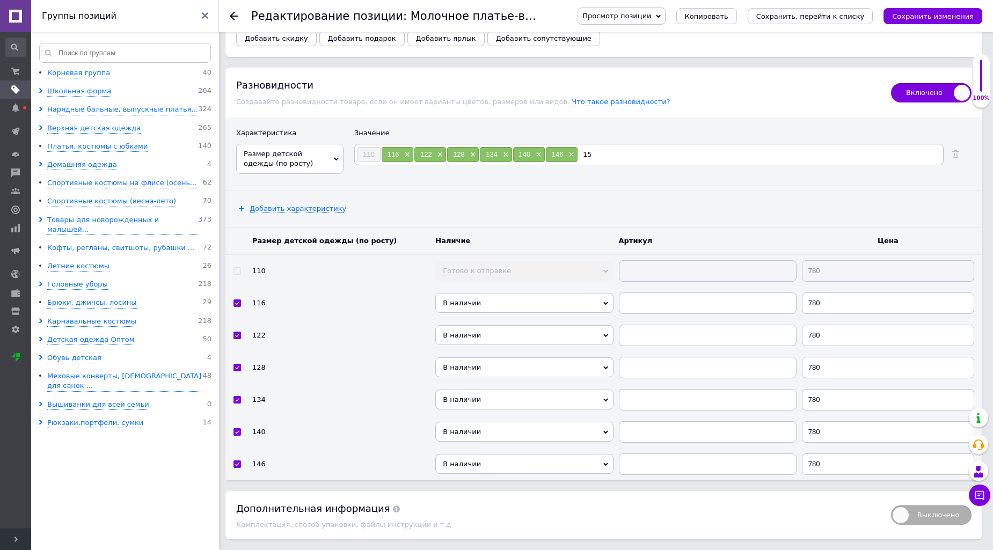
type input "152"
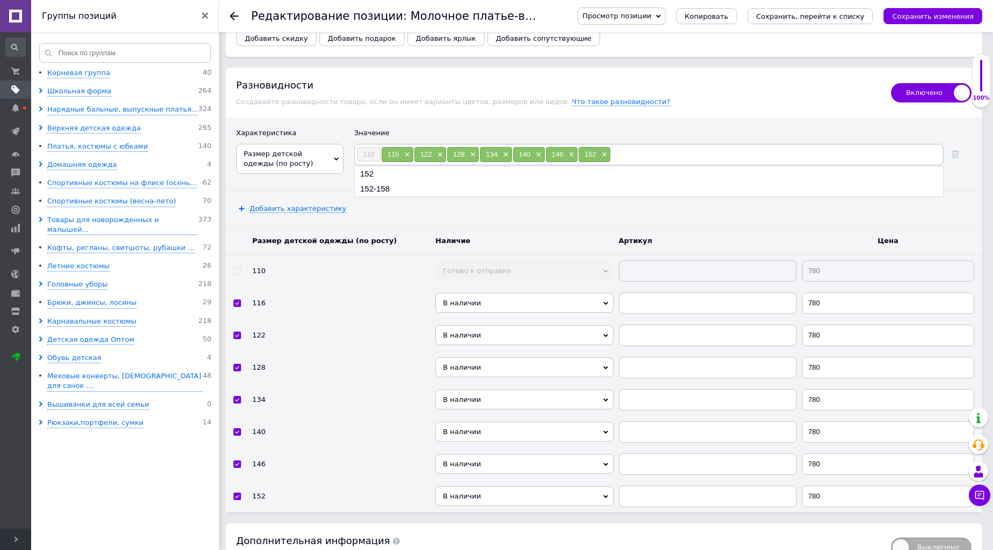
click at [512, 345] on span "В наличии" at bounding box center [524, 335] width 178 height 20
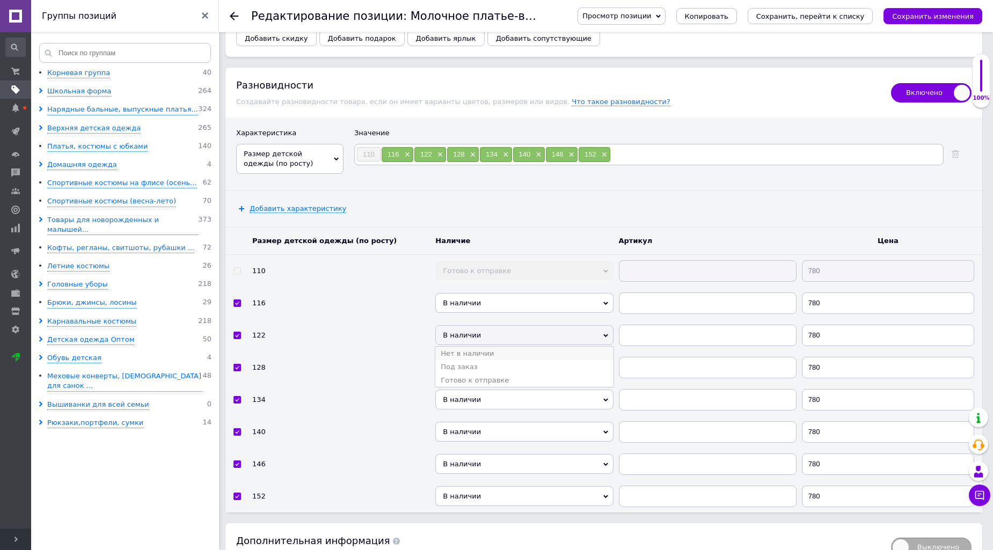
click at [478, 360] on li "Нет в наличии" at bounding box center [524, 353] width 178 height 13
click at [777, 227] on div "Добавить характеристику" at bounding box center [603, 208] width 757 height 36
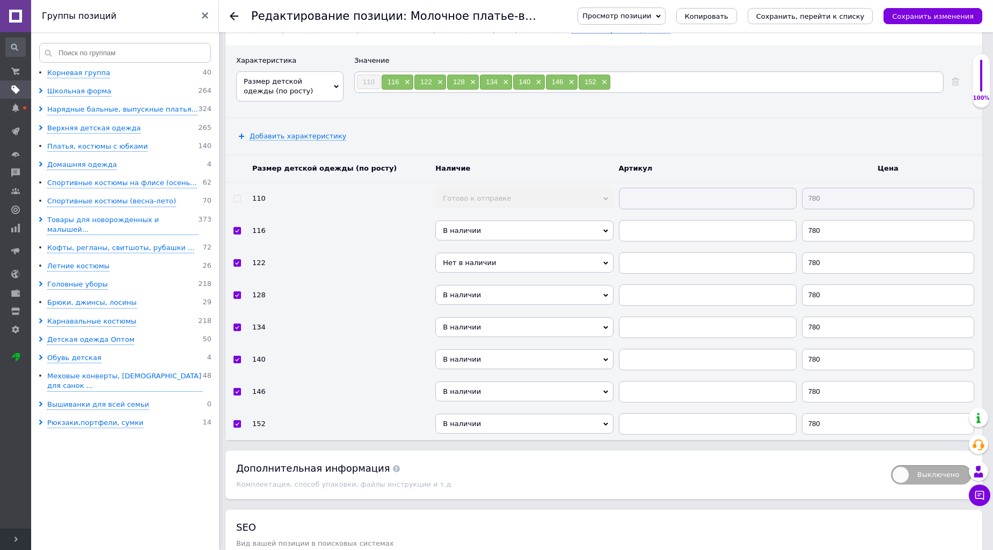
scroll to position [1729, 0]
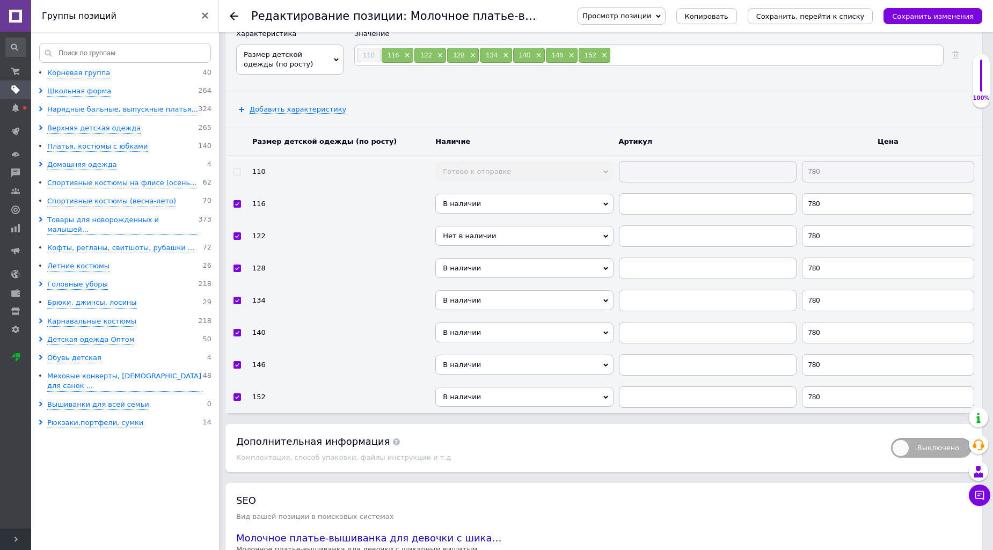
click at [460, 246] on span "Нет в наличии" at bounding box center [524, 236] width 178 height 20
click at [458, 261] on li "В наличии" at bounding box center [524, 253] width 178 height 13
click at [466, 278] on span "В наличии" at bounding box center [524, 268] width 178 height 20
click at [469, 293] on li "Нет в наличии" at bounding box center [524, 286] width 178 height 13
click at [476, 214] on span "В наличии" at bounding box center [524, 204] width 178 height 20
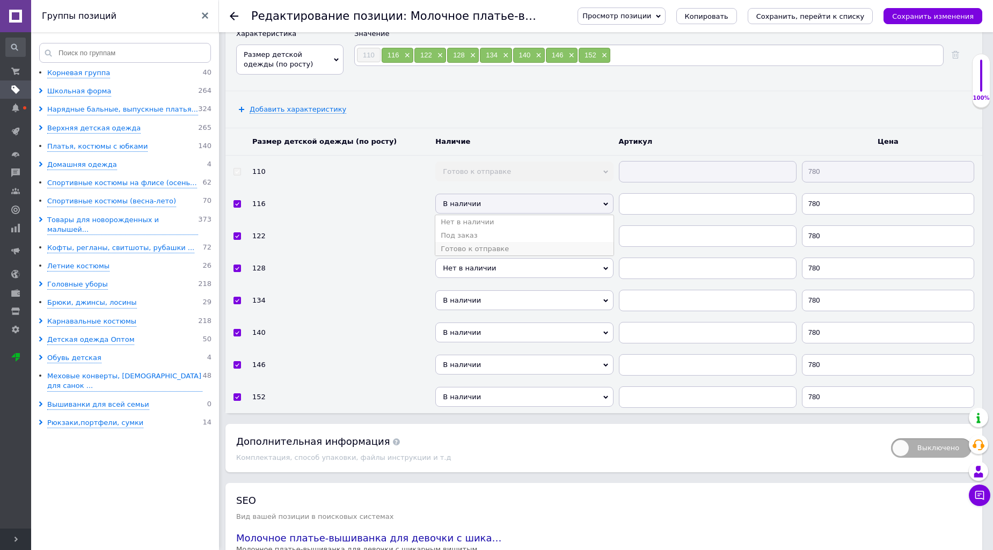
click at [481, 255] on li "Готово к отправке" at bounding box center [524, 248] width 178 height 13
click at [479, 246] on span "В наличии" at bounding box center [524, 236] width 178 height 20
click at [484, 288] on li "Готово к отправке" at bounding box center [524, 280] width 178 height 13
click at [474, 342] on span "В наличии" at bounding box center [524, 332] width 178 height 20
click at [479, 384] on li "Готово к отправке" at bounding box center [524, 377] width 178 height 13
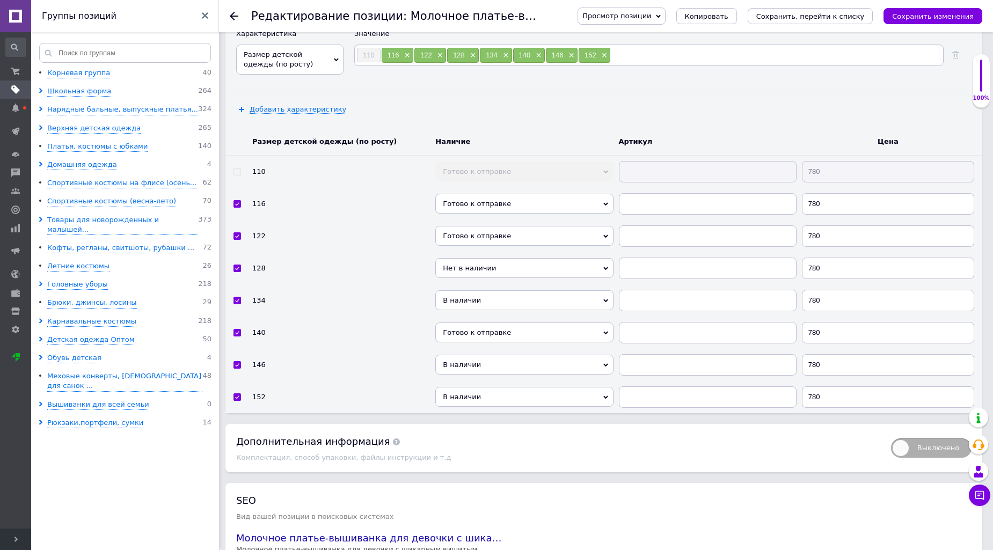
click at [467, 310] on span "В наличии" at bounding box center [524, 300] width 178 height 20
click at [473, 352] on li "Готово к отправке" at bounding box center [524, 345] width 178 height 13
click at [475, 375] on span "В наличии" at bounding box center [524, 365] width 178 height 20
click at [487, 416] on li "Готово к отправке" at bounding box center [524, 409] width 178 height 13
click at [479, 407] on span "В наличии" at bounding box center [524, 397] width 178 height 20
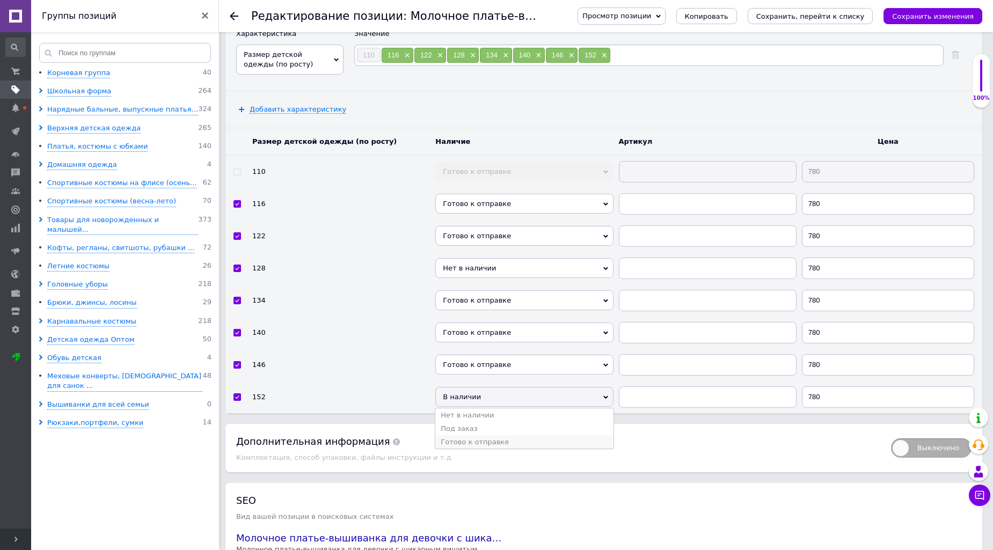
click at [503, 449] on li "Готово к отправке" at bounding box center [524, 441] width 178 height 13
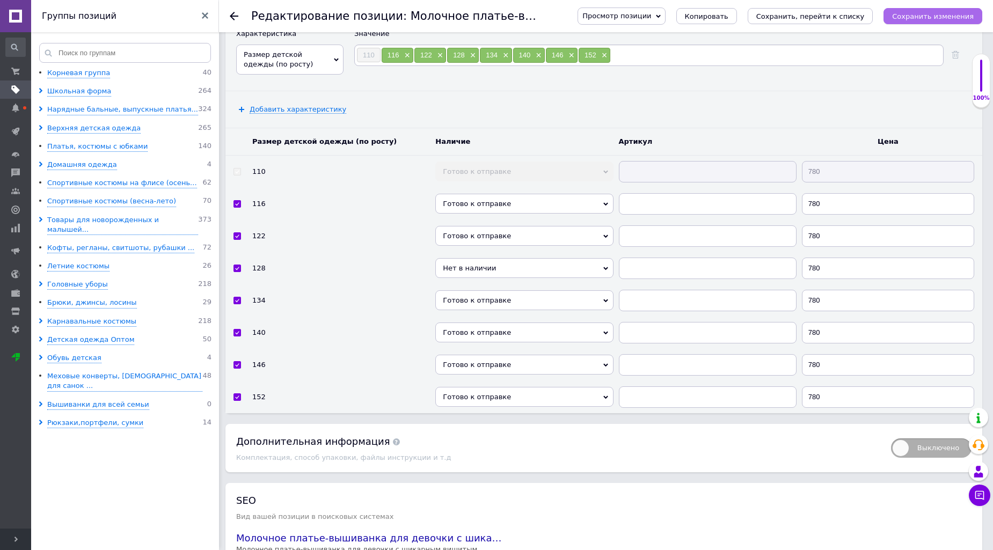
drag, startPoint x: 915, startPoint y: 16, endPoint x: 894, endPoint y: 15, distance: 21.0
click at [915, 16] on icon "Сохранить изменения" at bounding box center [933, 16] width 82 height 8
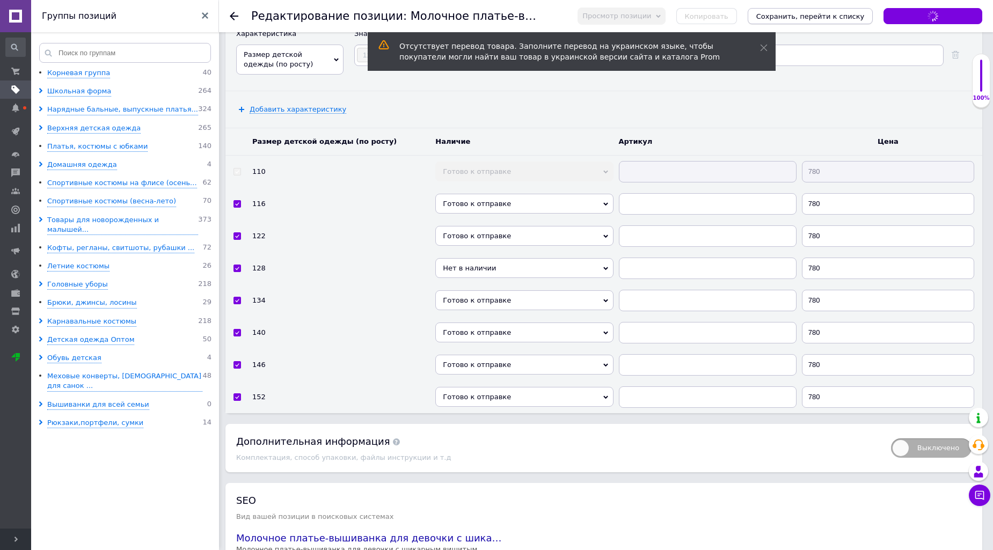
click at [839, 19] on icon "Сохранить, перейти к списку" at bounding box center [810, 16] width 108 height 8
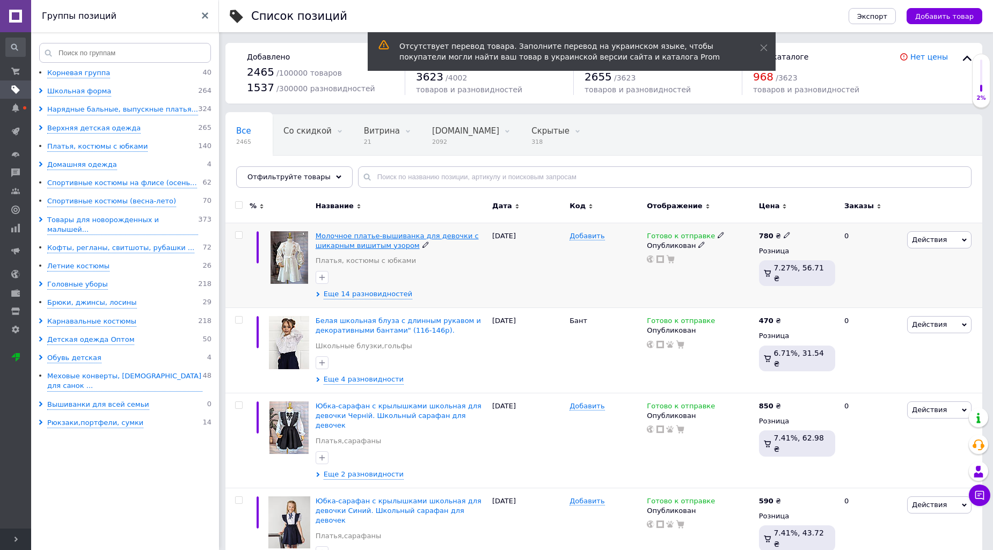
click at [357, 237] on span "Молочное платье-вышиванка для девочки с шикарным вишитым узором" at bounding box center [396, 241] width 163 height 18
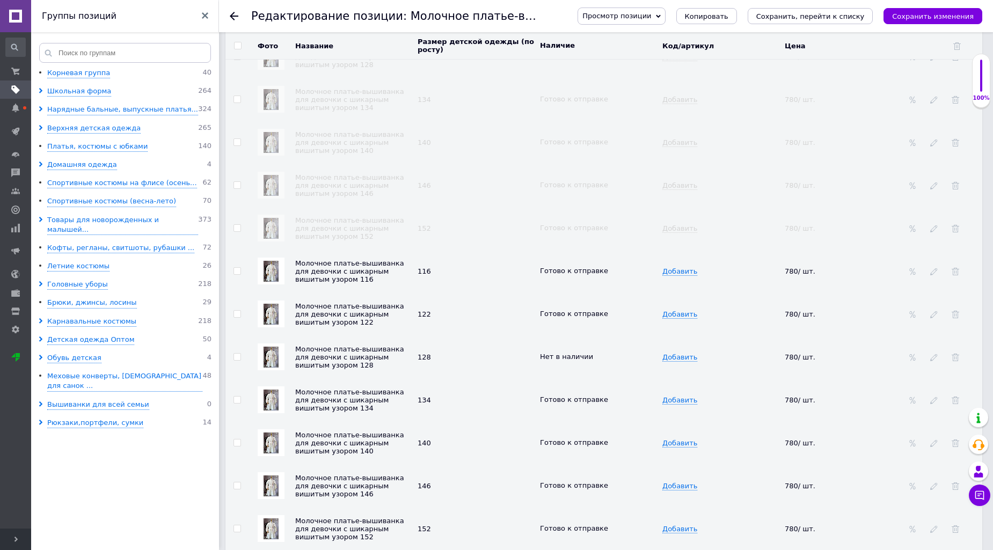
scroll to position [1688, 0]
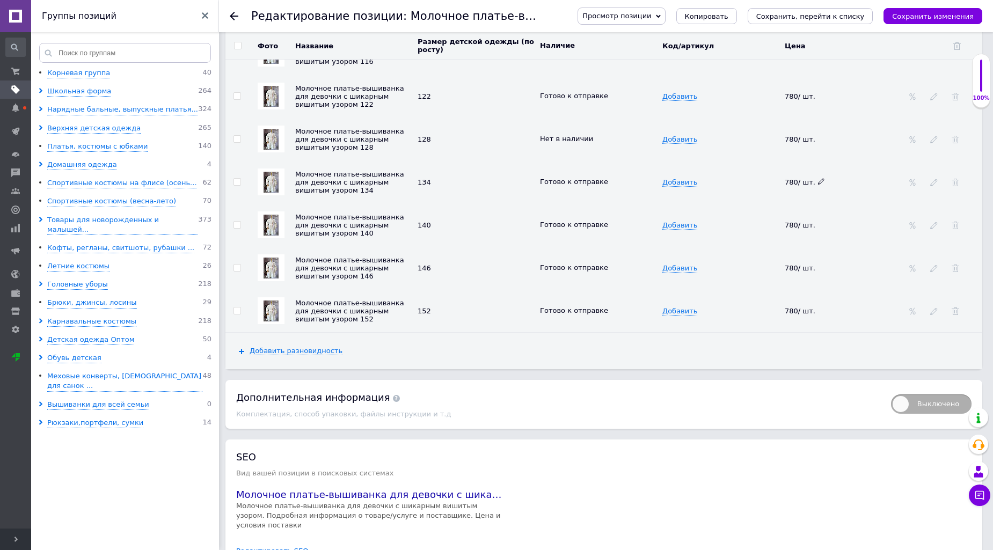
click at [818, 185] on use at bounding box center [821, 182] width 6 height 6
click at [793, 190] on input "780" at bounding box center [838, 182] width 115 height 16
type input "830"
click at [781, 203] on td "Добавить" at bounding box center [720, 181] width 122 height 43
click at [818, 227] on use at bounding box center [821, 225] width 6 height 6
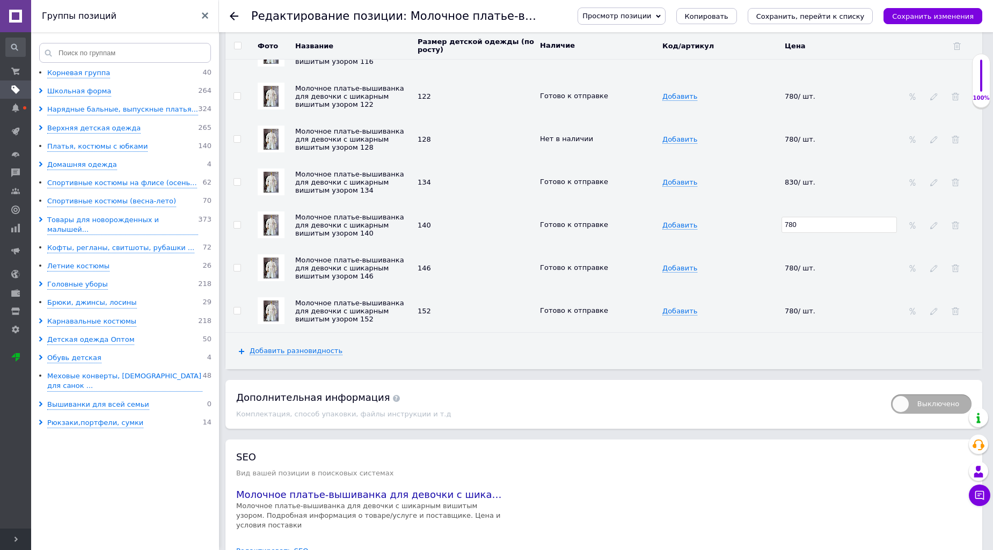
click at [795, 233] on input "780" at bounding box center [838, 225] width 115 height 16
click at [794, 233] on input "780" at bounding box center [838, 225] width 115 height 16
type input "830"
drag, startPoint x: 776, startPoint y: 326, endPoint x: 776, endPoint y: 335, distance: 8.6
click at [776, 246] on td "Добавить" at bounding box center [720, 224] width 122 height 43
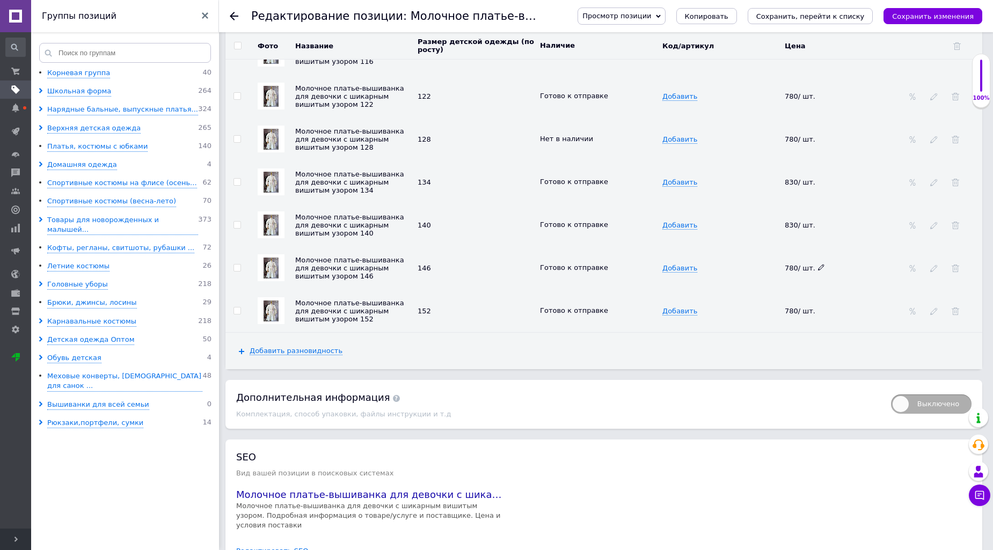
click at [818, 270] on icon at bounding box center [821, 267] width 6 height 6
click at [792, 276] on input "780" at bounding box center [838, 268] width 115 height 16
type input "830"
click at [779, 332] on td "Добавить" at bounding box center [720, 310] width 122 height 43
click at [818, 313] on icon at bounding box center [821, 310] width 6 height 6
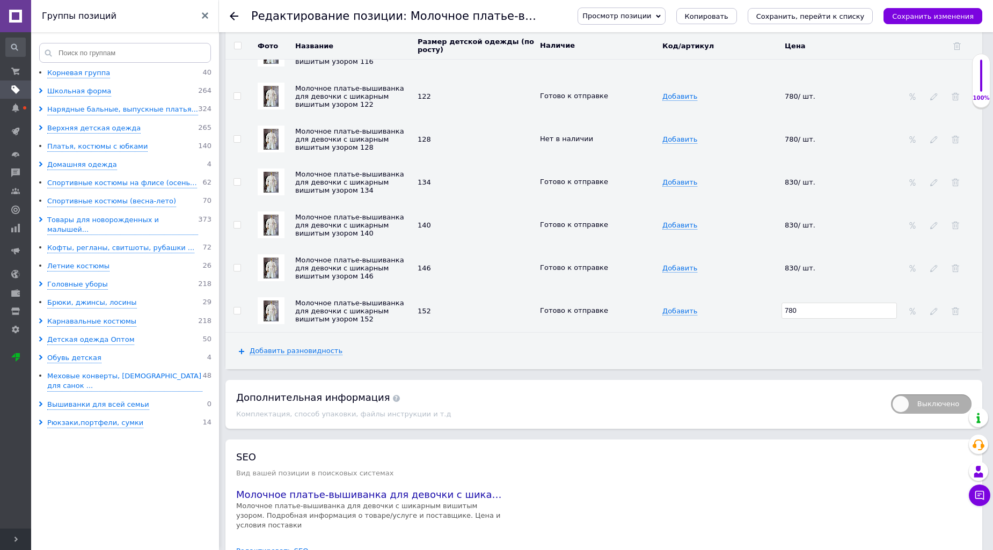
click at [791, 319] on input "780" at bounding box center [838, 311] width 115 height 16
type input "830"
click at [798, 369] on div "Добавить разновидность" at bounding box center [603, 351] width 757 height 36
click at [805, 15] on icon "Сохранить, перейти к списку" at bounding box center [810, 16] width 108 height 8
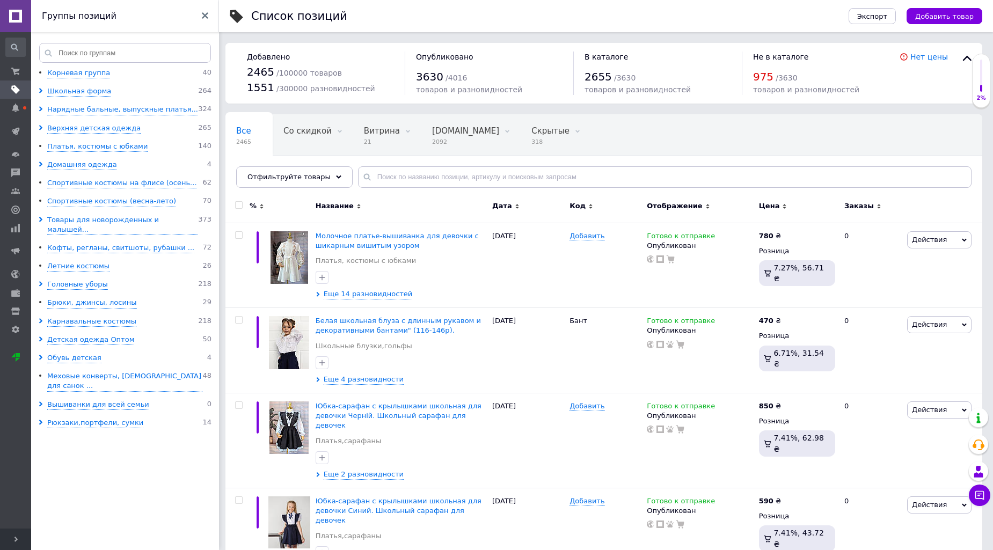
click at [79, 446] on ul "Корневая группа 40 Школьная форма 264 Нарядные бальные, выпускные платья... 324…" at bounding box center [126, 310] width 191 height 485
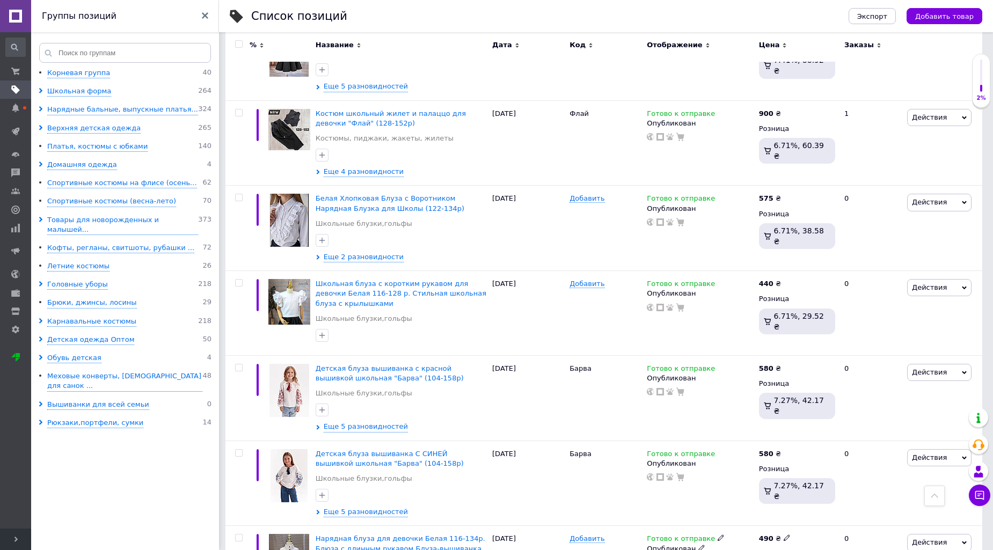
scroll to position [894, 0]
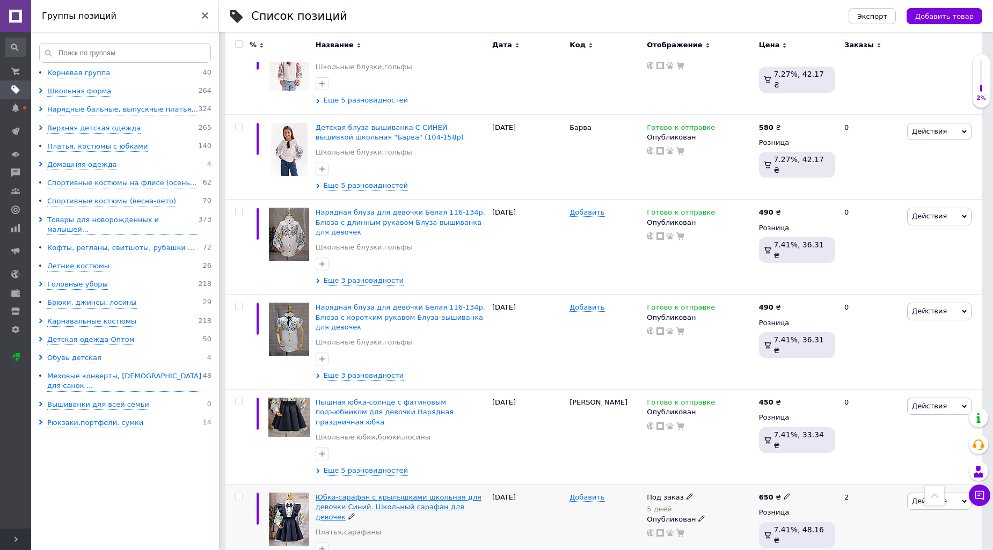
click at [462, 493] on span "Юбка-сарафан с крылышками школьная для девочки Синий. Школьный сарафан для дево…" at bounding box center [398, 506] width 166 height 27
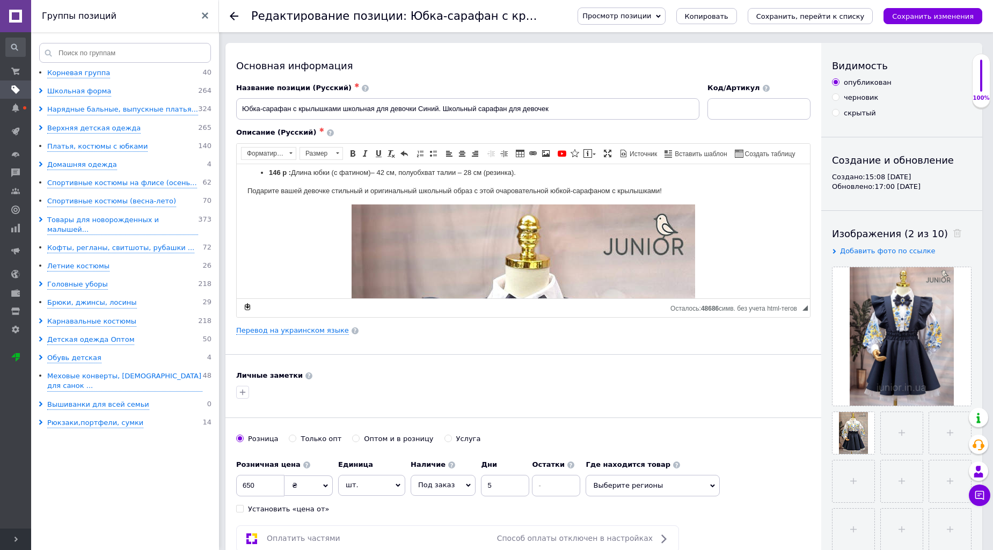
scroll to position [199, 0]
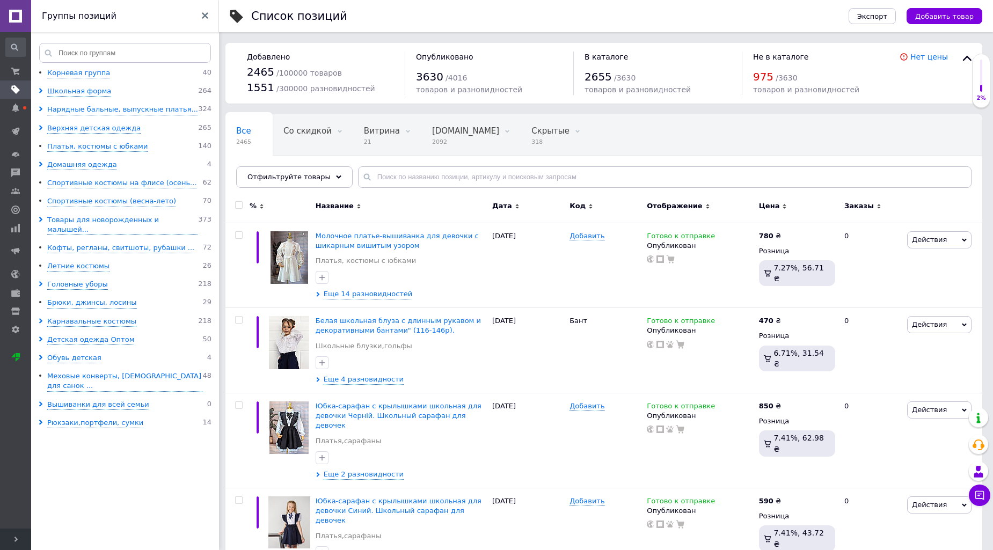
drag, startPoint x: 74, startPoint y: 484, endPoint x: 79, endPoint y: 474, distance: 11.3
click at [75, 483] on ul "Корневая группа 40 Школьная форма 264 Нарядные бальные, выпускные платья... 324…" at bounding box center [126, 310] width 191 height 485
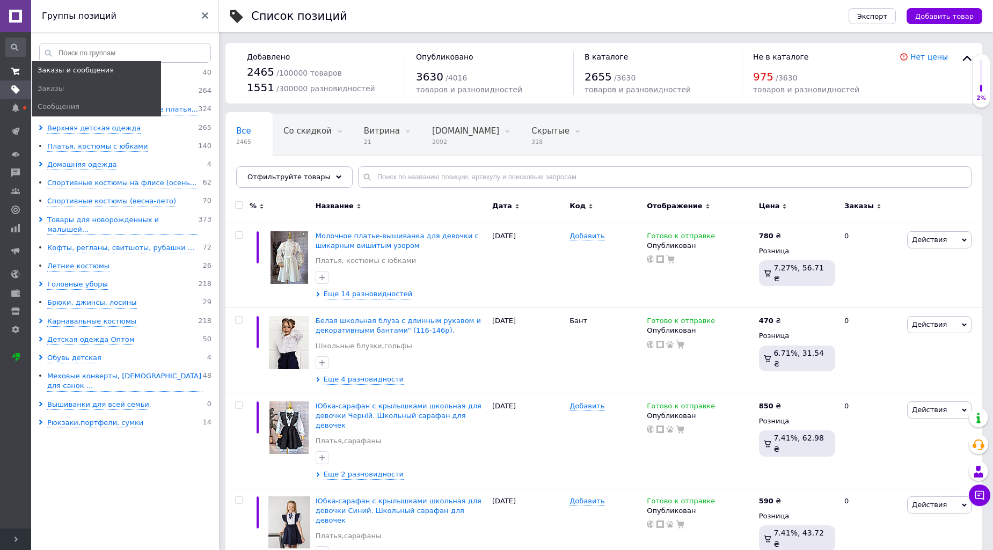
click at [11, 67] on icon at bounding box center [15, 71] width 9 height 9
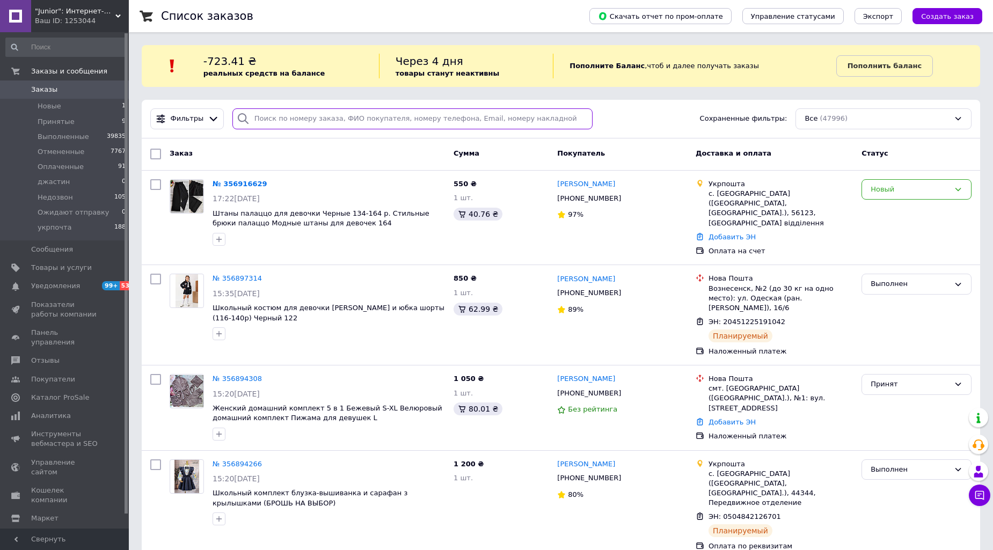
paste input "Кондратенко"
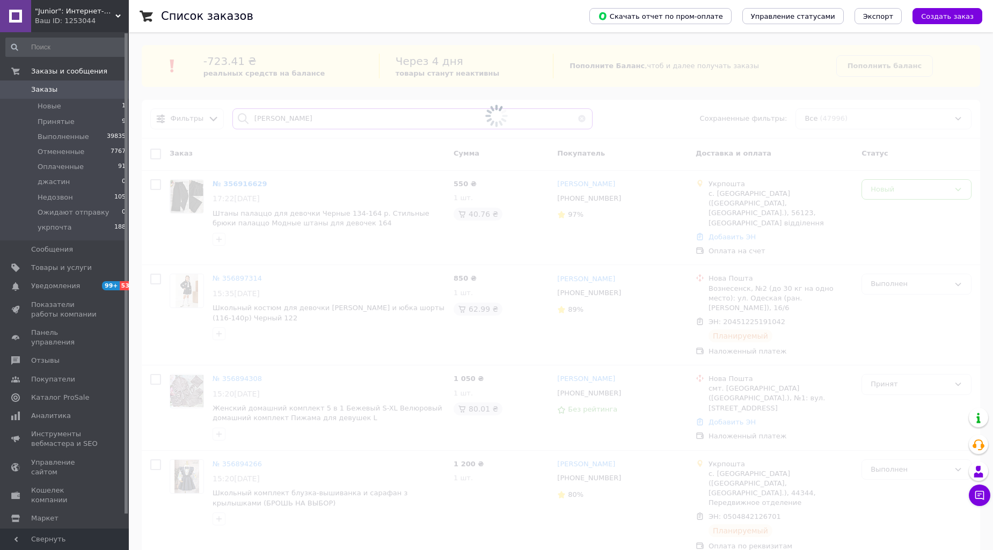
type input "Кондратенко"
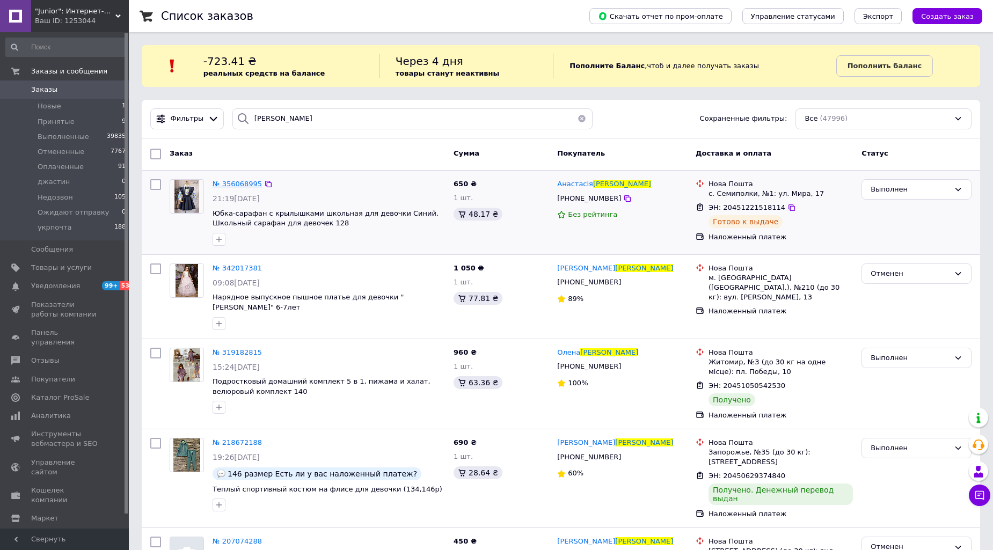
click at [251, 184] on span "№ 356068995" at bounding box center [236, 184] width 49 height 8
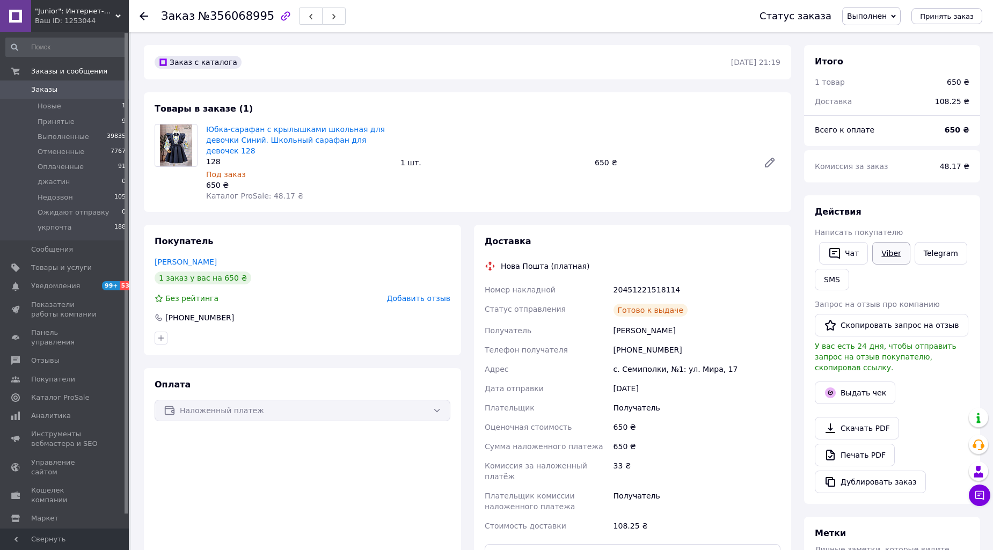
click at [886, 249] on link "Viber" at bounding box center [891, 253] width 38 height 23
click at [38, 104] on span "Новые" at bounding box center [50, 106] width 24 height 10
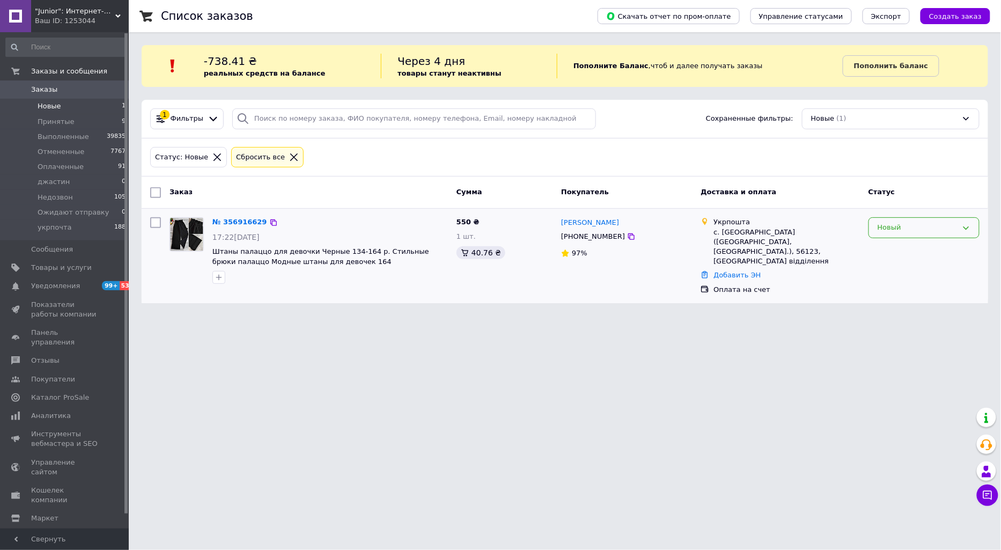
click at [892, 224] on div "Новый" at bounding box center [918, 227] width 80 height 11
click at [884, 247] on li "Принят" at bounding box center [924, 250] width 110 height 20
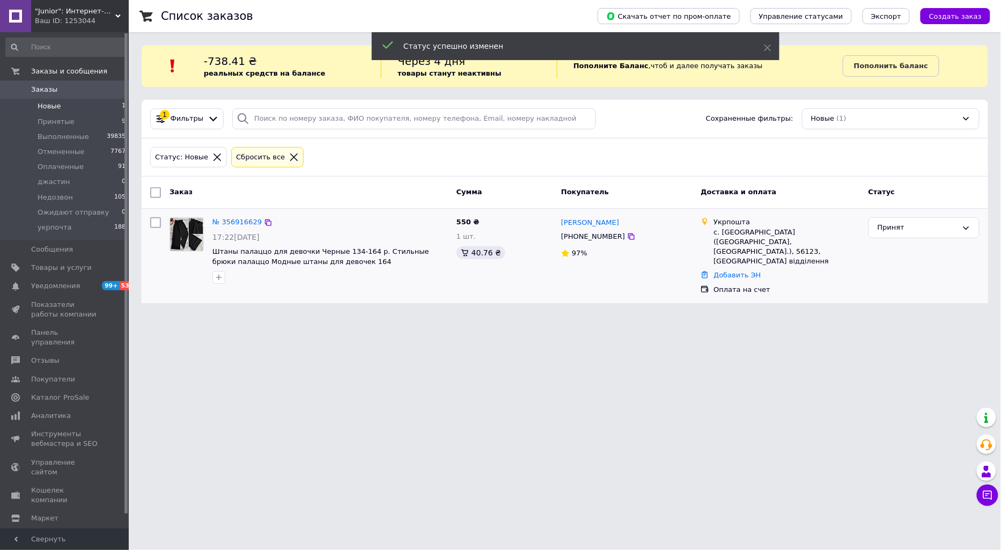
click at [43, 86] on span "Заказы" at bounding box center [44, 90] width 26 height 10
